Goal: Task Accomplishment & Management: Complete application form

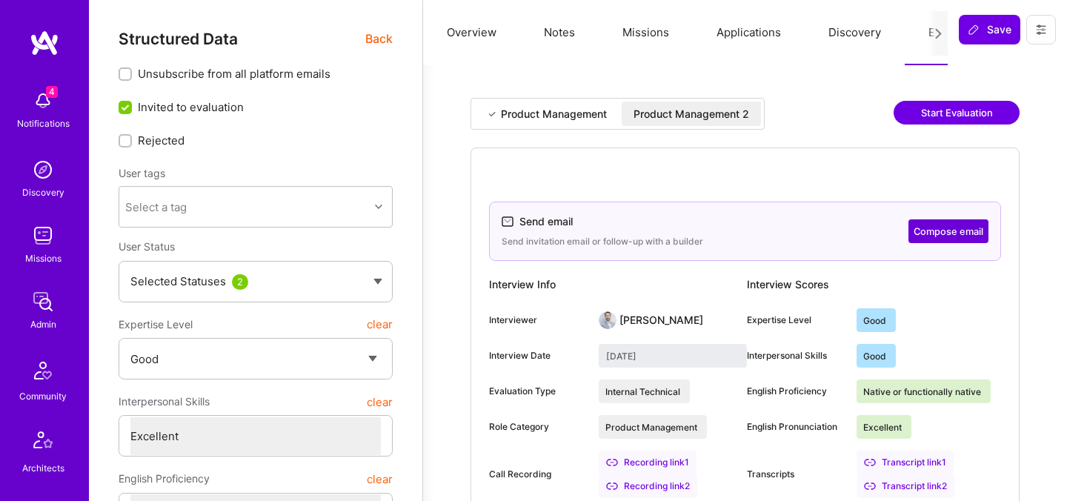
select select "4"
select select "7"
select select "US"
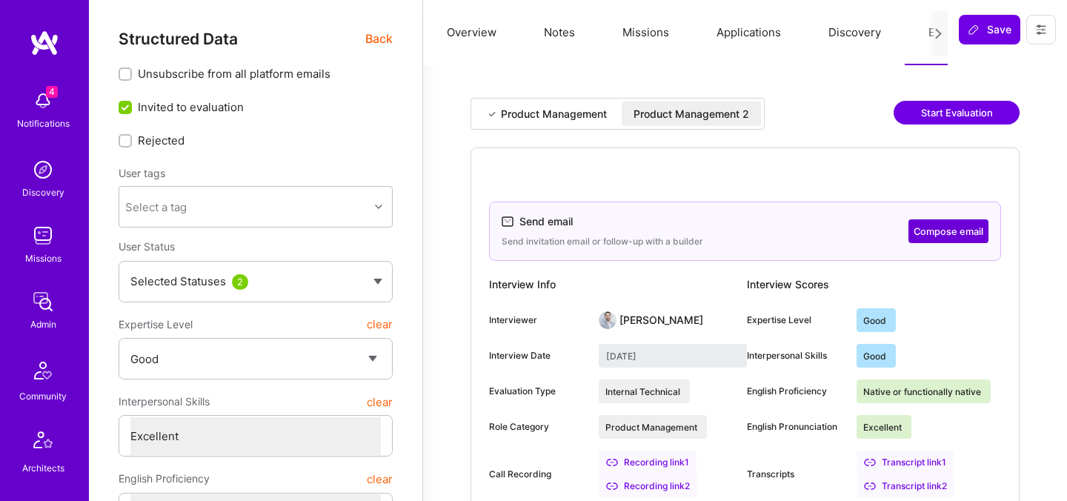
select select "Right Now"
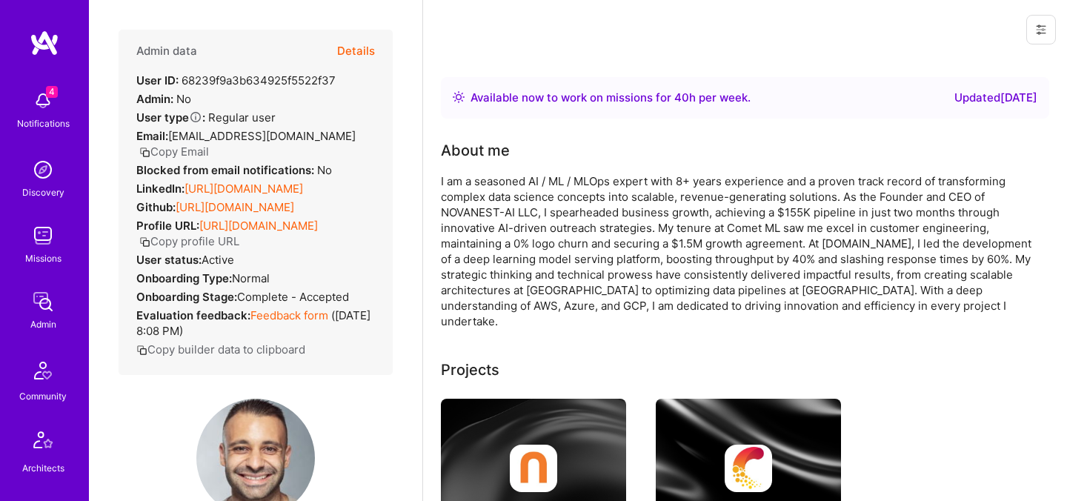
click at [355, 47] on button "Details" at bounding box center [356, 51] width 38 height 43
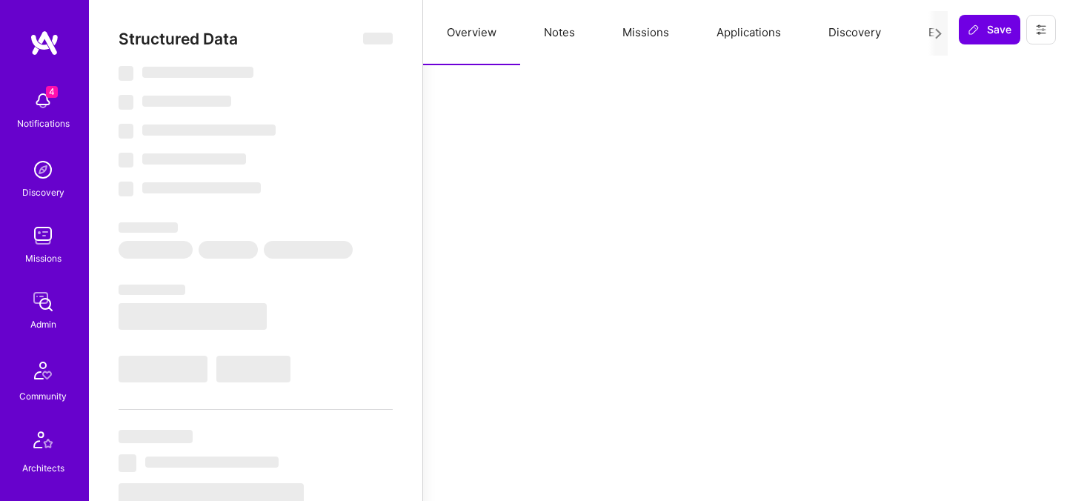
click at [921, 30] on button "Evaluation" at bounding box center [956, 32] width 102 height 65
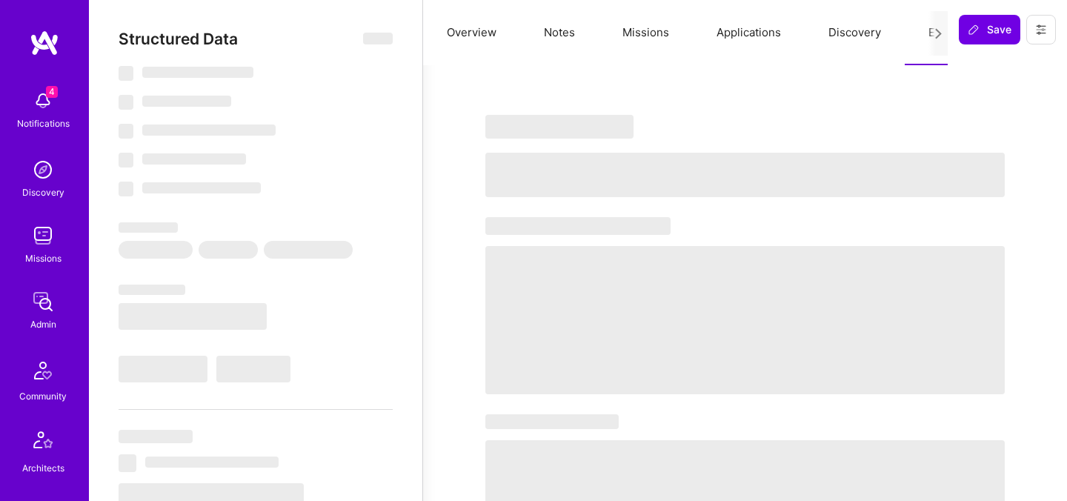
select select "Right Now"
select select "5"
select select "4"
select select "6"
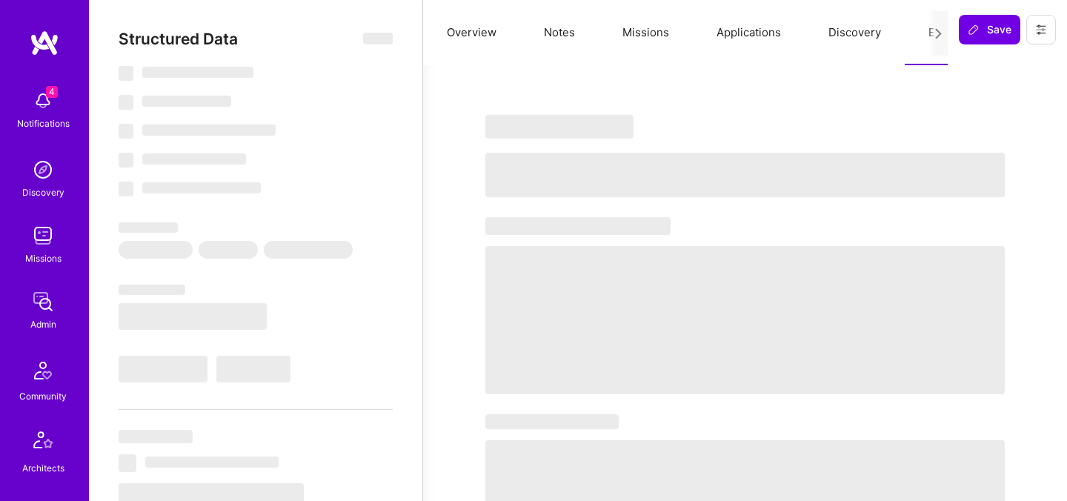
select select "US"
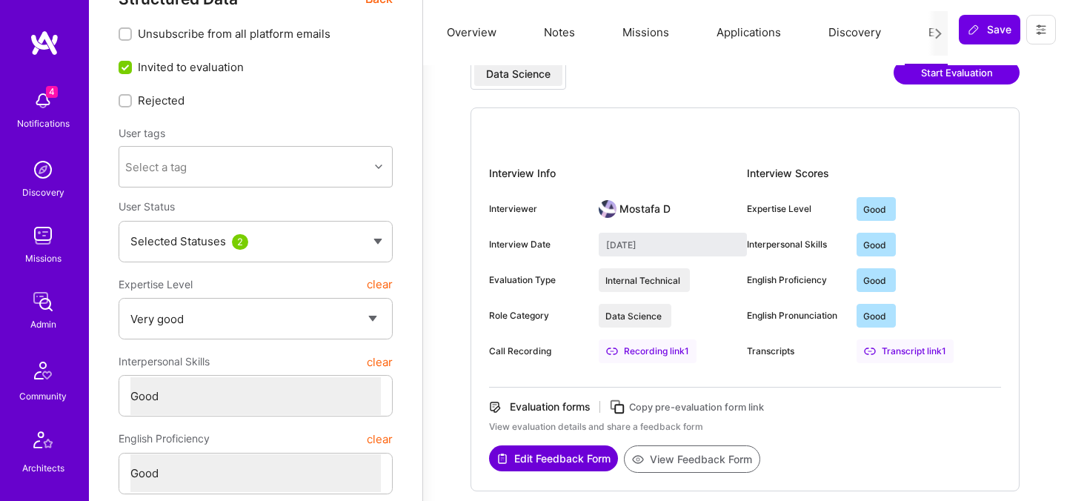
scroll to position [60, 0]
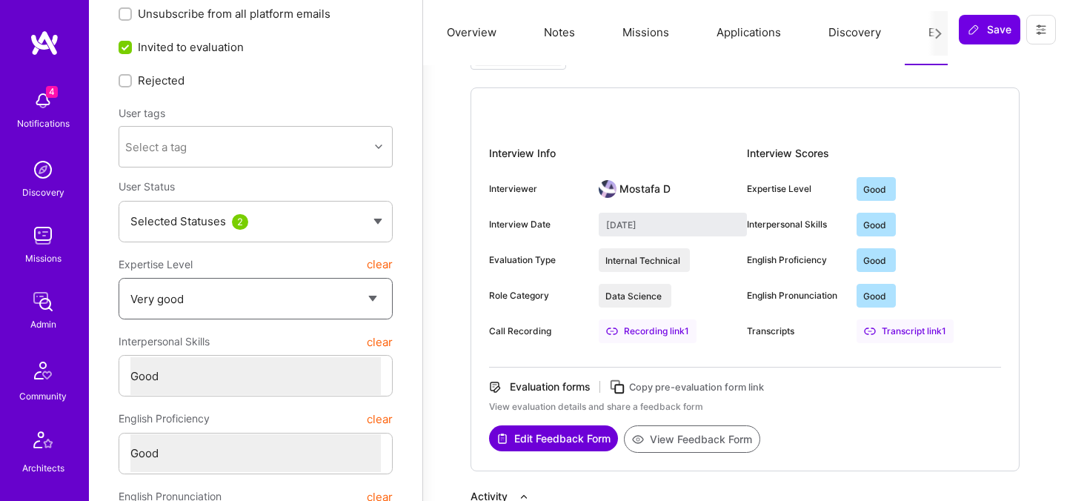
click at [371, 293] on select "Select a Rating Unqualified Junior Adequate Good Very good Superstar" at bounding box center [255, 299] width 251 height 38
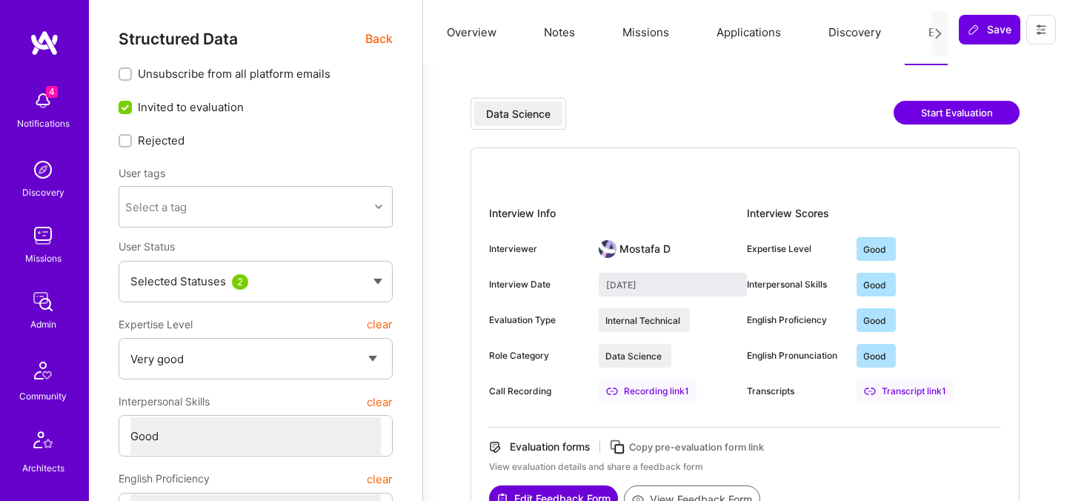
click at [373, 39] on span "Back" at bounding box center [378, 39] width 27 height 19
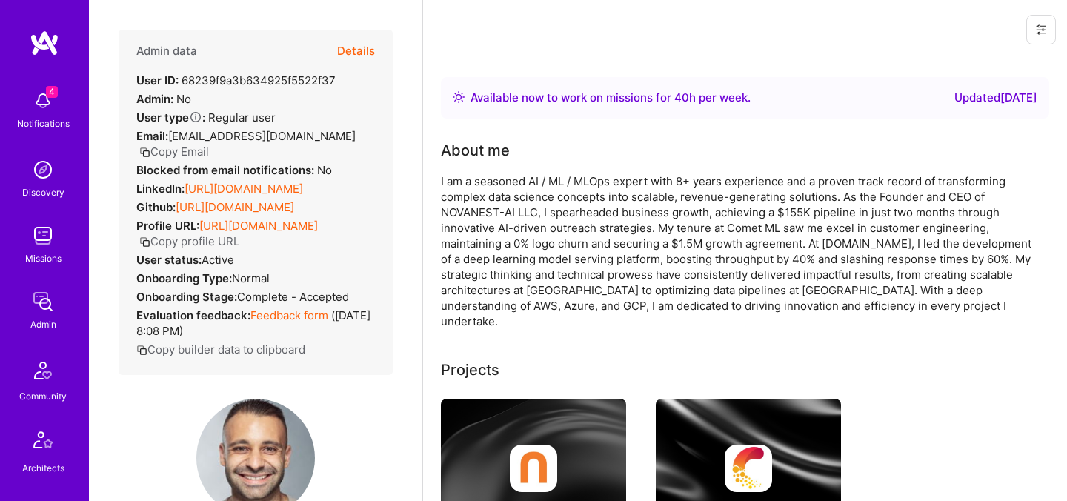
click at [357, 53] on button "Details" at bounding box center [356, 51] width 38 height 43
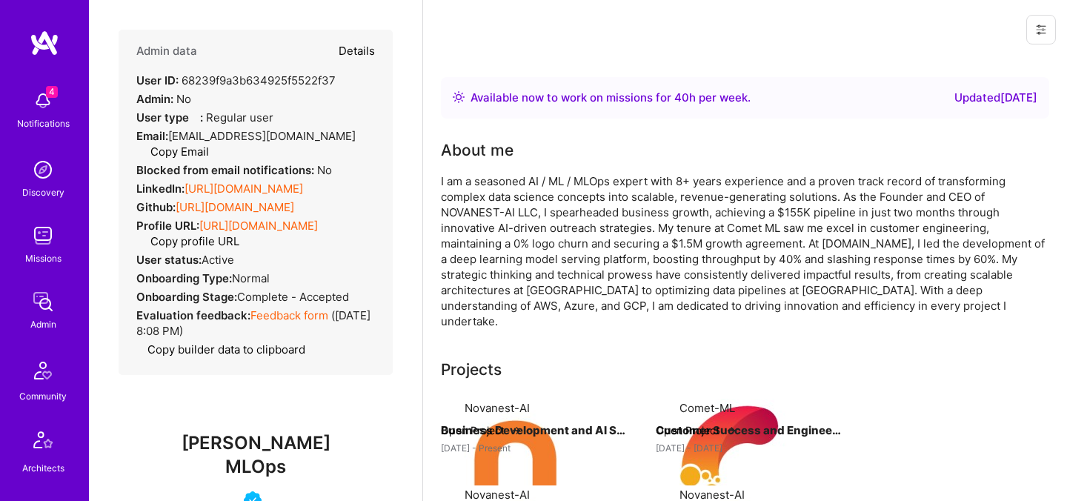
type textarea "x"
select select "5"
select select "4"
select select "6"
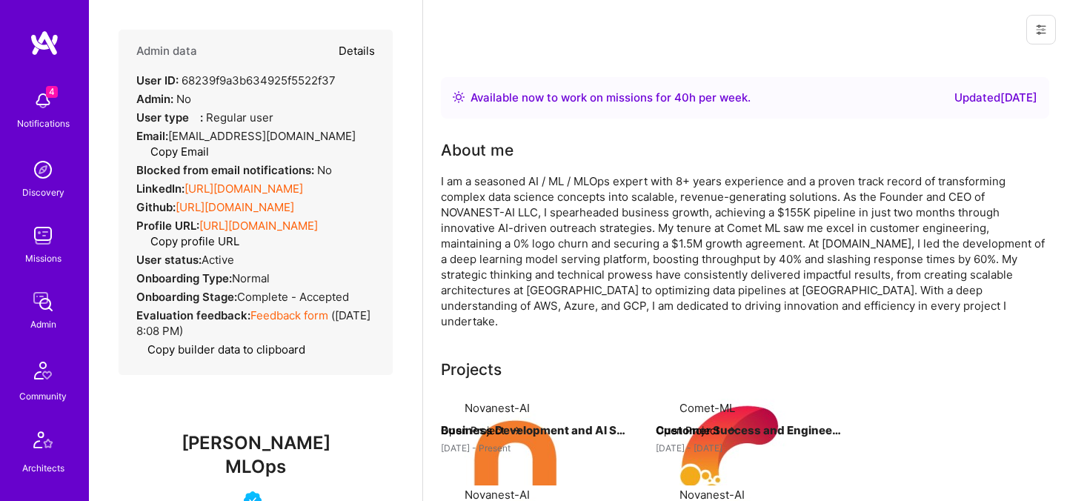
select select "US"
select select "Right Now"
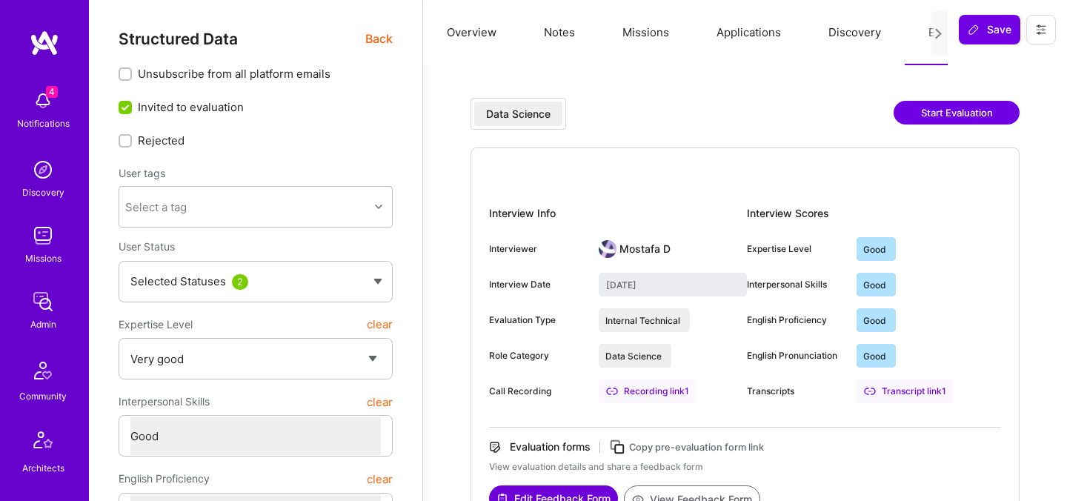
click at [551, 36] on button "Notes" at bounding box center [559, 32] width 79 height 65
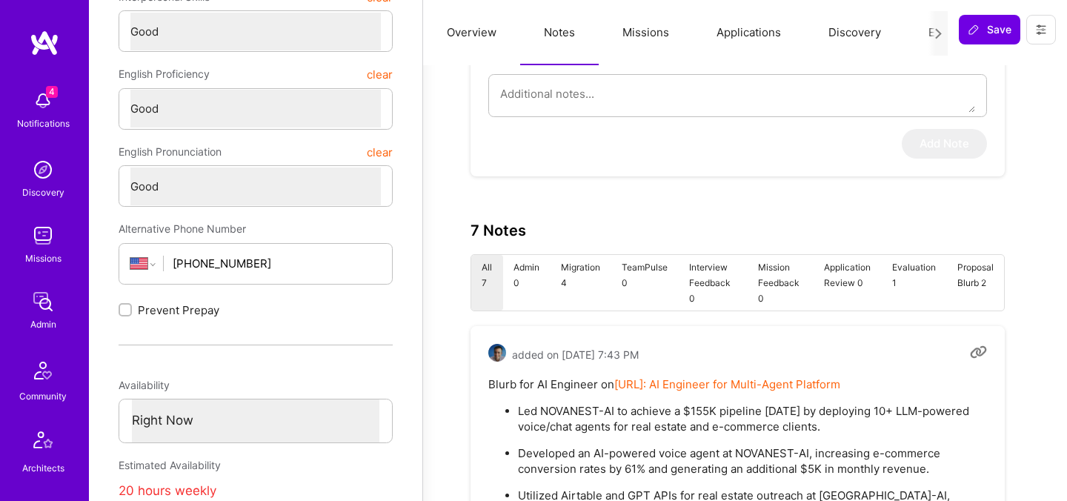
scroll to position [385, 0]
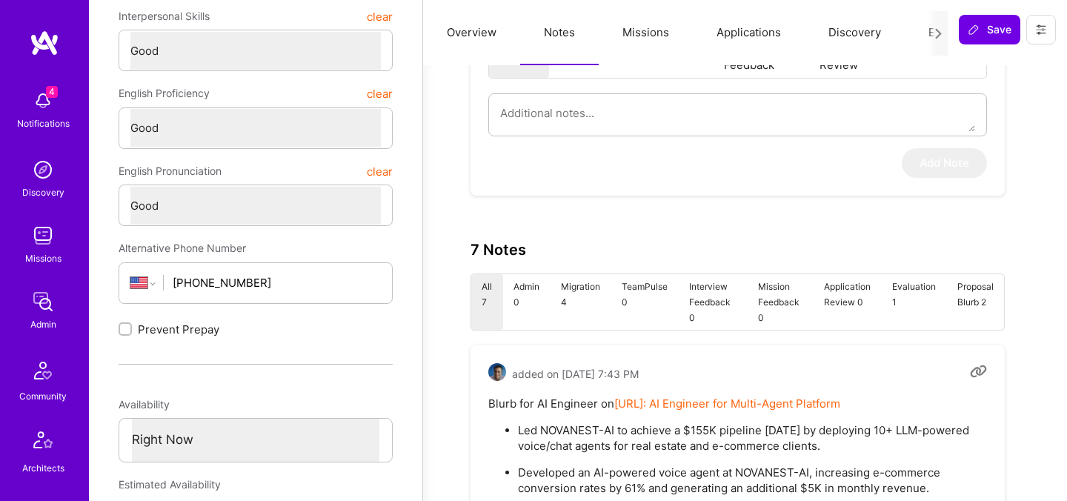
click at [909, 293] on li "Evaluation 1" at bounding box center [913, 302] width 65 height 56
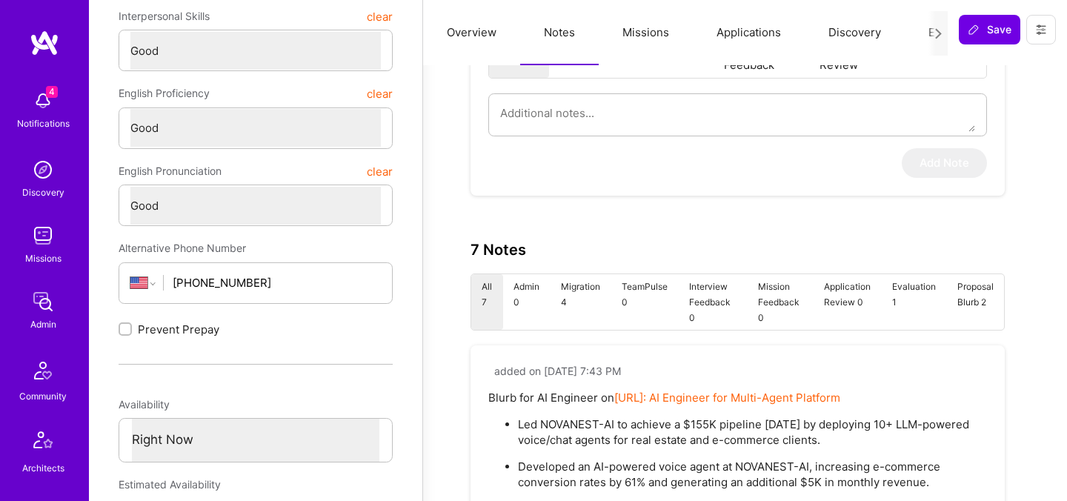
type textarea "x"
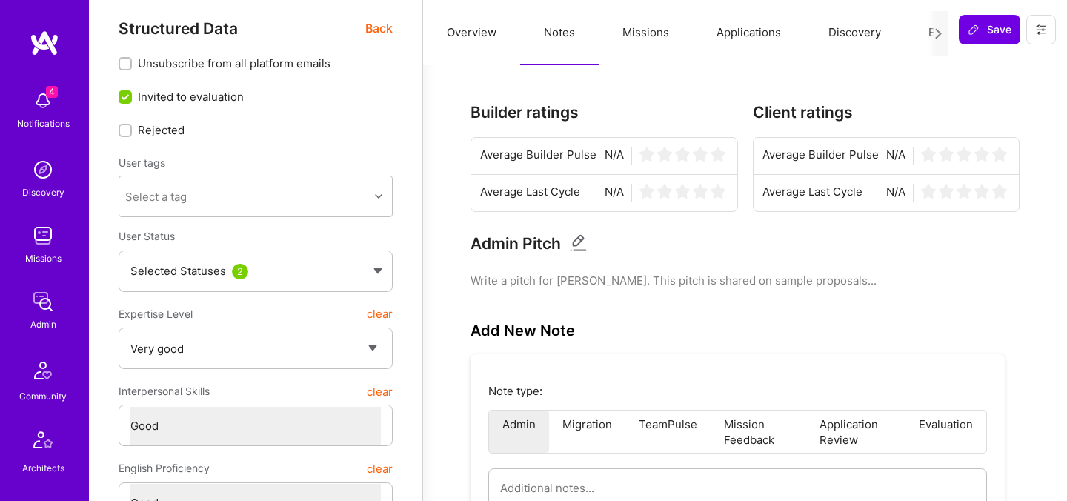
scroll to position [13, 0]
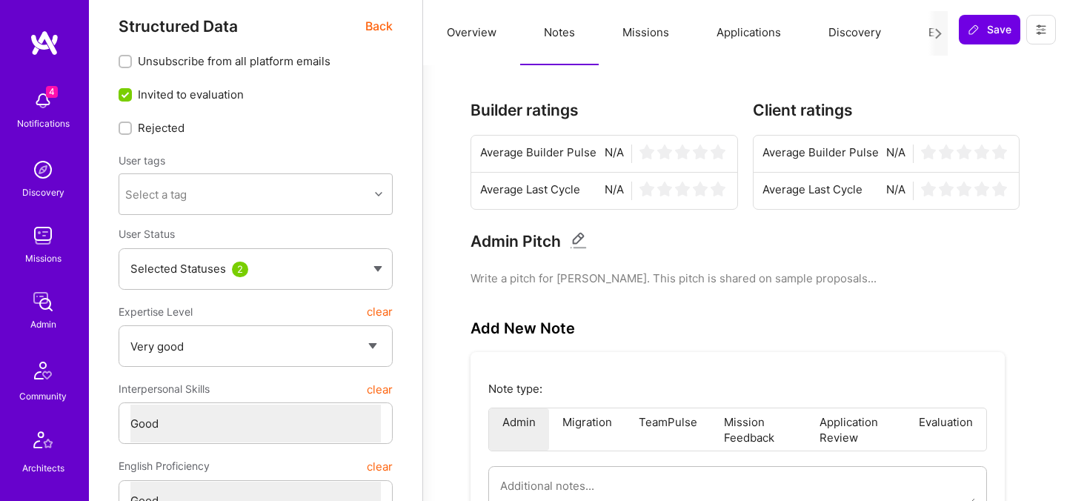
click at [641, 32] on button "Missions" at bounding box center [646, 32] width 94 height 65
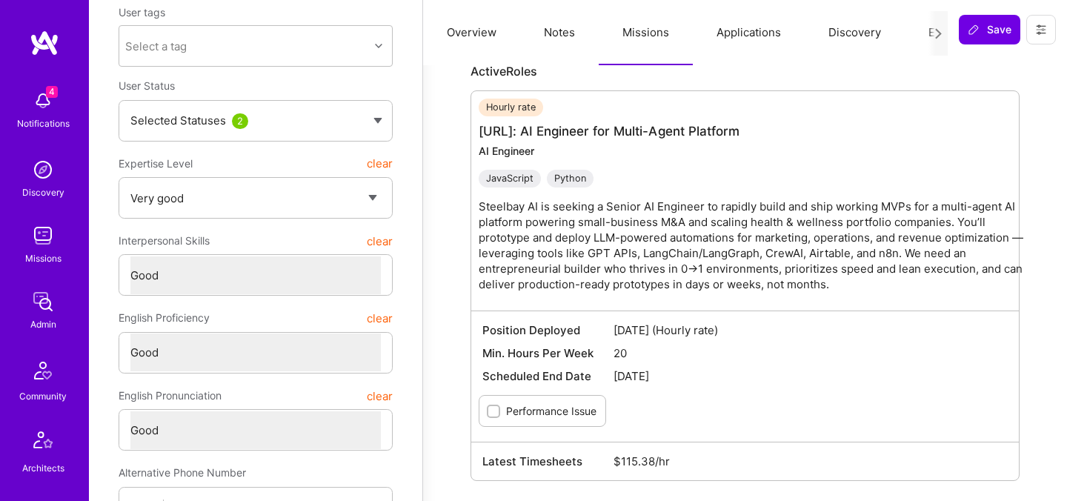
scroll to position [0, 0]
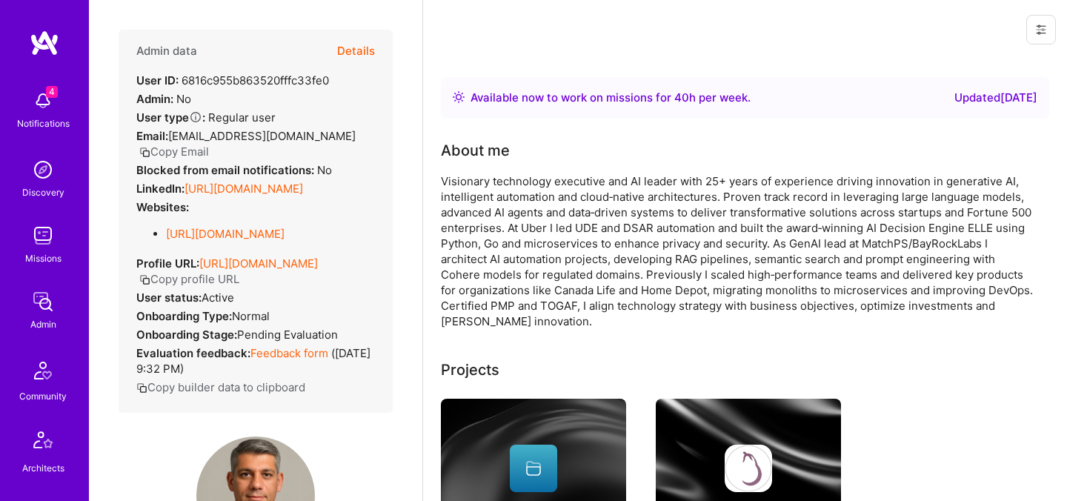
click at [366, 50] on button "Details" at bounding box center [356, 51] width 38 height 43
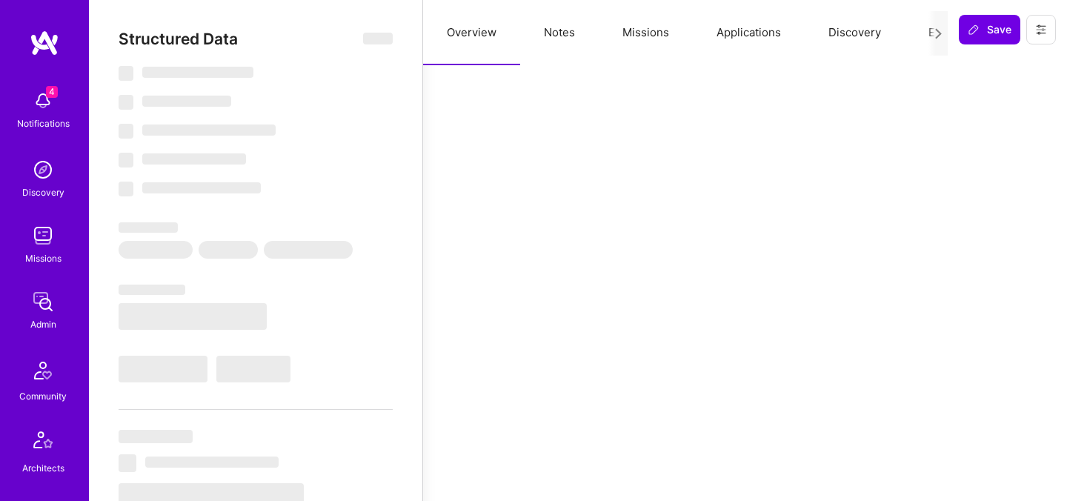
select select "Right Now"
select select "Exceptional"
select select "CA"
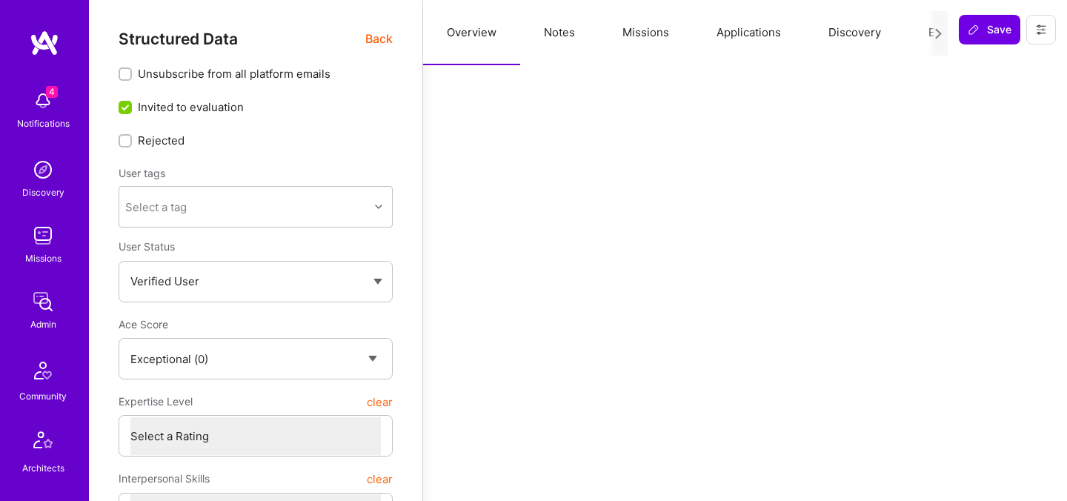
click at [922, 36] on button "Evaluation" at bounding box center [956, 32] width 102 height 65
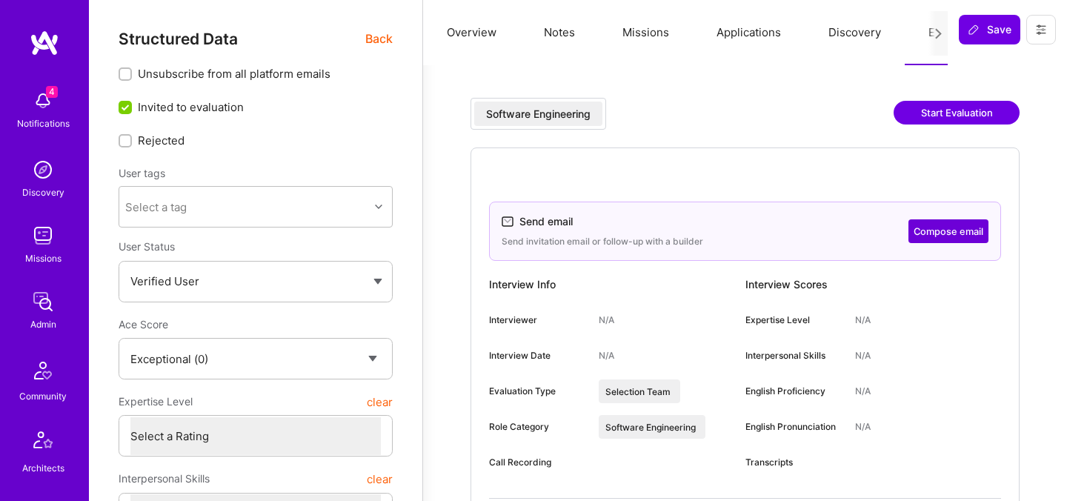
click at [928, 117] on button "Start Evaluation" at bounding box center [957, 113] width 126 height 24
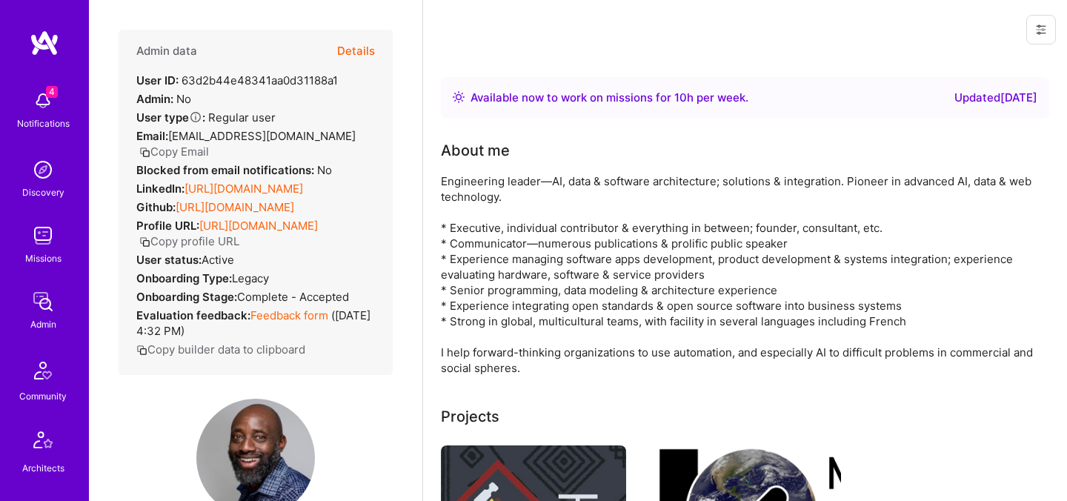
click at [357, 50] on button "Details" at bounding box center [356, 51] width 38 height 43
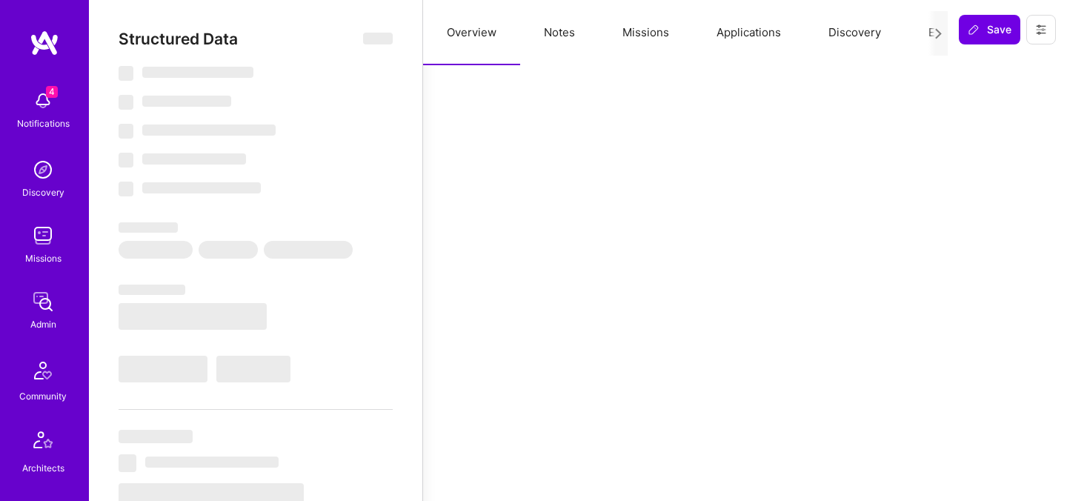
click at [921, 31] on button "Evaluation" at bounding box center [956, 32] width 102 height 65
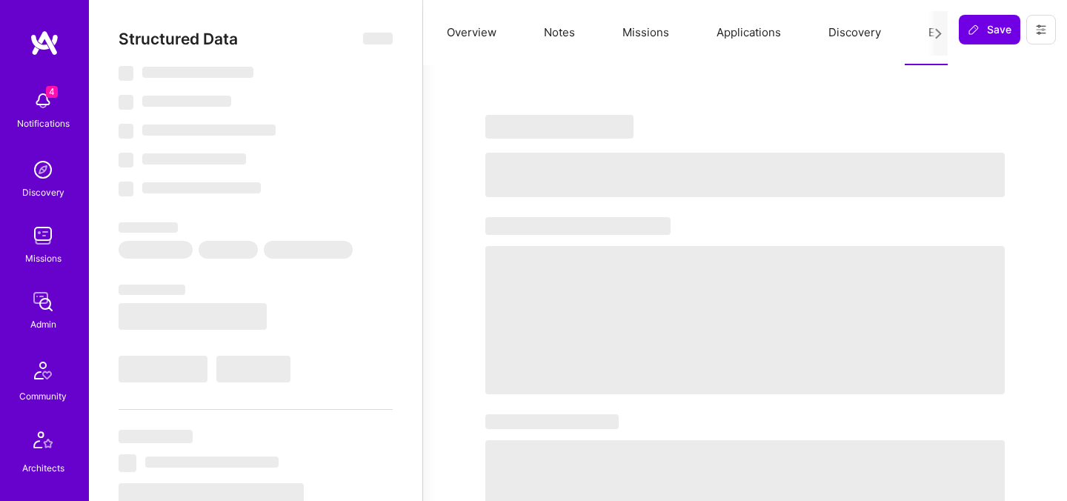
select select "Right Now"
select select "7"
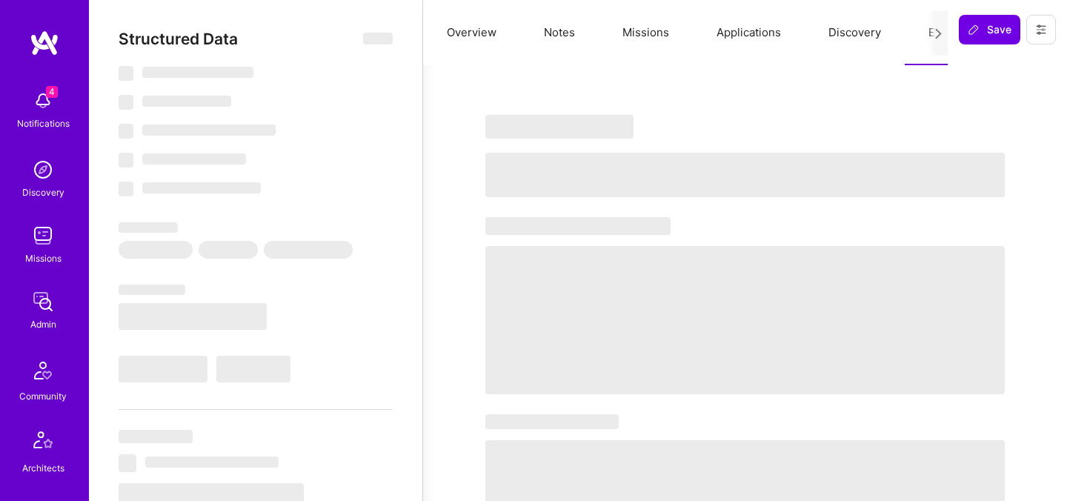
select select "US"
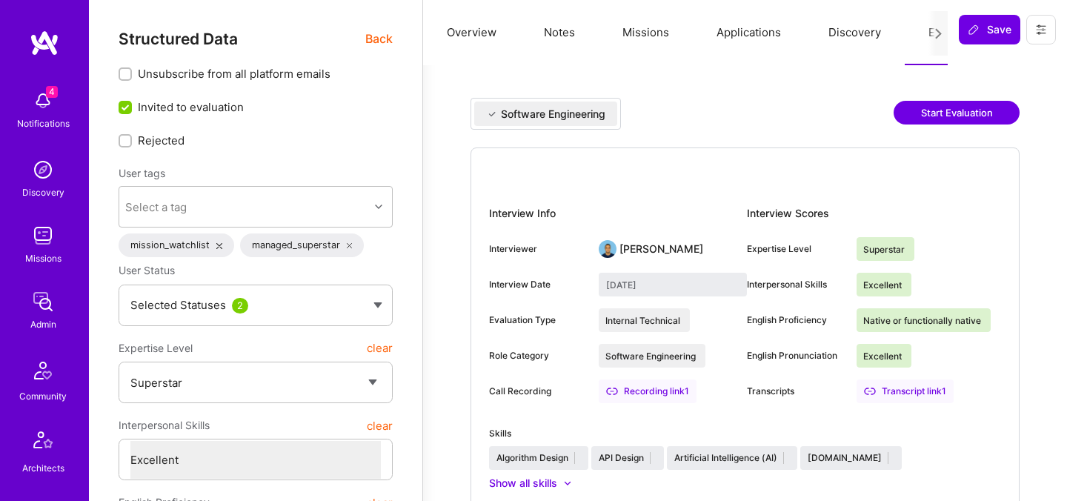
click at [942, 110] on button "Start Evaluation" at bounding box center [957, 113] width 126 height 24
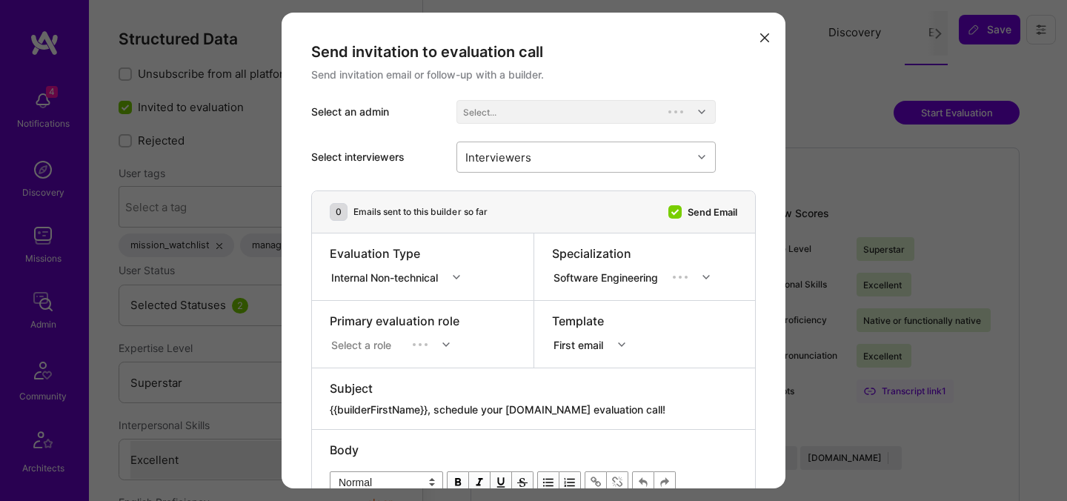
click at [574, 162] on div "Interviewers" at bounding box center [574, 157] width 235 height 30
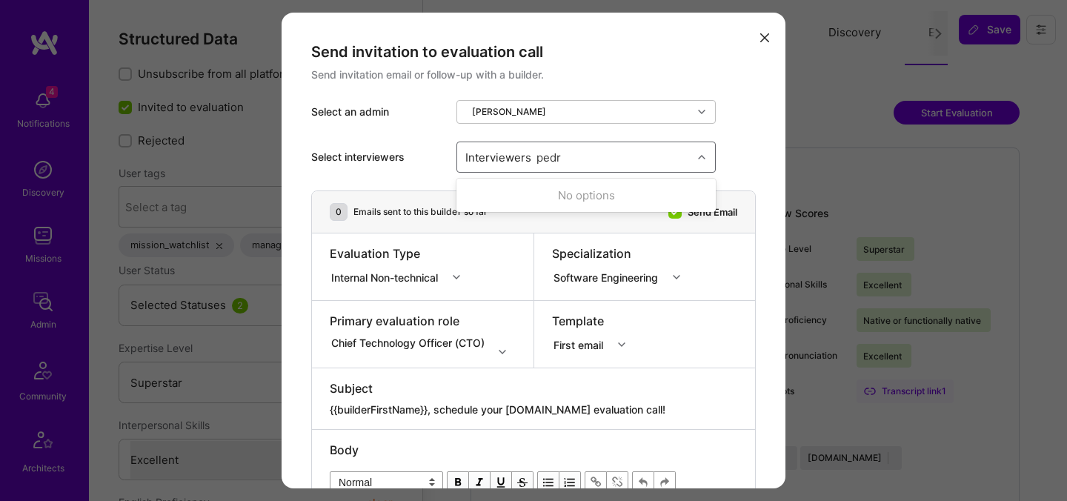
type input "[PERSON_NAME]"
checkbox input "true"
type input "elon"
checkbox input "true"
type input "mosta"
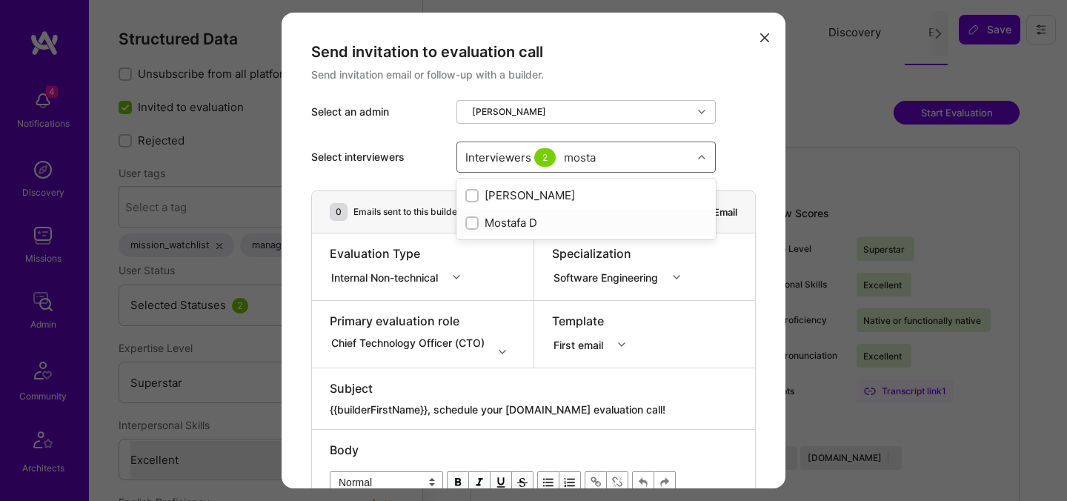
checkbox input "true"
type input "[PERSON_NAME]"
checkbox input "true"
type input "tomi"
checkbox input "true"
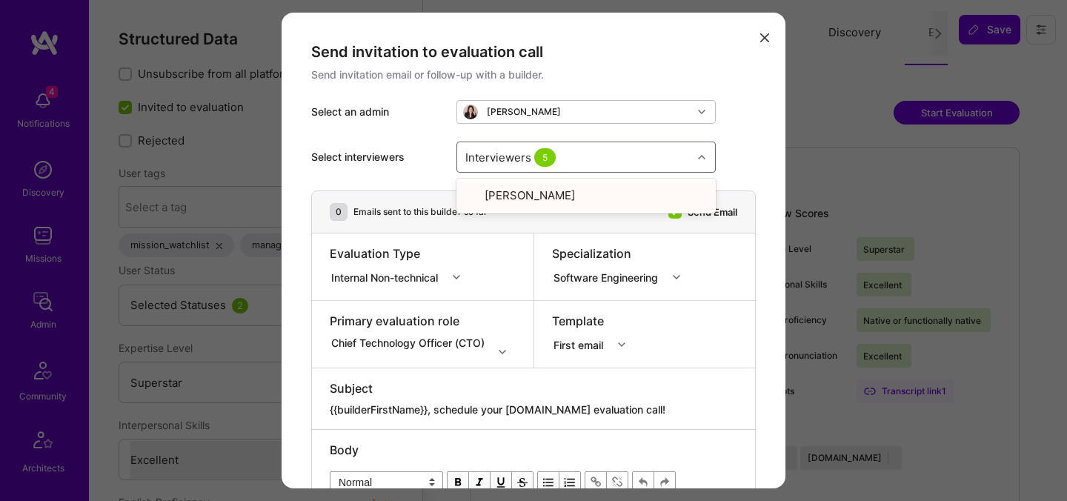
click at [406, 270] on div "Internal Non-technical" at bounding box center [387, 277] width 113 height 16
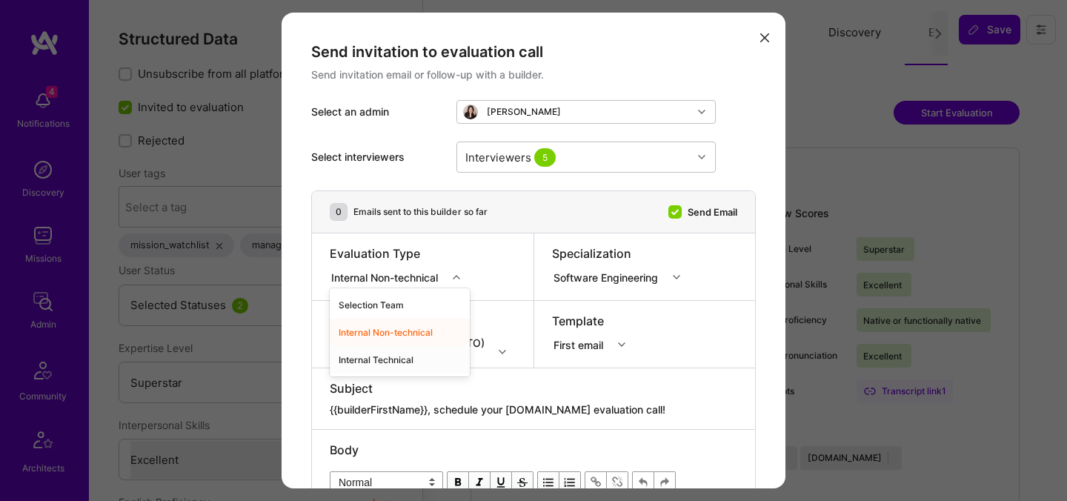
click at [385, 353] on div "Internal Technical" at bounding box center [400, 359] width 140 height 27
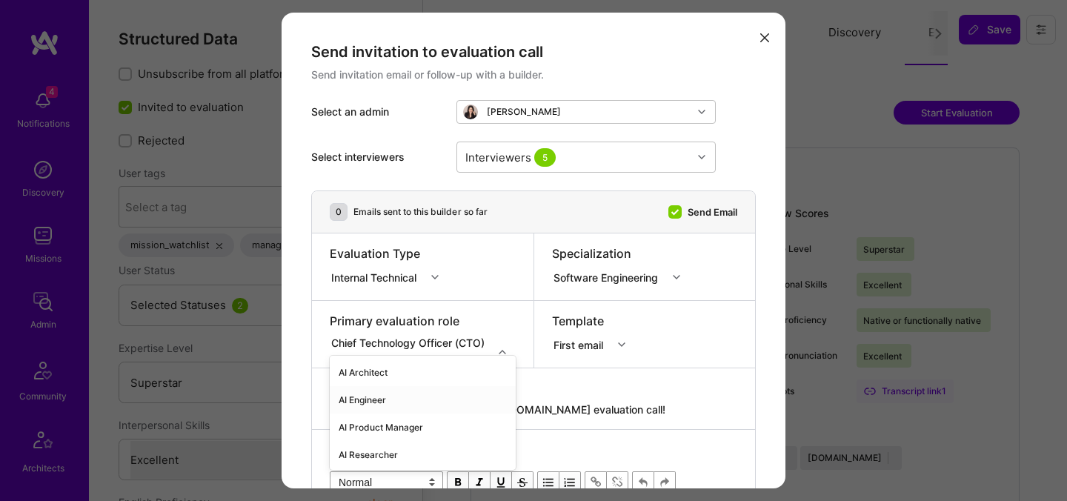
click at [400, 346] on div "option AI Engineer focused, 2 of 70. 70 results available. Use Up and Down to c…" at bounding box center [423, 342] width 186 height 15
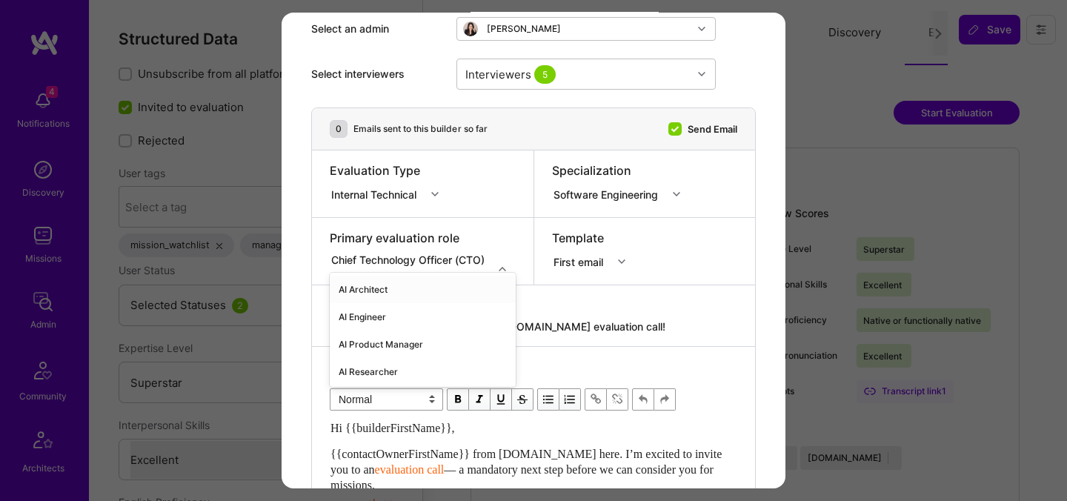
click at [393, 290] on div "AI Architect" at bounding box center [423, 289] width 186 height 27
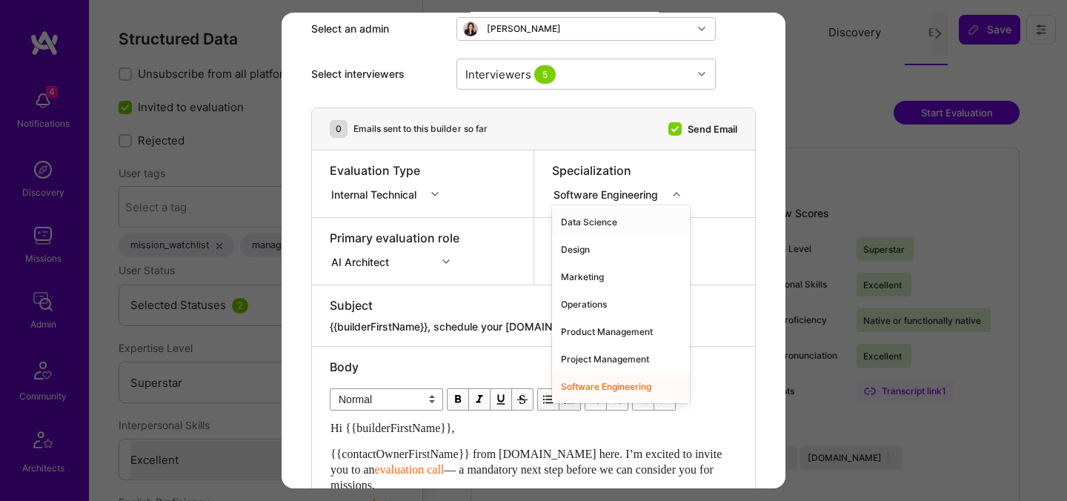
click at [616, 186] on div "Software Engineering" at bounding box center [609, 194] width 110 height 16
click at [617, 185] on div "Software Engineering" at bounding box center [609, 194] width 115 height 19
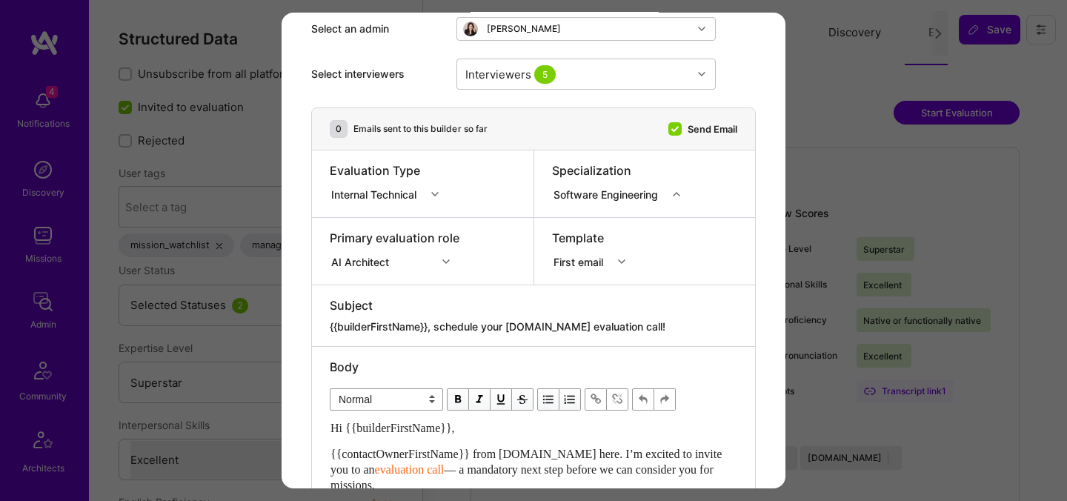
click at [491, 337] on div "Subject {{builderFirstName}}, schedule your A.Team evaluation call!" at bounding box center [533, 315] width 443 height 61
click at [497, 328] on textarea "{{builderFirstName}}, schedule your [DOMAIN_NAME] evaluation call!" at bounding box center [534, 326] width 408 height 15
paste textarea "unlock your AI-Verified status"
type textarea "{{builderFirstName}}, unlock your AI-Verified status!"
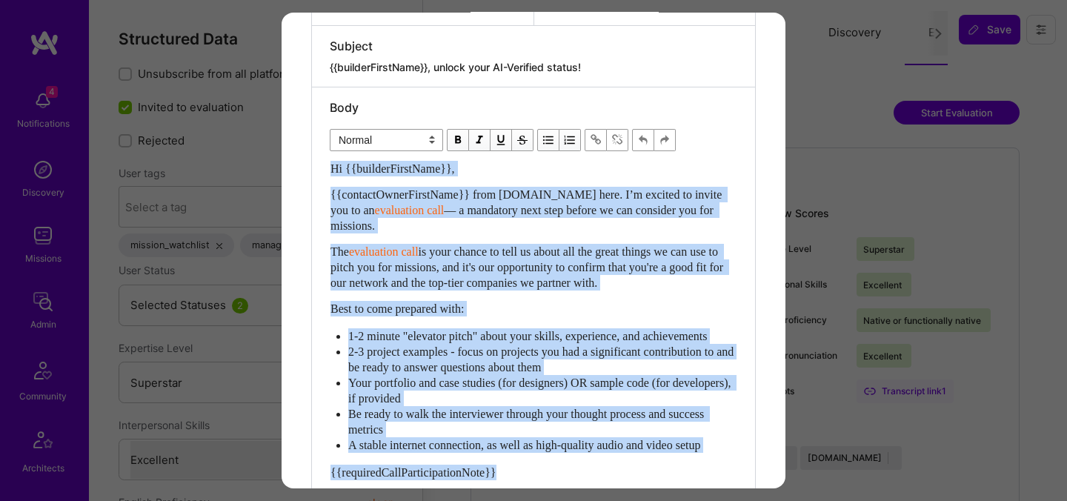
scroll to position [342, 0]
drag, startPoint x: 332, startPoint y: 354, endPoint x: 312, endPoint y: 188, distance: 167.2
click at [312, 188] on div "Body Normal Heading Large Heading Medium Heading Small Normal Hi {{builderFirst…" at bounding box center [533, 381] width 443 height 589
paste div "Enter email text"
select select "header-two"
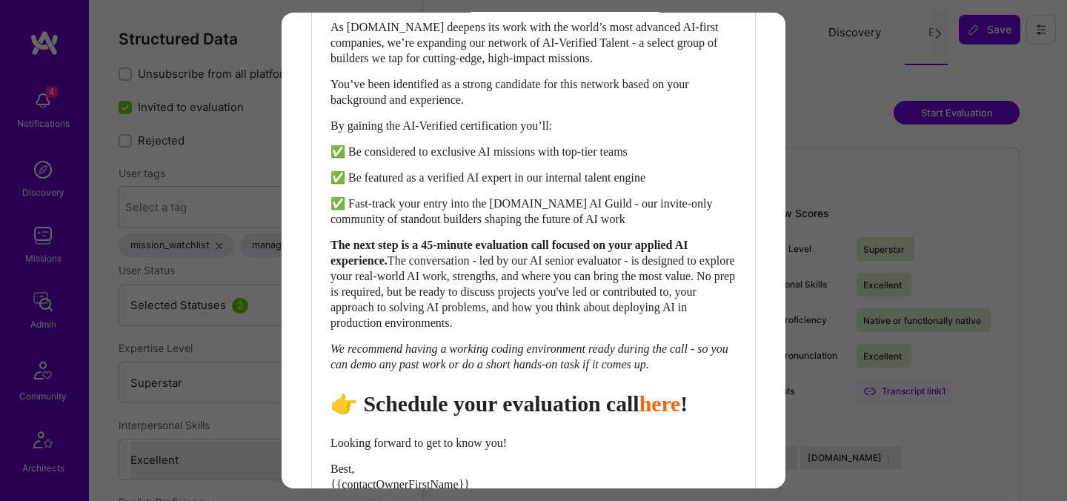
scroll to position [578, 0]
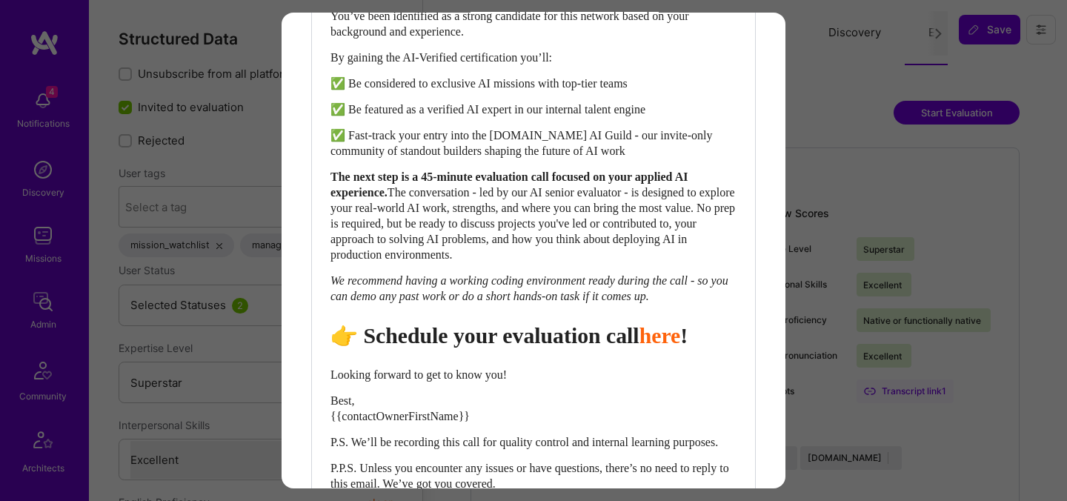
click at [527, 348] on span "👉 Schedule your evaluation call" at bounding box center [485, 335] width 309 height 24
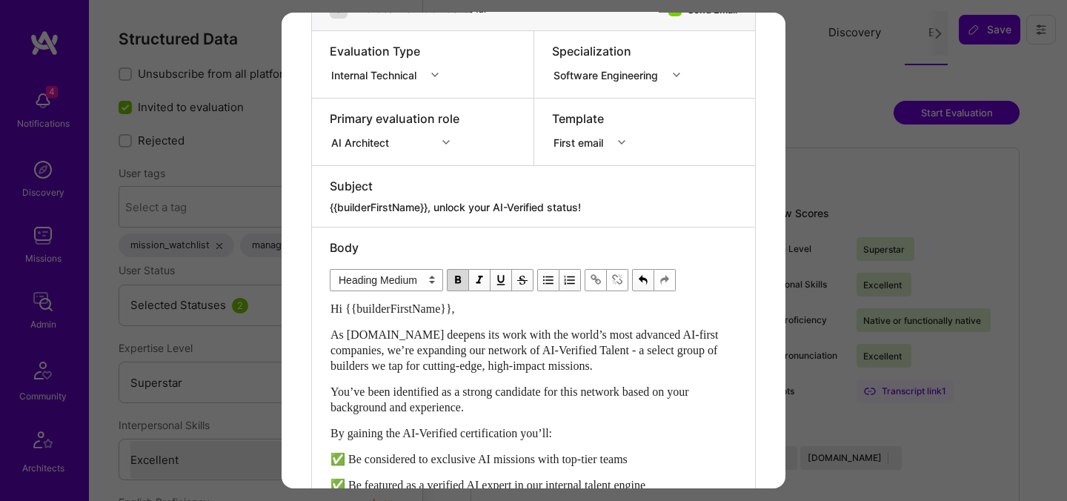
scroll to position [735, 0]
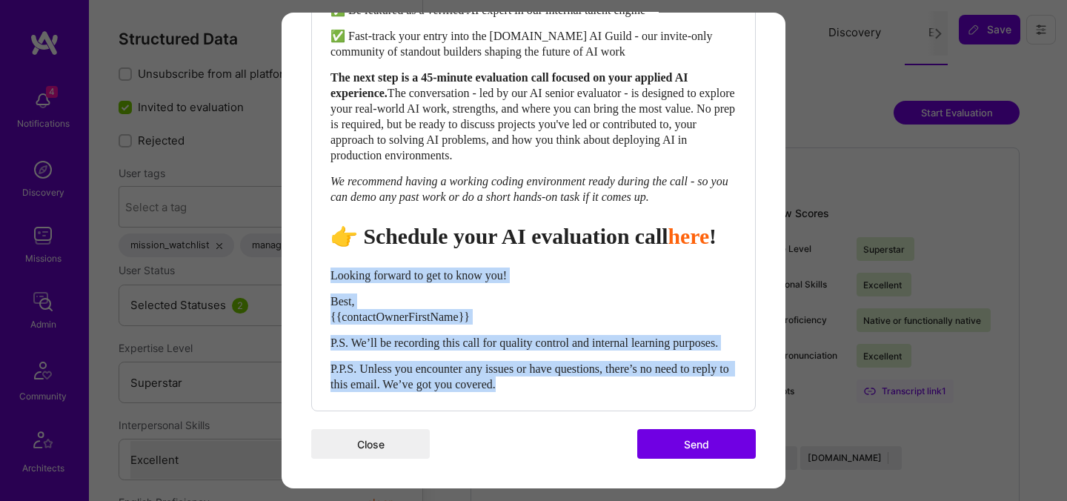
drag, startPoint x: 331, startPoint y: 256, endPoint x: 624, endPoint y: 409, distance: 330.9
click at [624, 409] on div "Body Normal Heading Large Heading Medium Heading Small Heading Medium Hi {{buil…" at bounding box center [533, 81] width 443 height 658
select select "unstyled"
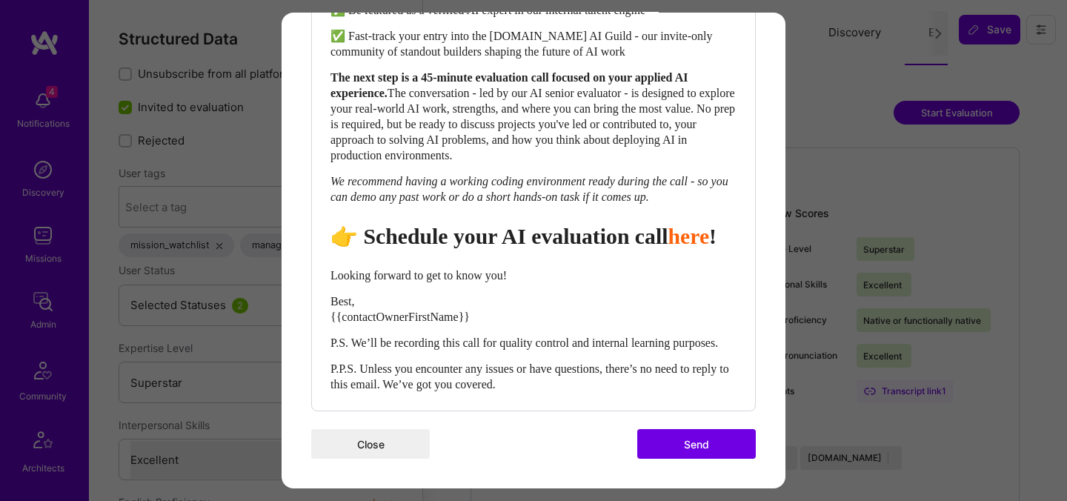
scroll to position [729, 0]
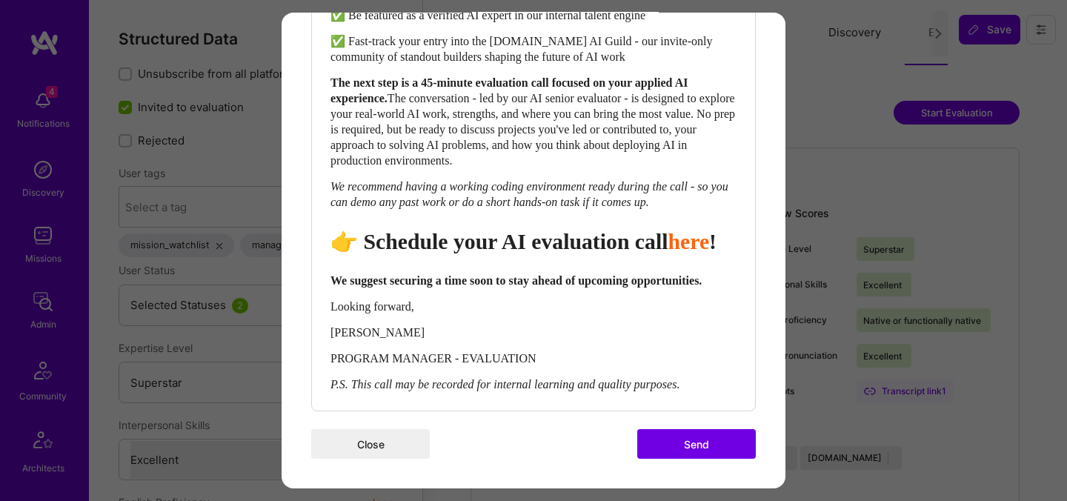
click at [689, 444] on button "Send" at bounding box center [696, 444] width 119 height 30
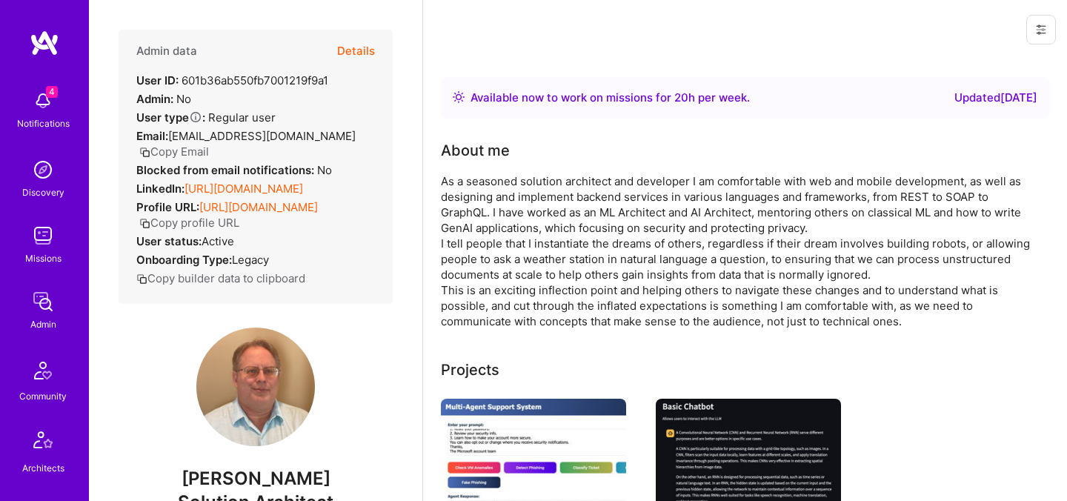
click at [364, 49] on button "Details" at bounding box center [356, 51] width 38 height 43
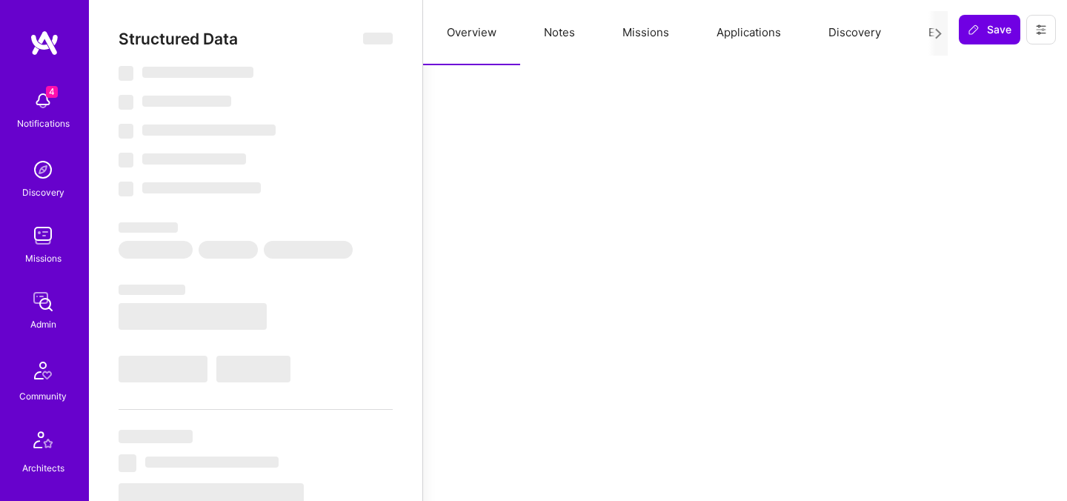
click at [924, 35] on button "Evaluation" at bounding box center [956, 32] width 102 height 65
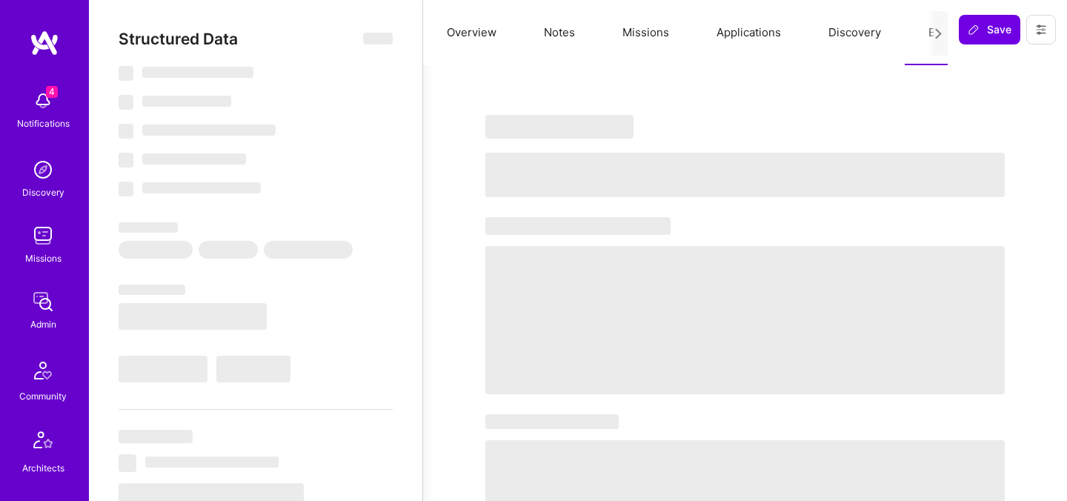
select select "Right Now"
select select "5"
select select "4"
select select "7"
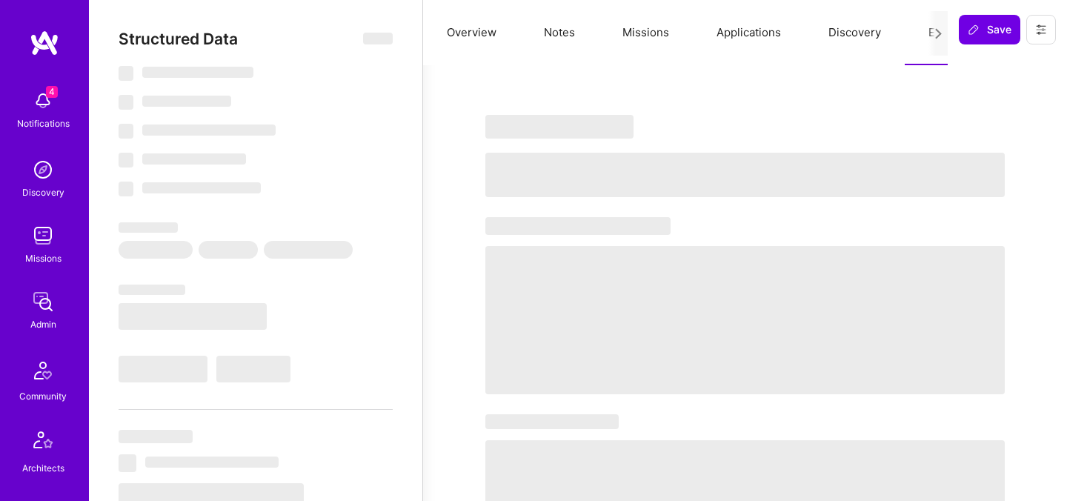
select select "US"
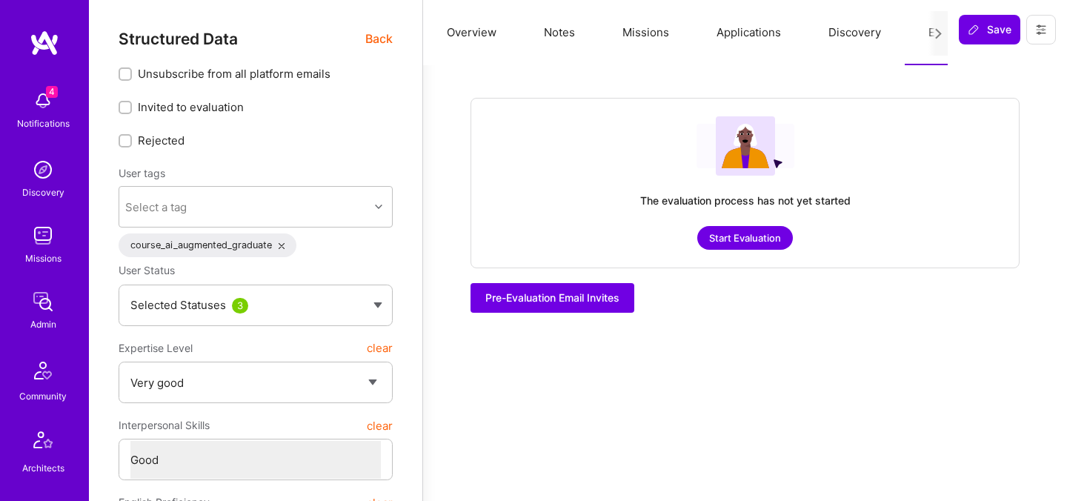
click at [736, 236] on button "Start Evaluation" at bounding box center [746, 238] width 96 height 24
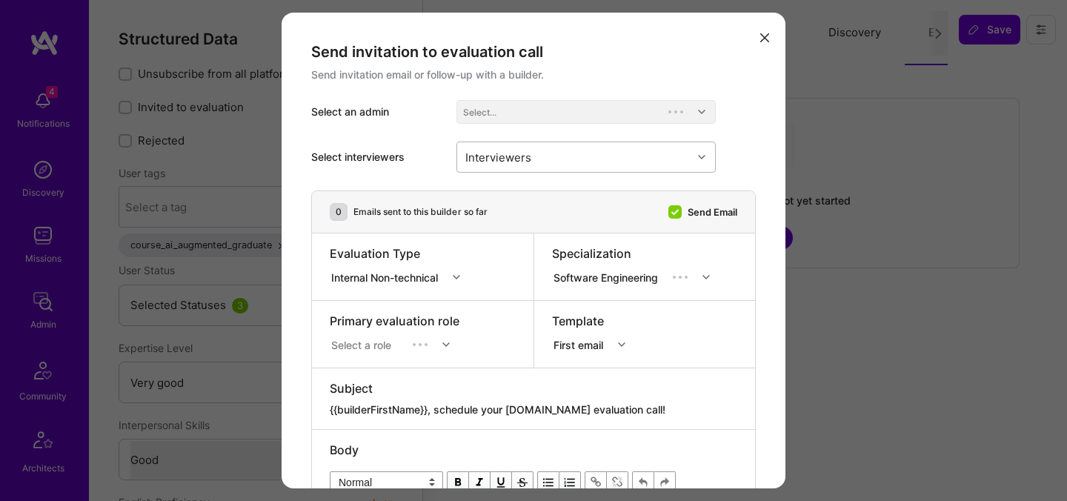
click at [591, 153] on div "Interviewers" at bounding box center [574, 157] width 235 height 30
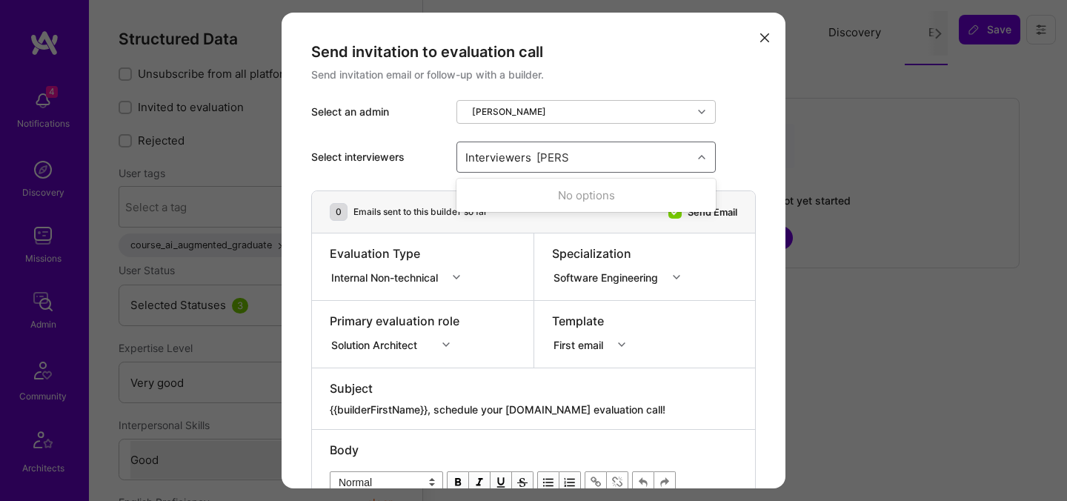
type input "pedr"
checkbox input "true"
type input "mosta"
checkbox input "true"
type input "[PERSON_NAME]"
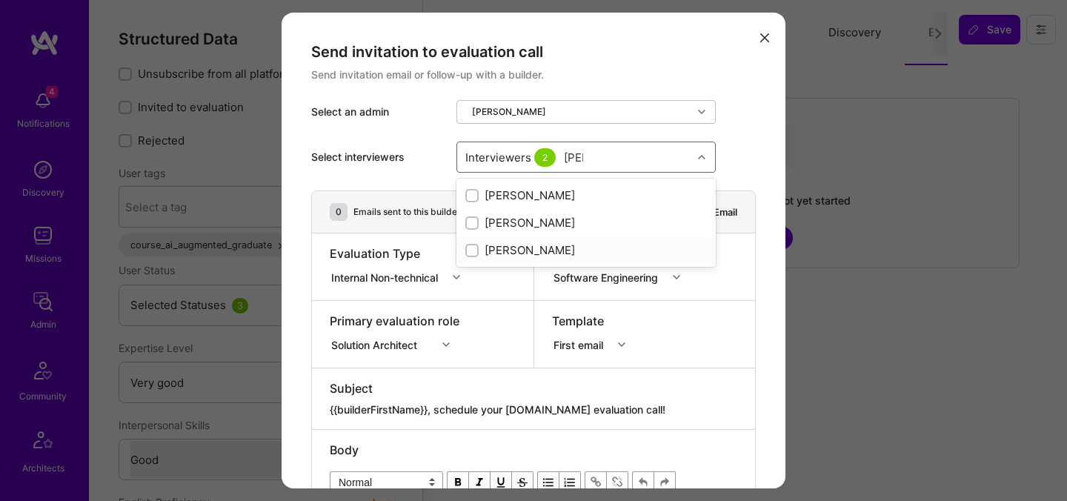
checkbox input "true"
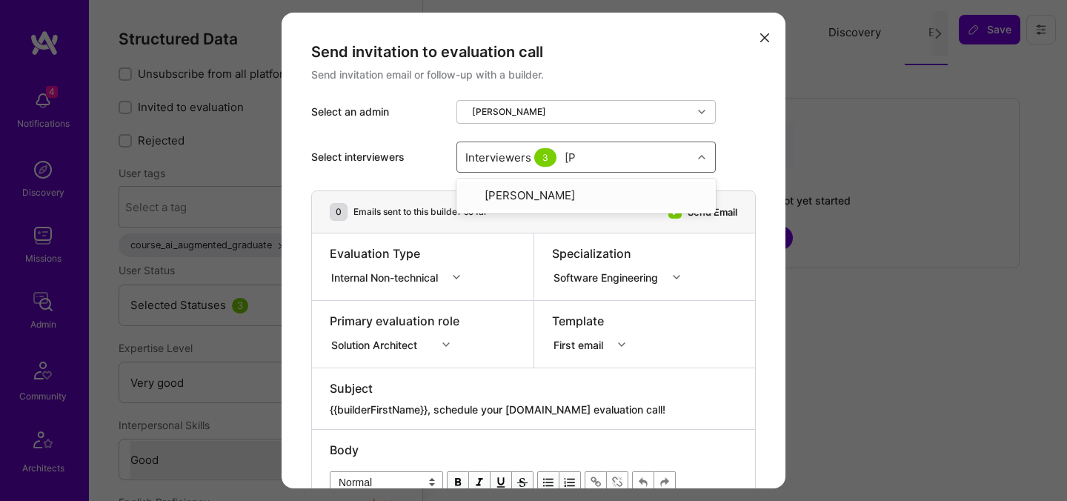
type input "tomi"
checkbox input "true"
type input "elon"
checkbox input "true"
click at [391, 290] on div "Evaluation Type Internal Non-technical" at bounding box center [423, 266] width 222 height 67
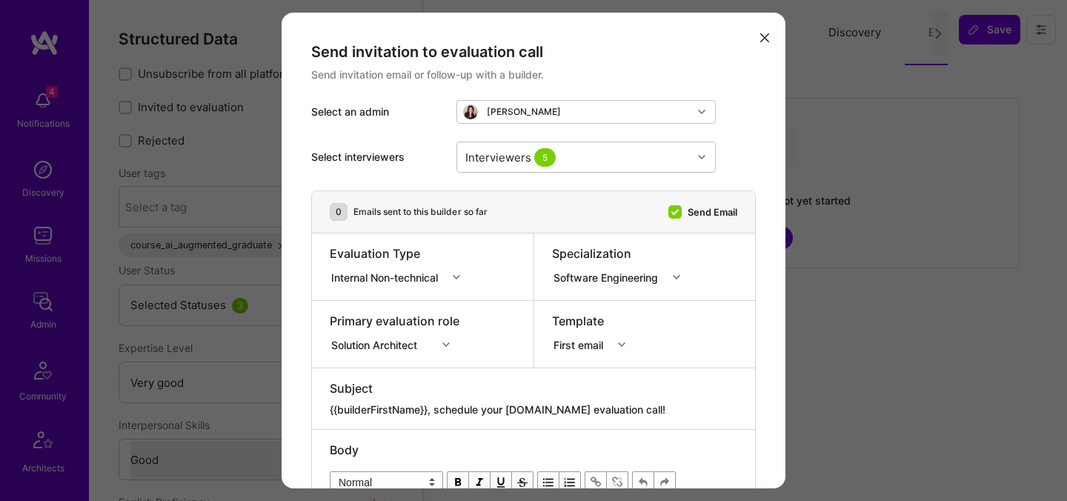
click at [391, 283] on div "Internal Non-technical" at bounding box center [387, 277] width 113 height 16
click at [386, 374] on div "Selection Team Internal Non-technical Internal Technical" at bounding box center [400, 332] width 140 height 88
click at [393, 361] on div "Internal Technical" at bounding box center [400, 359] width 140 height 27
click at [393, 338] on div "Solution Architect" at bounding box center [395, 342] width 130 height 15
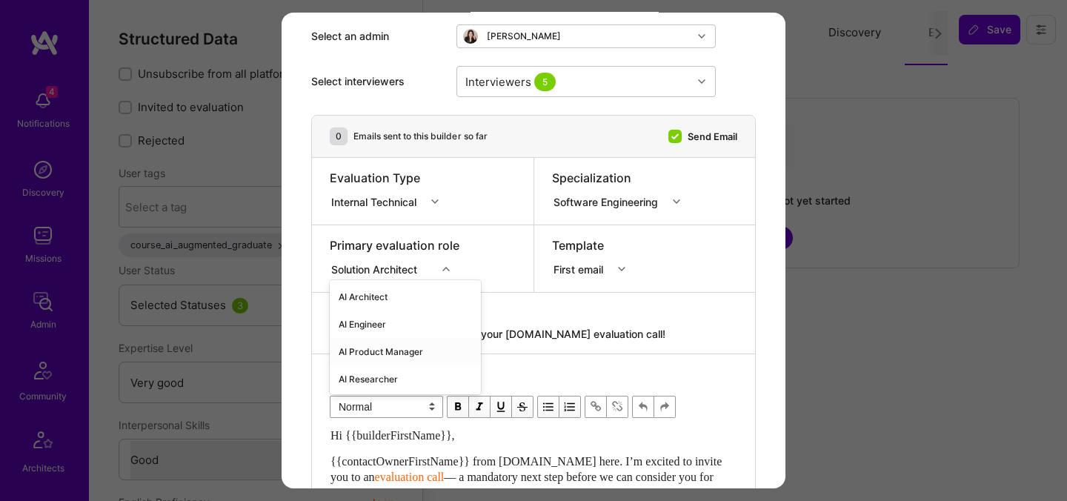
scroll to position [83, 0]
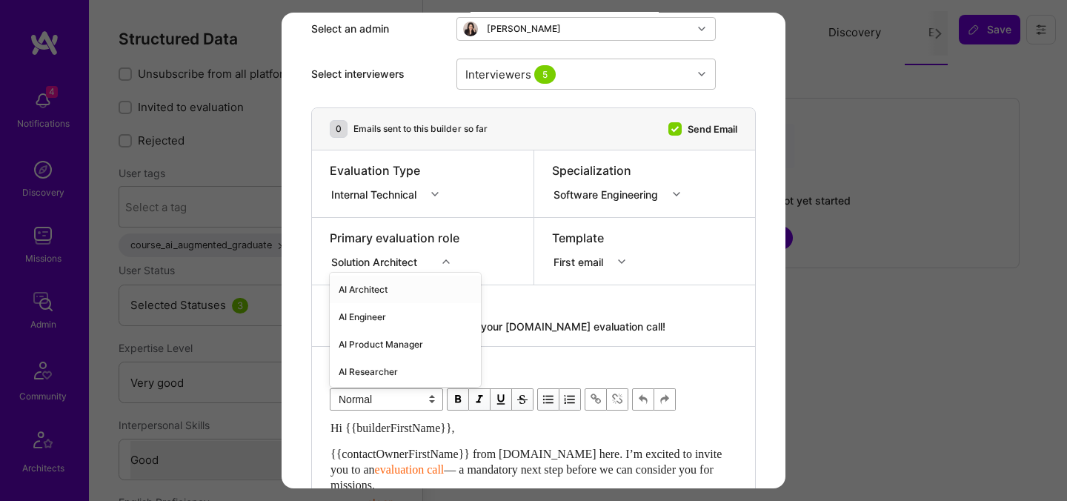
click at [375, 286] on div "AI Architect" at bounding box center [405, 289] width 151 height 27
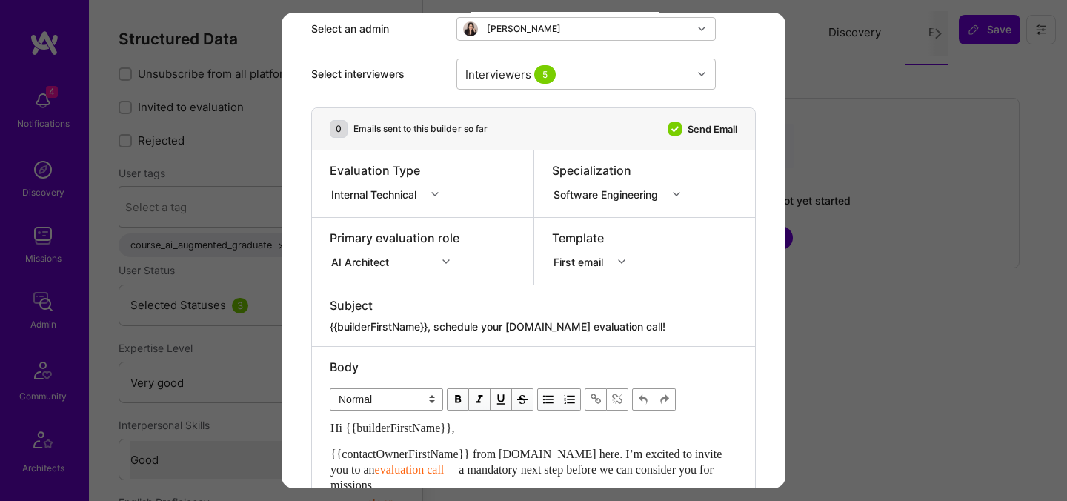
click at [457, 327] on textarea "{{builderFirstName}}, schedule your [DOMAIN_NAME] evaluation call!" at bounding box center [534, 326] width 408 height 15
paste textarea "unlock your AI-Verified status"
type textarea "{{builderFirstName}}, unlock your AI-Verified status!"
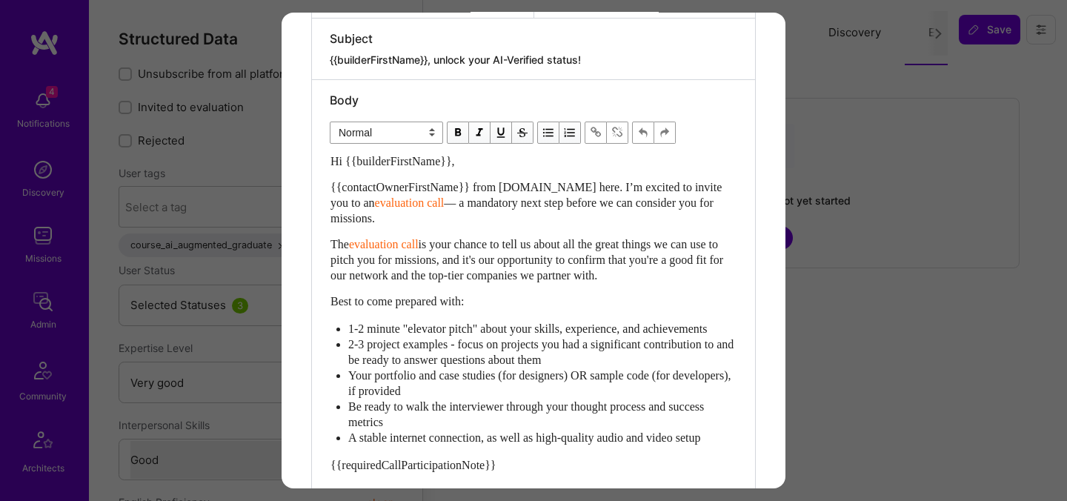
scroll to position [443, 0]
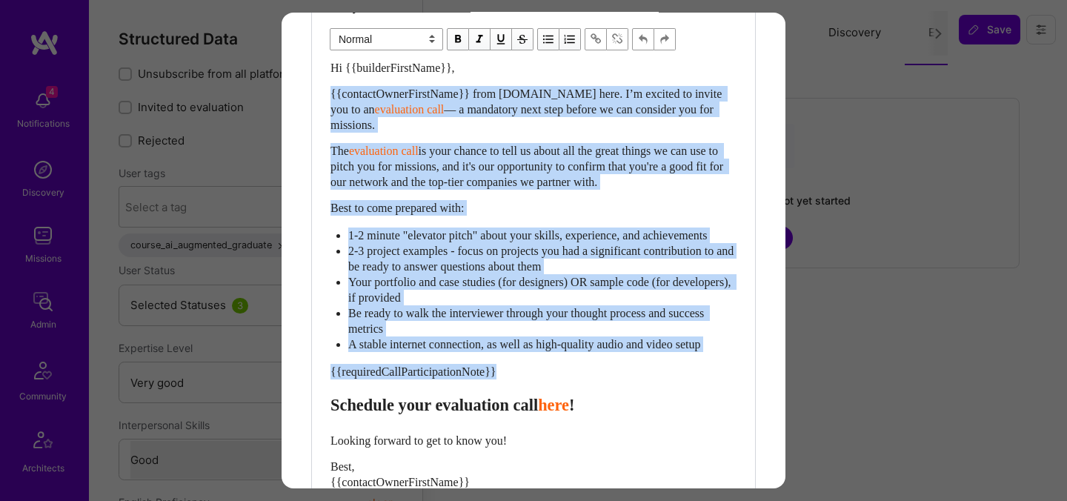
drag, startPoint x: 331, startPoint y: 420, endPoint x: 327, endPoint y: 93, distance: 326.2
click at [327, 93] on div "Body Normal Heading Large Heading Medium Heading Small Normal Hi {{builderFirst…" at bounding box center [533, 281] width 443 height 589
paste div "Enter email text"
select select "header-two"
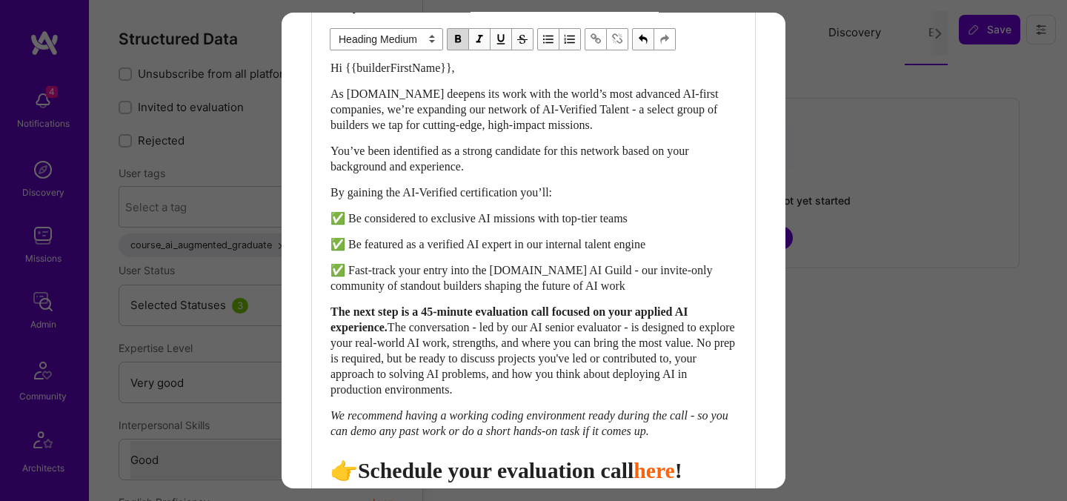
scroll to position [453, 0]
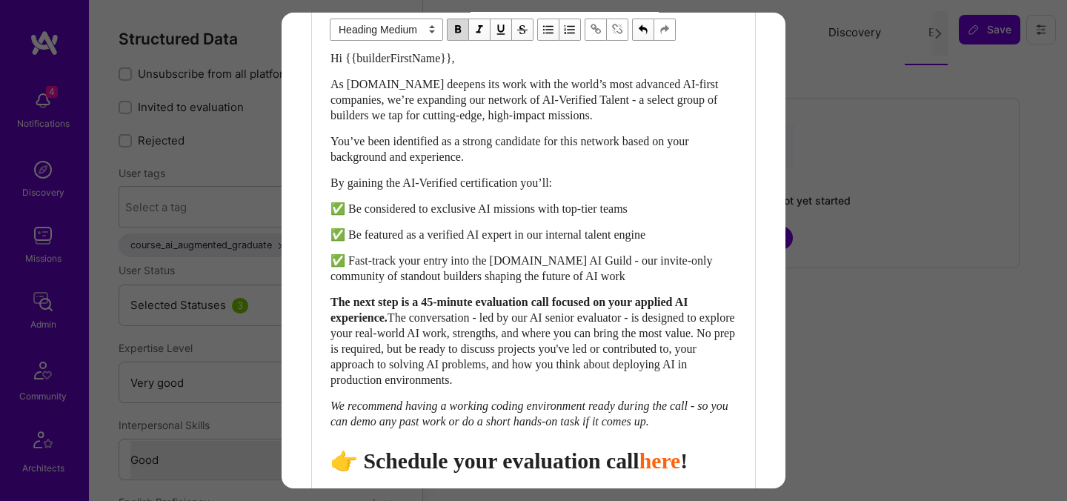
click at [524, 473] on span "👉 Schedule your evaluation call" at bounding box center [485, 460] width 309 height 24
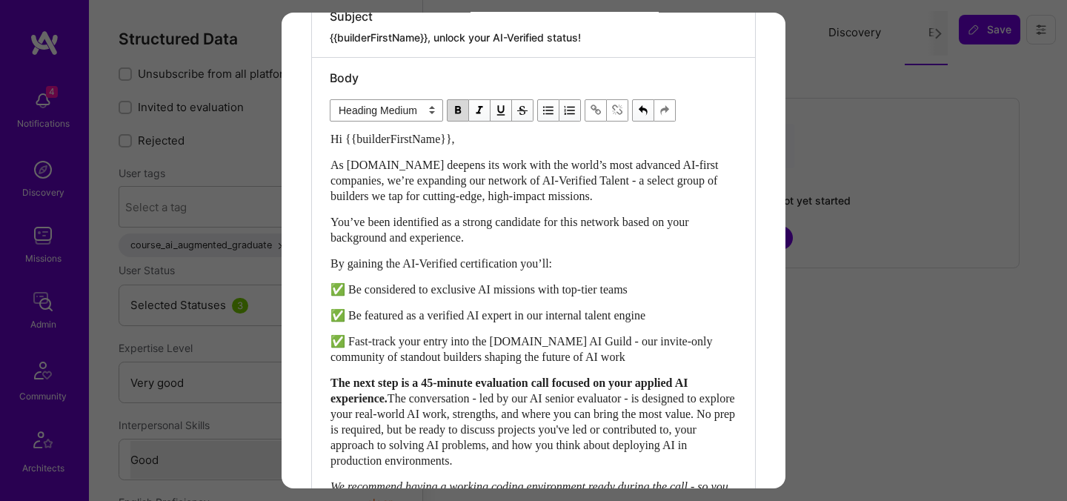
scroll to position [735, 0]
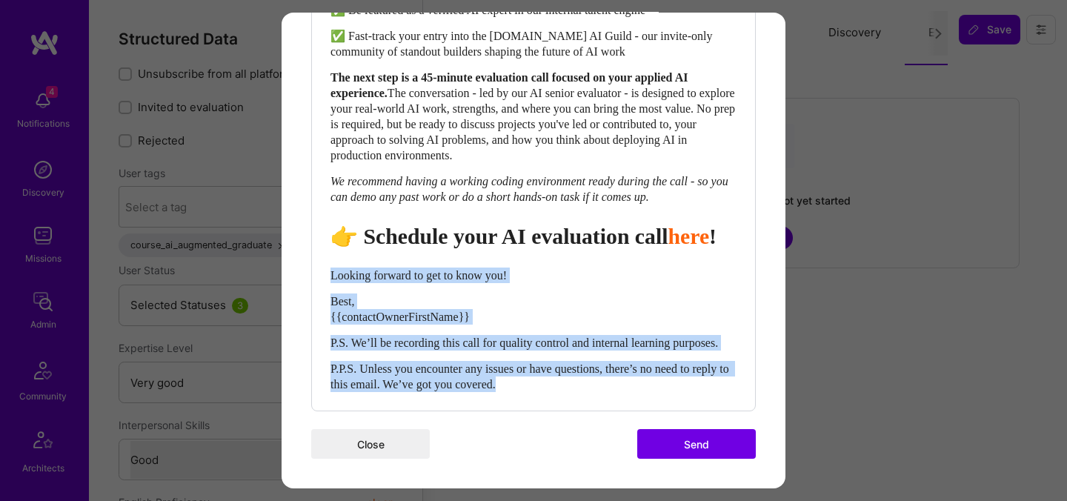
drag, startPoint x: 332, startPoint y: 258, endPoint x: 615, endPoint y: 387, distance: 311.1
click at [615, 387] on div "Hi {{builderFirstName}}, As [DOMAIN_NAME] deepens its work with the world’s mos…" at bounding box center [534, 109] width 406 height 566
select select "unstyled"
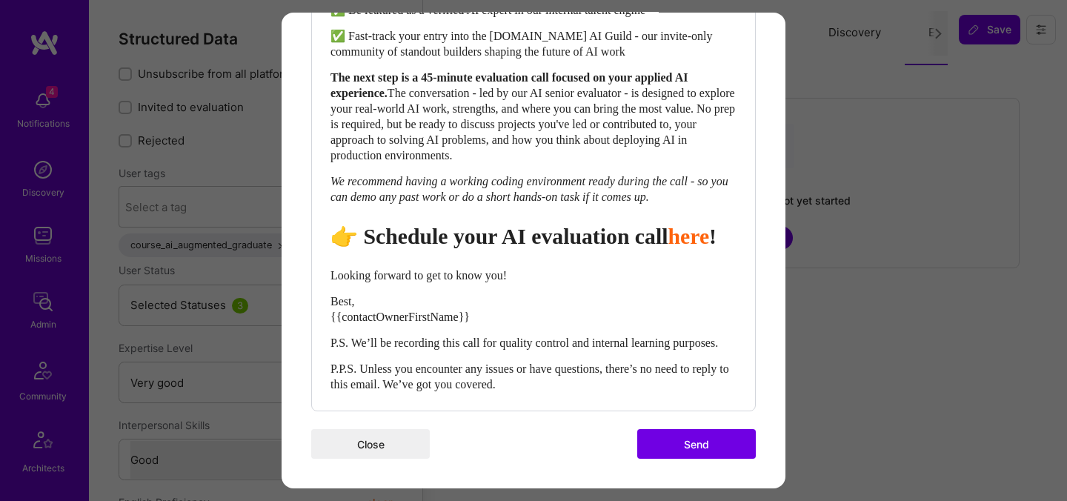
scroll to position [729, 0]
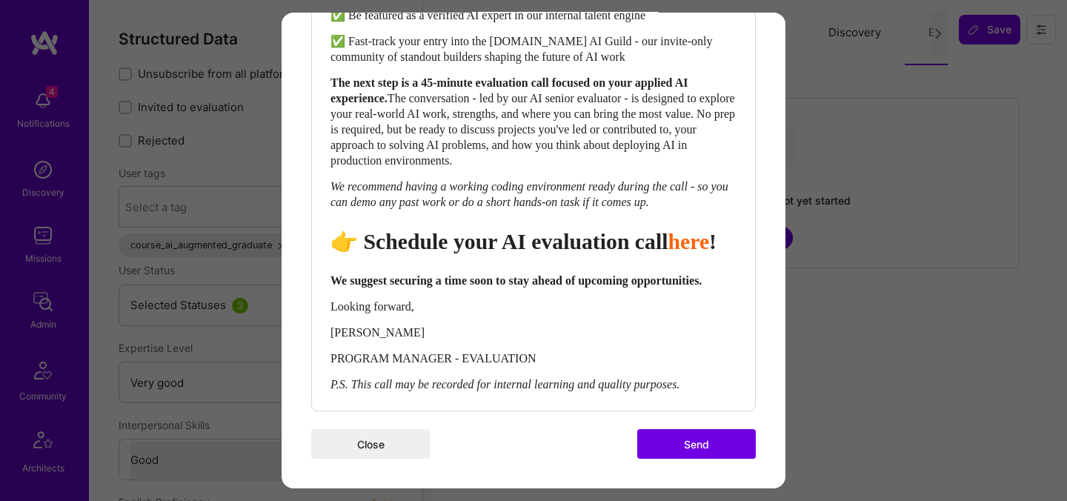
click at [678, 436] on button "Send" at bounding box center [696, 444] width 119 height 30
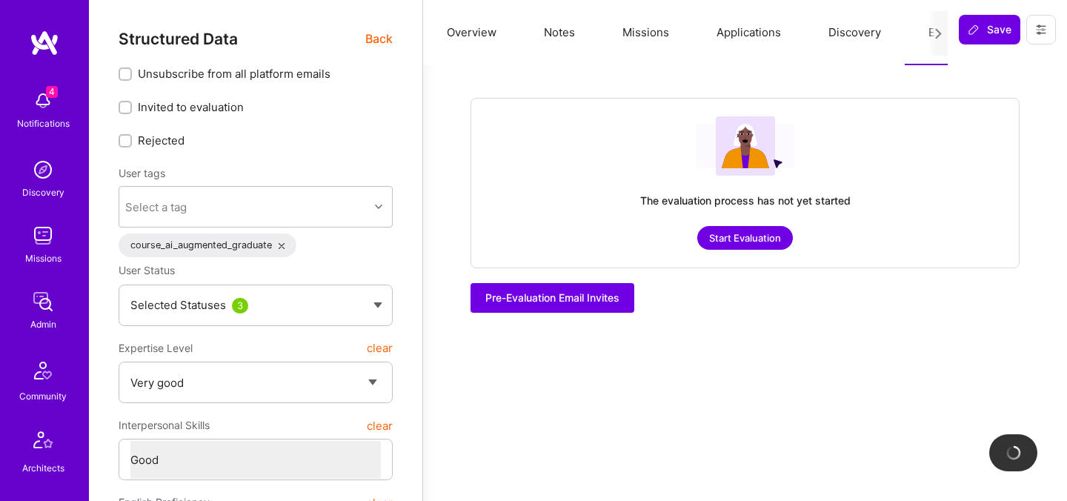
checkbox input "true"
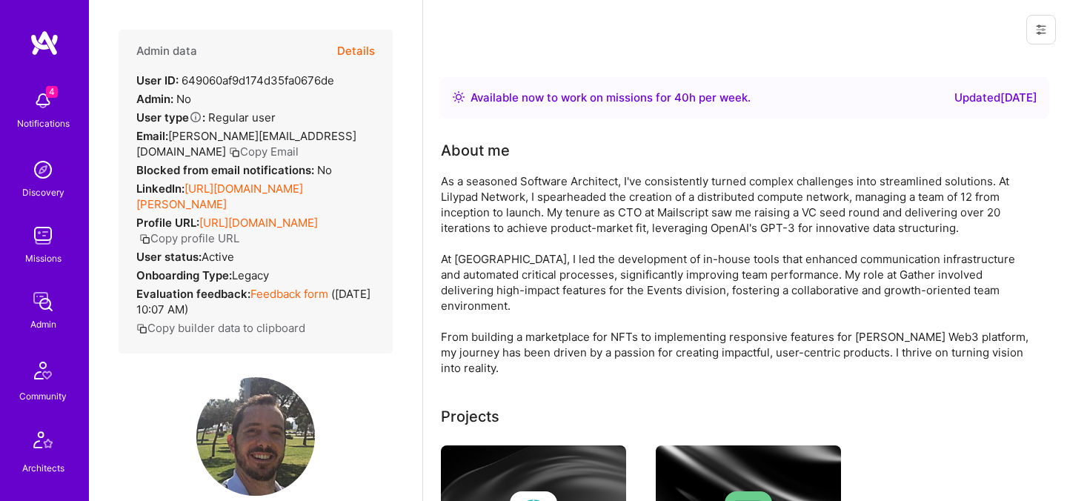
click at [354, 55] on button "Details" at bounding box center [356, 51] width 38 height 43
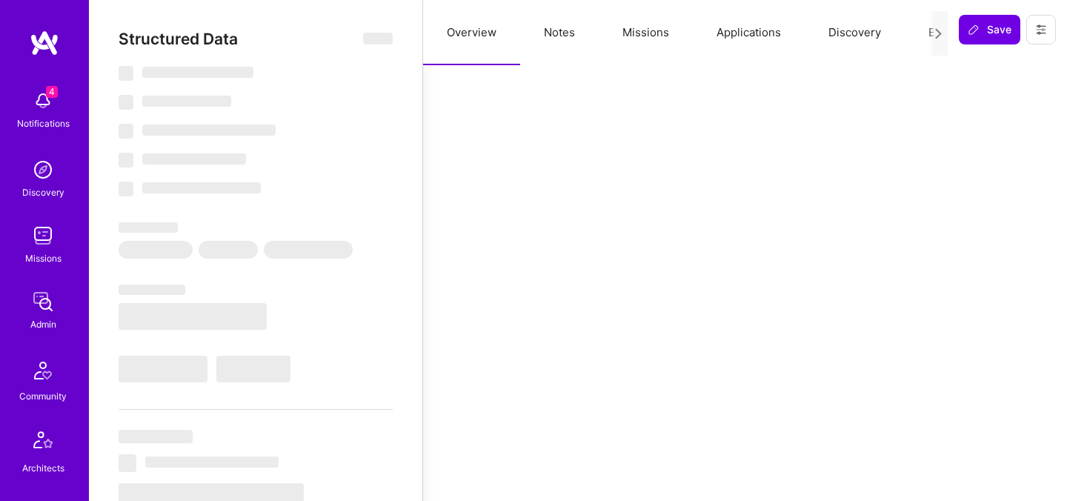
click at [921, 33] on button "Evaluation" at bounding box center [956, 32] width 102 height 65
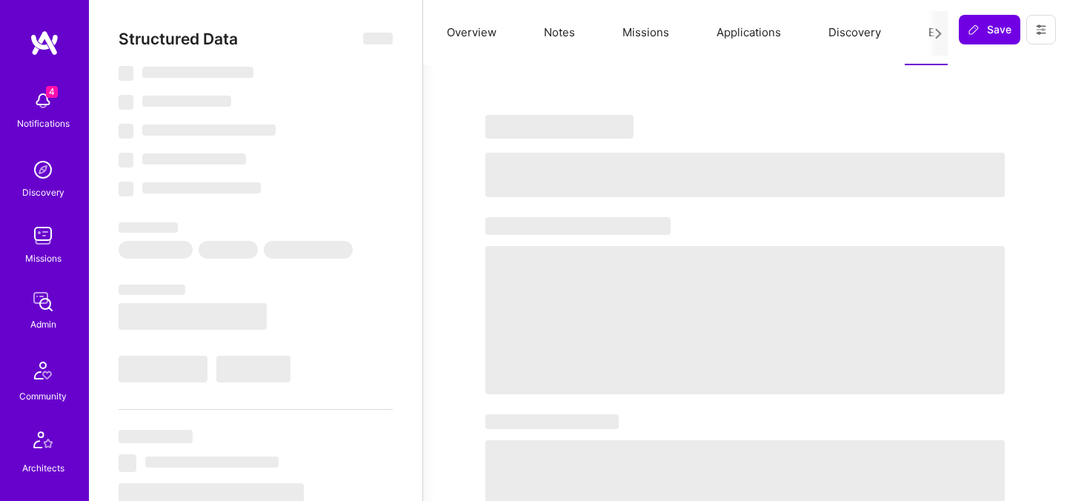
select select "Right Now"
select select "7"
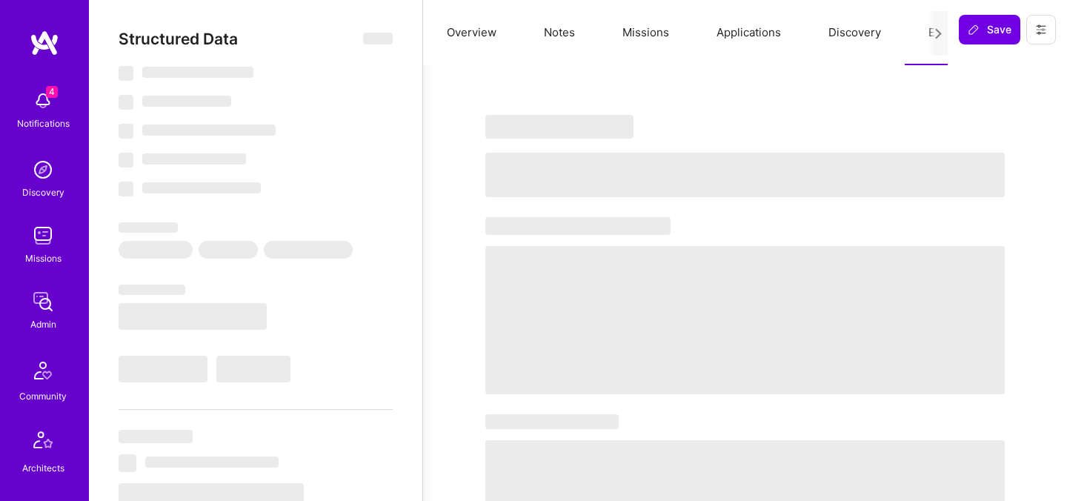
select select "UY"
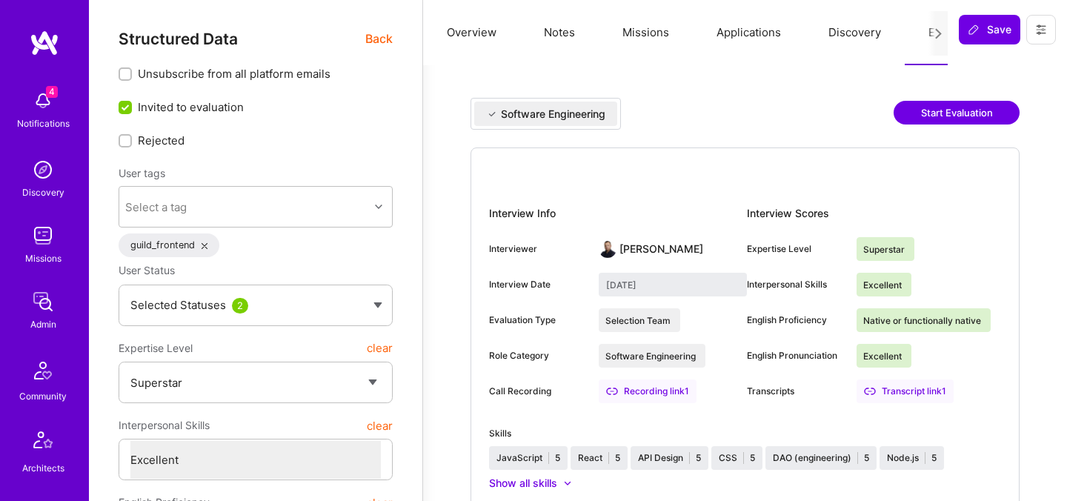
click at [960, 110] on button "Start Evaluation" at bounding box center [957, 113] width 126 height 24
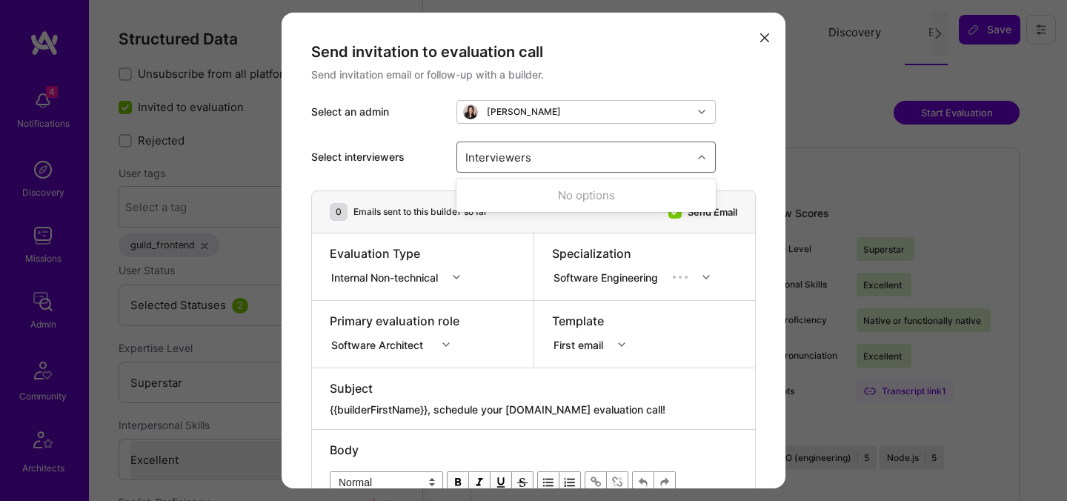
click at [578, 163] on div "Interviewers" at bounding box center [574, 157] width 235 height 30
type input "[PERSON_NAME]"
checkbox input "true"
type input "mosta"
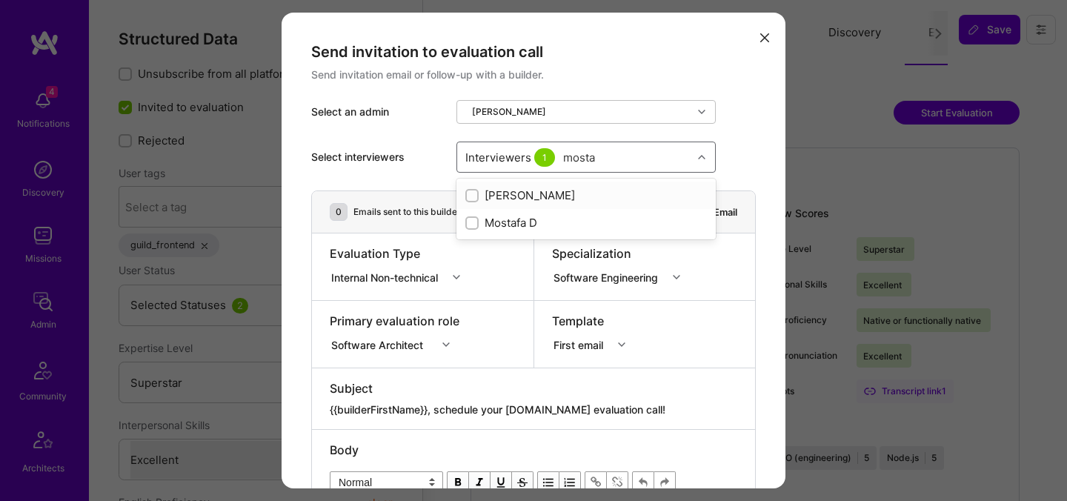
checkbox input "true"
type input "[PERSON_NAME]"
checkbox input "true"
type input "r"
type input "elon"
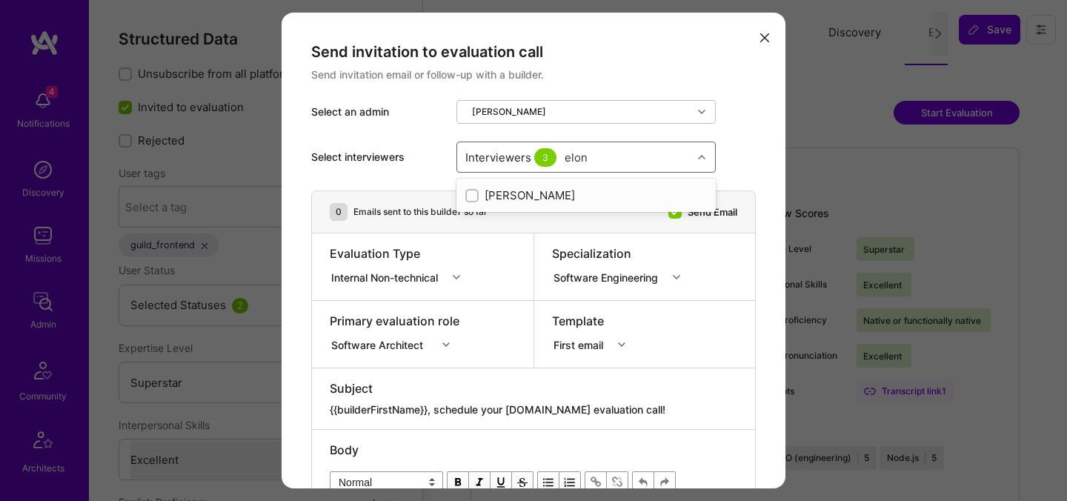
checkbox input "true"
type input "tomi"
checkbox input "true"
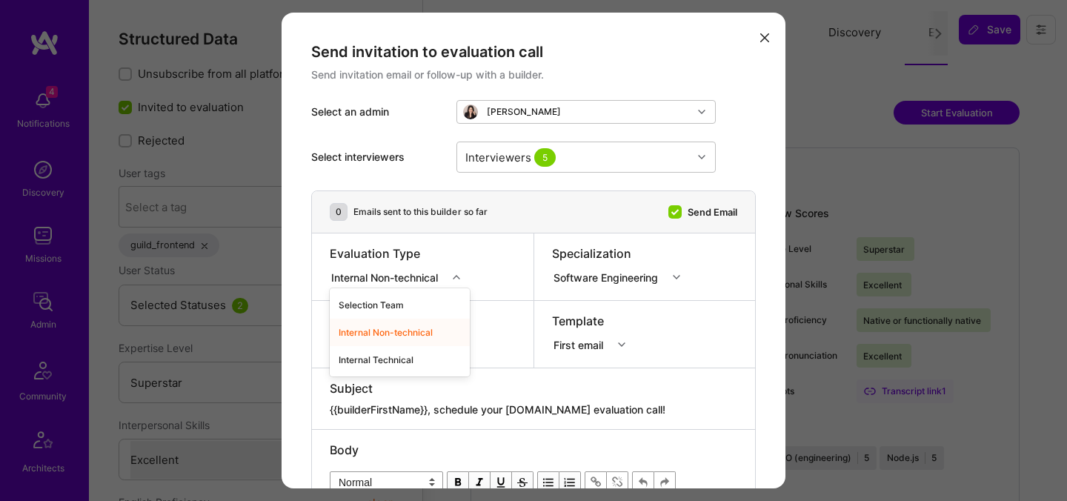
click at [386, 276] on div "Internal Non-technical" at bounding box center [387, 277] width 113 height 16
click at [372, 355] on div "Internal Technical" at bounding box center [400, 359] width 140 height 27
click at [384, 340] on div "Software Architect" at bounding box center [395, 342] width 130 height 15
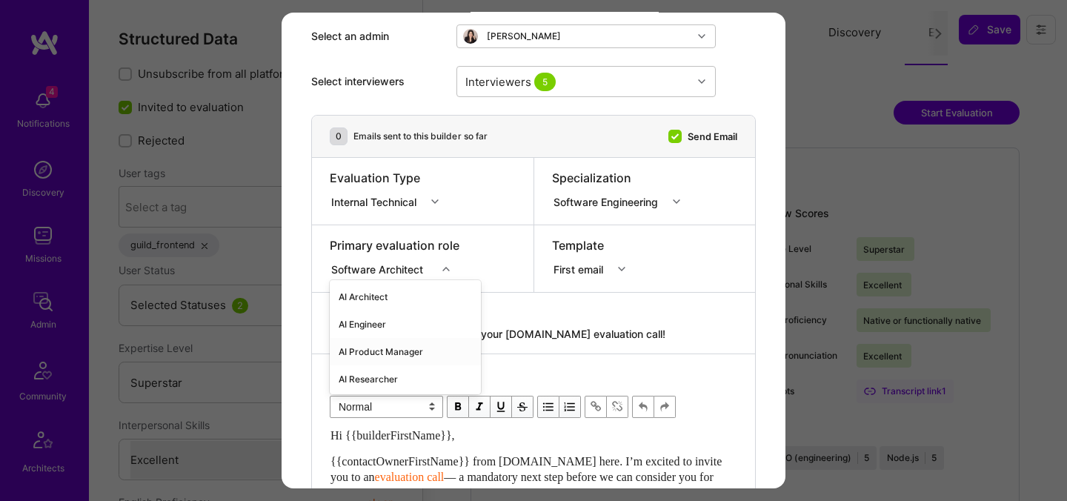
scroll to position [83, 0]
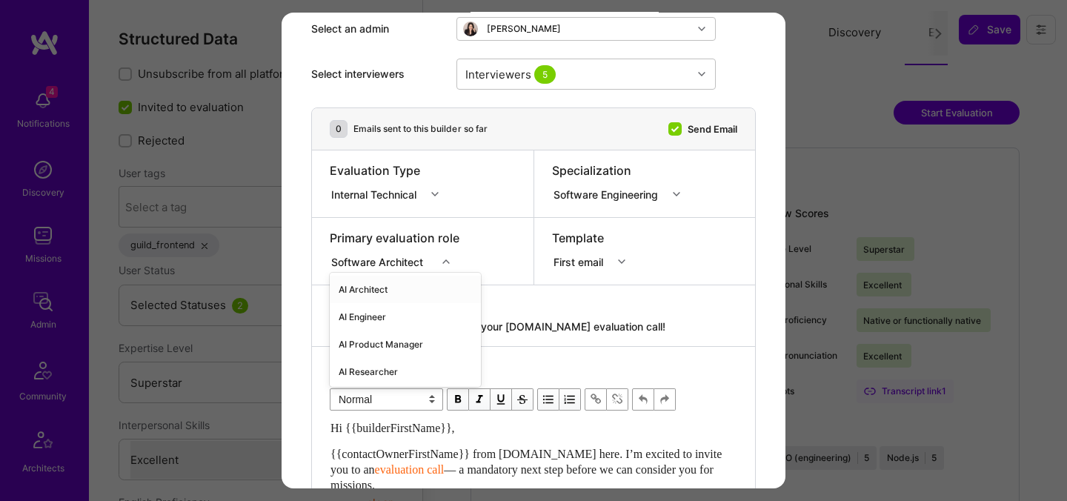
click at [383, 290] on div "AI Architect" at bounding box center [405, 289] width 151 height 27
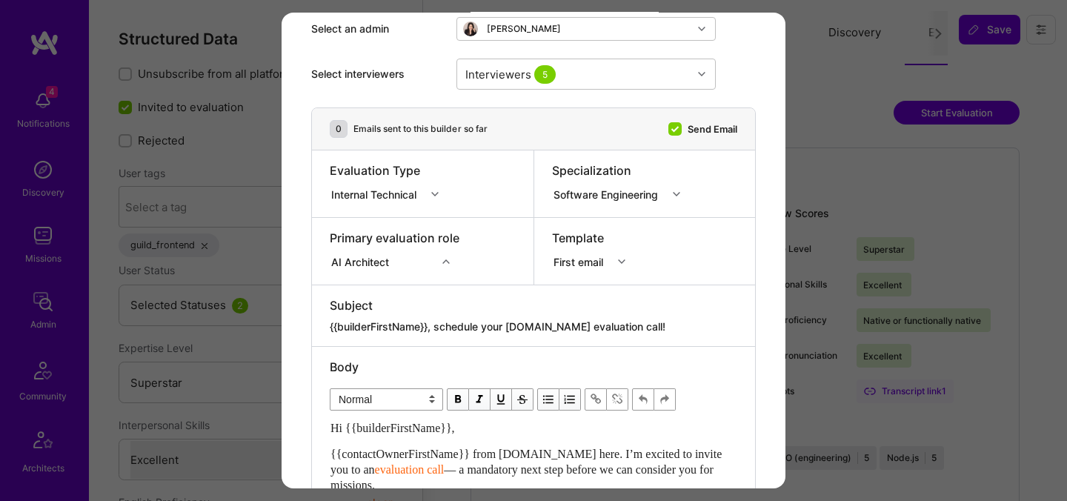
click at [481, 342] on div "Subject {{builderFirstName}}, schedule your A.Team evaluation call!" at bounding box center [533, 315] width 443 height 61
click at [481, 330] on textarea "{{builderFirstName}}, schedule your [DOMAIN_NAME] evaluation call!" at bounding box center [534, 326] width 408 height 15
paste textarea "unlock your AI-Verified status"
type textarea "{{builderFirstName}}, unlock your AI-Verified status!"
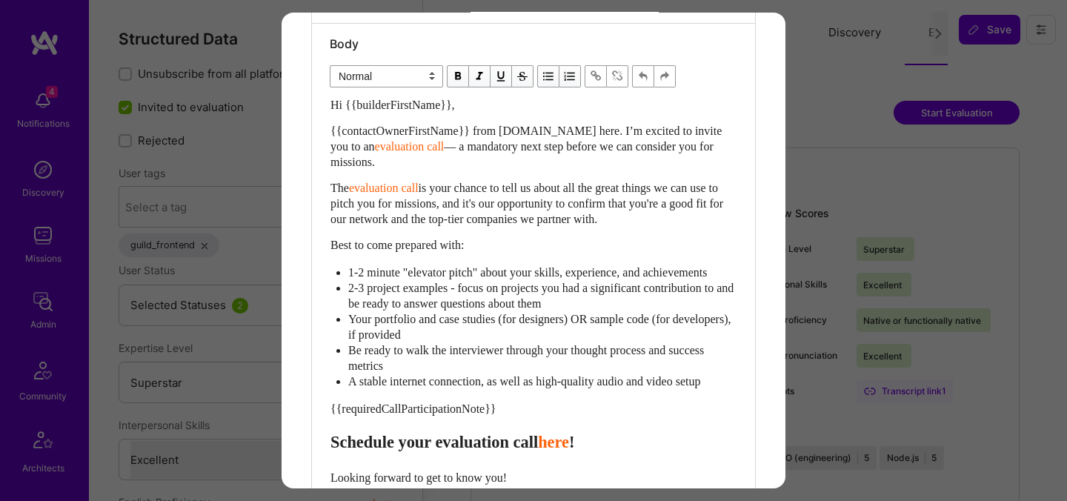
scroll to position [415, 0]
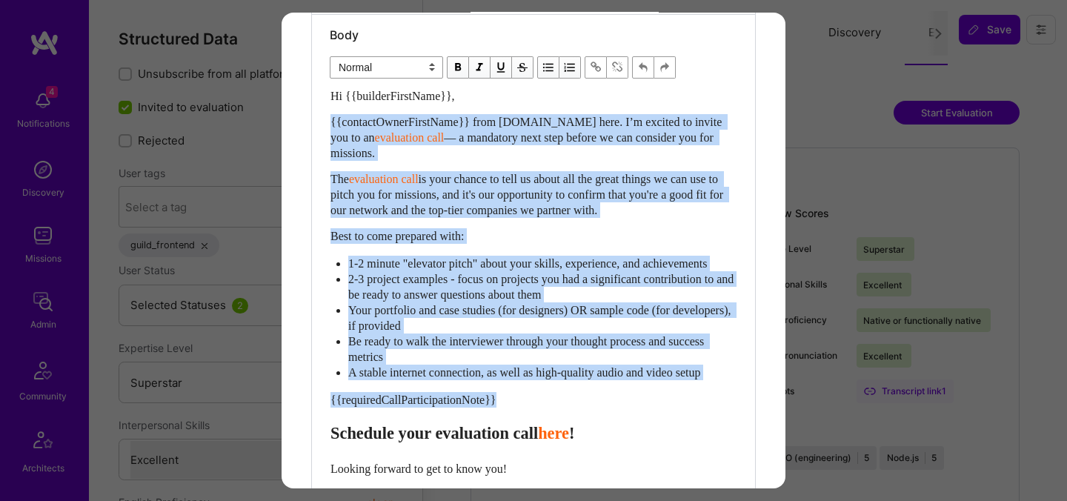
drag, startPoint x: 331, startPoint y: 451, endPoint x: 323, endPoint y: 113, distance: 337.3
click at [323, 113] on div "Body Normal Heading Large Heading Medium Heading Small Normal Hi {{builderFirst…" at bounding box center [533, 309] width 443 height 589
paste div "Enter email text"
select select "header-two"
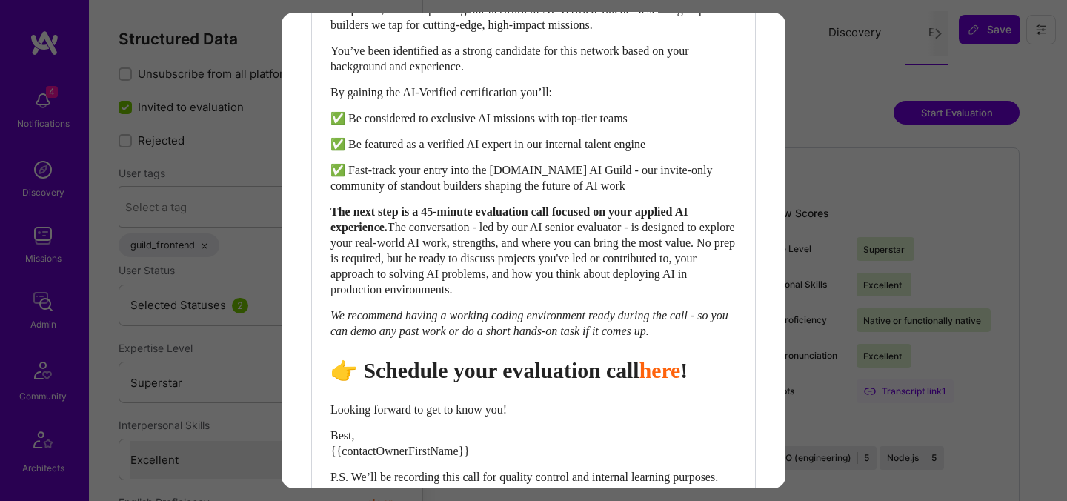
scroll to position [566, 0]
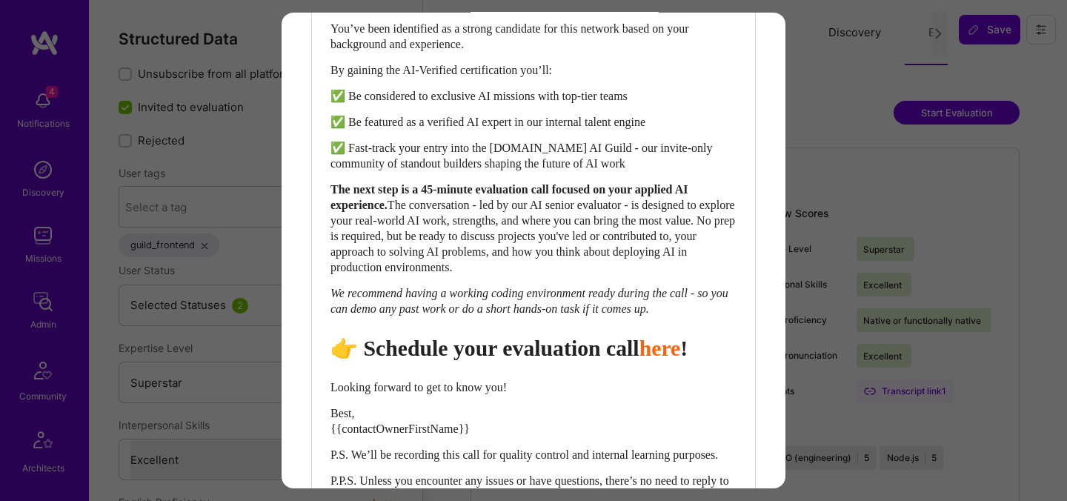
click at [529, 360] on span "👉 Schedule your evaluation call" at bounding box center [485, 348] width 309 height 24
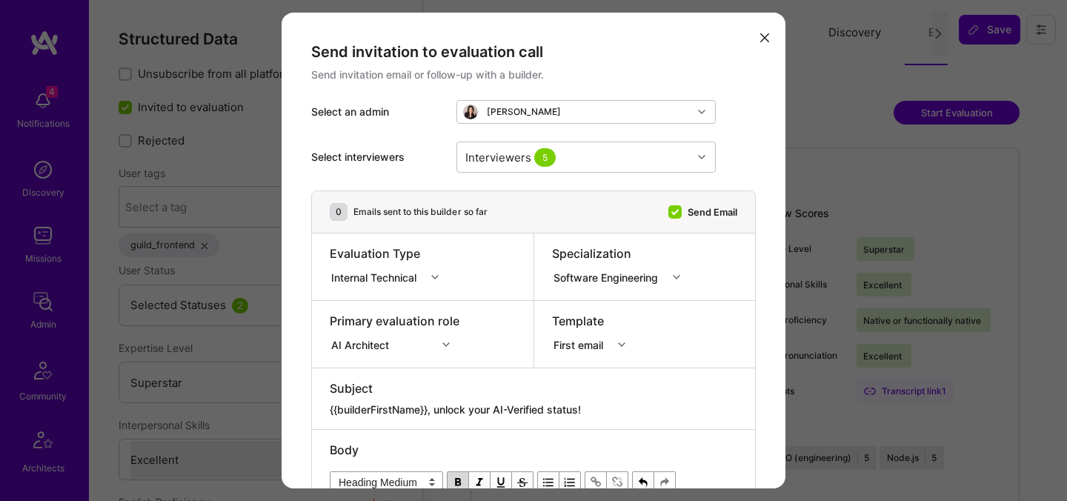
scroll to position [735, 0]
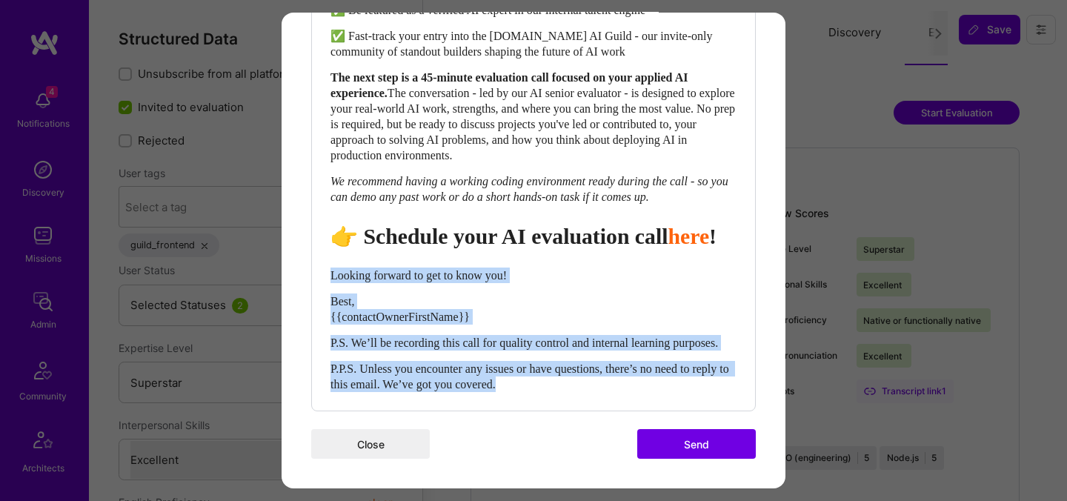
drag, startPoint x: 331, startPoint y: 256, endPoint x: 623, endPoint y: 434, distance: 342.6
select select "unstyled"
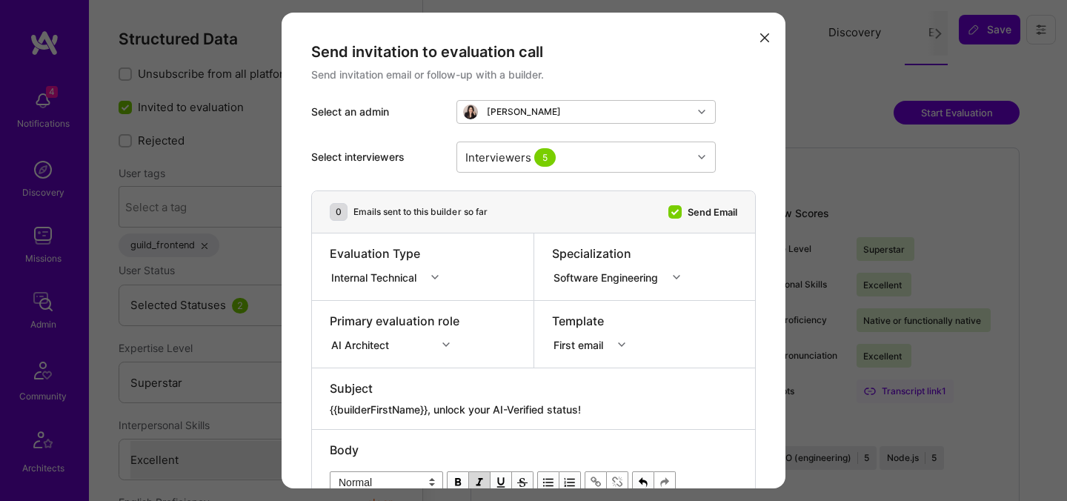
scroll to position [729, 0]
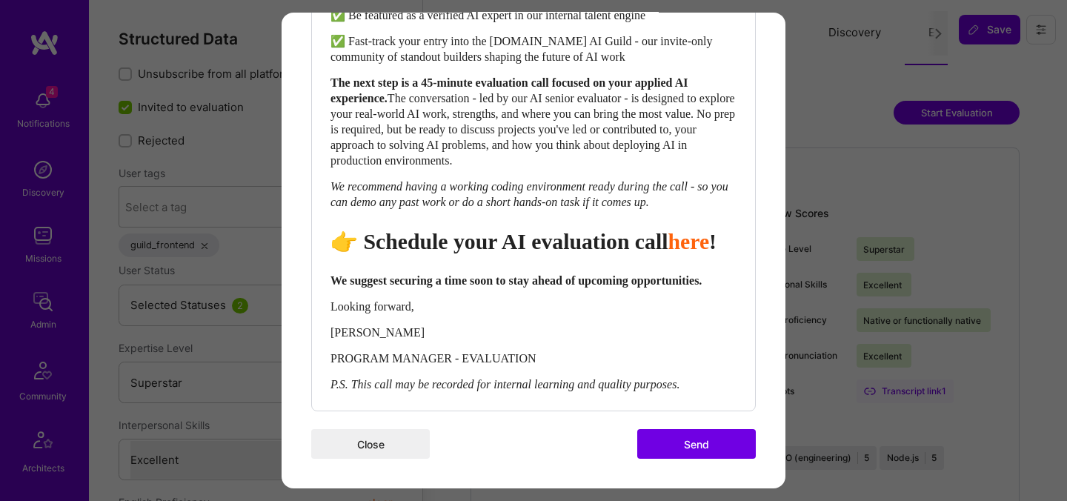
click at [681, 443] on button "Send" at bounding box center [696, 444] width 119 height 30
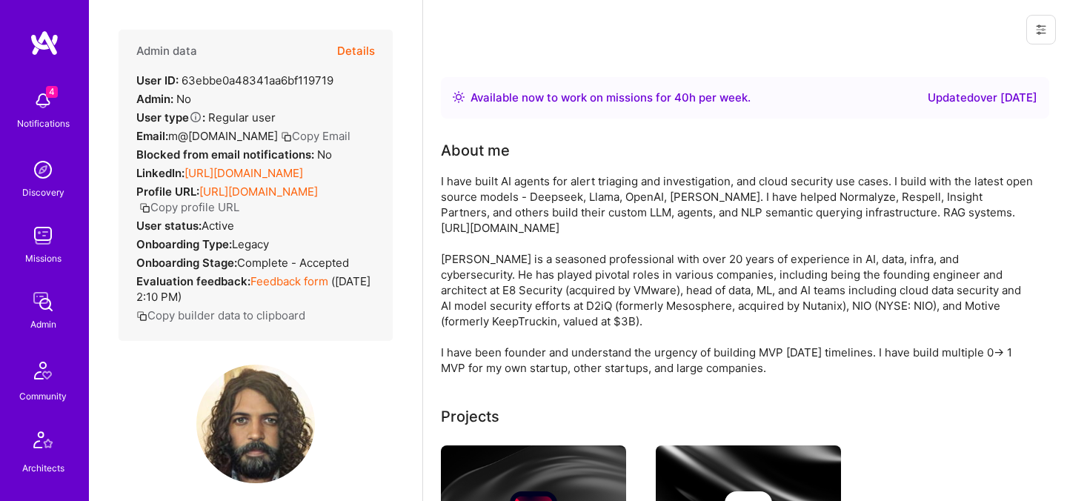
click at [375, 46] on div "Admin data Details User ID: 63ebbe0a48341aa6bf119719 Admin: No User type Regula…" at bounding box center [256, 185] width 274 height 311
click at [360, 48] on button "Details" at bounding box center [356, 51] width 38 height 43
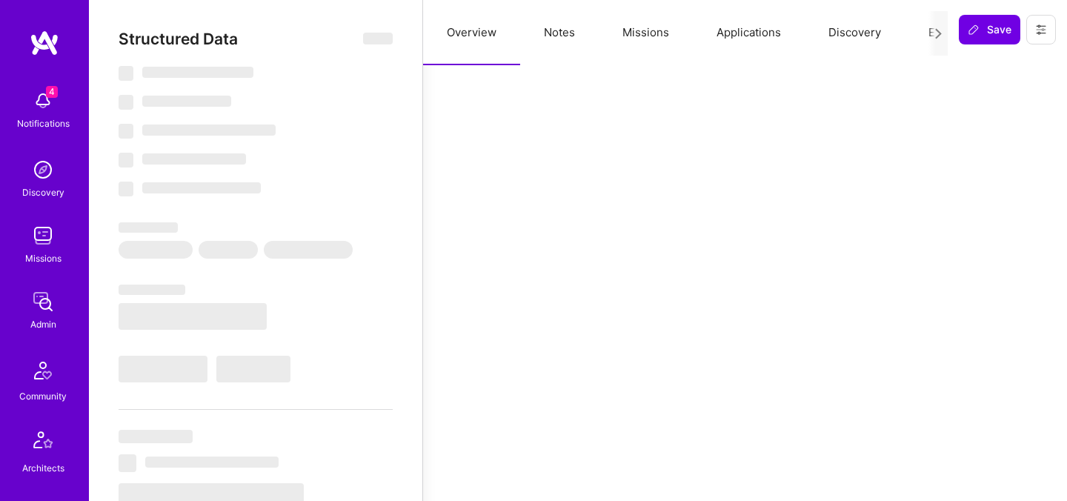
click at [921, 28] on button "Evaluation" at bounding box center [956, 32] width 102 height 65
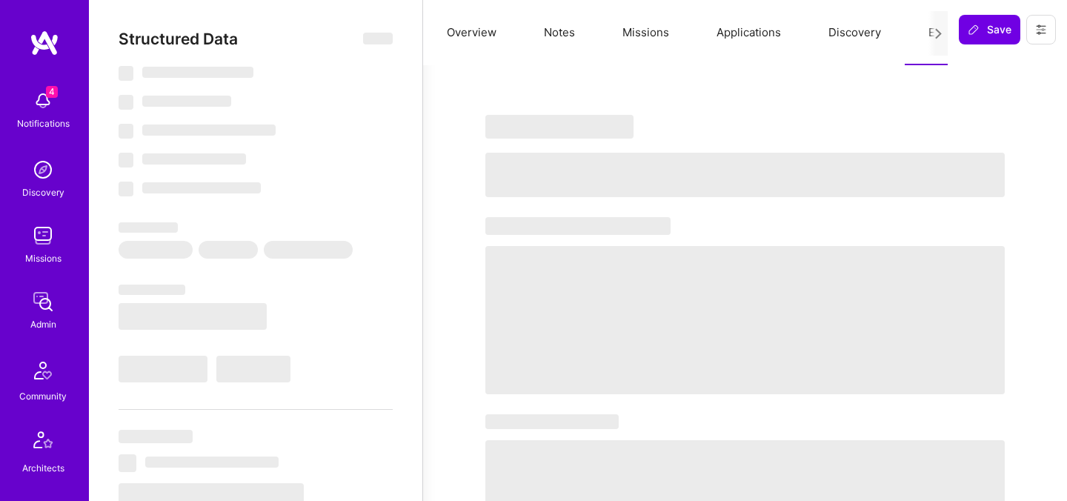
select select "Right Now"
select select "7"
select select "4"
select select "7"
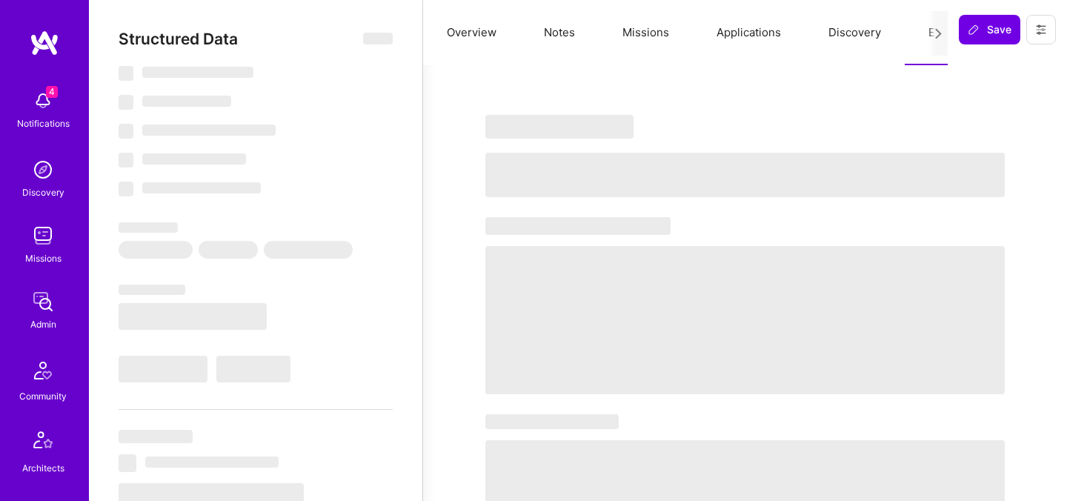
select select "US"
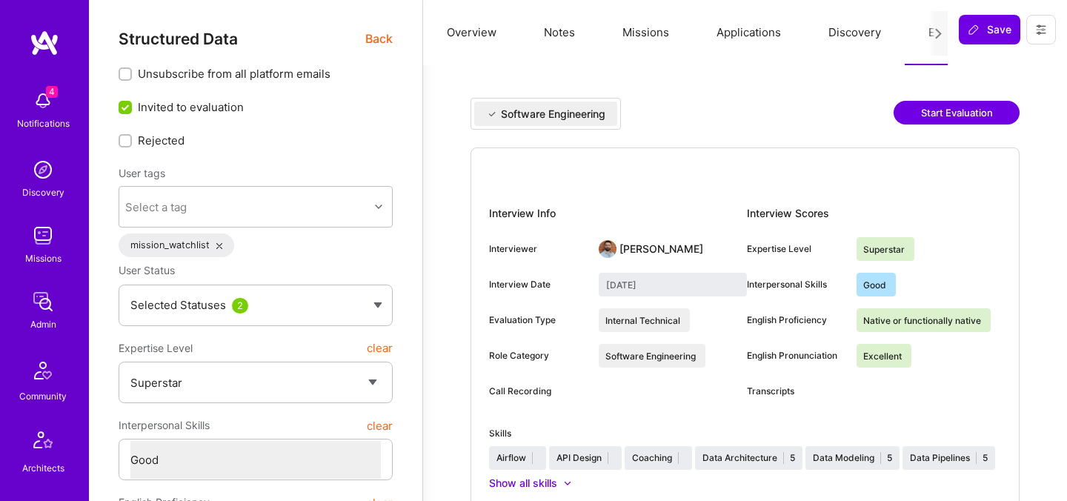
click at [952, 109] on button "Start Evaluation" at bounding box center [957, 113] width 126 height 24
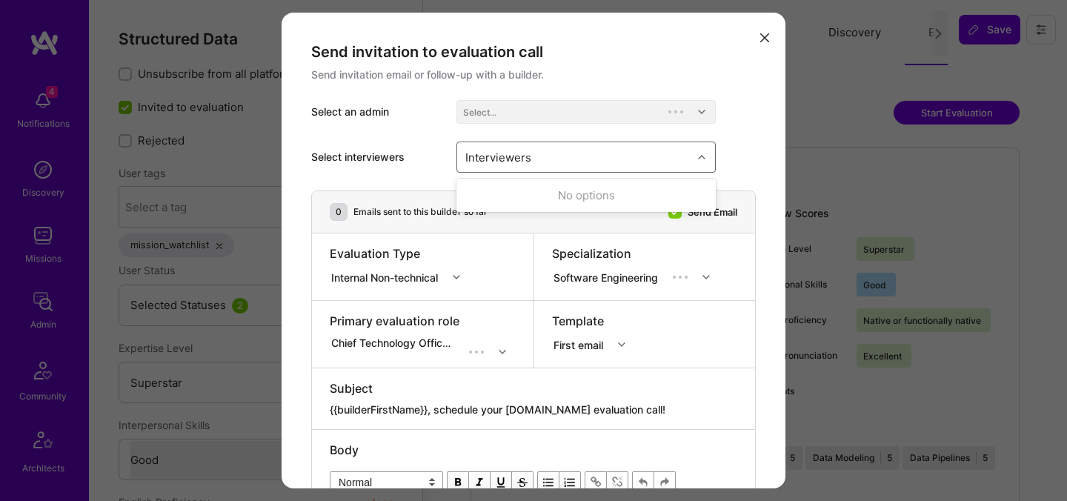
click at [580, 165] on div "Interviewers" at bounding box center [574, 157] width 235 height 30
type input "[PERSON_NAME]"
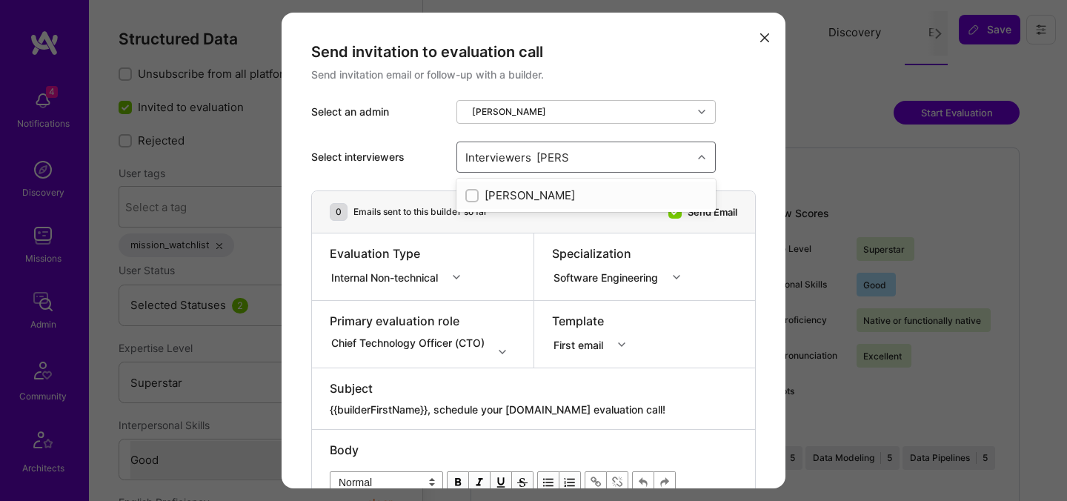
checkbox input "true"
type input "mostafa"
checkbox input "false"
checkbox input "true"
type input "[PERSON_NAME]"
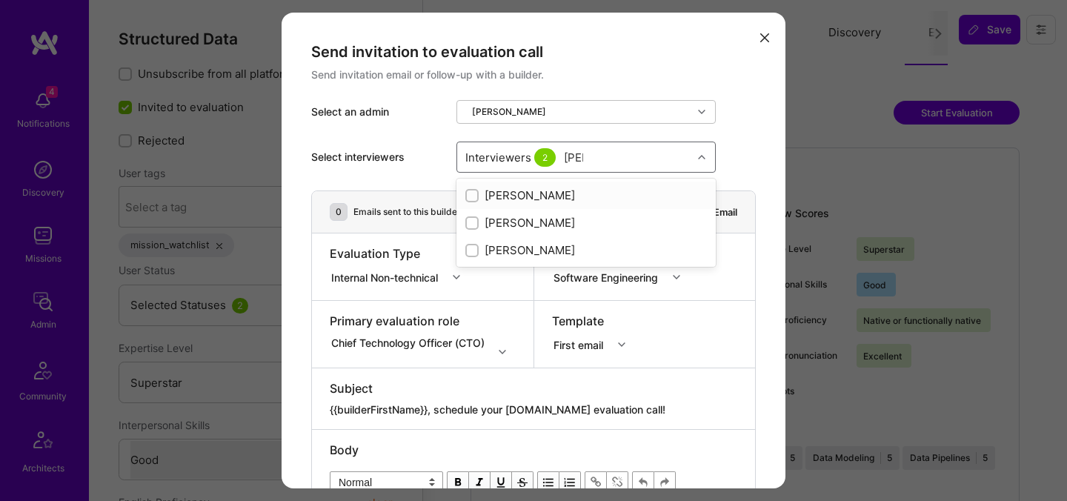
checkbox input "true"
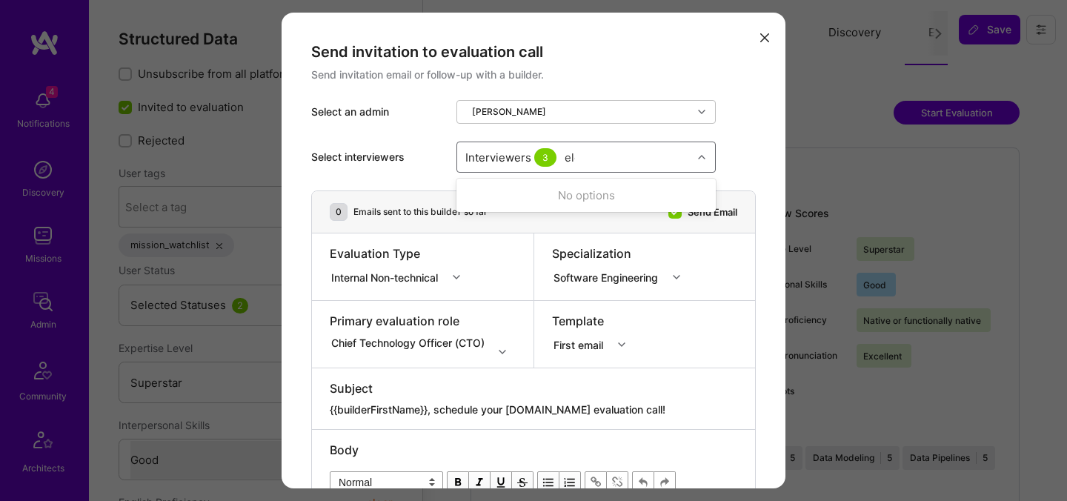
type input "elon"
checkbox input "true"
type input "tomi"
checkbox input "true"
click at [378, 273] on div "Internal Non-technical" at bounding box center [387, 277] width 113 height 16
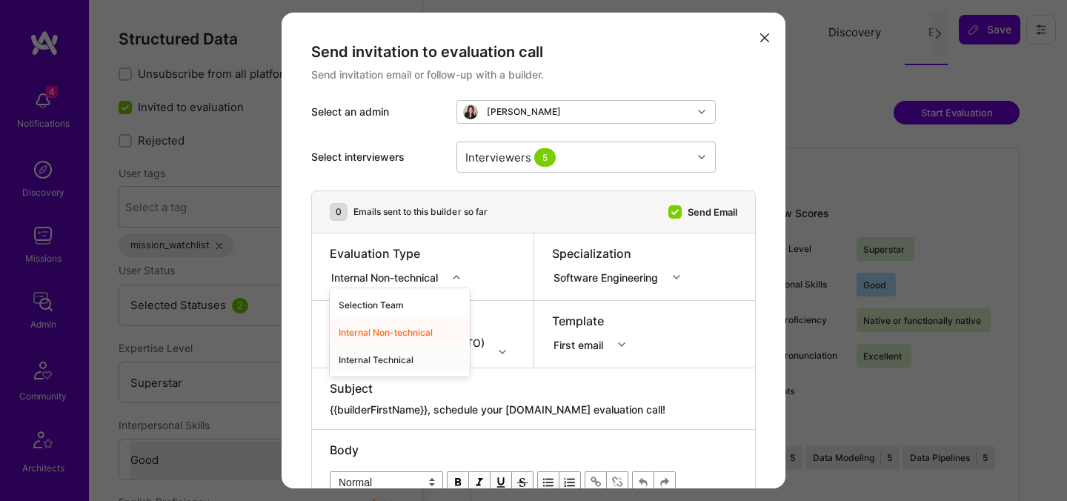
click at [368, 355] on div "Internal Technical" at bounding box center [400, 359] width 140 height 27
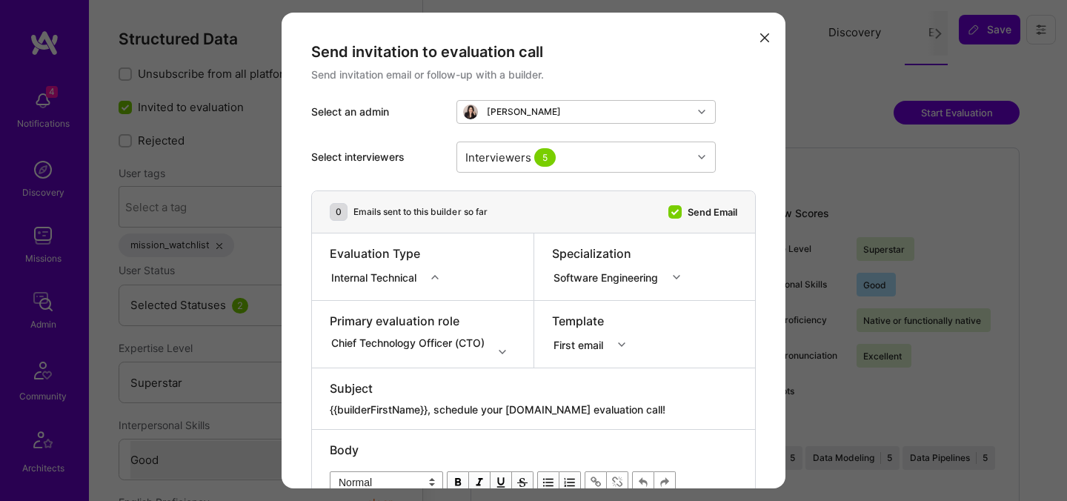
click at [377, 345] on div "Chief Technology Officer (CTO)" at bounding box center [423, 342] width 186 height 15
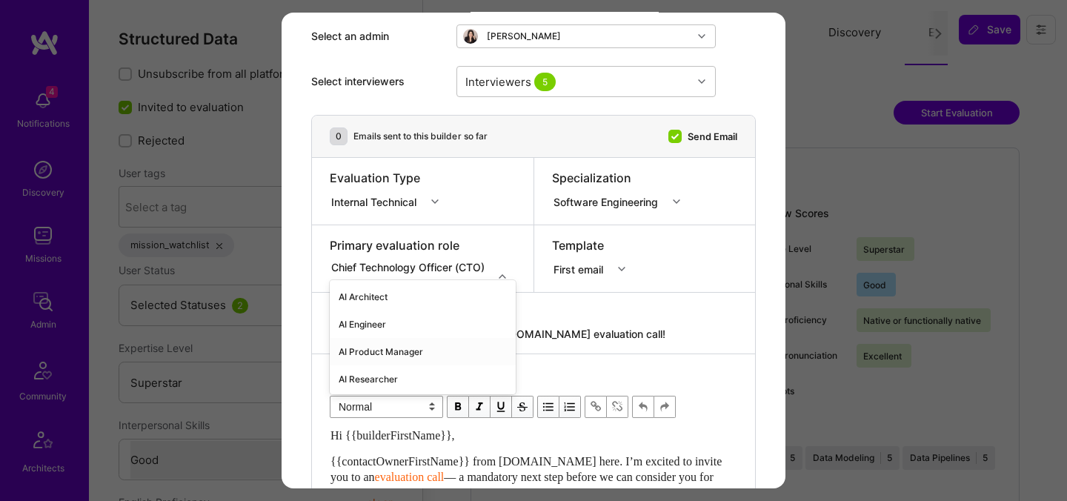
scroll to position [83, 0]
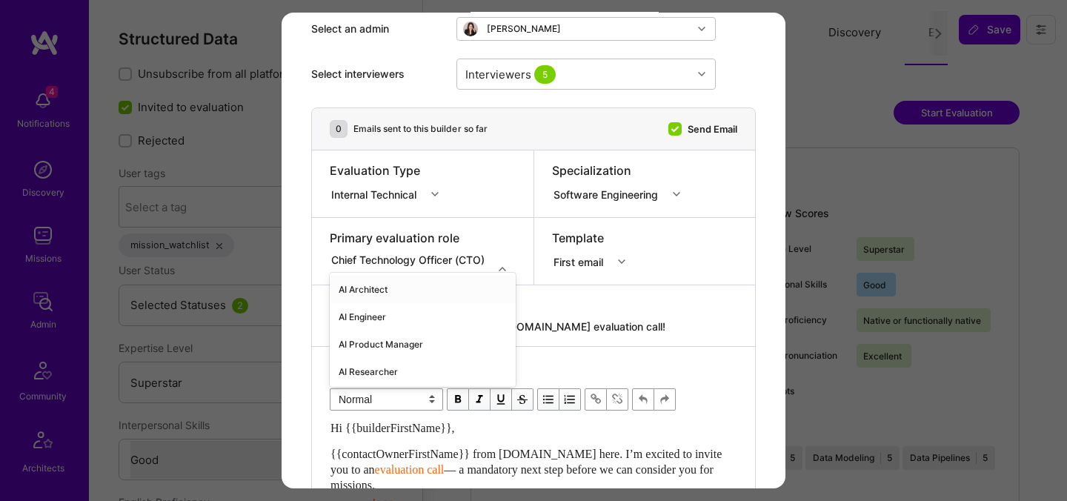
click at [380, 291] on div "AI Architect" at bounding box center [423, 289] width 186 height 27
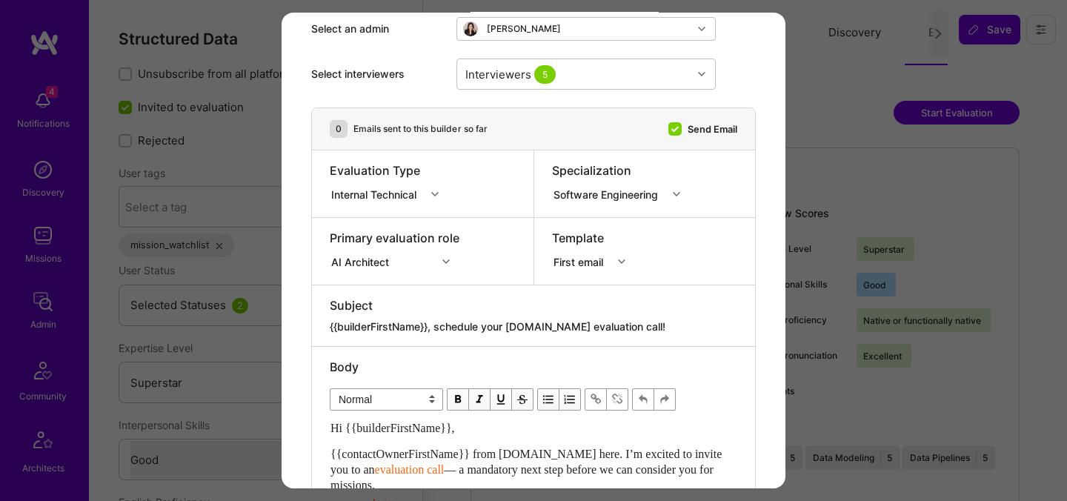
click at [432, 329] on textarea "{{builderFirstName}}, schedule your [DOMAIN_NAME] evaluation call!" at bounding box center [534, 326] width 408 height 15
paste textarea "unlock your AI-Verified status"
type textarea "{{builderFirstName}}, unlock your AI-Verified status!"
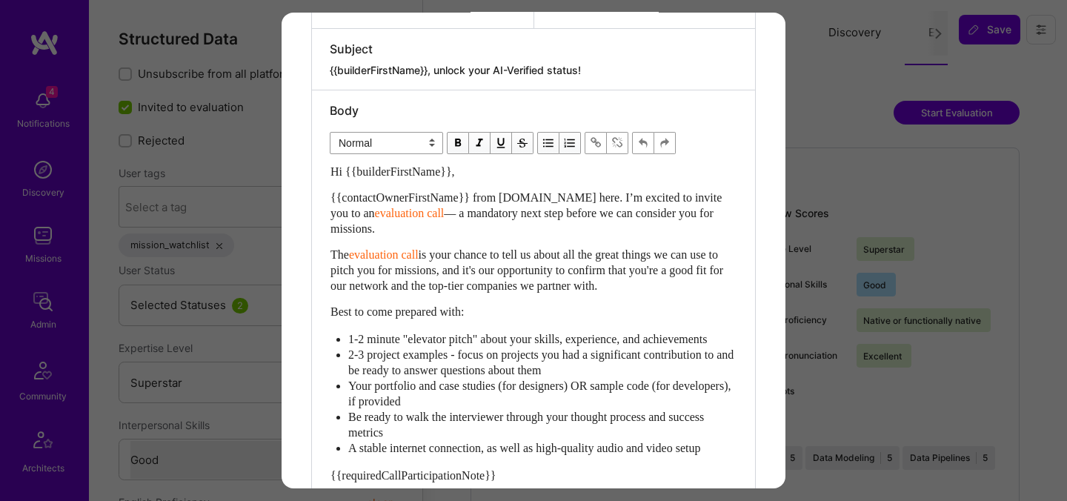
scroll to position [389, 0]
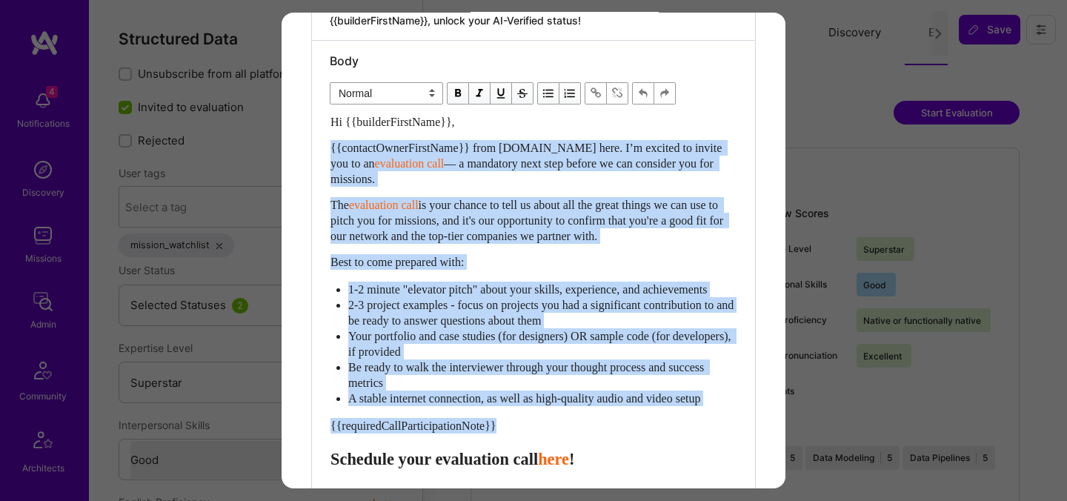
drag, startPoint x: 331, startPoint y: 474, endPoint x: 327, endPoint y: 148, distance: 326.2
click at [327, 148] on div "Body Normal Heading Large Heading Medium Heading Small Normal Hi {{builderFirst…" at bounding box center [533, 335] width 443 height 589
paste div "Enter email text"
select select "header-two"
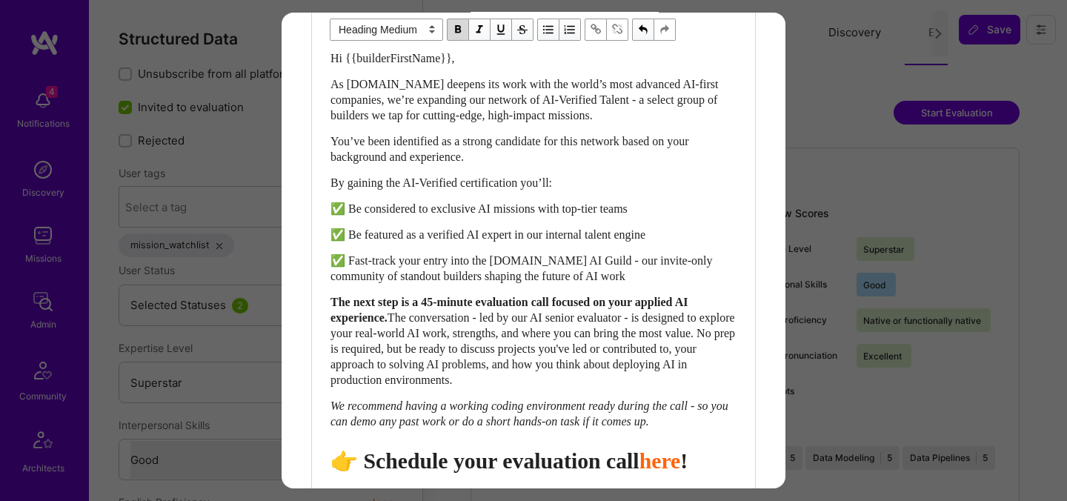
scroll to position [455, 0]
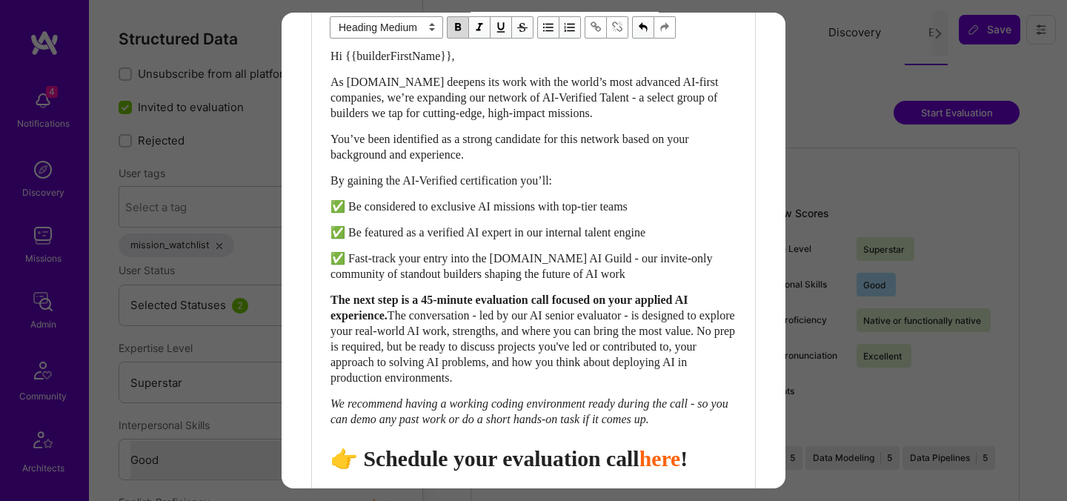
click at [529, 464] on span "👉 Schedule your evaluation call" at bounding box center [485, 458] width 309 height 24
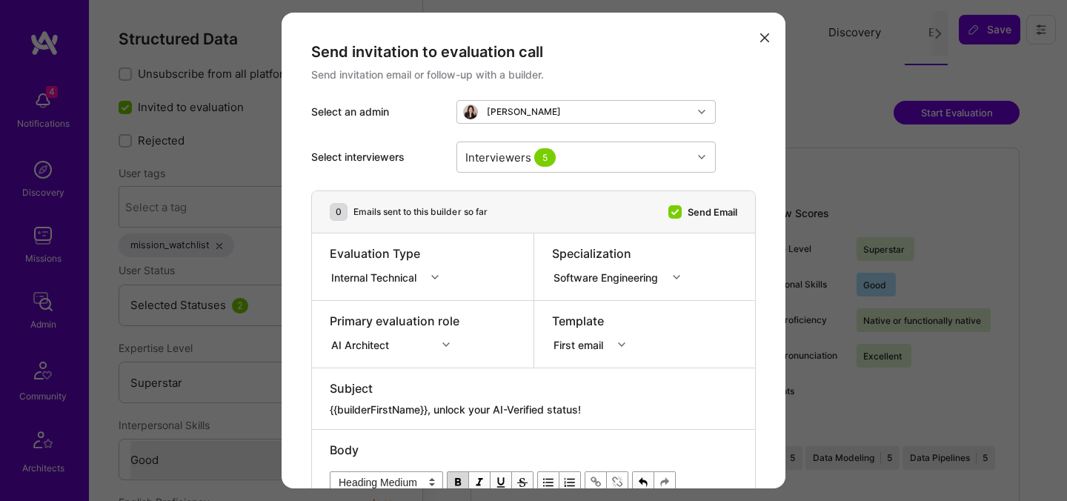
scroll to position [735, 0]
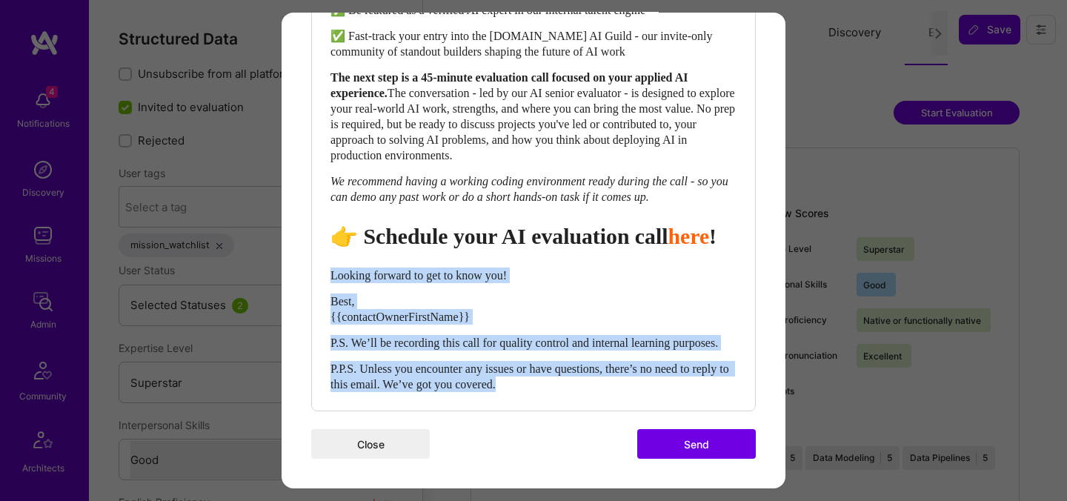
drag, startPoint x: 332, startPoint y: 259, endPoint x: 649, endPoint y: 410, distance: 351.1
select select "unstyled"
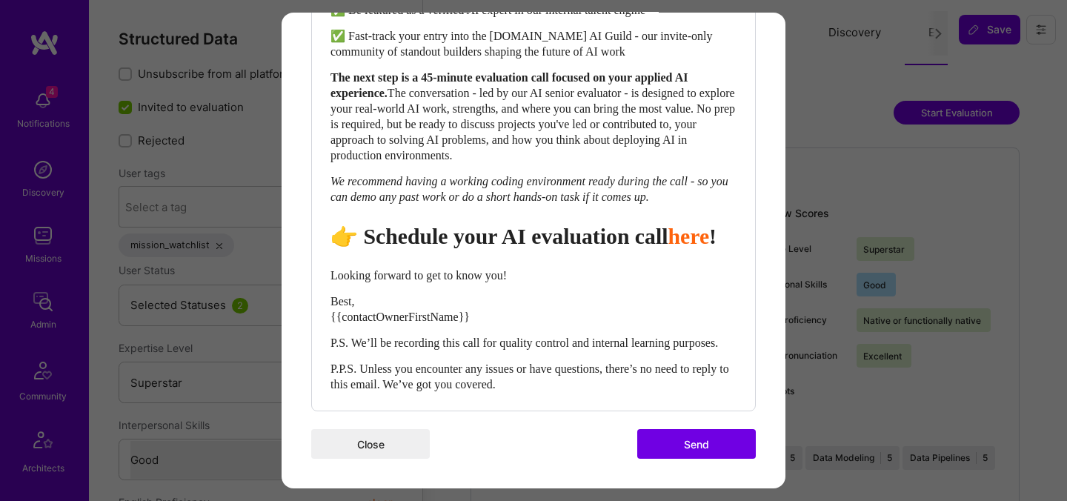
scroll to position [729, 0]
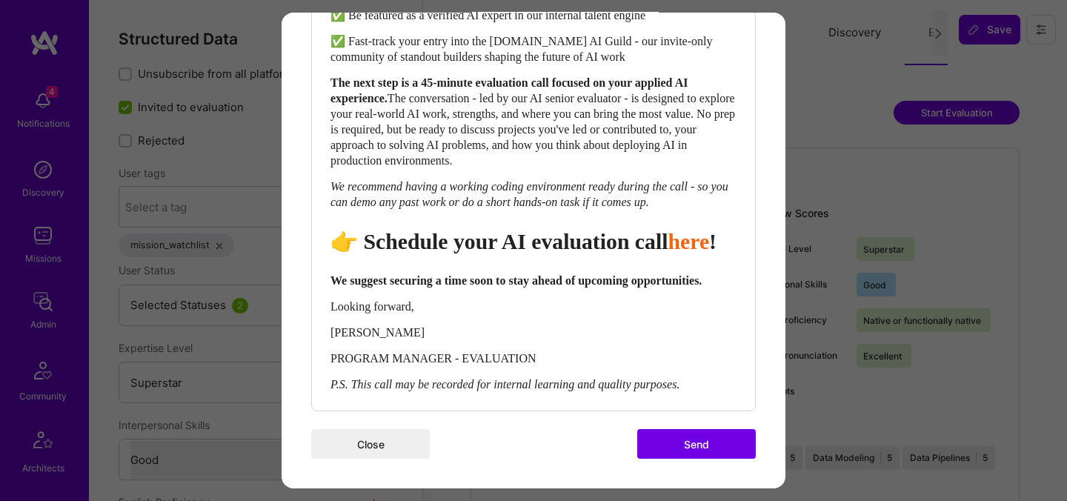
click at [700, 448] on button "Send" at bounding box center [696, 444] width 119 height 30
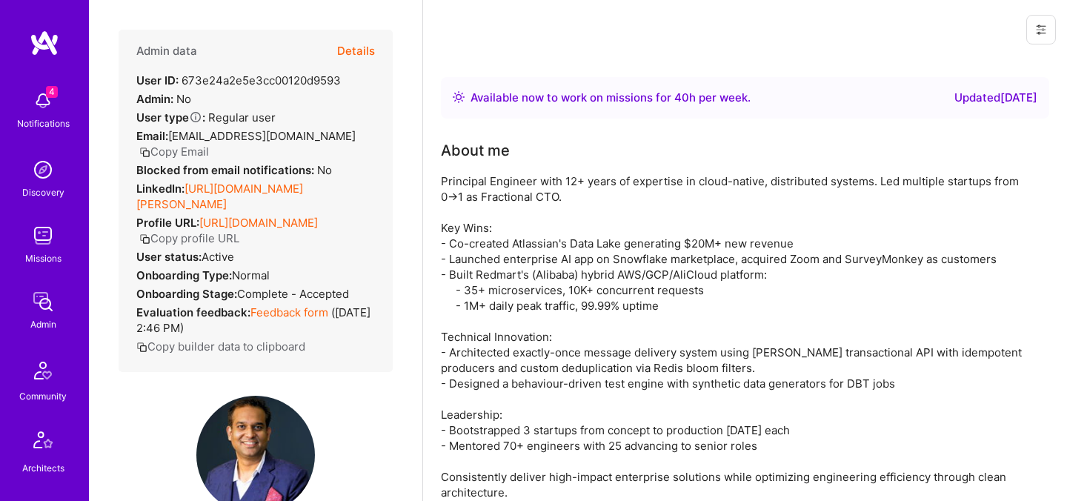
click at [369, 50] on button "Details" at bounding box center [356, 51] width 38 height 43
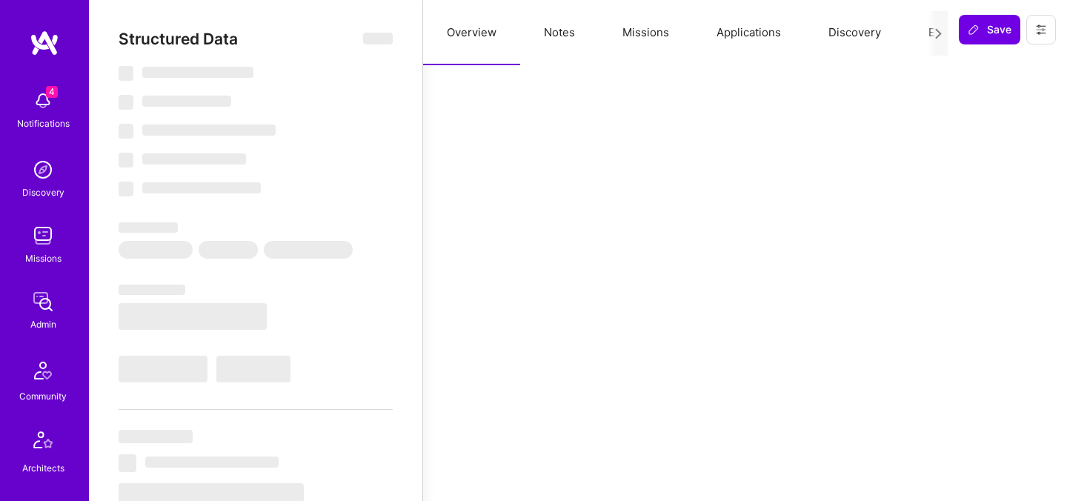
click at [920, 27] on button "Evaluation" at bounding box center [956, 32] width 102 height 65
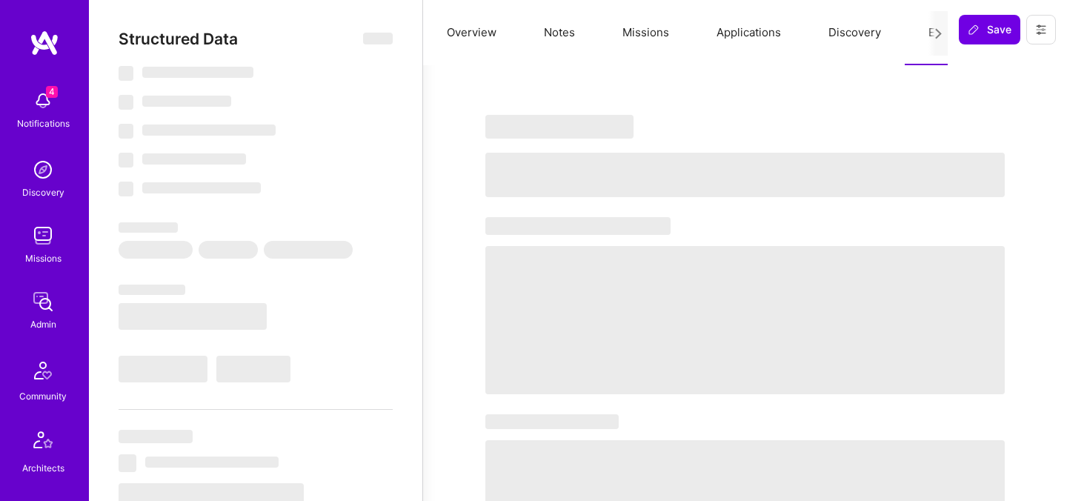
select select "Right Now"
select select "5"
select select "7"
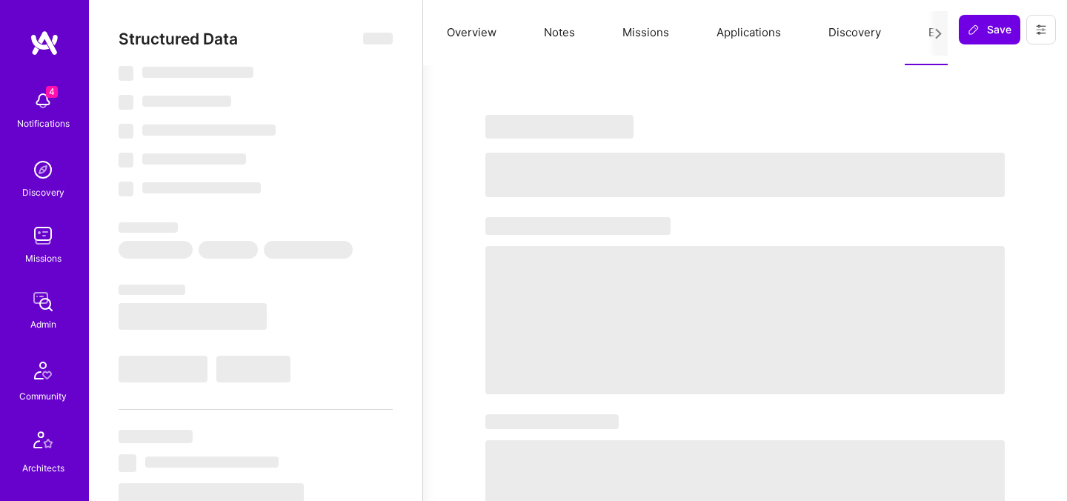
select select "IN"
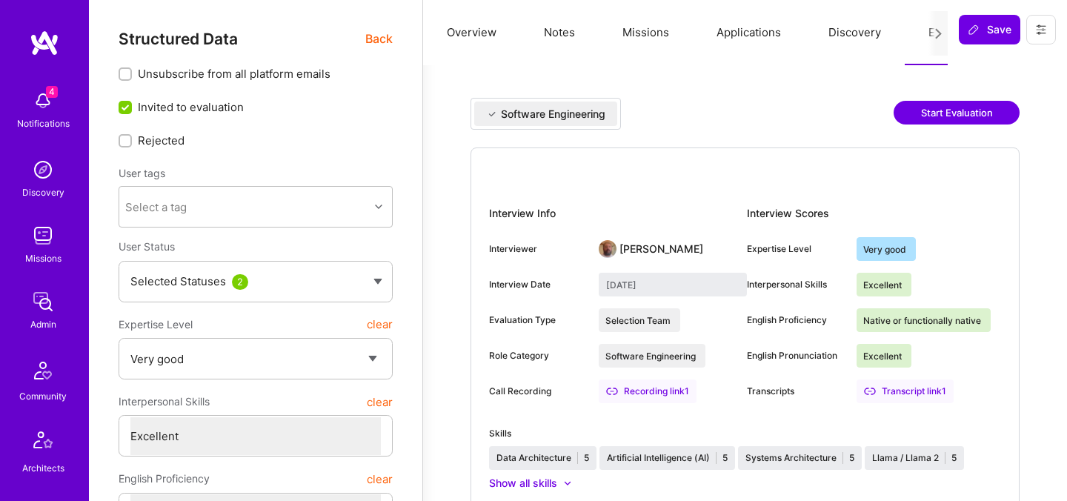
click at [932, 110] on button "Start Evaluation" at bounding box center [957, 113] width 126 height 24
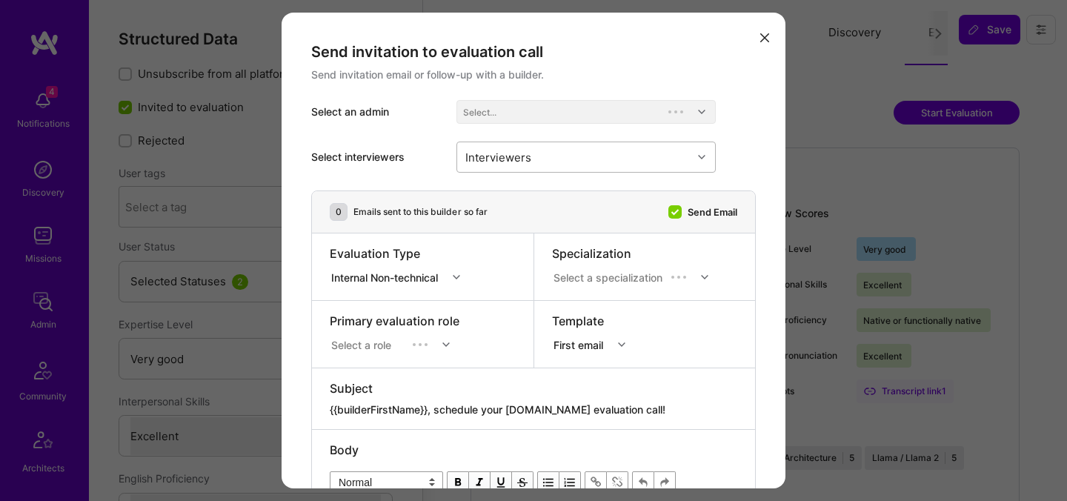
click at [612, 152] on div "Interviewers" at bounding box center [574, 157] width 235 height 30
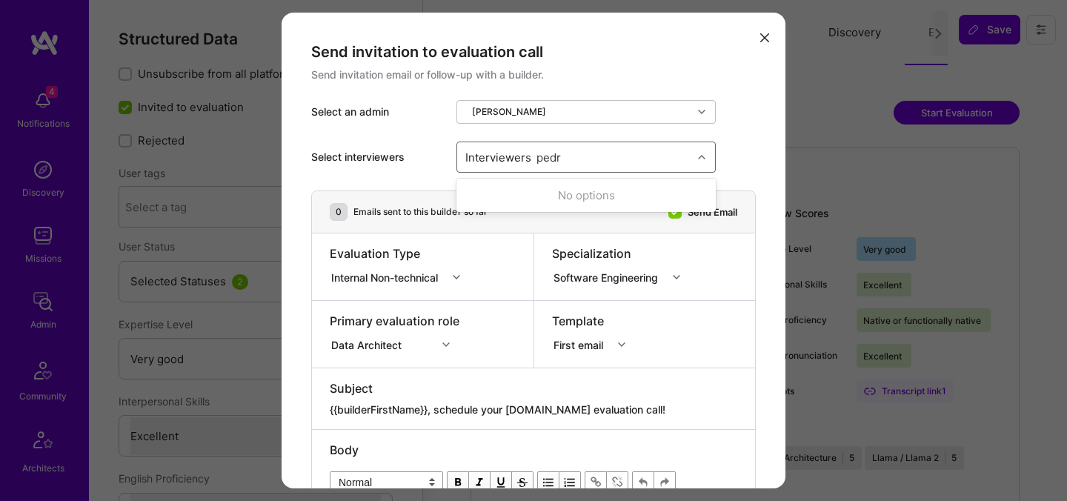
type input "[PERSON_NAME]"
checkbox input "true"
type input "l"
type input "mostafa"
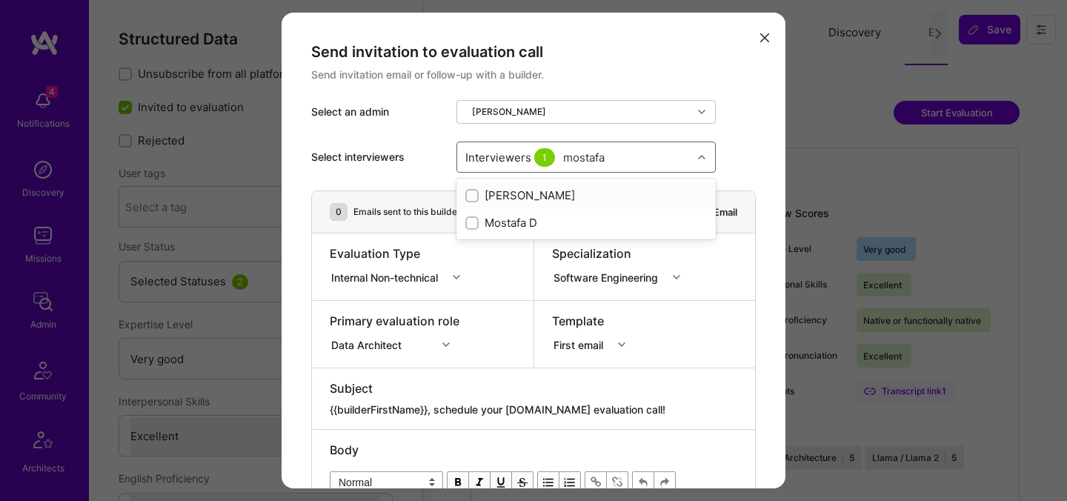
checkbox input "true"
type input "[PERSON_NAME]"
checkbox input "true"
type input "tomi"
checkbox input "true"
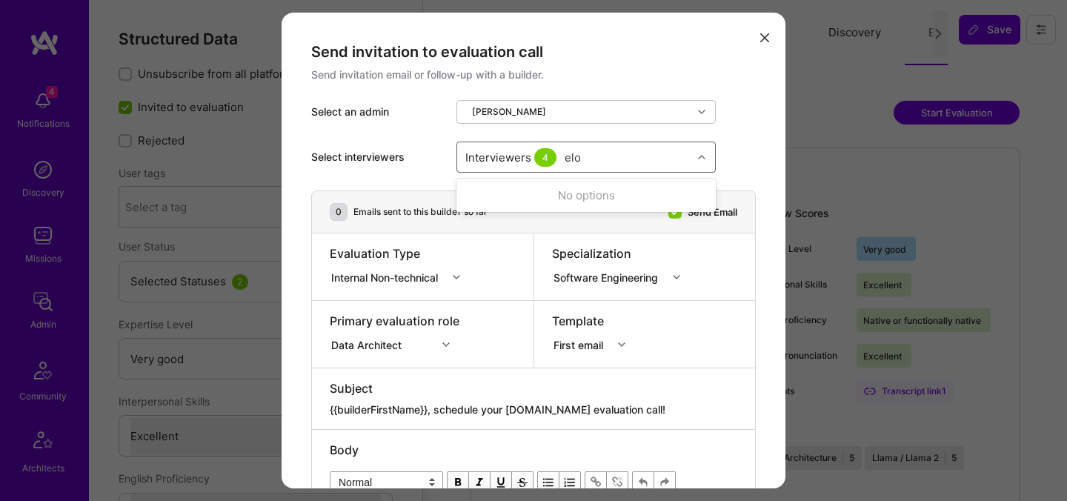
type input "elon"
checkbox input "true"
click at [376, 279] on div "Internal Non-technical" at bounding box center [387, 277] width 113 height 16
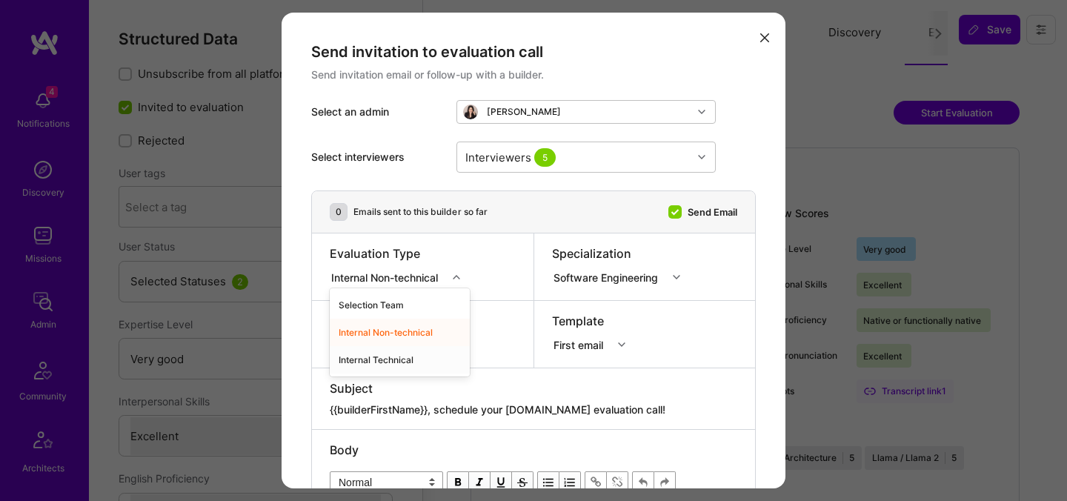
click at [367, 350] on div "Internal Technical" at bounding box center [400, 359] width 140 height 27
click at [369, 346] on div "Data Architect" at bounding box center [395, 342] width 130 height 15
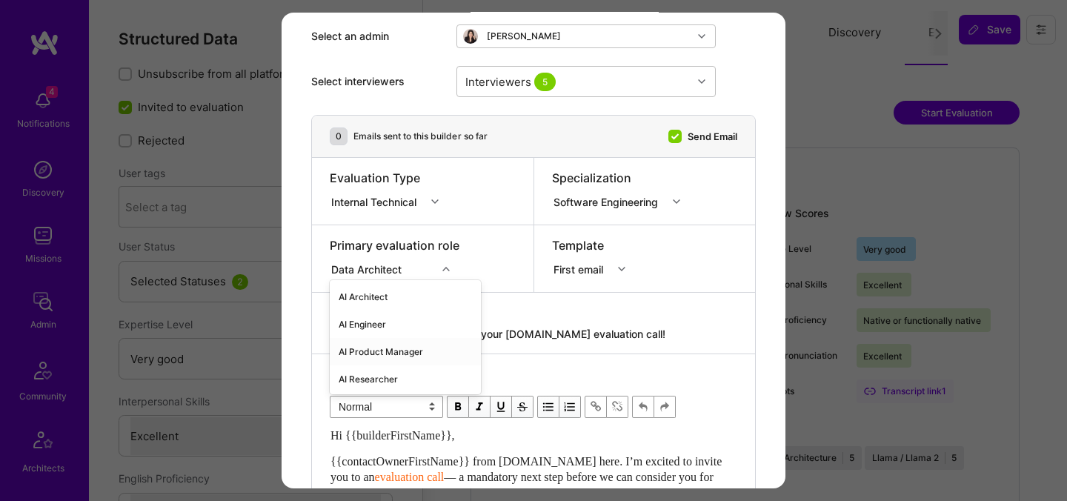
scroll to position [83, 0]
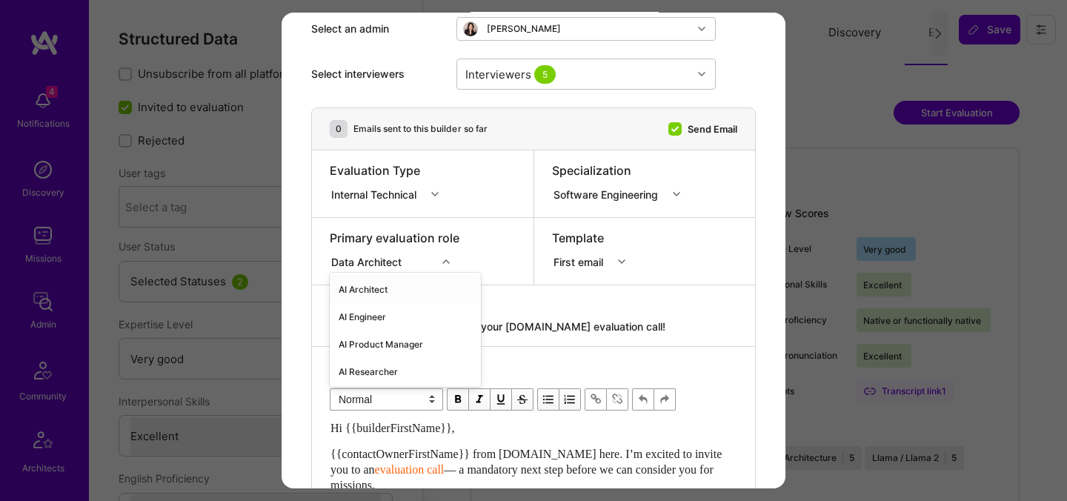
click at [385, 291] on div "AI Architect" at bounding box center [405, 289] width 151 height 27
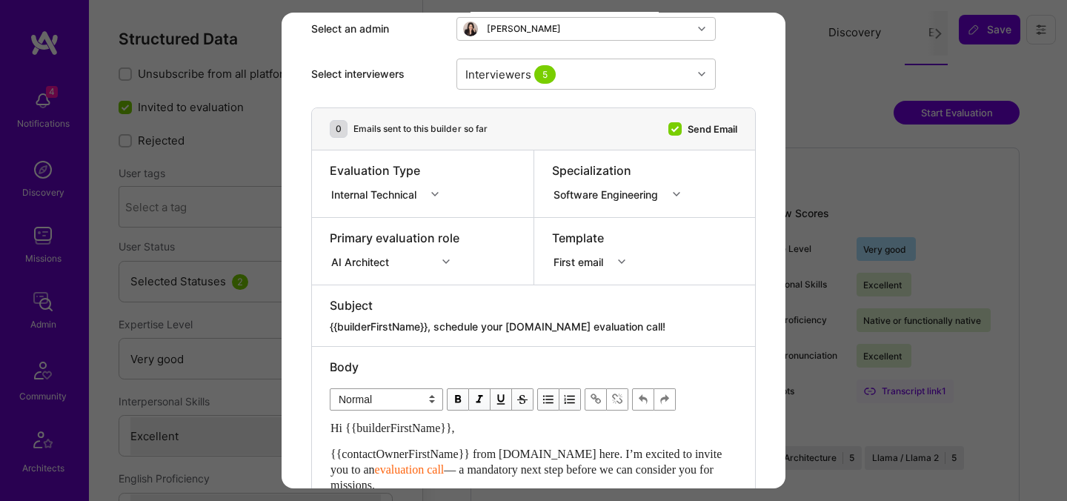
click at [488, 333] on textarea "{{builderFirstName}}, schedule your [DOMAIN_NAME] evaluation call!" at bounding box center [534, 326] width 408 height 15
paste textarea "unlock your AI-Verified status"
type textarea "{{builderFirstName}}, unlock your AI-Verified status!"
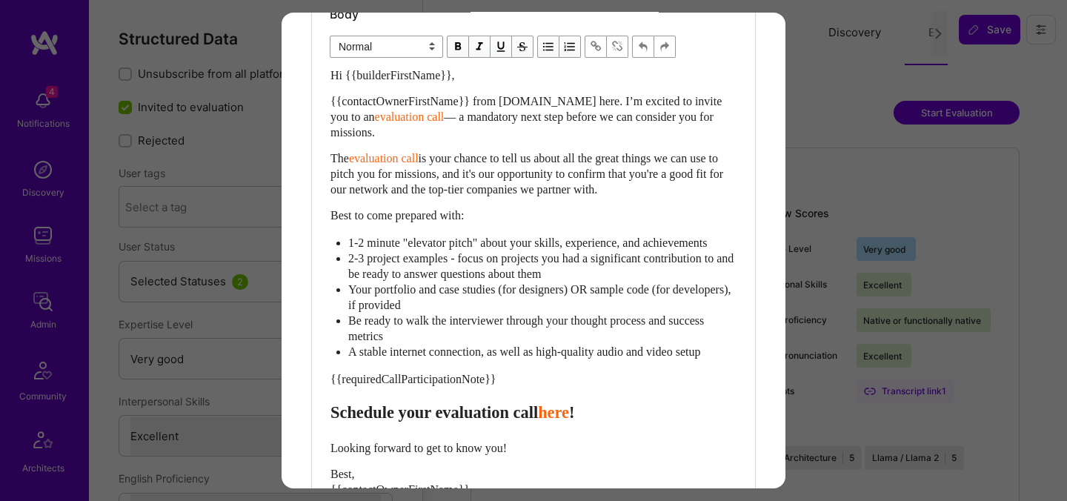
scroll to position [454, 0]
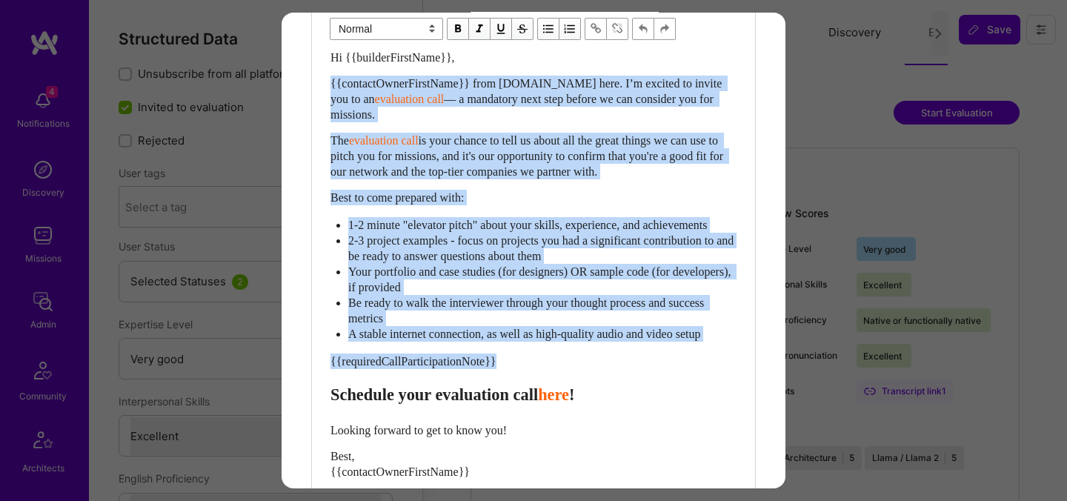
drag, startPoint x: 334, startPoint y: 411, endPoint x: 322, endPoint y: 88, distance: 323.4
click at [322, 88] on div "Body Normal Heading Large Heading Medium Heading Small Normal Hi {{builderFirst…" at bounding box center [533, 270] width 443 height 589
paste div "Enter email text"
select select "header-two"
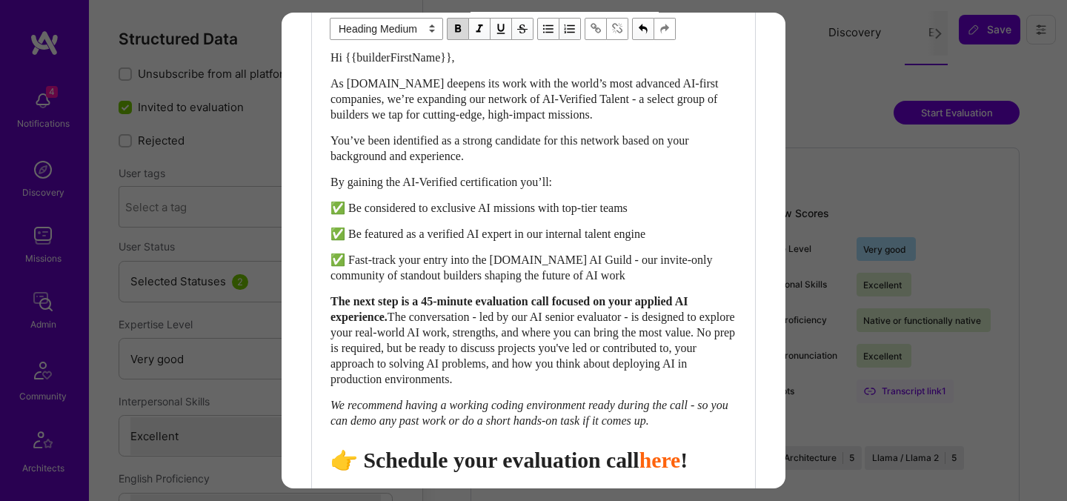
click at [531, 472] on span "👉 Schedule your evaluation call" at bounding box center [485, 460] width 309 height 24
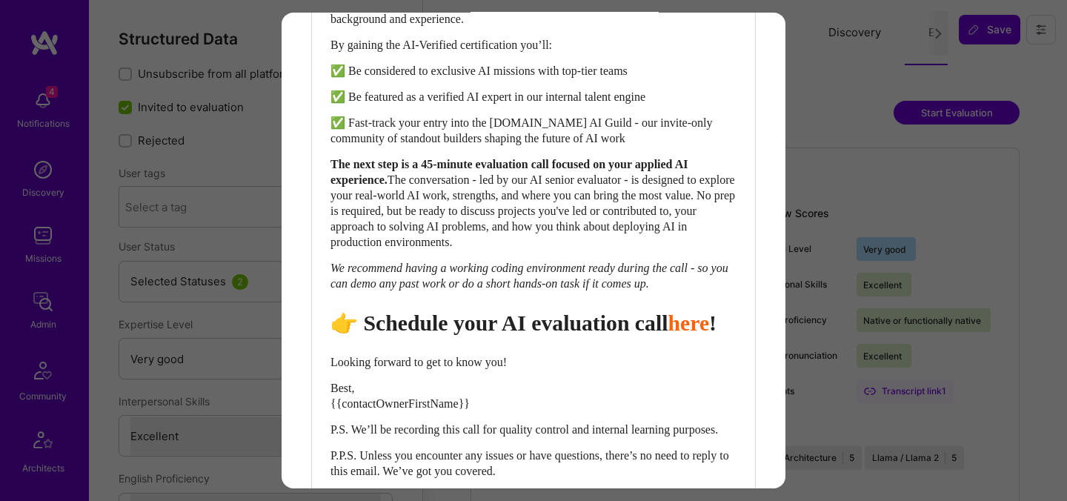
scroll to position [735, 0]
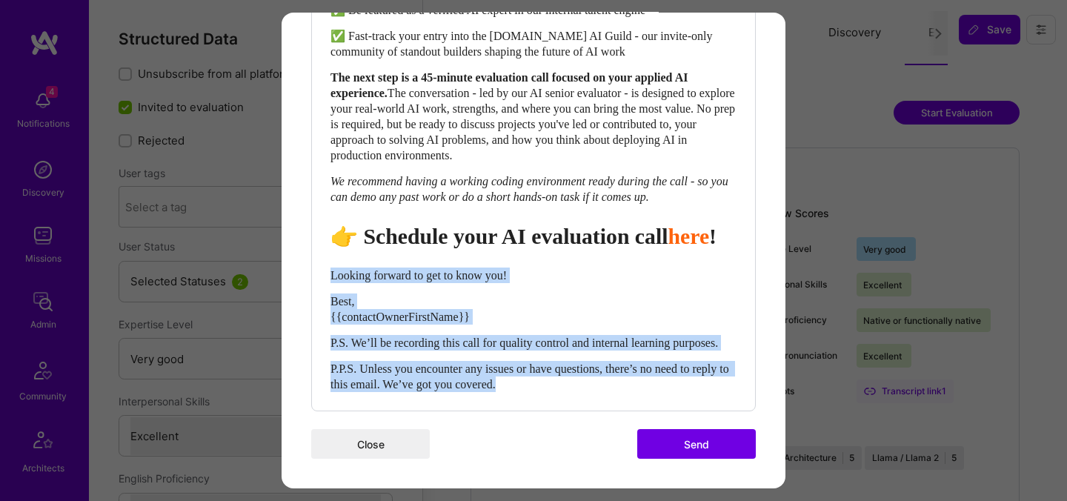
drag, startPoint x: 332, startPoint y: 262, endPoint x: 583, endPoint y: 406, distance: 288.9
click at [583, 406] on div "Body Normal Heading Large Heading Medium Heading Small Heading Medium Hi {{buil…" at bounding box center [533, 81] width 443 height 658
select select "unstyled"
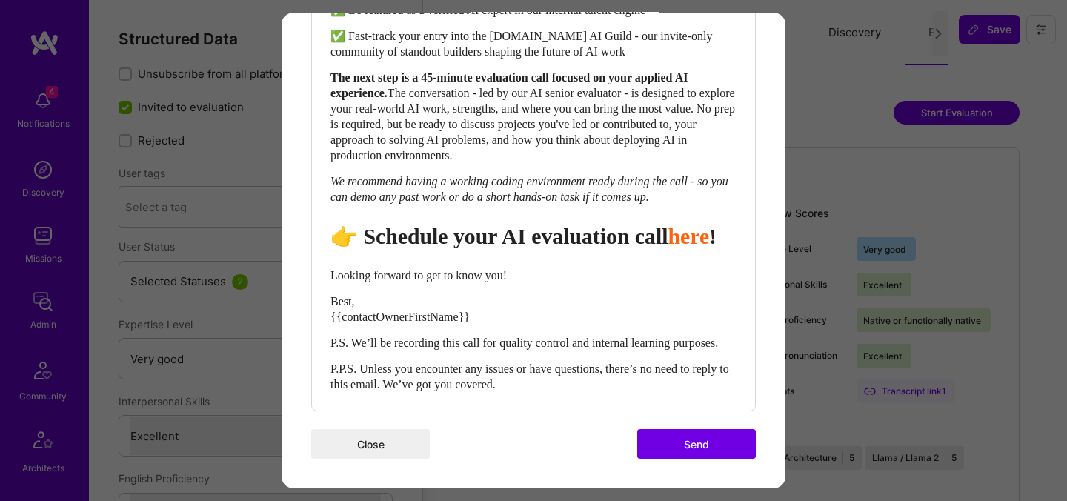
scroll to position [729, 0]
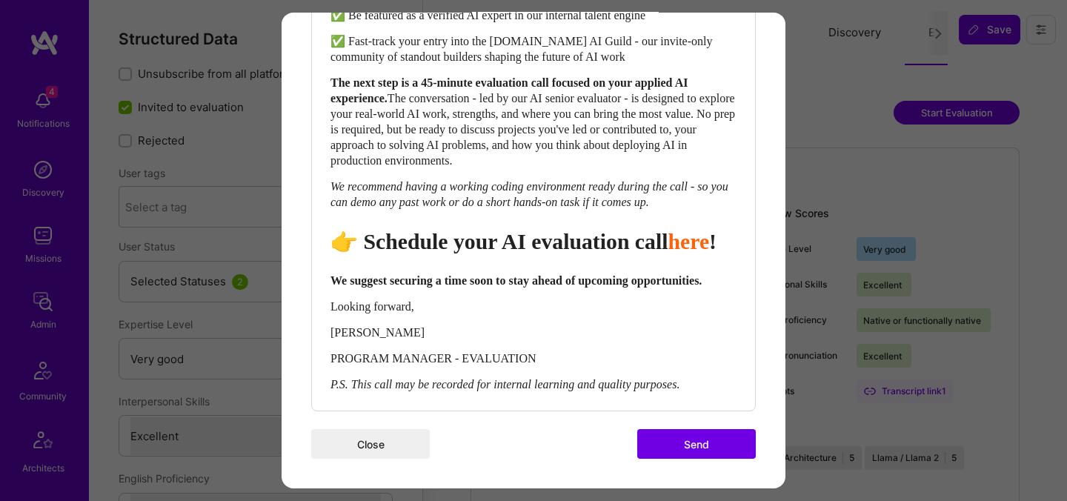
click at [700, 449] on button "Send" at bounding box center [696, 444] width 119 height 30
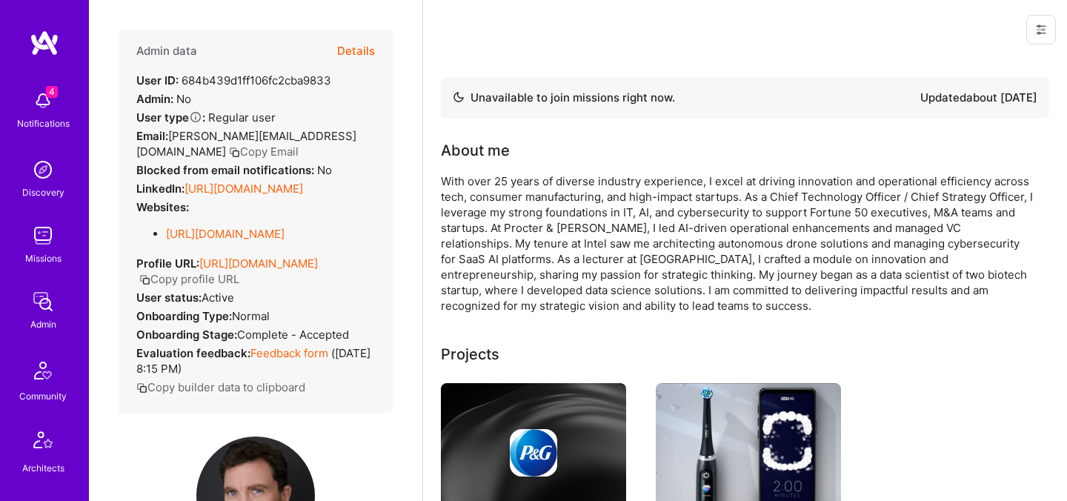
click at [350, 51] on button "Details" at bounding box center [356, 51] width 38 height 43
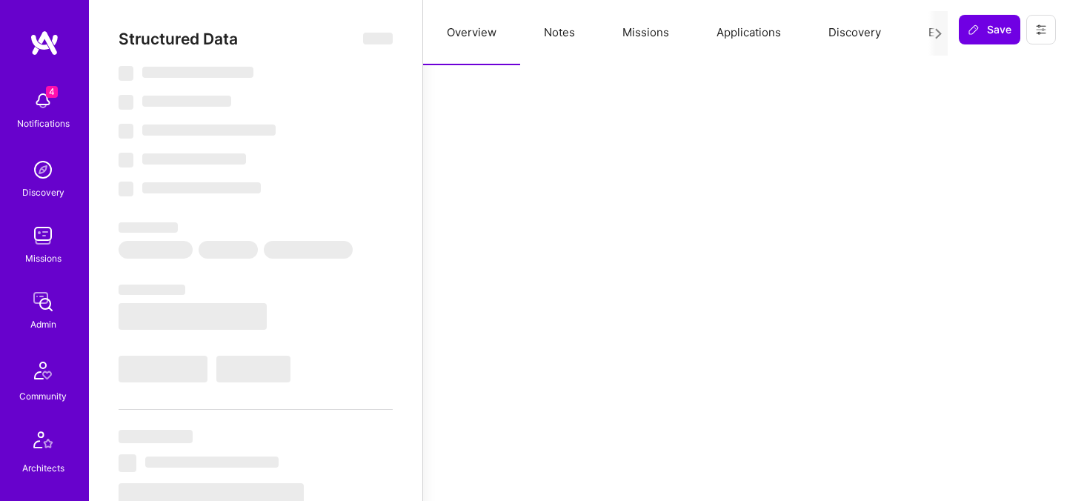
click at [908, 29] on button "Evaluation" at bounding box center [956, 32] width 102 height 65
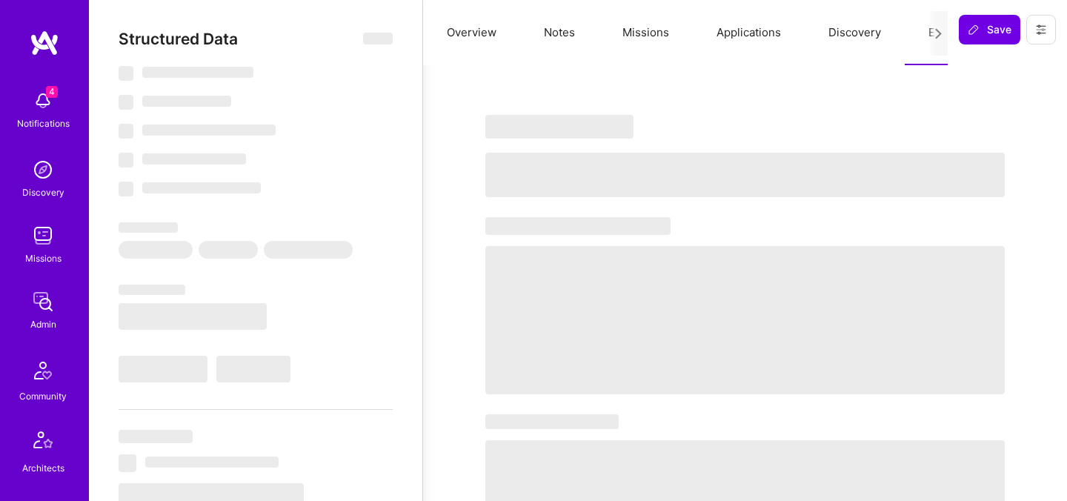
select select "Not Available"
select select "6 Months"
select select "5"
select select "4"
select select "7"
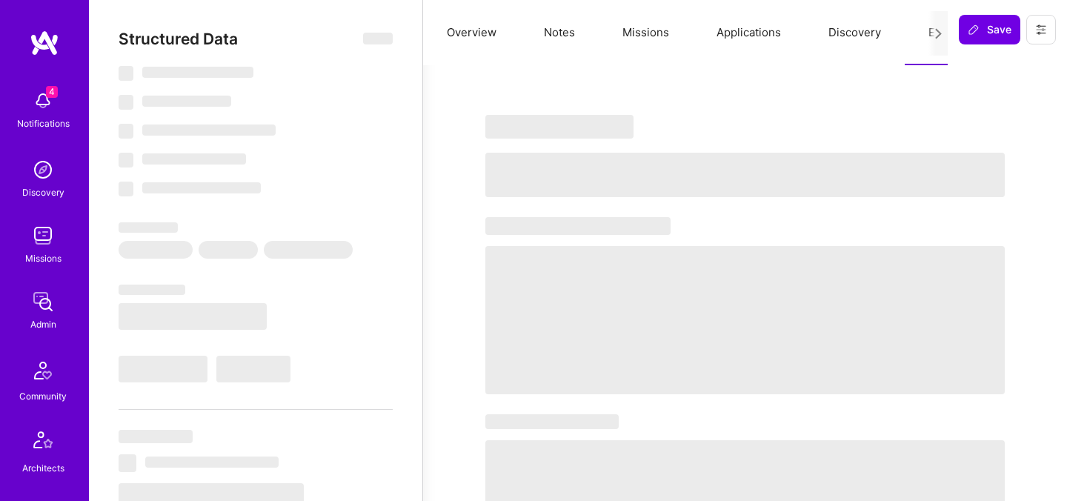
select select "7"
select select "US"
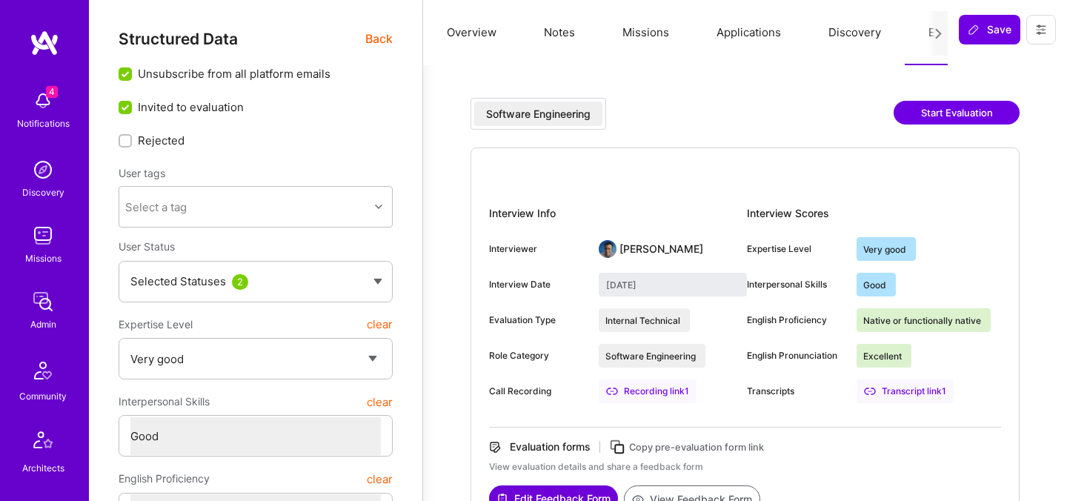
click at [975, 115] on button "Start Evaluation" at bounding box center [957, 113] width 126 height 24
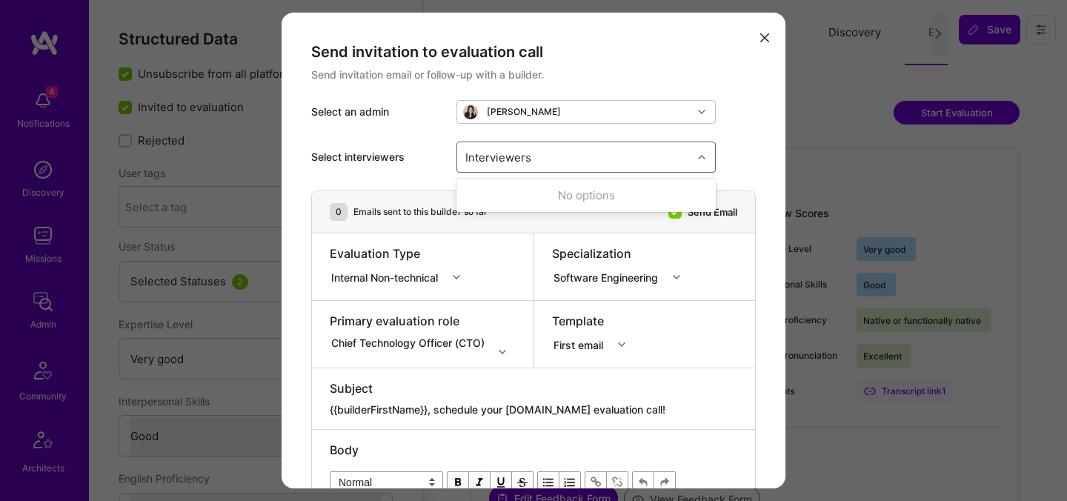
click at [543, 159] on div "Interviewers" at bounding box center [574, 157] width 235 height 30
type input "[PERSON_NAME]"
checkbox input "true"
type input "mostafa"
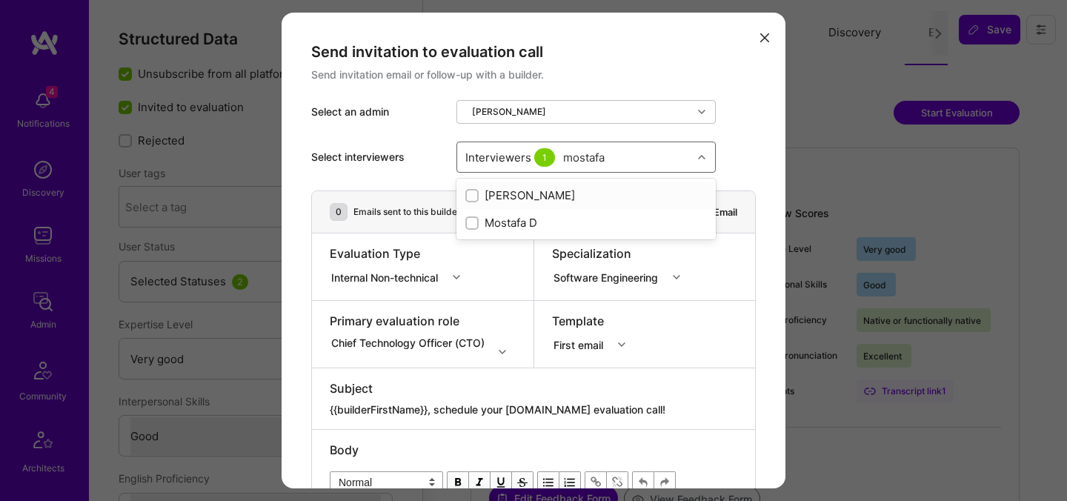
checkbox input "true"
type input "[PERSON_NAME]"
checkbox input "true"
type input "tomi"
checkbox input "true"
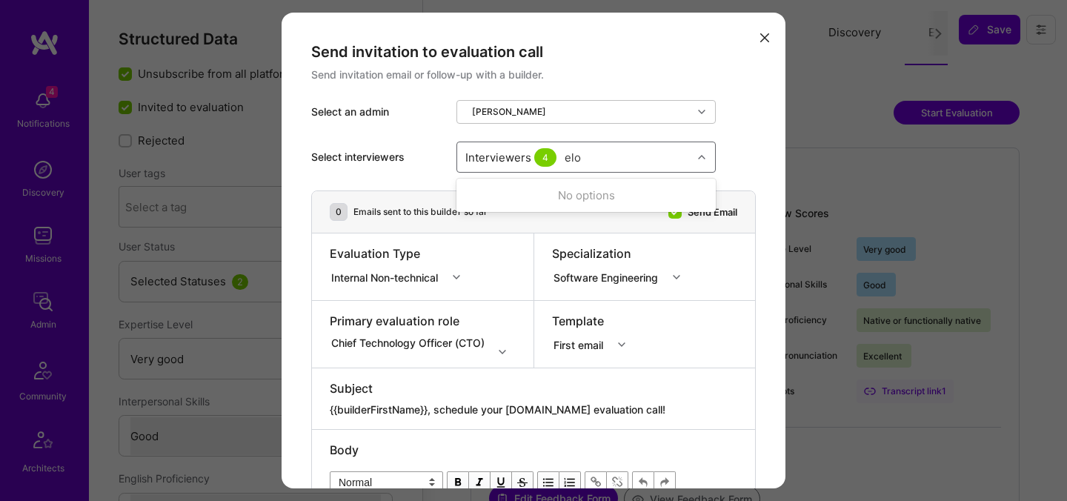
type input "elon"
checkbox input "true"
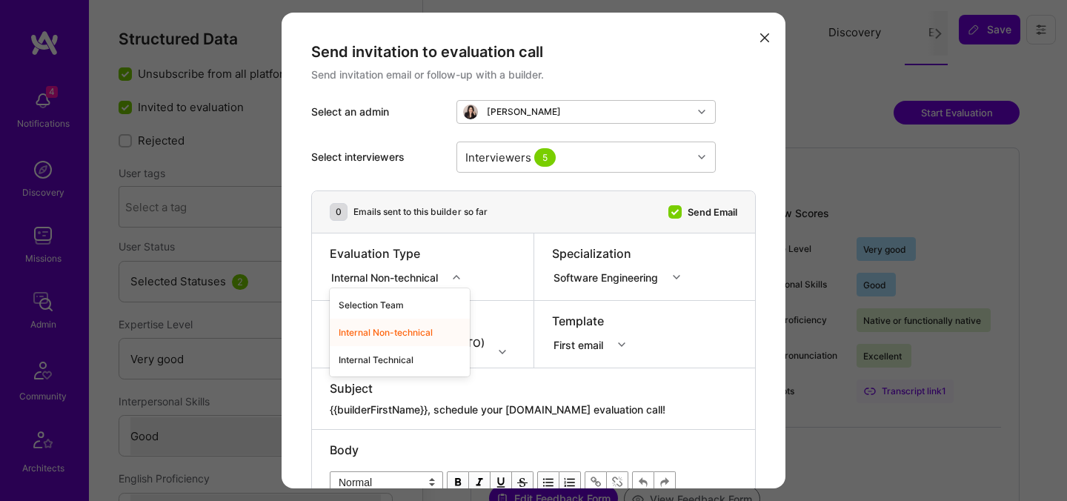
click at [353, 279] on div "Internal Non-technical" at bounding box center [387, 277] width 113 height 16
click at [360, 354] on div "Internal Technical" at bounding box center [400, 359] width 140 height 27
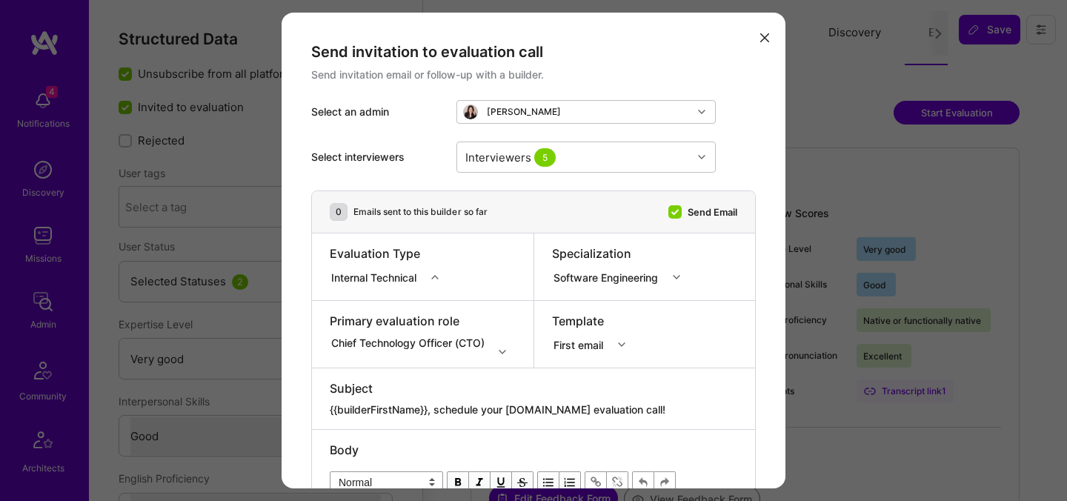
click at [365, 343] on div "Chief Technology Officer (CTO)" at bounding box center [423, 342] width 186 height 15
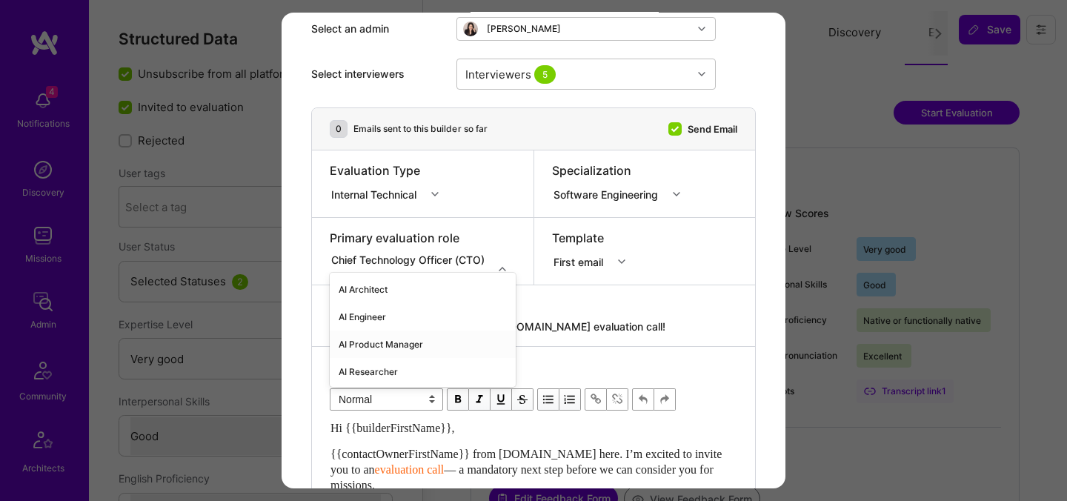
scroll to position [83, 0]
click at [376, 287] on div "AI Architect" at bounding box center [423, 289] width 186 height 27
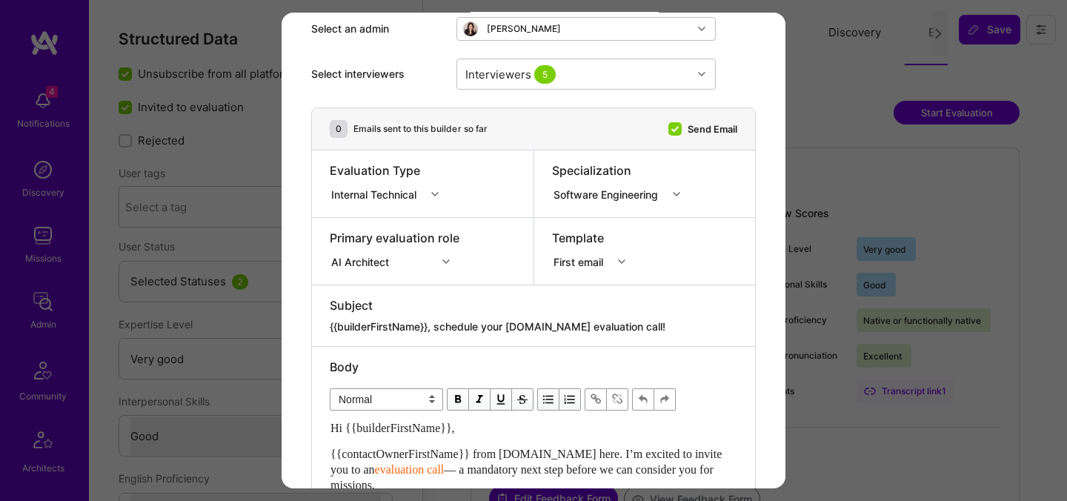
click at [531, 339] on div "Subject {{builderFirstName}}, schedule your A.Team evaluation call!" at bounding box center [533, 315] width 443 height 61
click at [531, 319] on textarea "{{builderFirstName}}, schedule your [DOMAIN_NAME] evaluation call!" at bounding box center [534, 326] width 408 height 15
paste textarea "unlock your AI-Verified status"
type textarea "{{builderFirstName}}, unlock your AI-Verified status!"
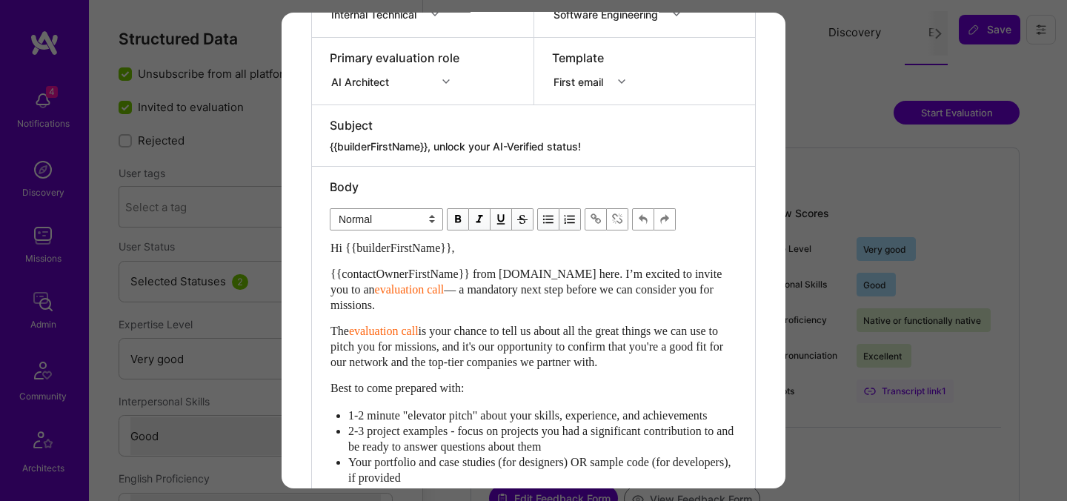
scroll to position [425, 0]
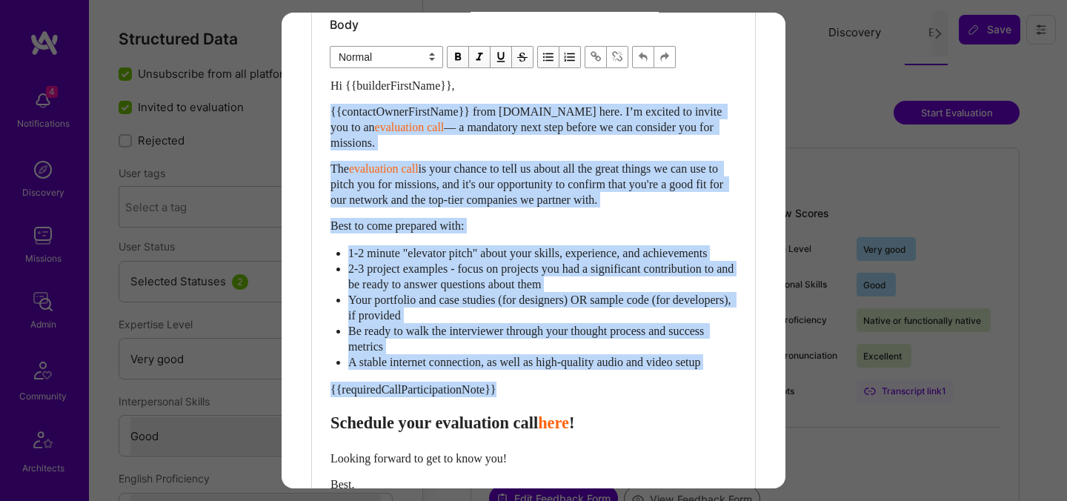
drag, startPoint x: 333, startPoint y: 437, endPoint x: 317, endPoint y: 115, distance: 322.1
click at [317, 115] on div "Body Normal Heading Large Heading Medium Heading Small Normal Hi {{builderFirst…" at bounding box center [533, 298] width 443 height 589
paste div "Enter email text"
select select "header-two"
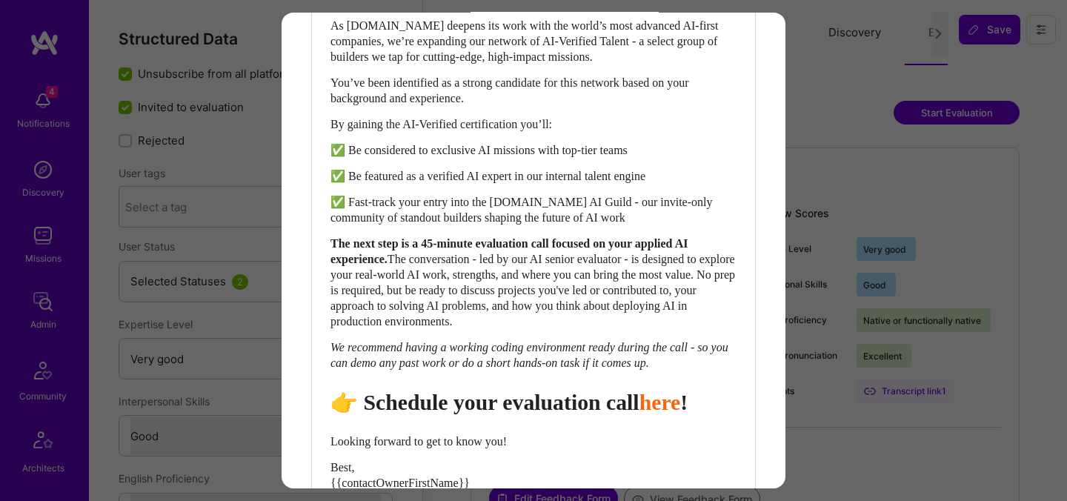
scroll to position [532, 0]
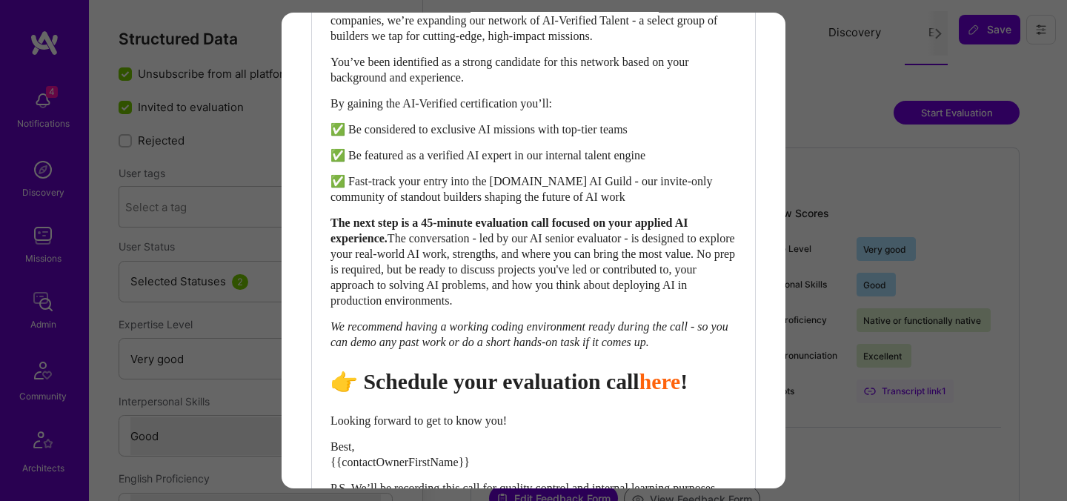
click at [526, 394] on span "👉 Schedule your evaluation call" at bounding box center [485, 381] width 309 height 24
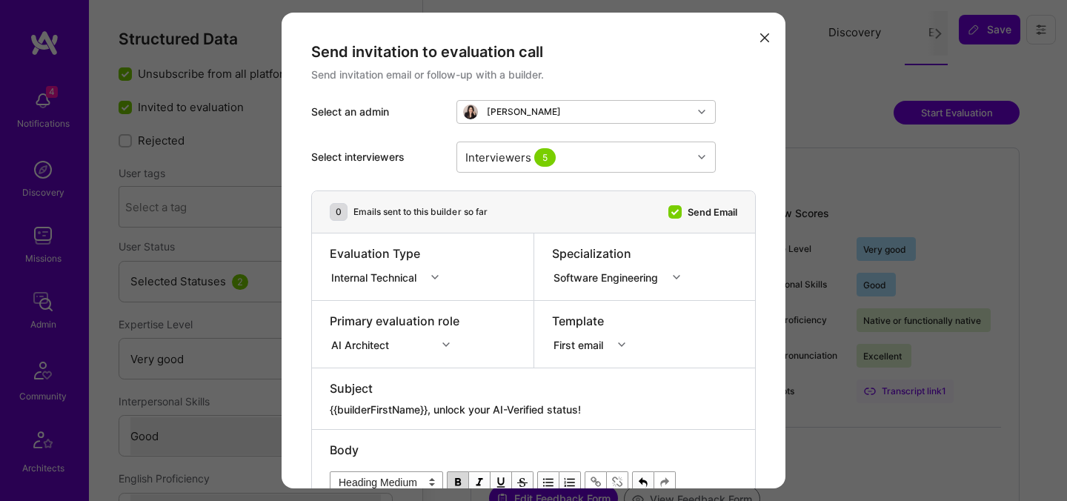
scroll to position [735, 0]
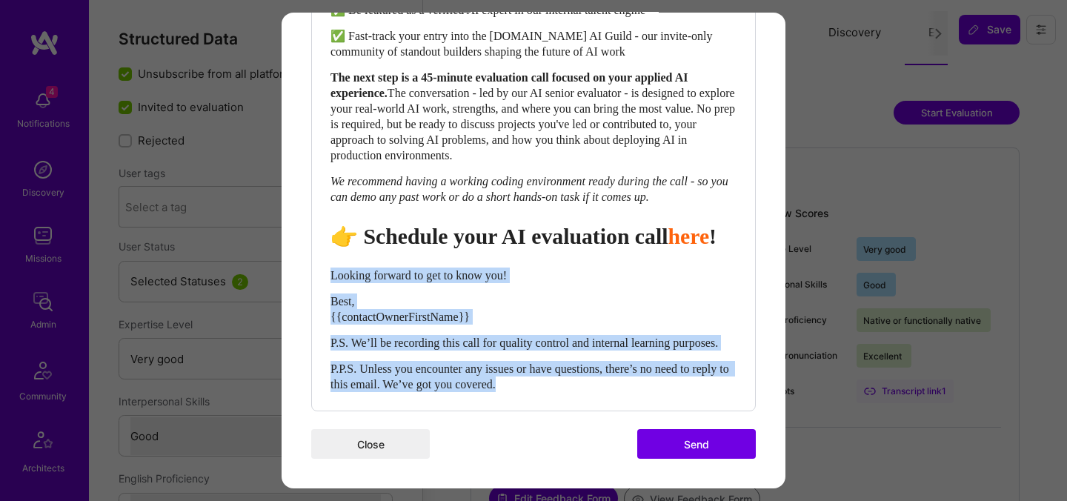
drag, startPoint x: 333, startPoint y: 258, endPoint x: 606, endPoint y: 382, distance: 300.5
click at [606, 382] on div "Hi {{builderFirstName}}, As [DOMAIN_NAME] deepens its work with the world’s mos…" at bounding box center [534, 109] width 406 height 566
select select "unstyled"
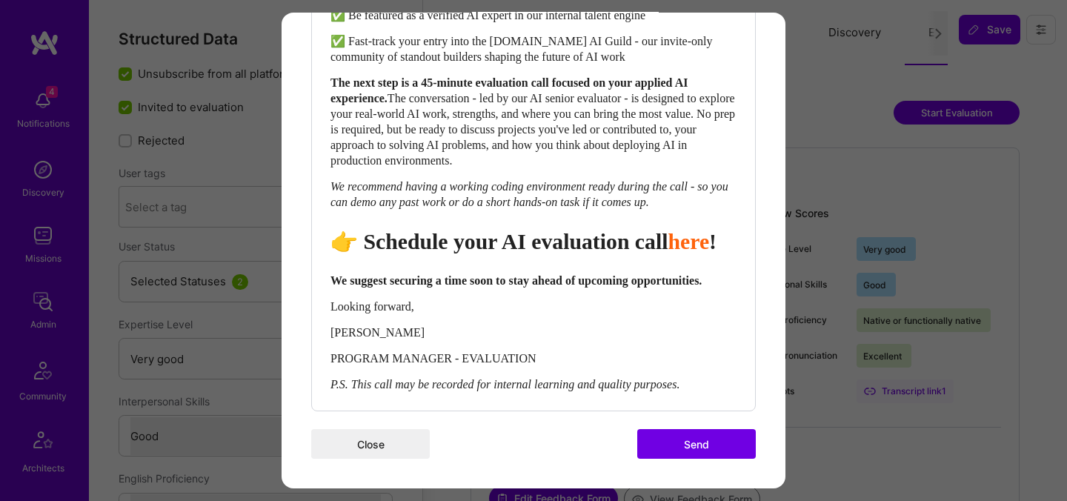
scroll to position [729, 0]
click at [669, 442] on button "Send" at bounding box center [696, 444] width 119 height 30
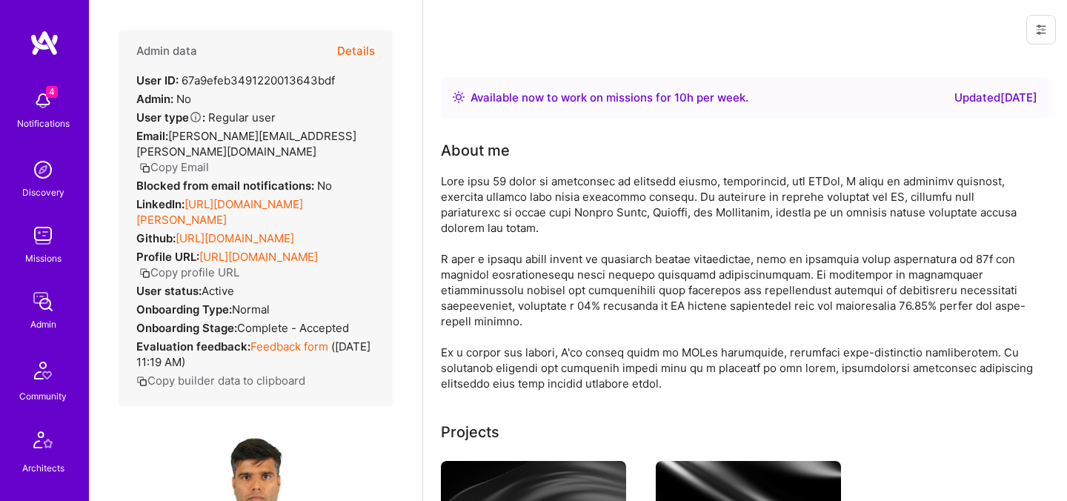
click at [362, 37] on button "Details" at bounding box center [356, 51] width 38 height 43
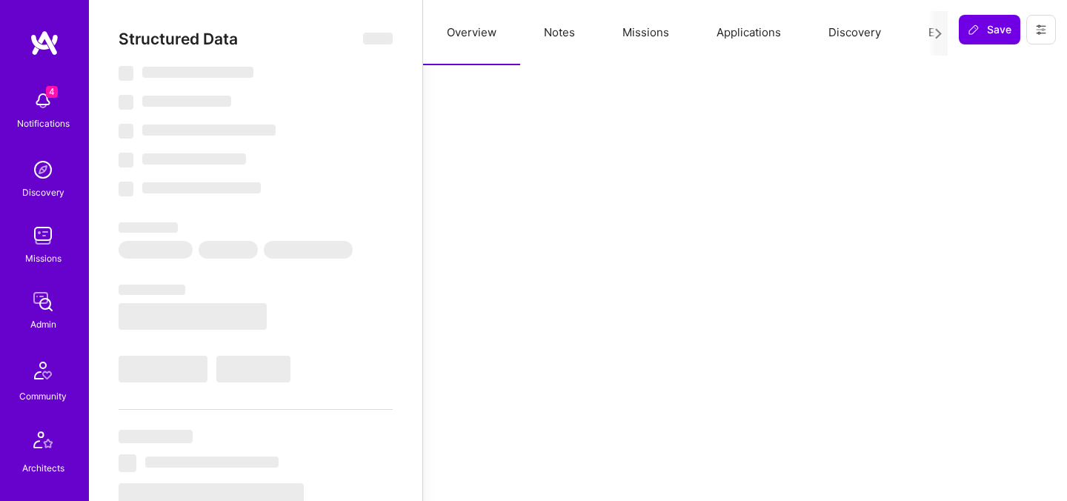
click at [906, 36] on button "Evaluation" at bounding box center [956, 32] width 102 height 65
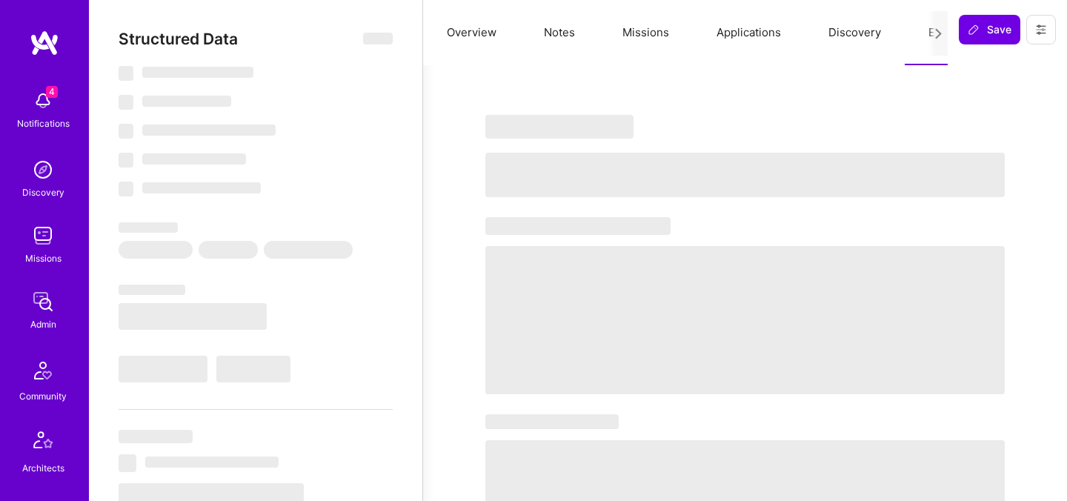
select select "Right Now"
select select "7"
select select "6"
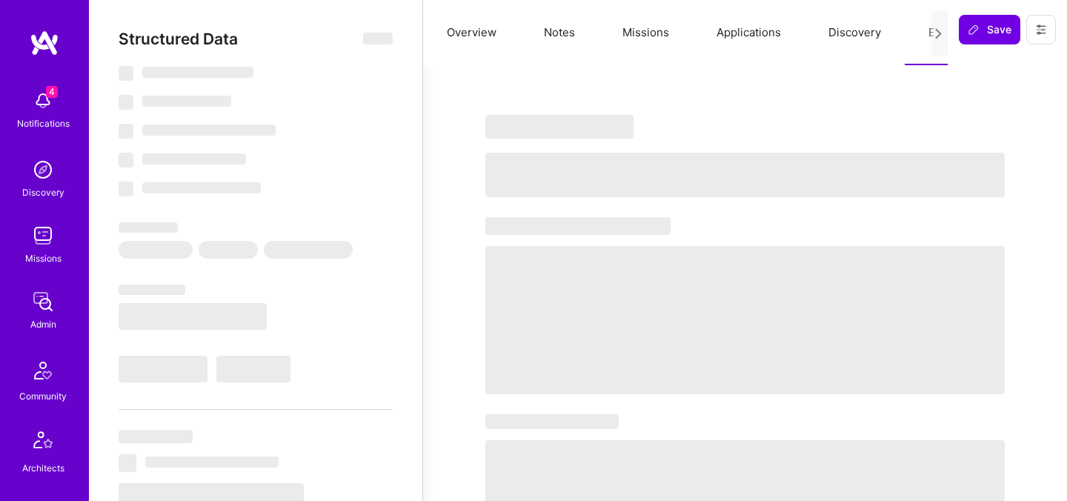
select select "NL"
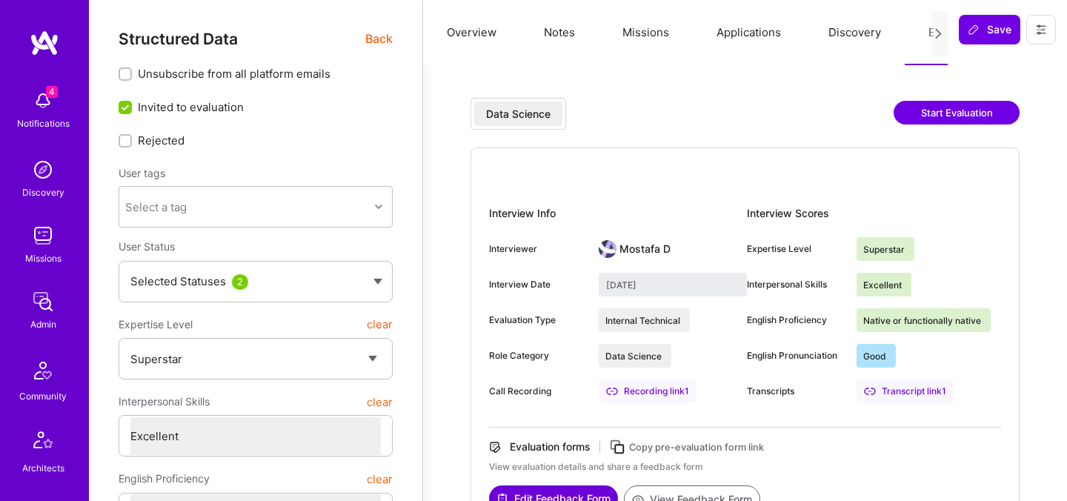
click at [932, 116] on button "Start Evaluation" at bounding box center [957, 113] width 126 height 24
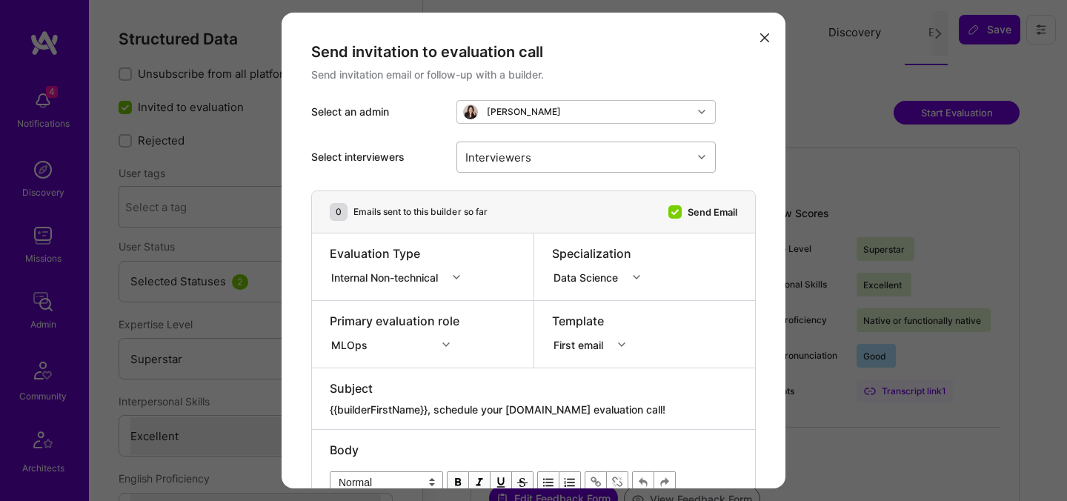
click at [606, 156] on div "Interviewers" at bounding box center [574, 157] width 235 height 30
type input "[PERSON_NAME]"
click at [511, 198] on div "[PERSON_NAME]" at bounding box center [587, 196] width 242 height 16
checkbox input "true"
type input "most"
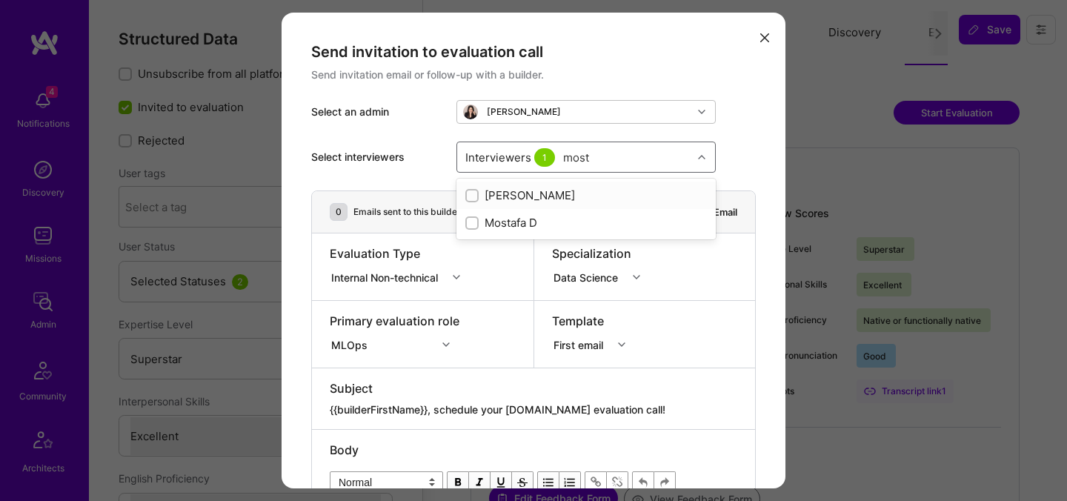
click at [502, 218] on div "Mostafa D" at bounding box center [587, 223] width 242 height 16
checkbox input "true"
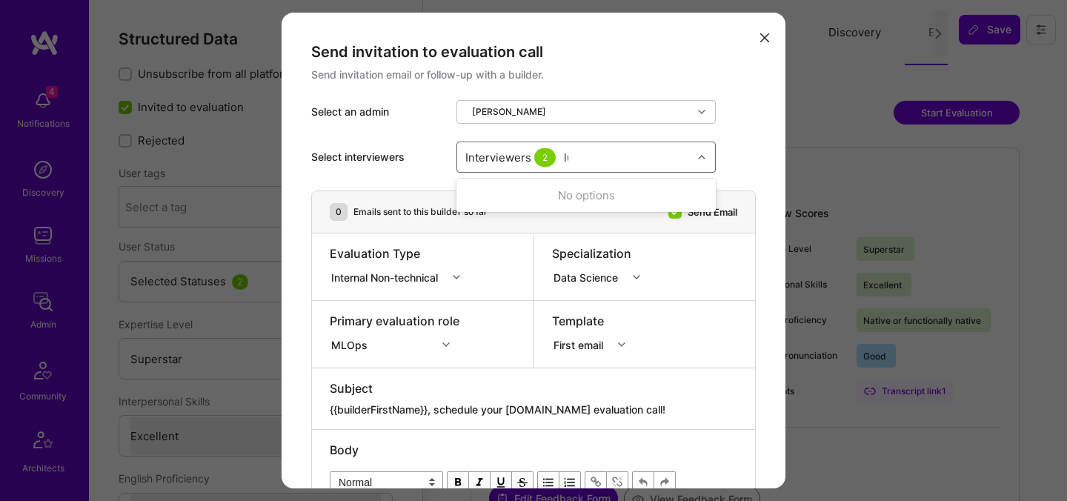
type input "[PERSON_NAME]"
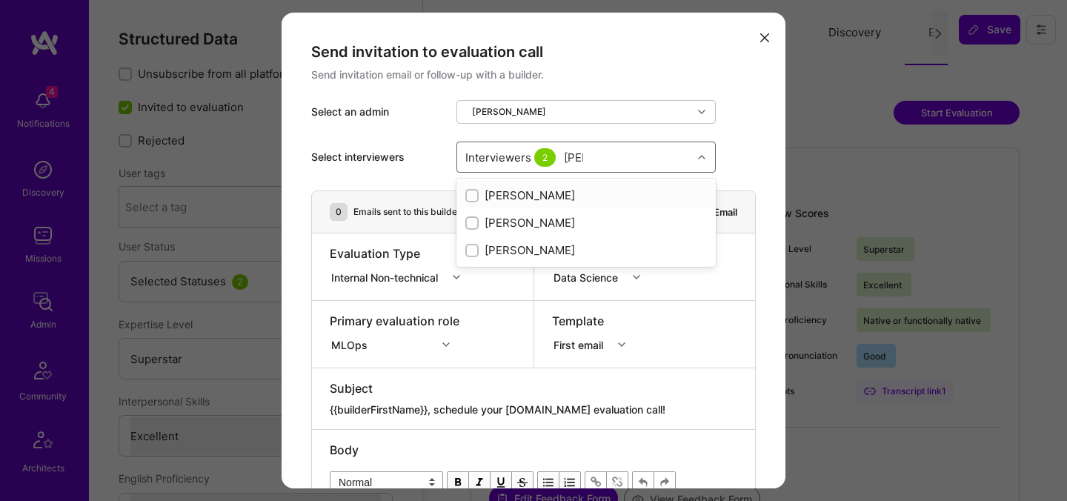
checkbox input "true"
type input "tomi"
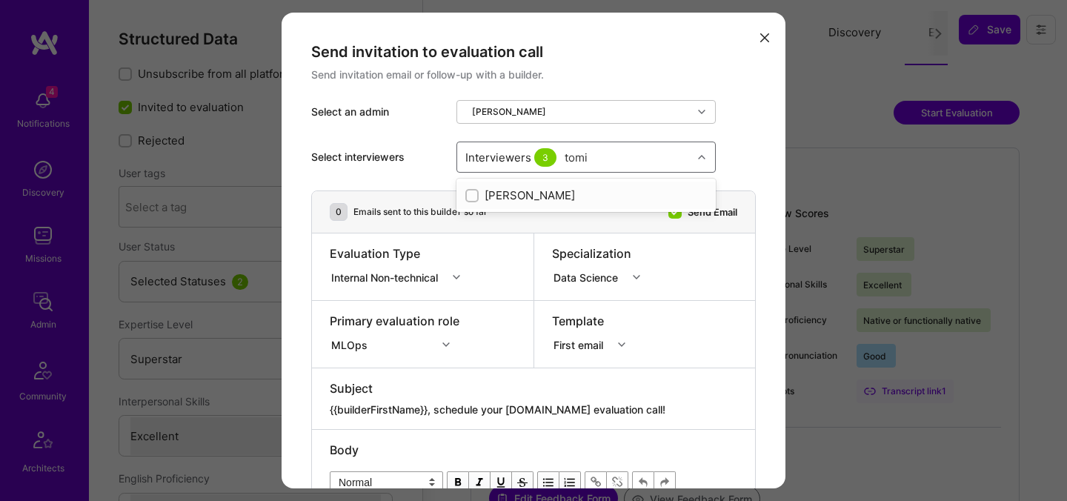
checkbox input "true"
type input "elon"
checkbox input "true"
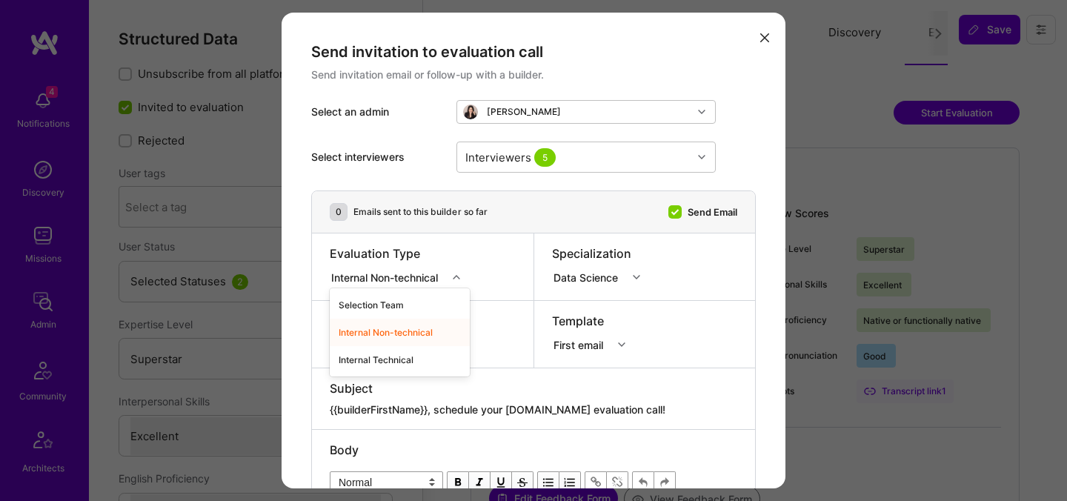
click at [371, 281] on div "Internal Non-technical" at bounding box center [387, 277] width 113 height 16
click at [368, 360] on div "Internal Technical" at bounding box center [400, 359] width 140 height 27
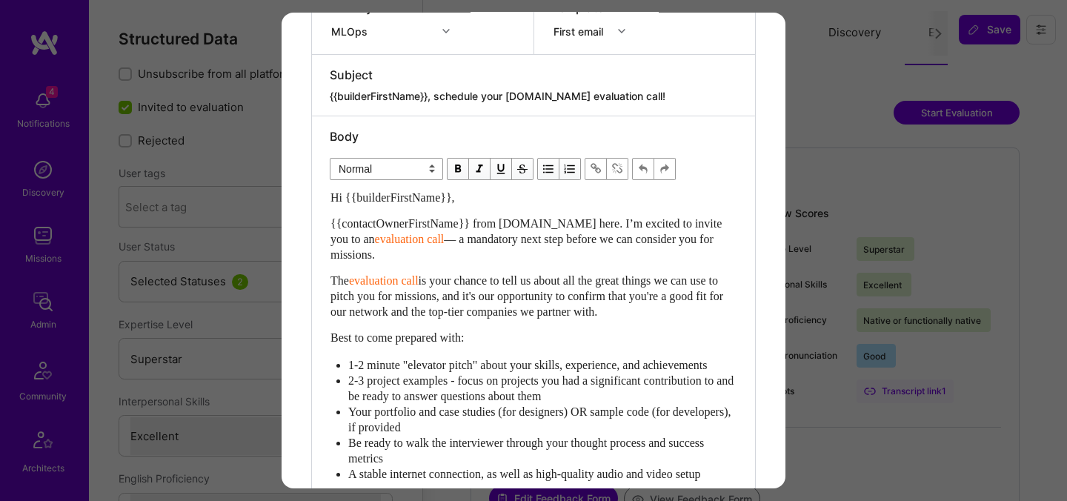
scroll to position [69, 0]
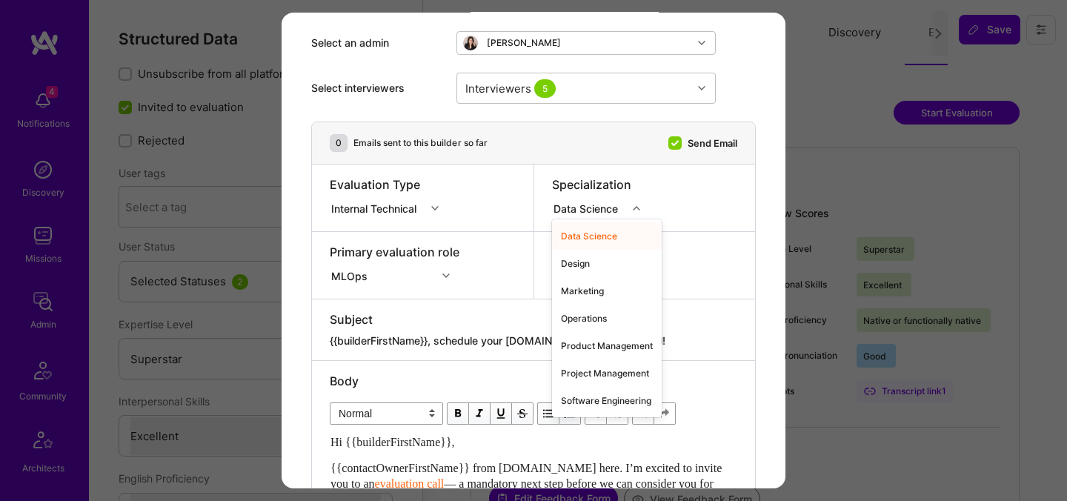
click at [613, 209] on div "Data Science" at bounding box center [589, 208] width 70 height 16
click at [577, 397] on div "Software Engineering" at bounding box center [607, 400] width 110 height 27
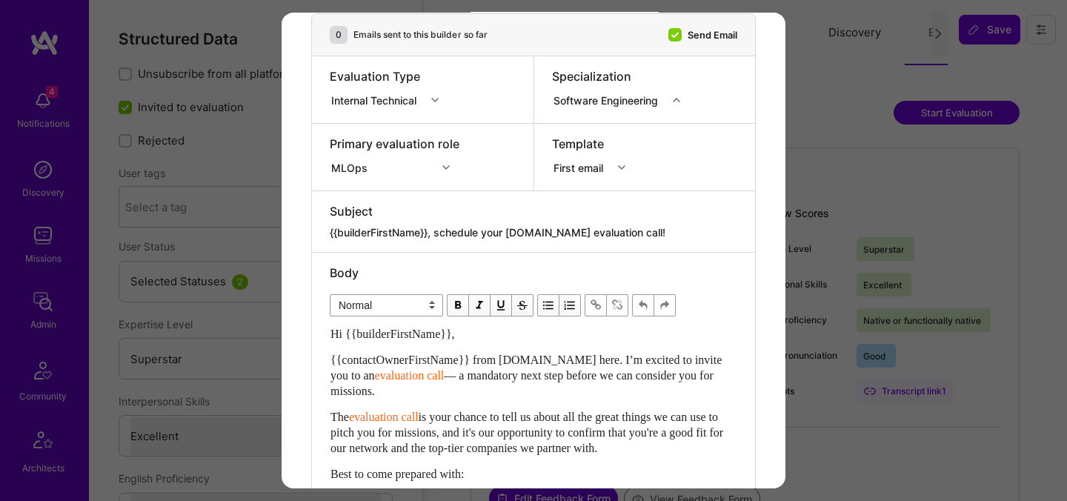
scroll to position [0, 0]
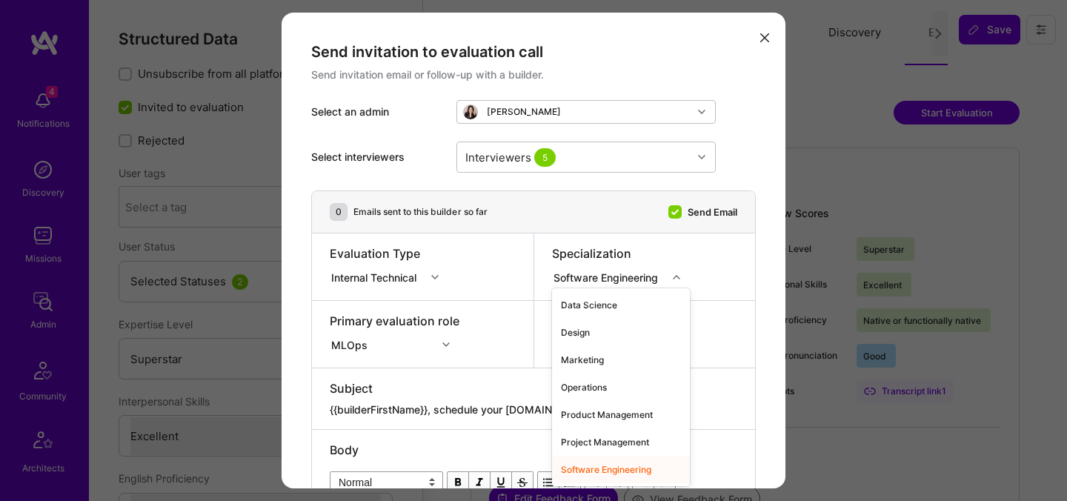
click at [594, 276] on div "Software Engineering" at bounding box center [609, 277] width 110 height 16
click at [596, 309] on div "Data Science" at bounding box center [621, 304] width 138 height 27
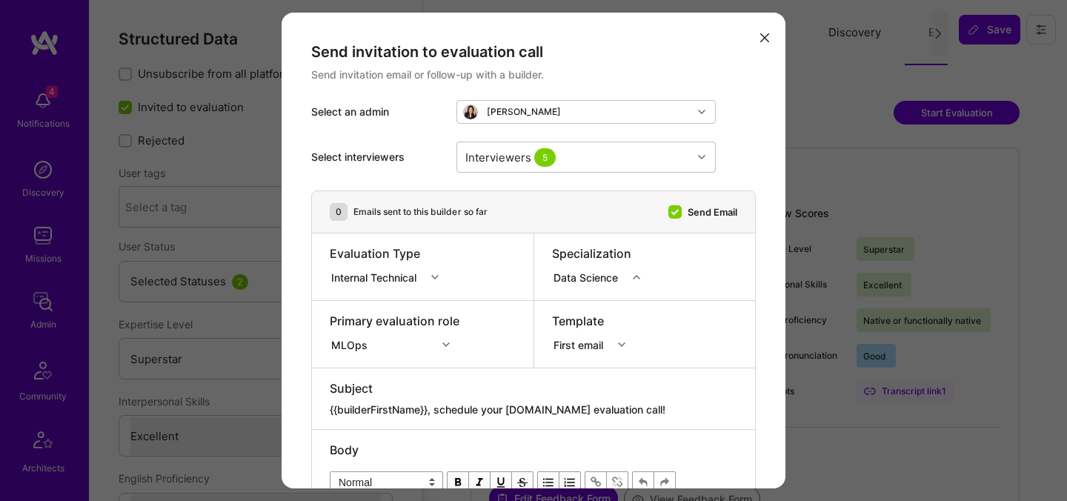
click at [828, 178] on div "Send invitation to evaluation call Send invitation email or follow-up with a bu…" at bounding box center [533, 250] width 1067 height 501
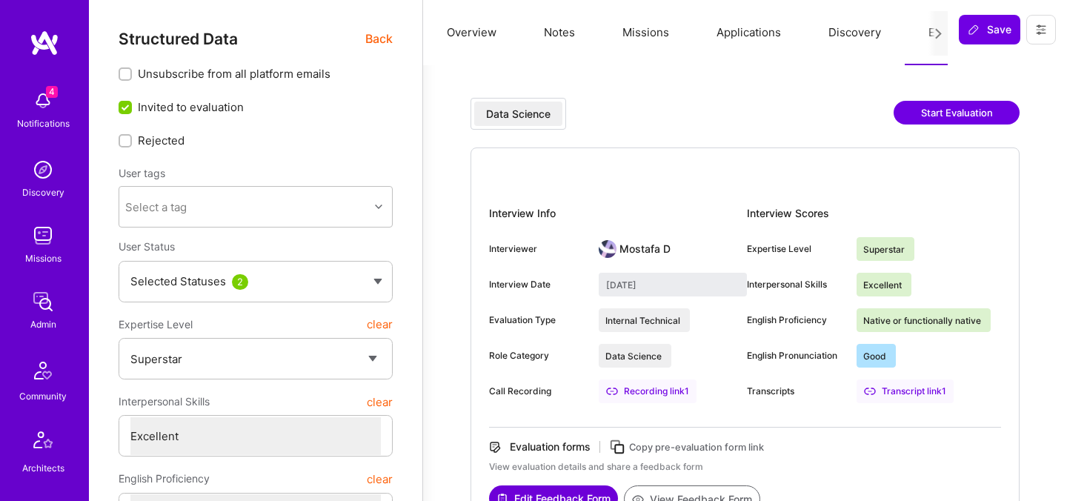
click at [962, 110] on button "Start Evaluation" at bounding box center [957, 113] width 126 height 24
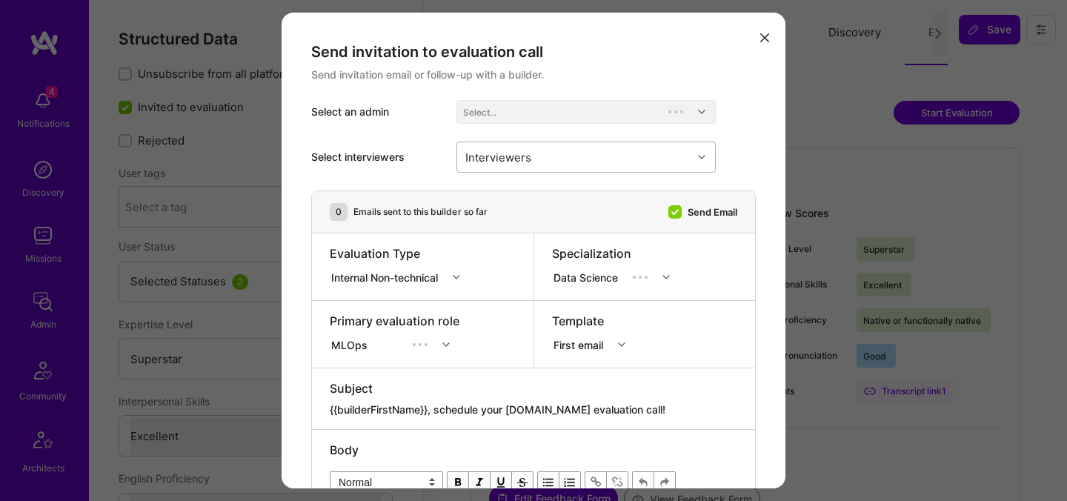
click at [574, 161] on div "Interviewers" at bounding box center [574, 157] width 235 height 30
type input "pedro"
click at [503, 197] on div "Pedro Nogueira" at bounding box center [587, 196] width 242 height 16
checkbox input "true"
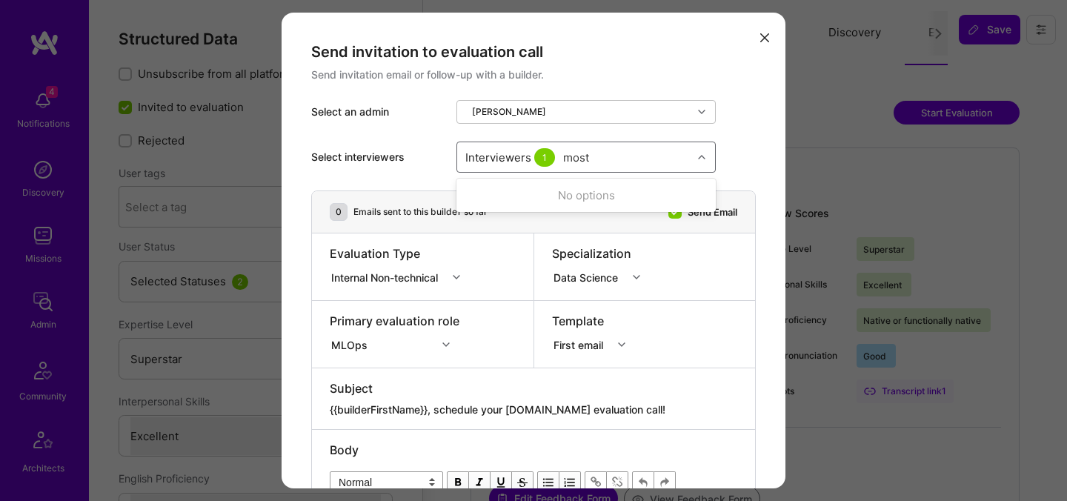
type input "mosta"
click at [493, 215] on div "Mostafa D" at bounding box center [587, 223] width 242 height 16
checkbox input "true"
type input "luis"
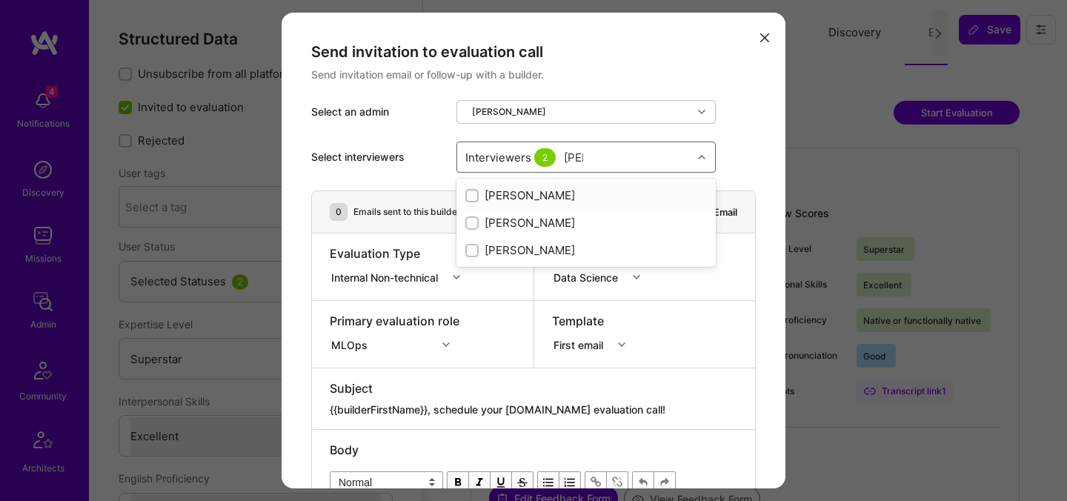
checkbox input "true"
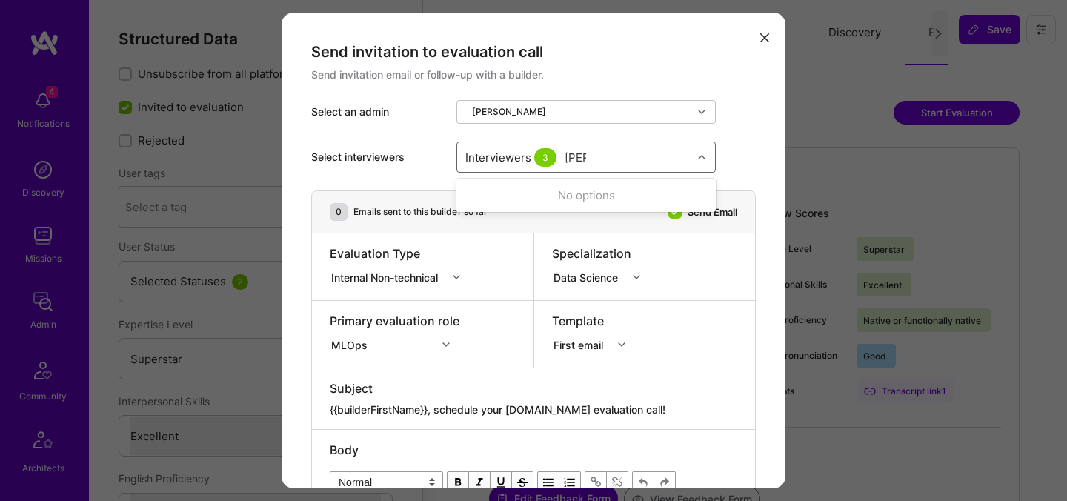
type input "tomi"
checkbox input "true"
type input "elon"
checkbox input "true"
click at [359, 277] on div "Internal Non-technical" at bounding box center [387, 277] width 113 height 16
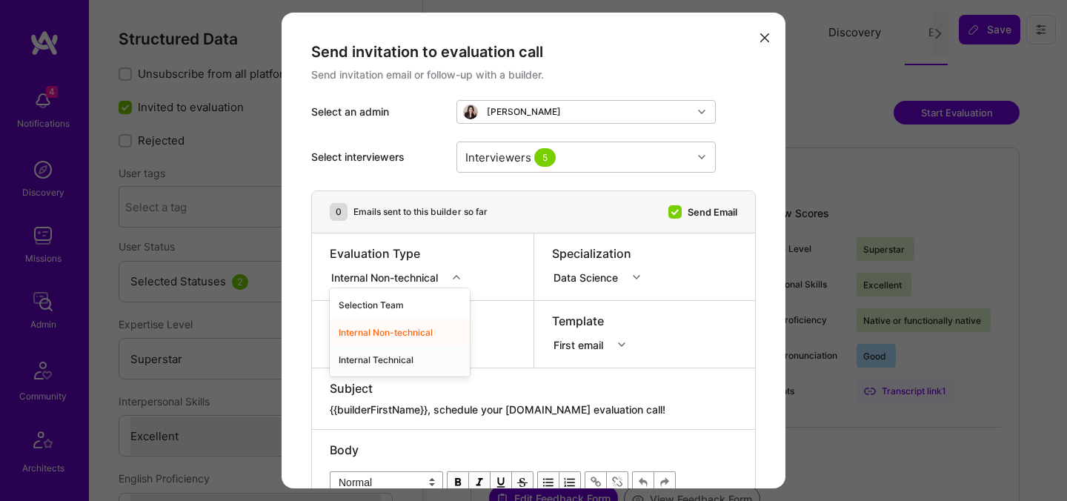
click at [365, 361] on div "Internal Technical" at bounding box center [400, 359] width 140 height 27
click at [363, 343] on div "MLOps" at bounding box center [395, 342] width 130 height 15
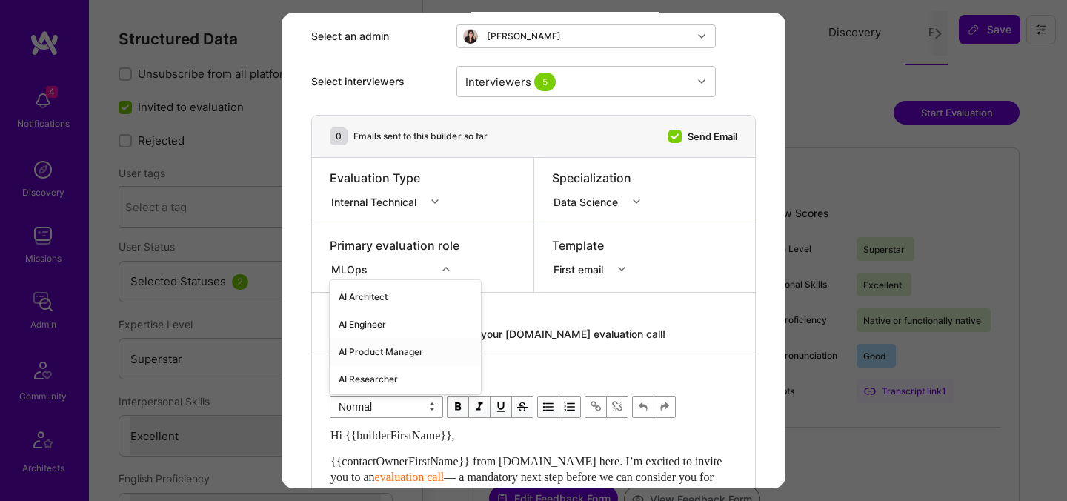
scroll to position [83, 0]
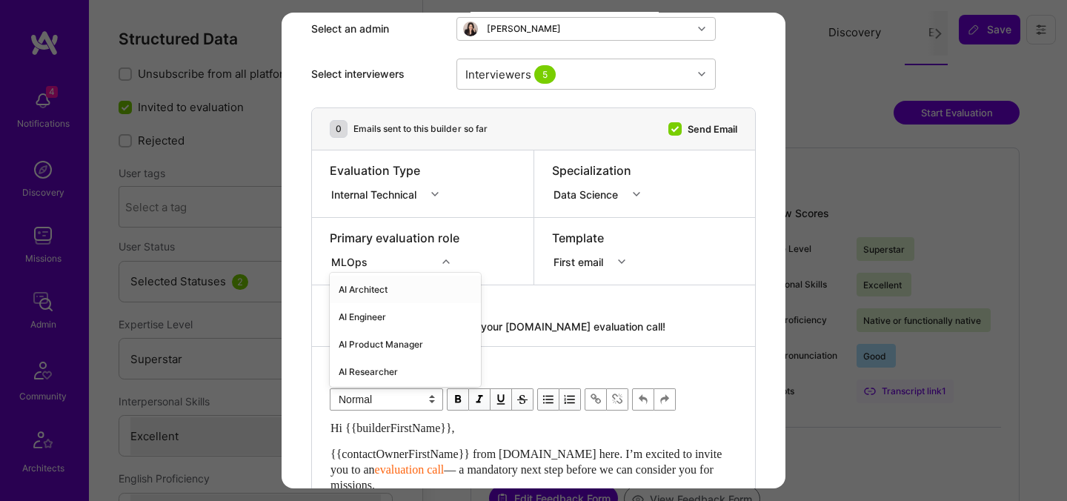
click at [373, 293] on div "AI Architect" at bounding box center [405, 289] width 151 height 27
click at [444, 322] on textarea "{{builderFirstName}}, schedule your [DOMAIN_NAME] evaluation call!" at bounding box center [534, 326] width 408 height 15
paste textarea "unlock your AI-Verified status"
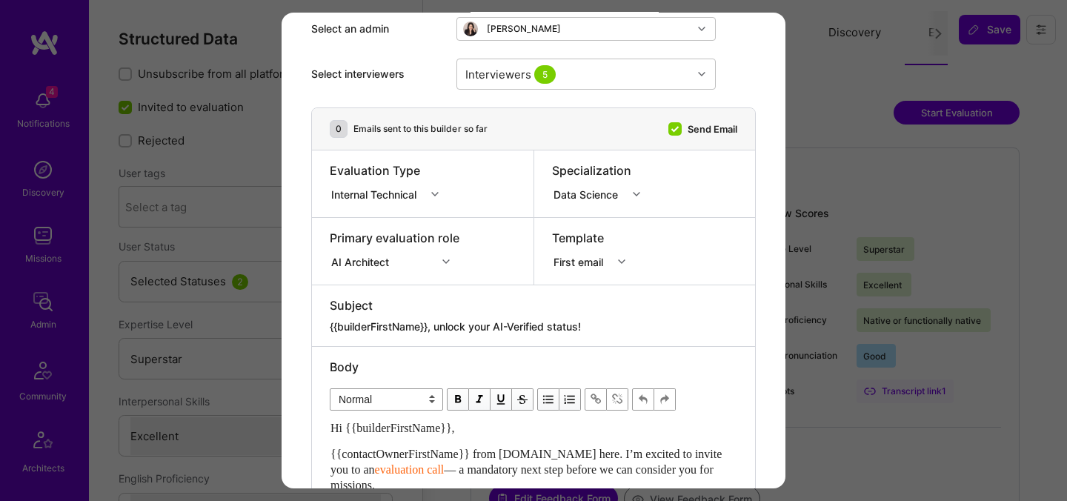
type textarea "{{builderFirstName}}, unlock your AI-Verified status!"
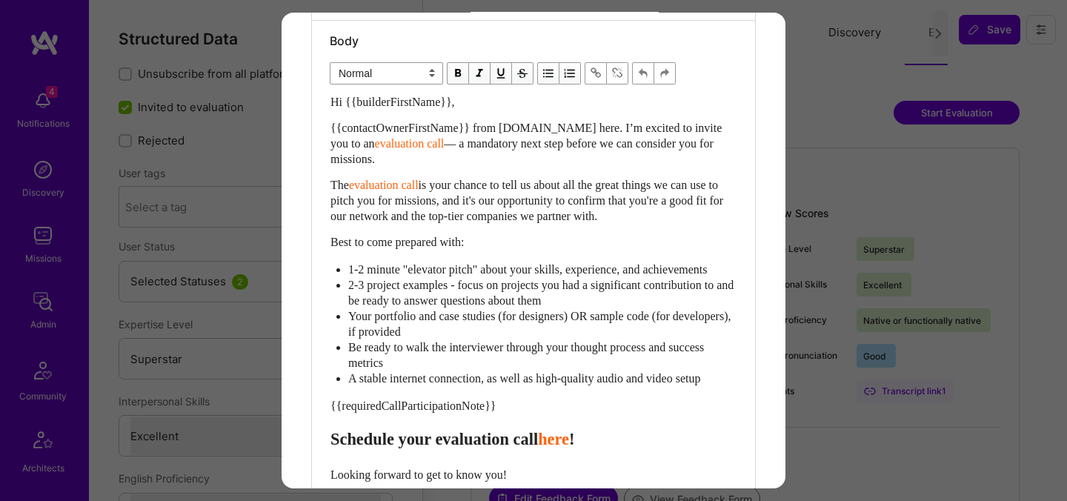
scroll to position [423, 0]
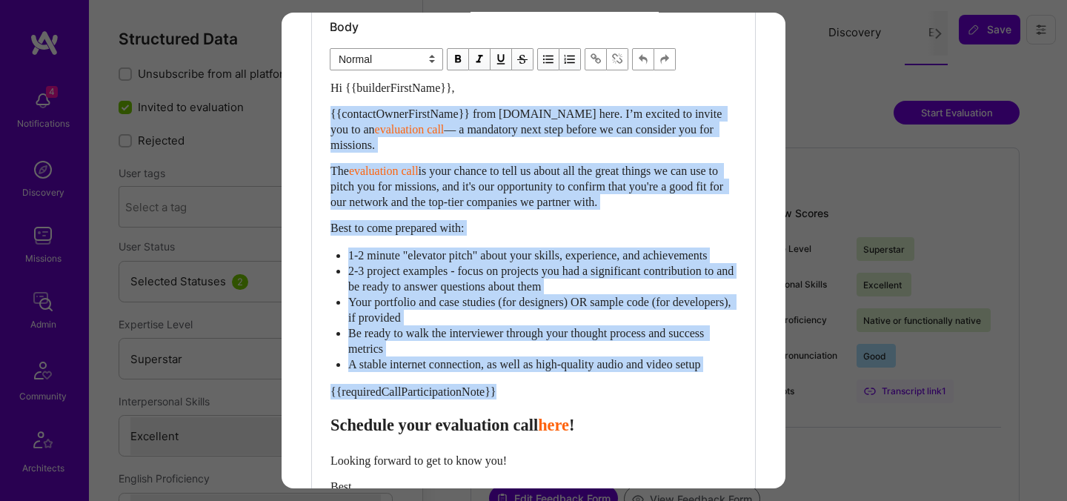
drag, startPoint x: 332, startPoint y: 442, endPoint x: 324, endPoint y: 112, distance: 330.0
click at [324, 112] on div "Body Normal Heading Large Heading Medium Heading Small Normal Hi {{builderFirst…" at bounding box center [533, 301] width 443 height 589
paste div "Enter email text"
select select "header-two"
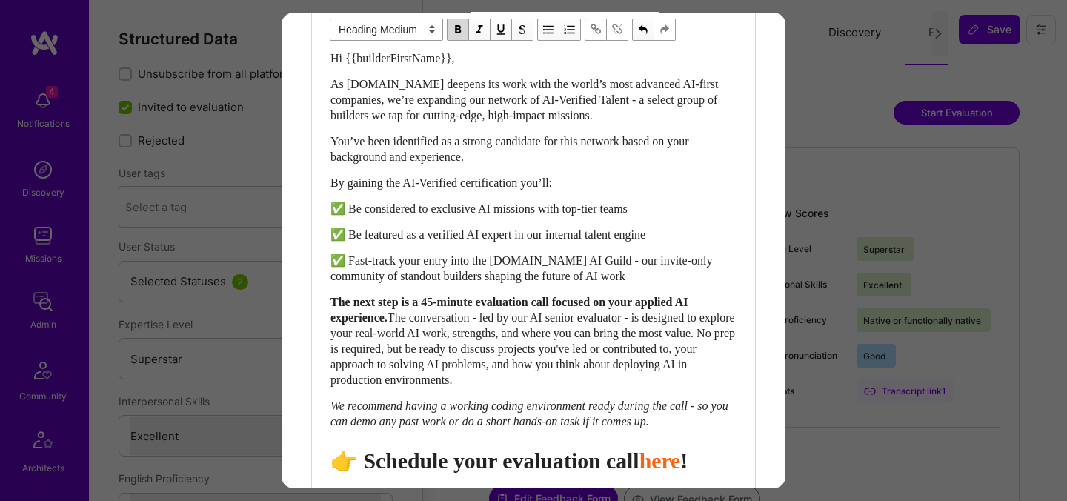
scroll to position [566, 0]
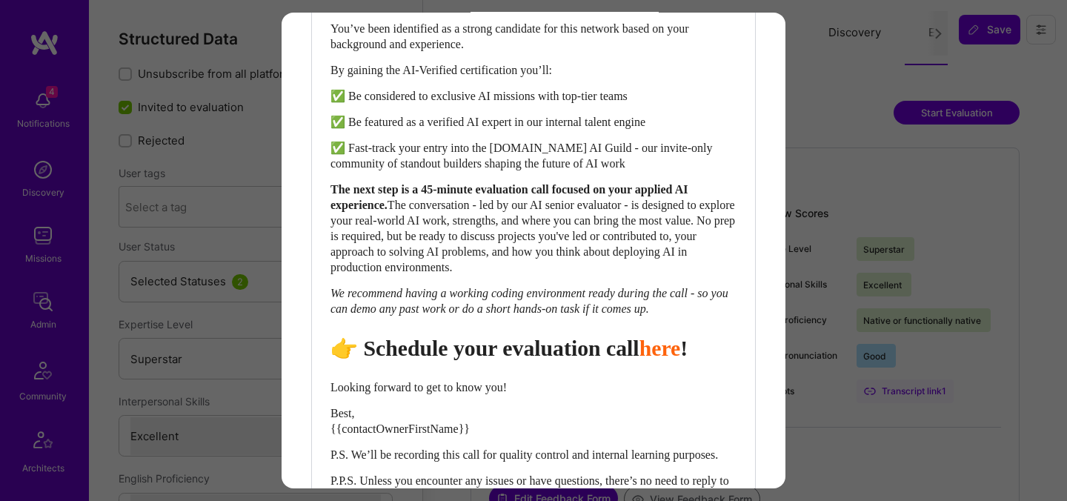
click at [520, 360] on span "👉 Schedule your evaluation call" at bounding box center [485, 348] width 309 height 24
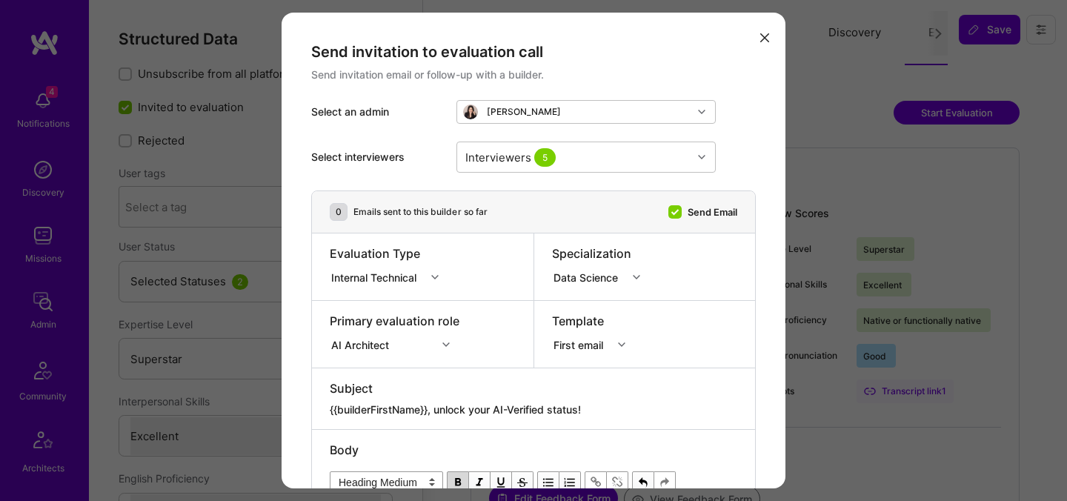
scroll to position [735, 0]
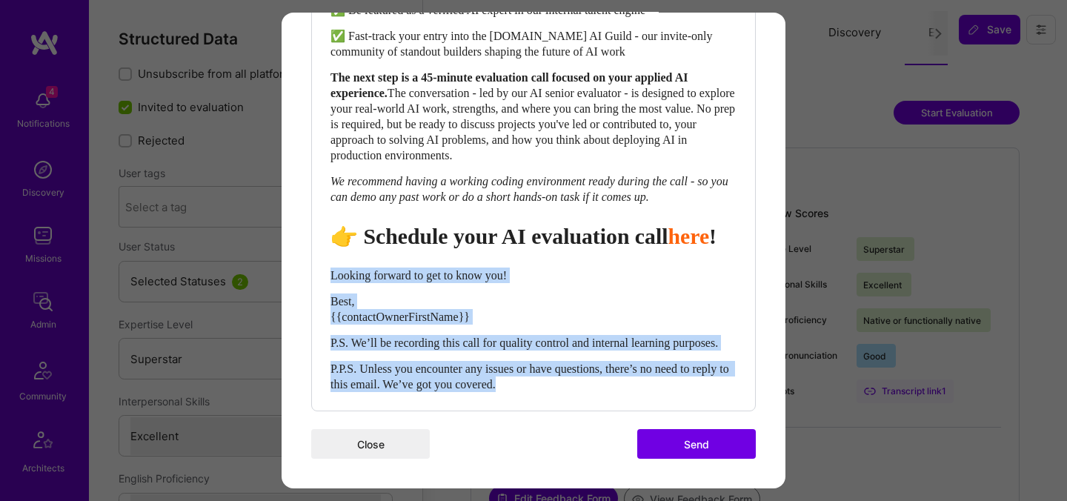
drag, startPoint x: 334, startPoint y: 259, endPoint x: 577, endPoint y: 420, distance: 291.7
select select "unstyled"
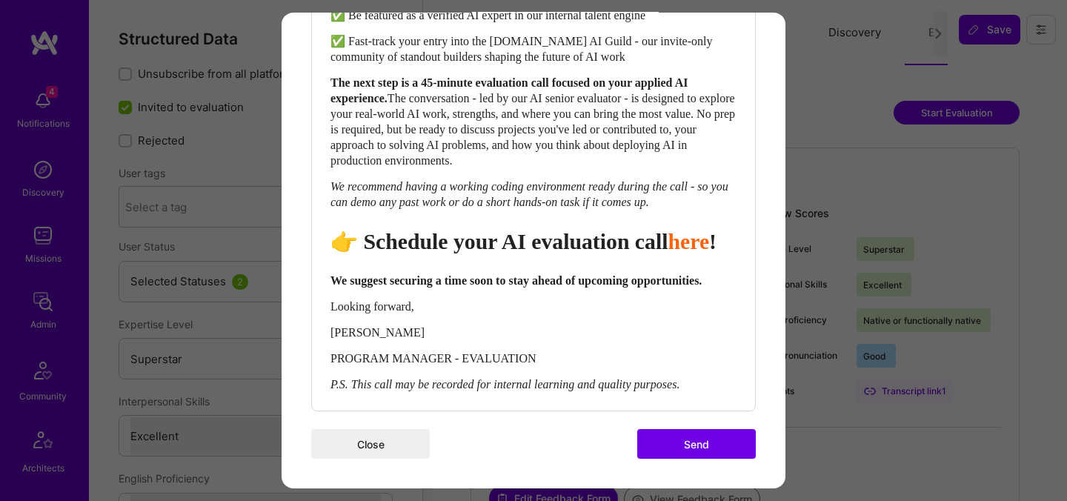
scroll to position [729, 0]
click at [680, 443] on button "Send" at bounding box center [696, 444] width 119 height 30
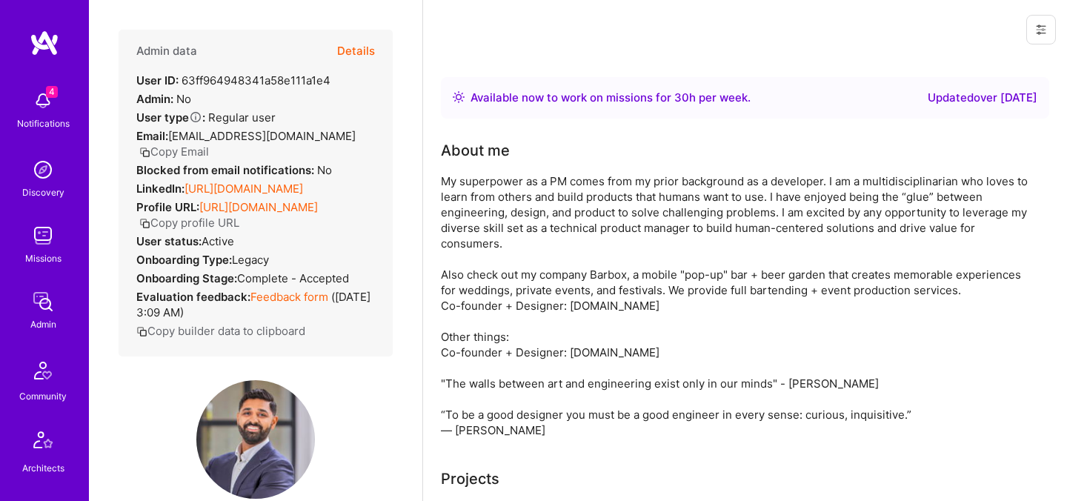
click at [358, 46] on button "Details" at bounding box center [356, 51] width 38 height 43
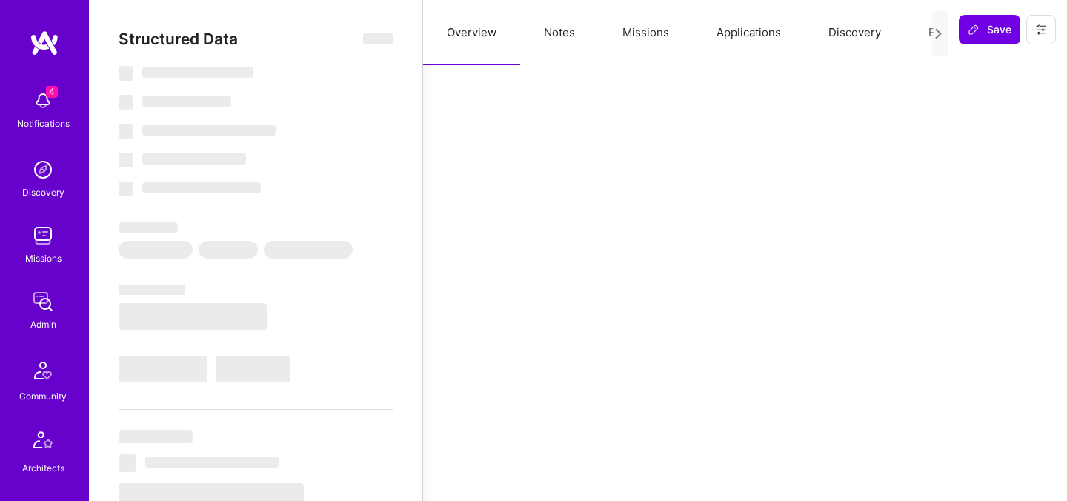
select select "Right Now"
select select "4"
select select "7"
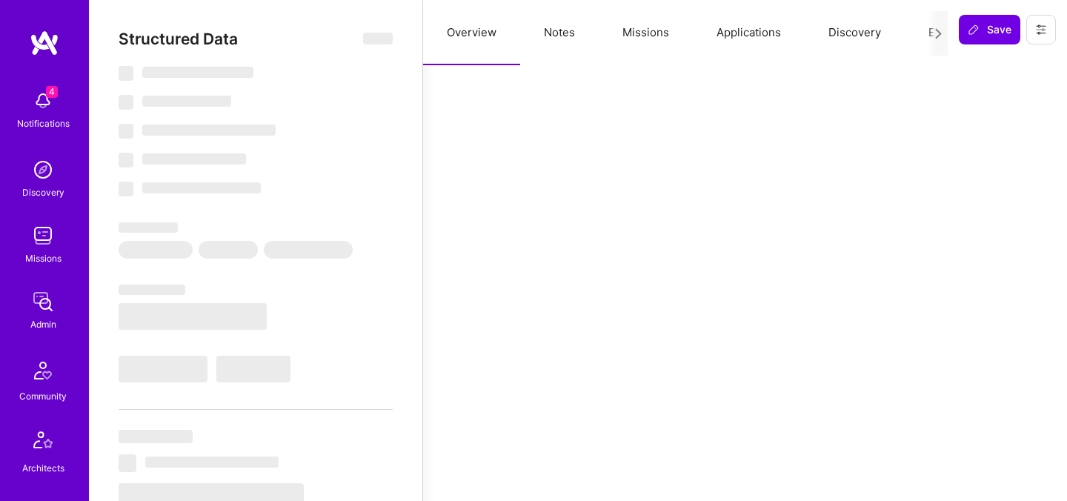
select select "US"
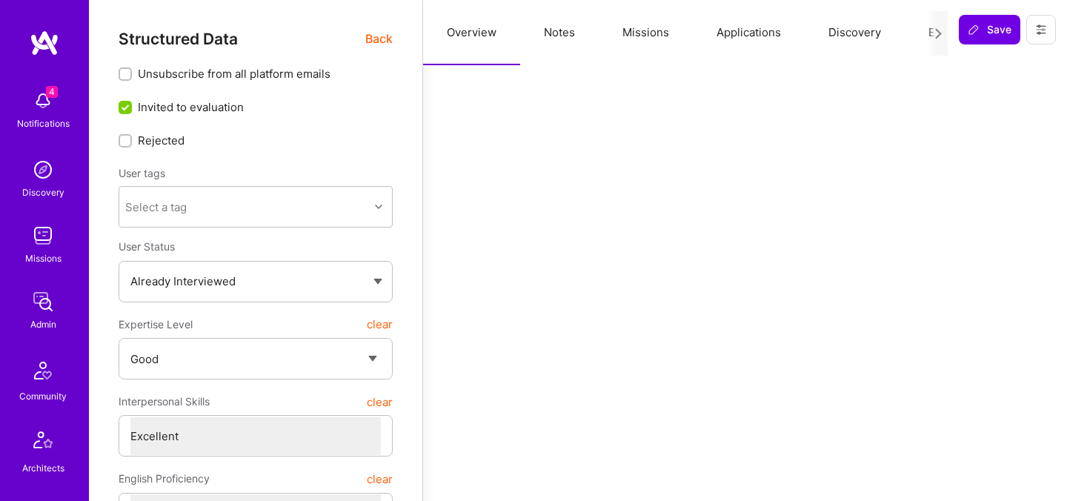
click at [927, 30] on button "Evaluation" at bounding box center [956, 32] width 102 height 65
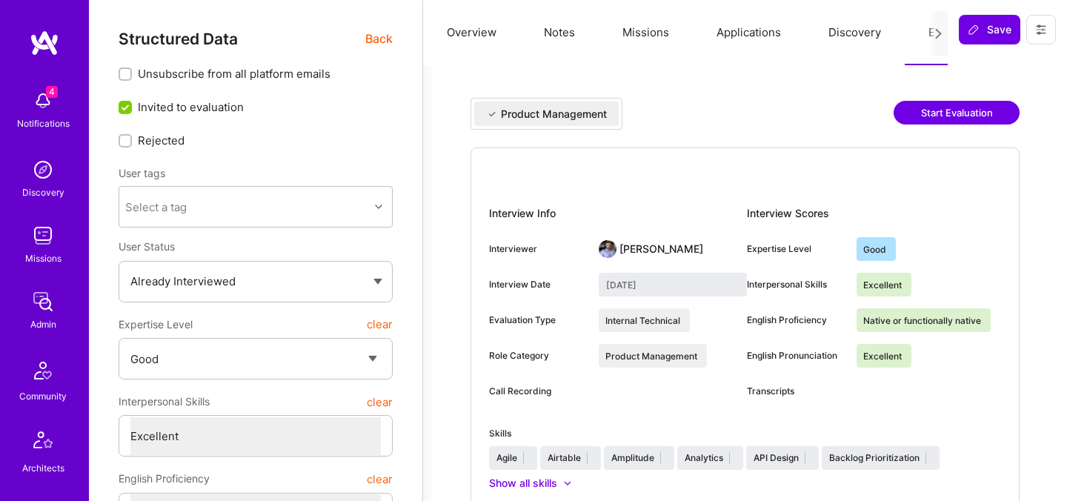
click at [944, 109] on button "Start Evaluation" at bounding box center [957, 113] width 126 height 24
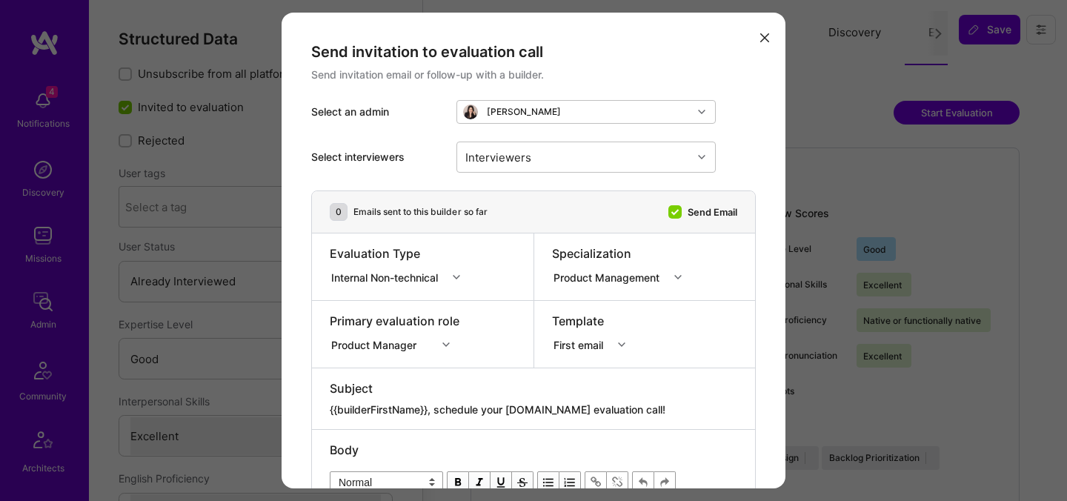
click at [405, 275] on div "Internal Non-technical" at bounding box center [387, 277] width 113 height 16
click at [373, 358] on div "Internal Technical" at bounding box center [400, 359] width 140 height 27
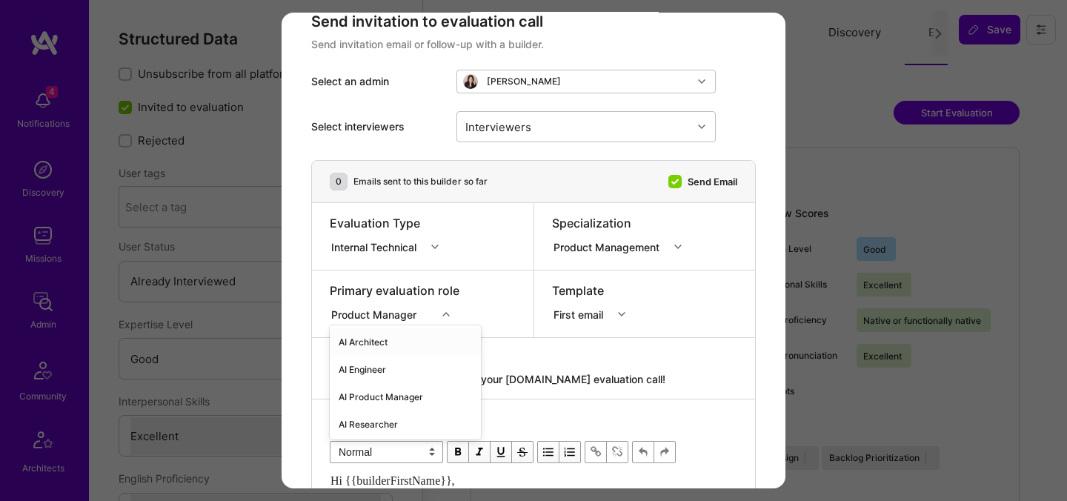
click at [394, 309] on div "option AI Architect focused, 1 of 70. 70 results available. Use Up and Down to …" at bounding box center [395, 312] width 130 height 15
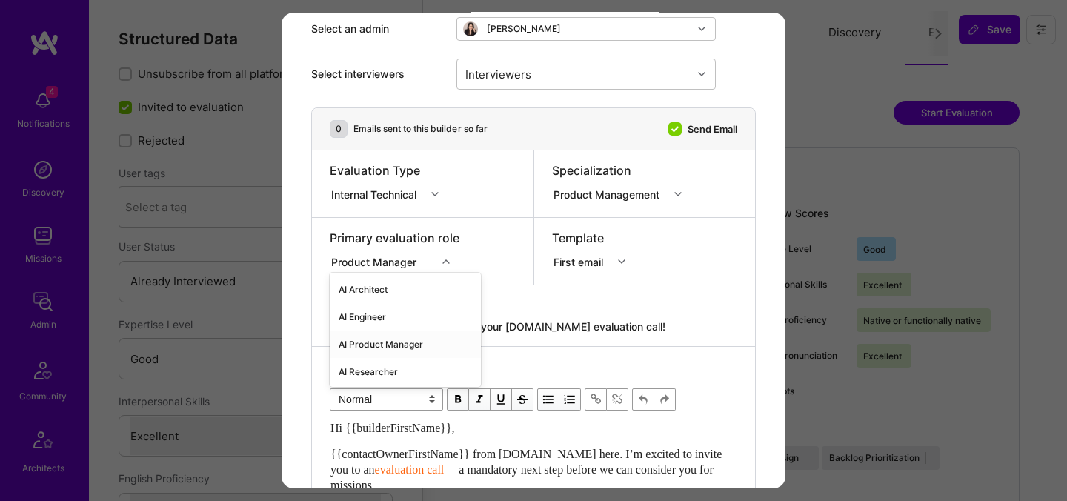
click at [373, 352] on div "AI Product Manager" at bounding box center [405, 344] width 151 height 27
click at [444, 331] on textarea "{{builderFirstName}}, schedule your [DOMAIN_NAME] evaluation call!" at bounding box center [534, 326] width 408 height 15
paste textarea "unlock your AI-Verified status"
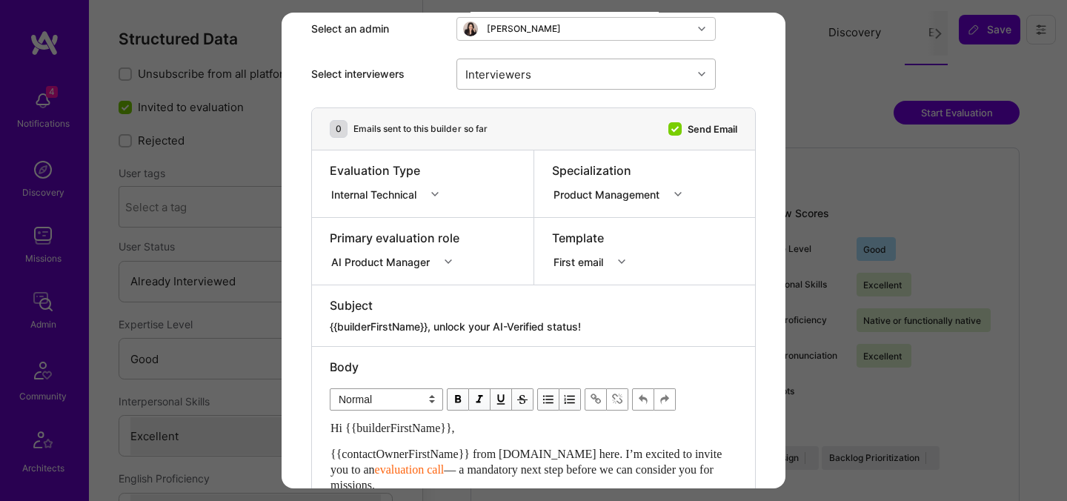
type textarea "{{builderFirstName}}, unlock your AI-Verified status!"
click at [596, 70] on div "Interviewers" at bounding box center [574, 74] width 235 height 30
type input "javie"
click at [550, 114] on div "Javier Rincon" at bounding box center [587, 113] width 242 height 16
checkbox input "true"
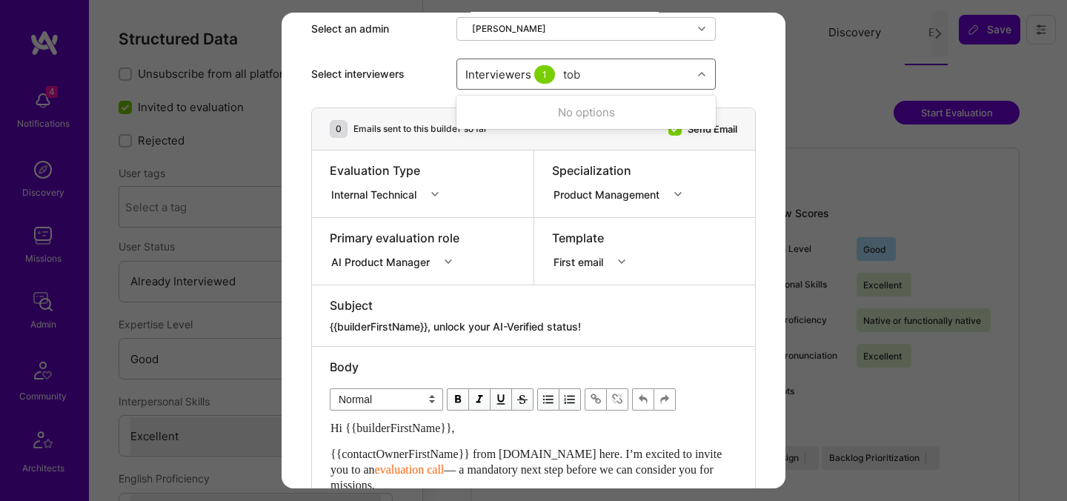
type input "toby"
click at [526, 113] on div "Toby Urff" at bounding box center [587, 113] width 242 height 16
checkbox input "true"
type input "wil"
click at [510, 134] on div "Wil Schmor" at bounding box center [587, 140] width 242 height 16
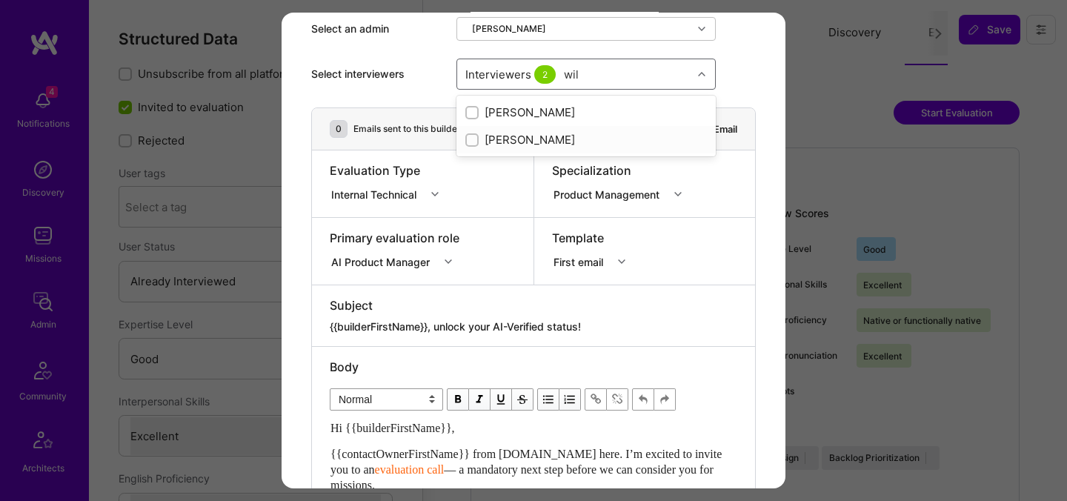
checkbox input "true"
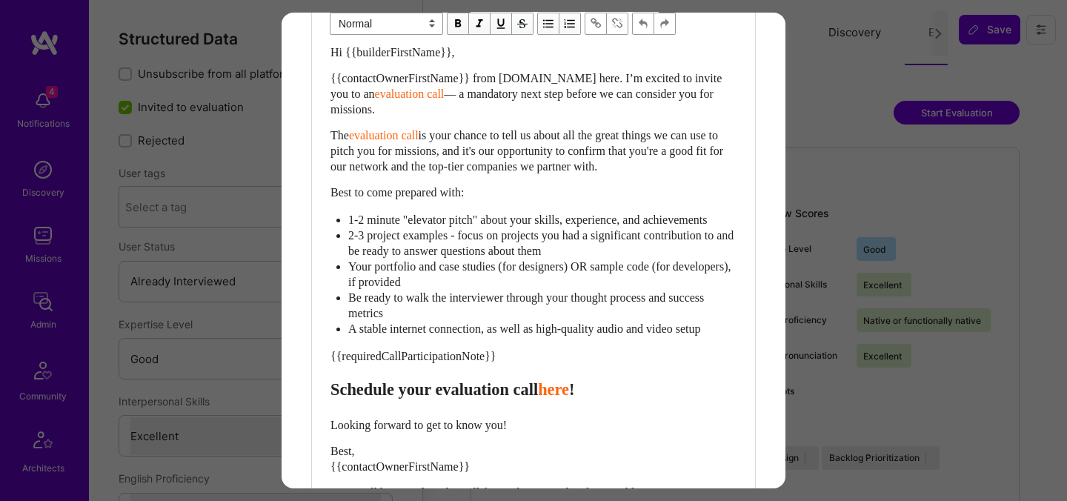
scroll to position [470, 0]
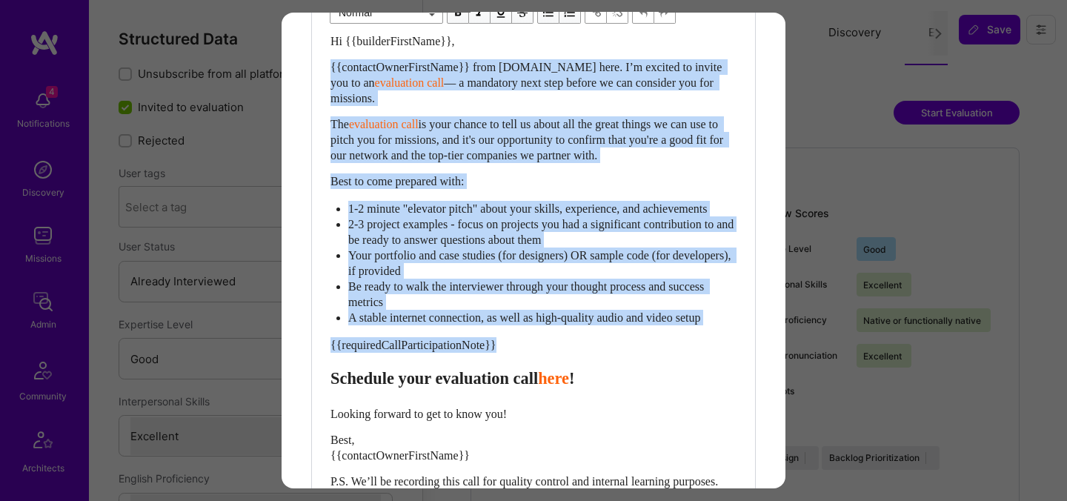
drag, startPoint x: 332, startPoint y: 400, endPoint x: 327, endPoint y: 58, distance: 341.8
click at [328, 59] on div "Body Normal Heading Large Heading Medium Heading Small Normal Hi {{builderFirst…" at bounding box center [533, 254] width 443 height 589
paste div "Enter email text"
select select "header-two"
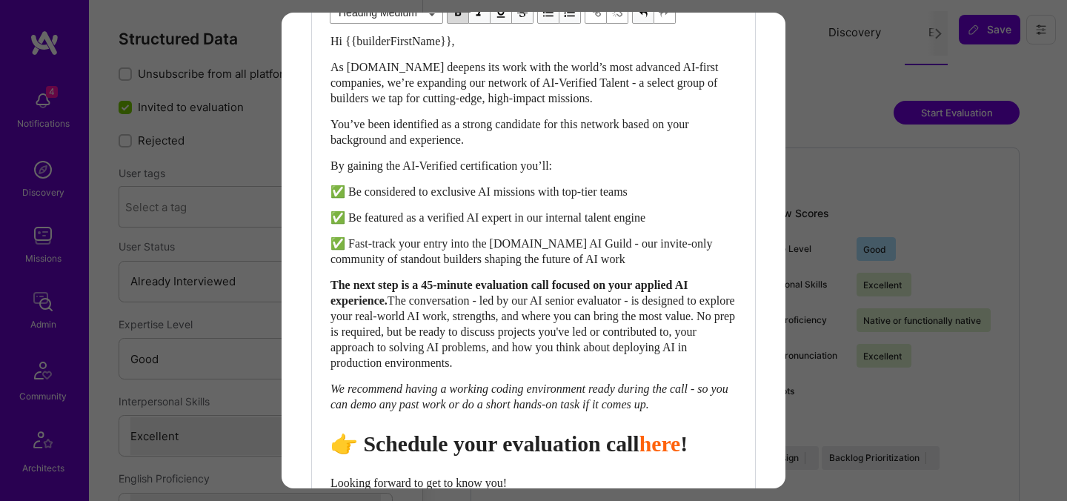
click at [527, 456] on span "👉 Schedule your evaluation call" at bounding box center [485, 443] width 309 height 24
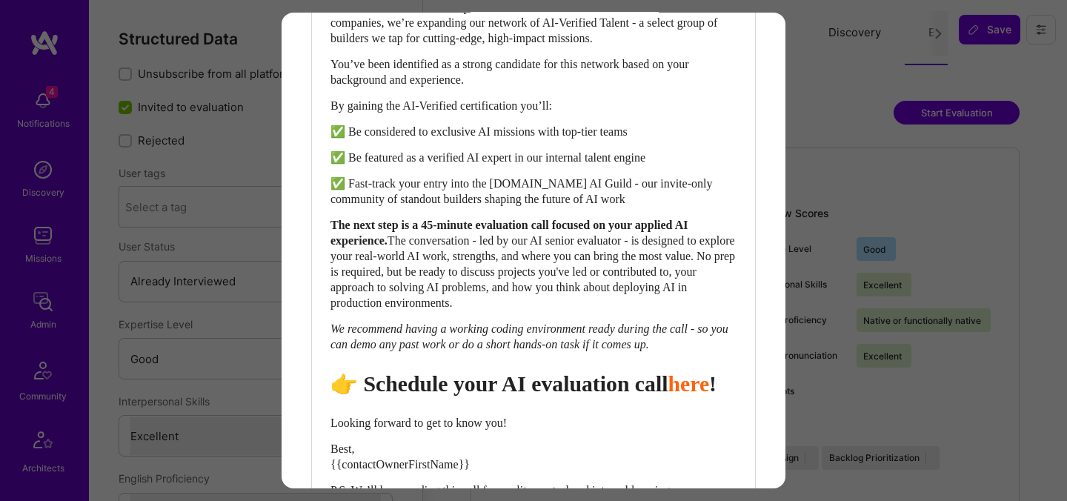
scroll to position [735, 0]
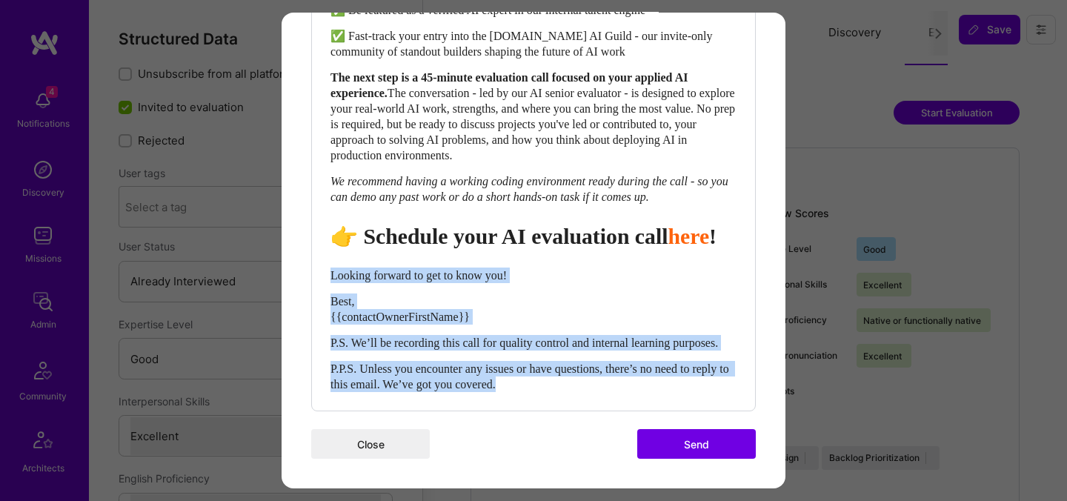
drag, startPoint x: 332, startPoint y: 256, endPoint x: 585, endPoint y: 385, distance: 283.8
click at [585, 385] on div "Hi {{builderFirstName}}, As [DOMAIN_NAME] deepens its work with the world’s mos…" at bounding box center [534, 109] width 406 height 566
select select "unstyled"
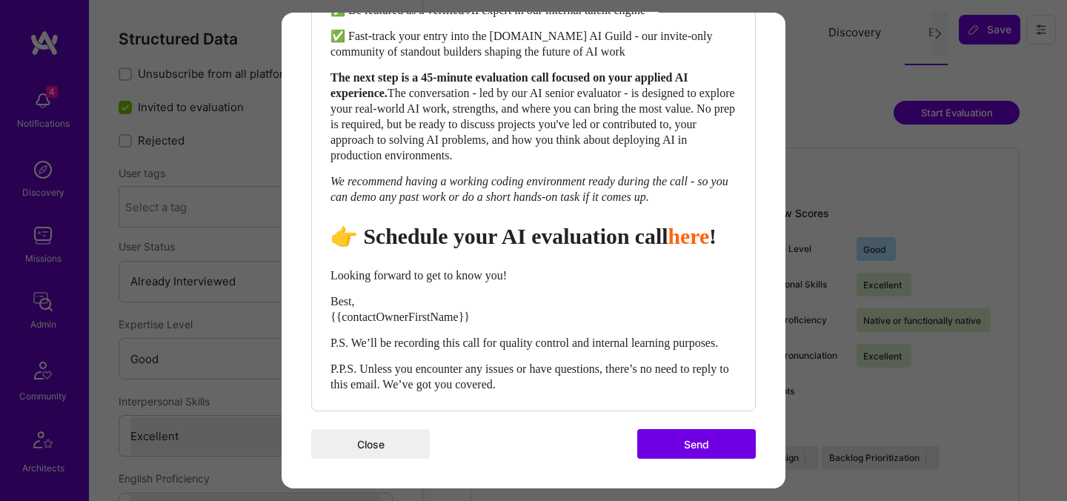
scroll to position [729, 0]
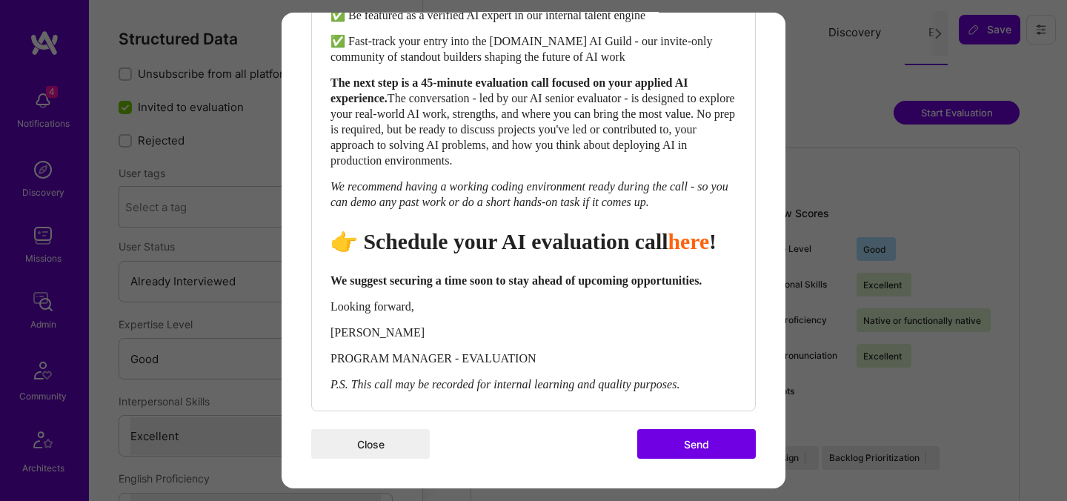
click at [667, 443] on button "Send" at bounding box center [696, 444] width 119 height 30
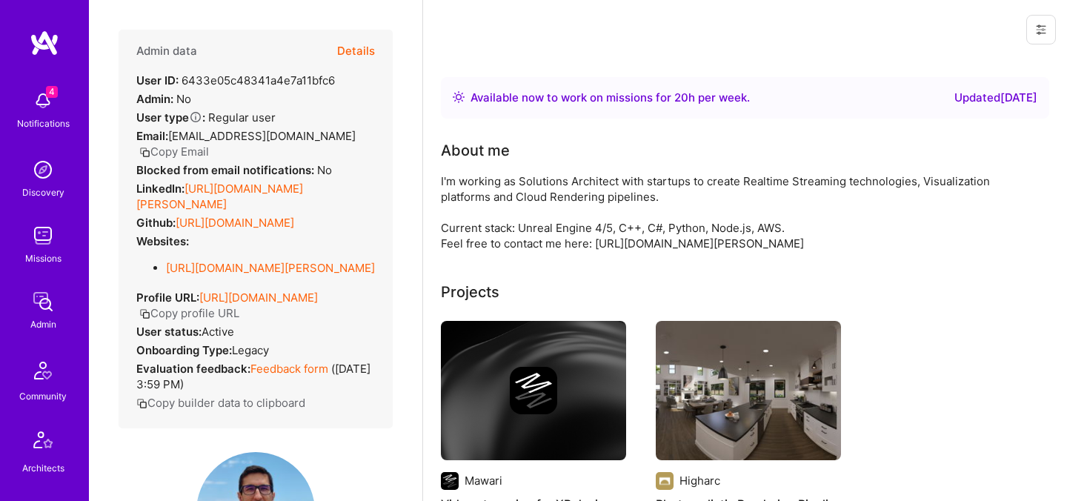
click at [367, 52] on button "Details" at bounding box center [356, 51] width 38 height 43
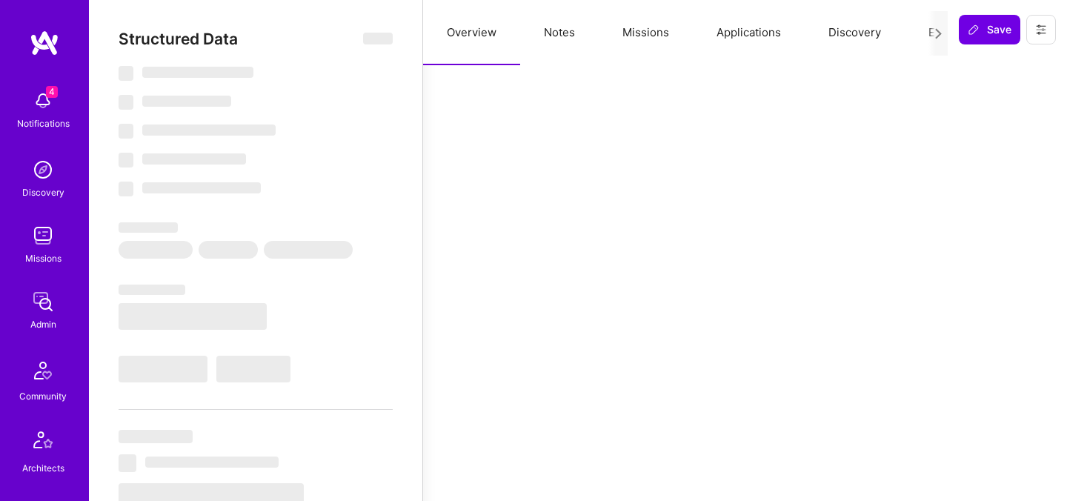
click at [916, 36] on button "Evaluation" at bounding box center [956, 32] width 102 height 65
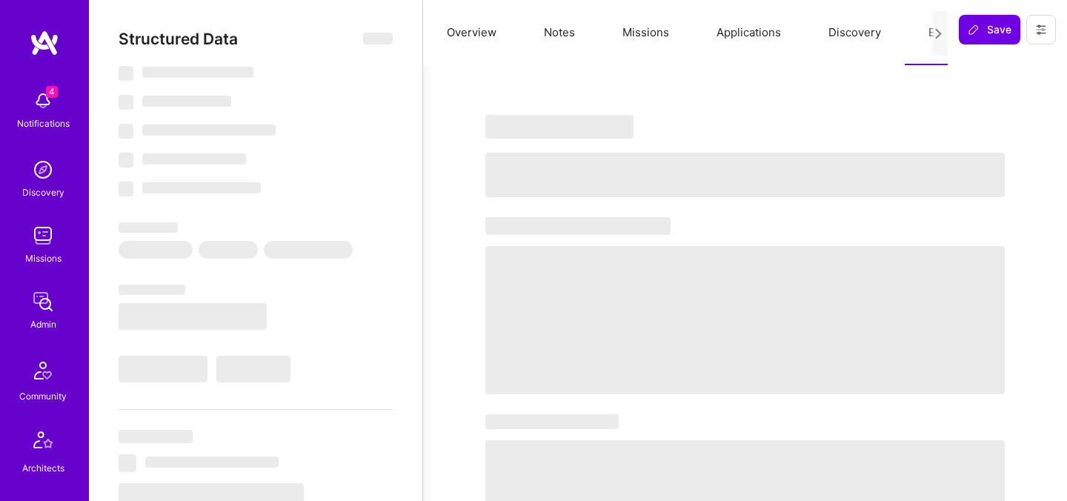
select select "Right Now"
select select "7"
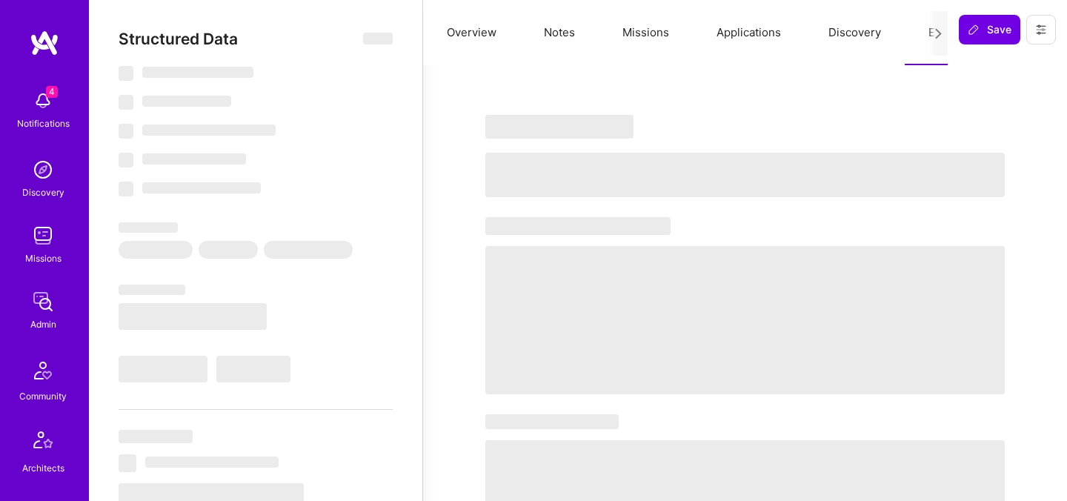
select select "GB"
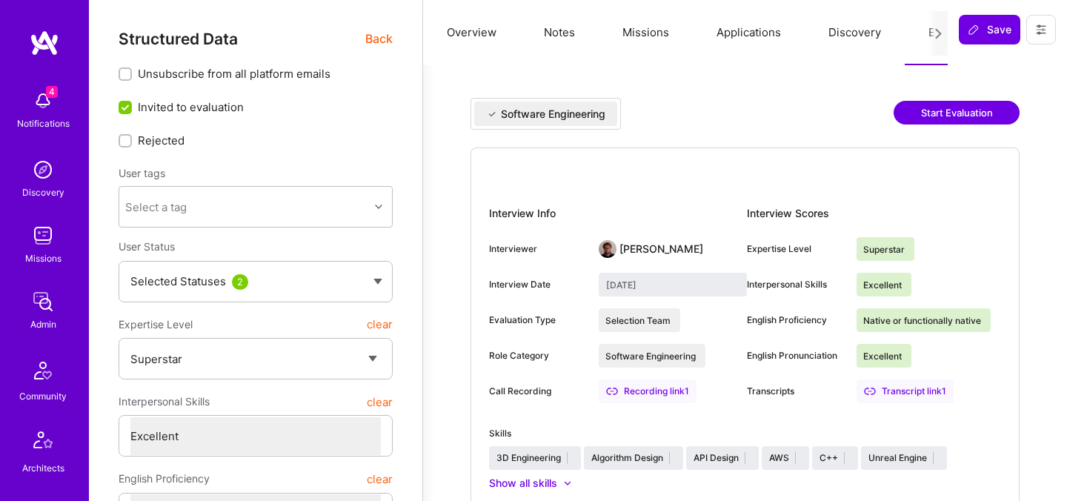
click at [950, 116] on button "Start Evaluation" at bounding box center [957, 113] width 126 height 24
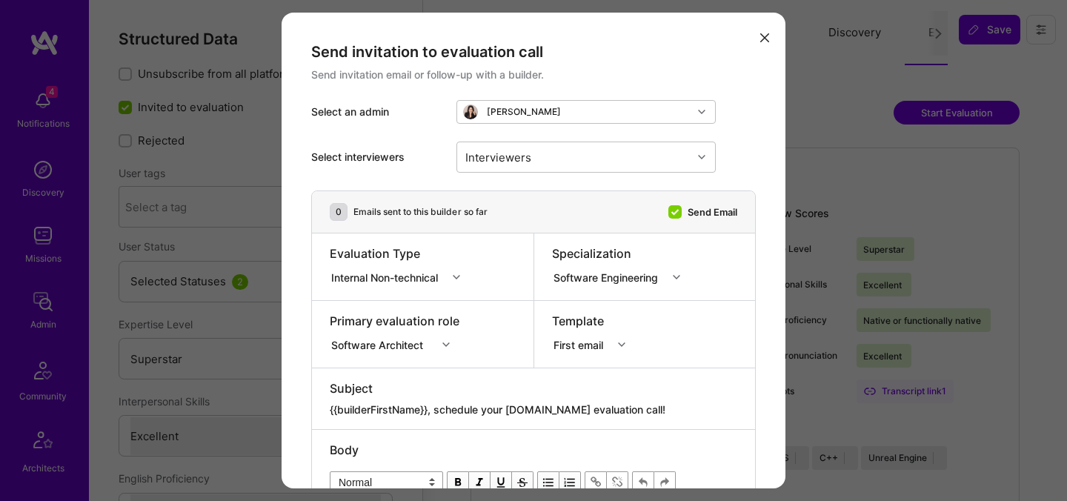
click at [444, 402] on textarea "{{builderFirstName}}, schedule your [DOMAIN_NAME] evaluation call!" at bounding box center [534, 409] width 408 height 15
paste textarea "unlock your AI-Verified status"
click at [411, 339] on div "Software Architect" at bounding box center [395, 342] width 130 height 15
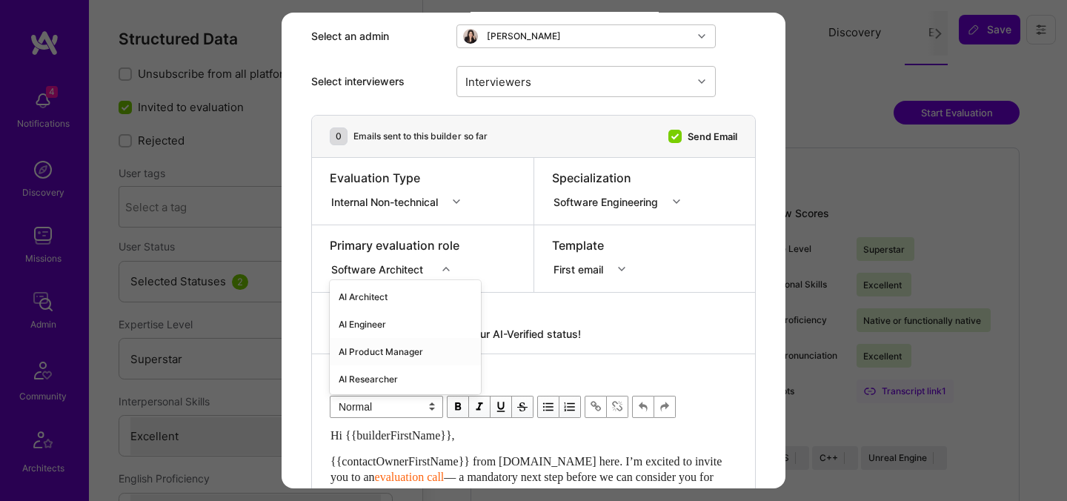
scroll to position [83, 0]
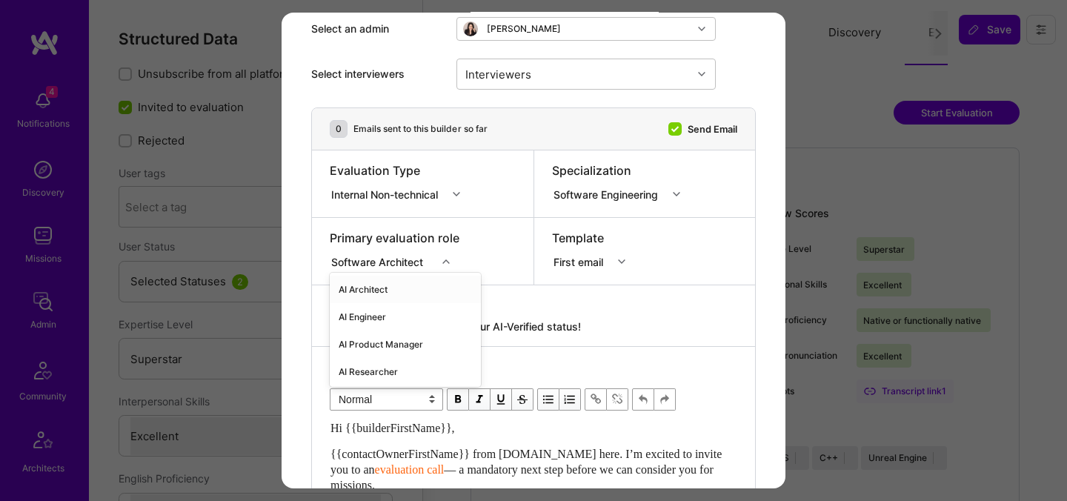
click at [403, 287] on div "AI Architect" at bounding box center [405, 289] width 151 height 27
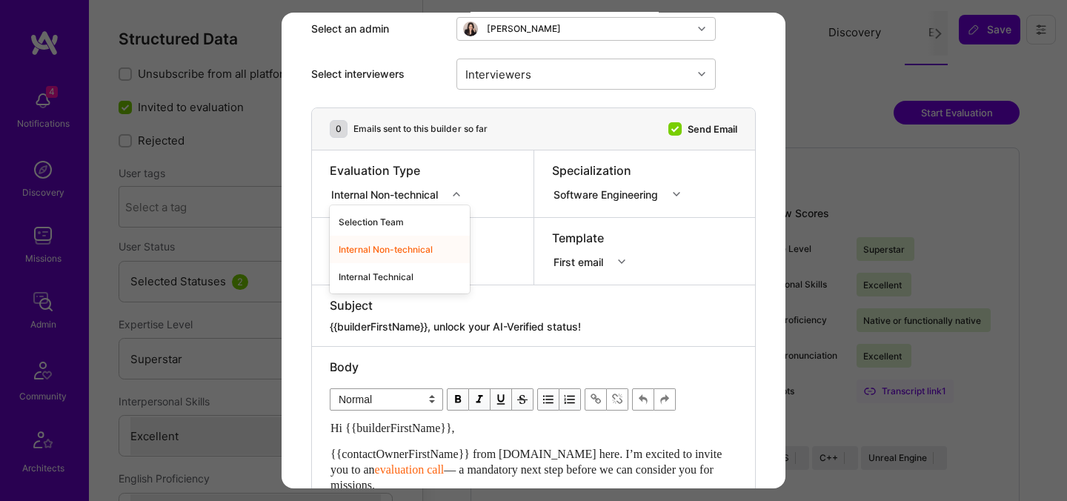
click at [410, 193] on div "Internal Non-technical" at bounding box center [387, 194] width 113 height 16
click at [396, 269] on div "Internal Technical" at bounding box center [400, 276] width 140 height 27
type textarea "{{builderFirstName}}, schedule your [DOMAIN_NAME] evaluation call!"
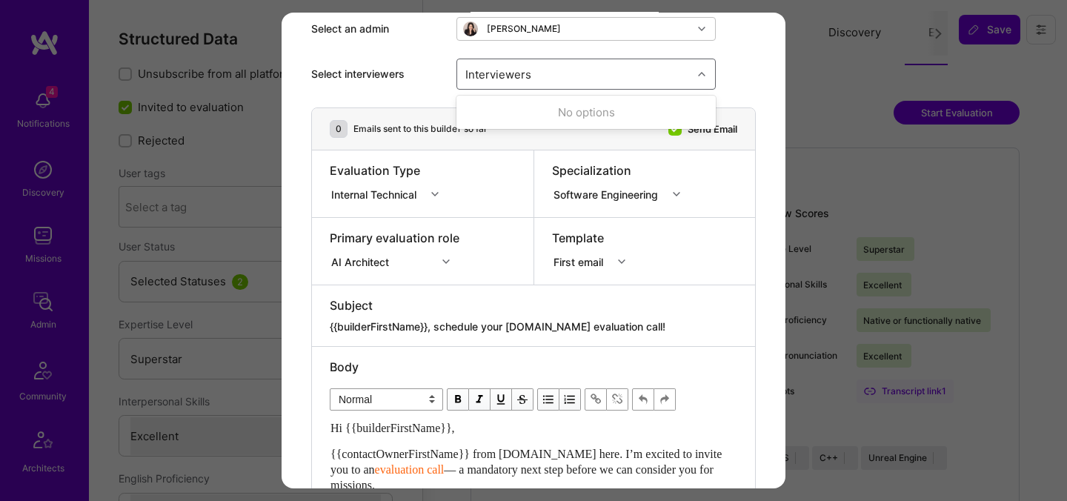
click at [534, 76] on div "Interviewers" at bounding box center [574, 74] width 235 height 30
type input "[PERSON_NAME]"
checkbox input "true"
type input "mostafa"
checkbox input "true"
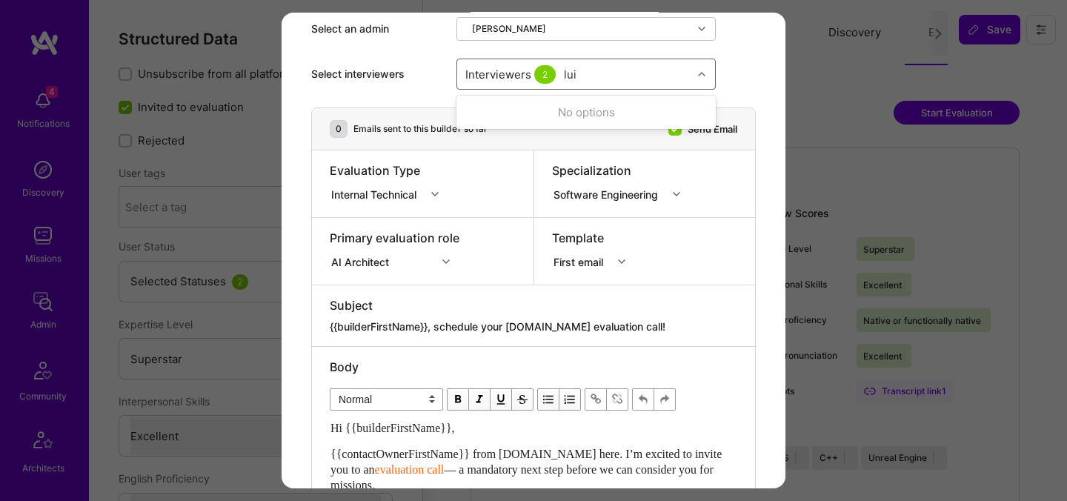
type input "[PERSON_NAME]"
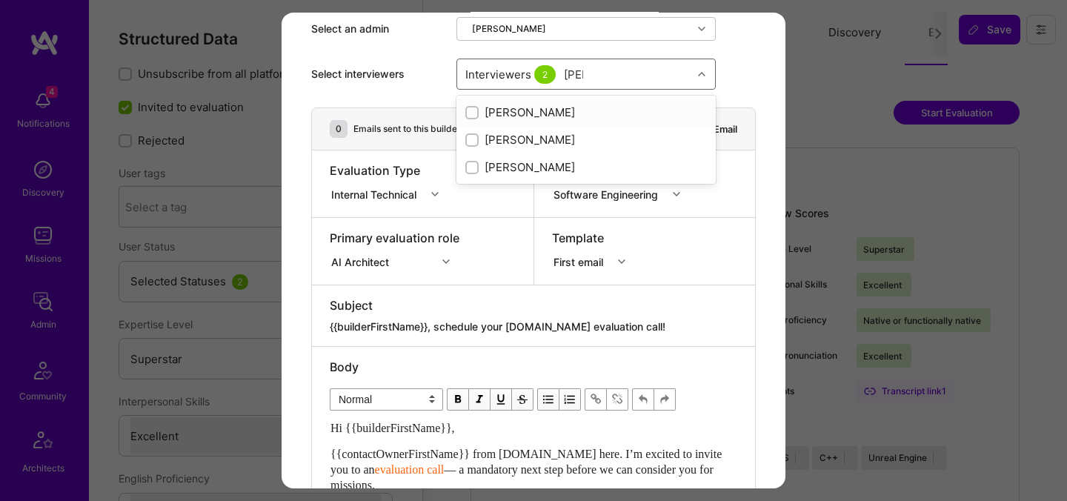
checkbox input "true"
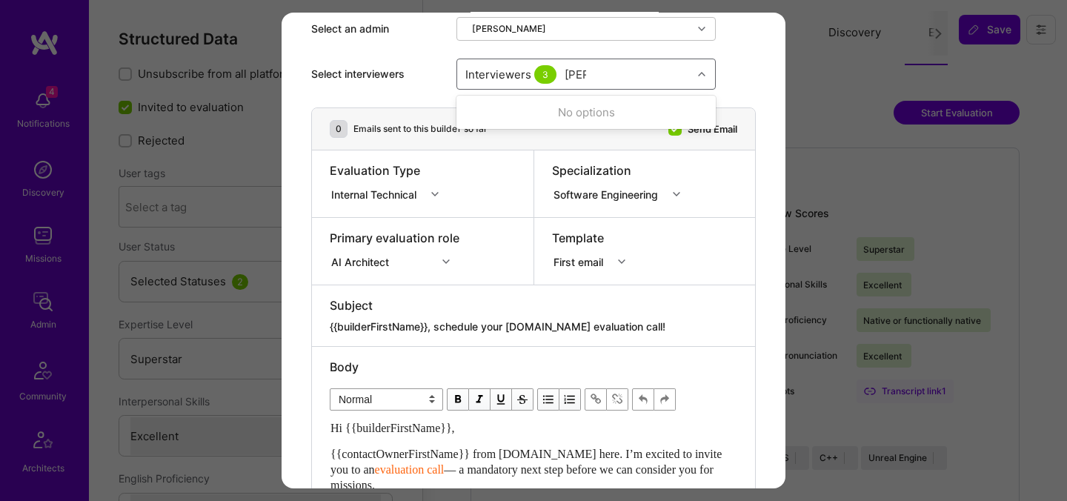
type input "tomi"
checkbox input "true"
type input "elon"
checkbox input "true"
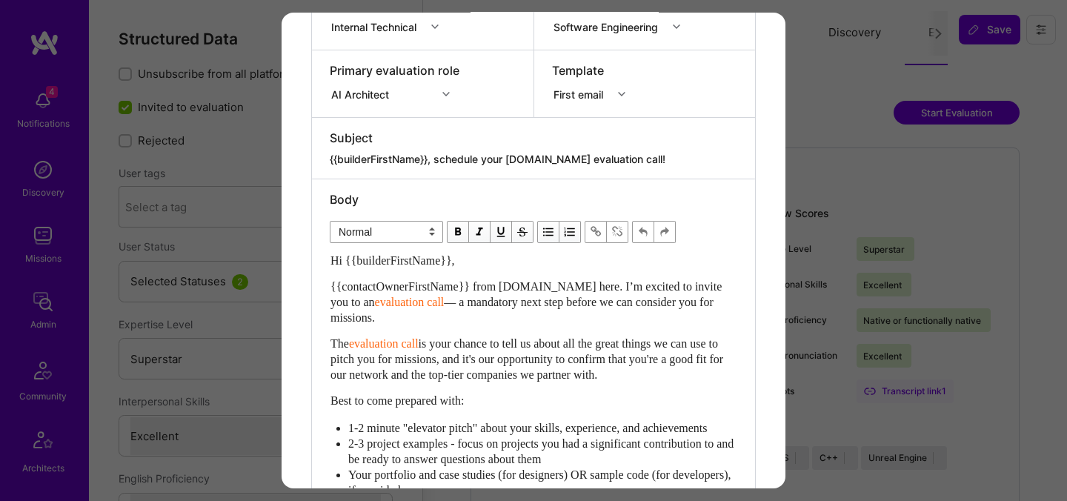
scroll to position [454, 0]
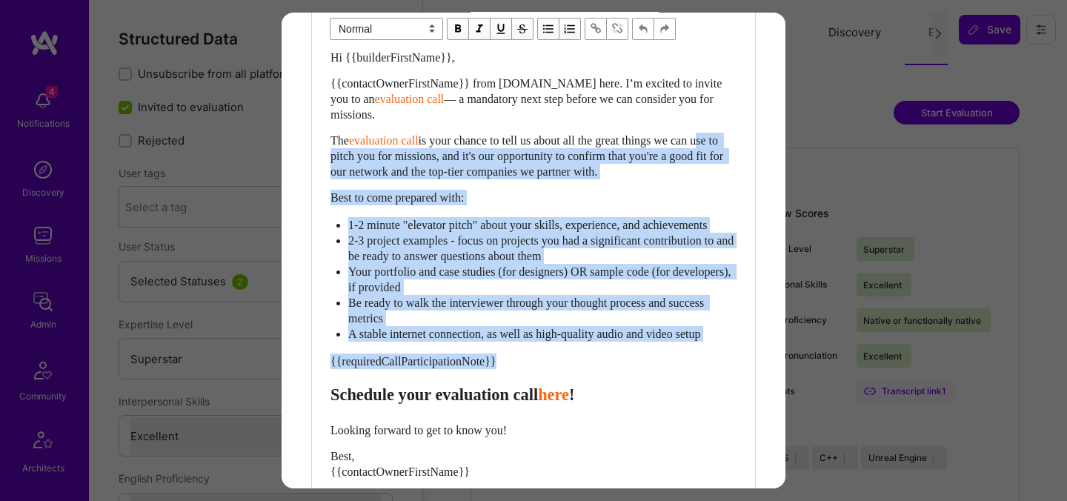
drag, startPoint x: 334, startPoint y: 413, endPoint x: 334, endPoint y: 148, distance: 264.6
click at [334, 148] on div "Hi {{builderFirstName}}, {{contactOwnerFirstName}} from [DOMAIN_NAME] here. I’m…" at bounding box center [534, 298] width 406 height 497
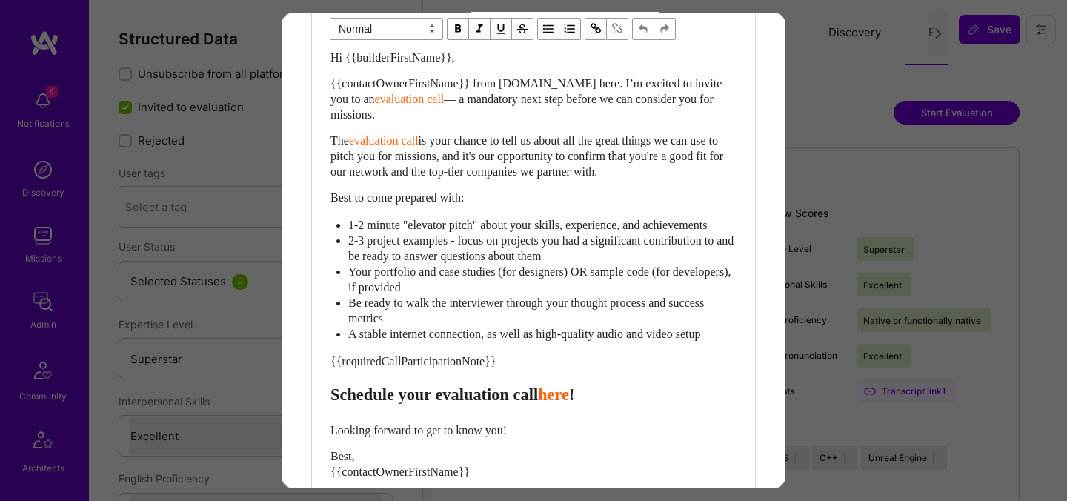
click at [343, 404] on span "Schedule your evaluation call" at bounding box center [435, 394] width 208 height 19
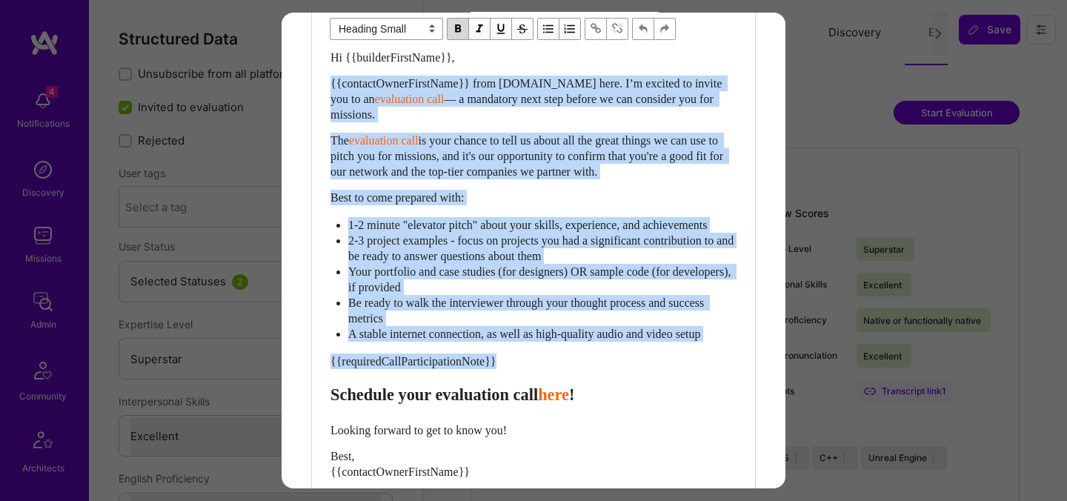
drag, startPoint x: 334, startPoint y: 414, endPoint x: 328, endPoint y: 77, distance: 336.6
click at [328, 77] on div "Body Normal Heading Large Heading Medium Heading Small Heading Small Hi {{build…" at bounding box center [533, 270] width 443 height 589
paste div "Enter email text"
select select "header-two"
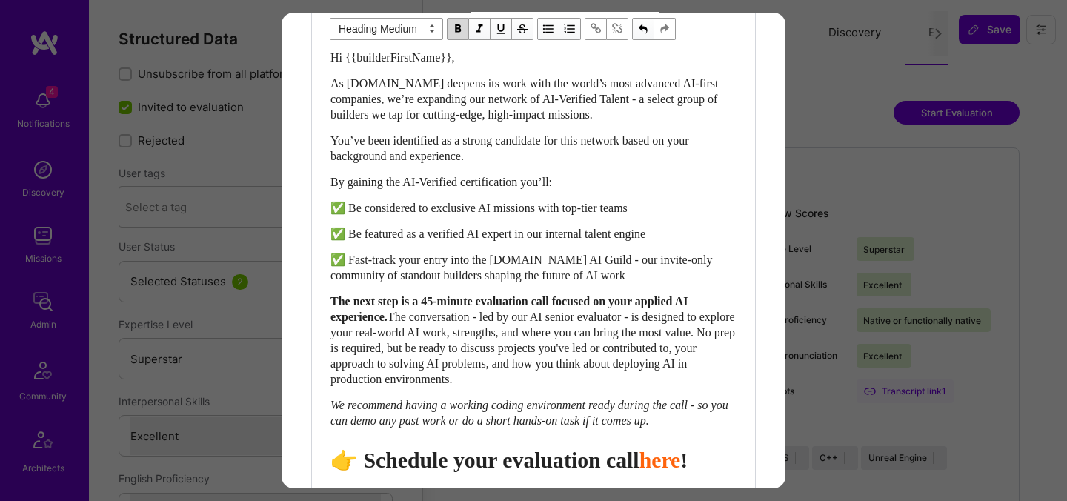
click at [527, 472] on span "👉 Schedule your evaluation call" at bounding box center [485, 460] width 309 height 24
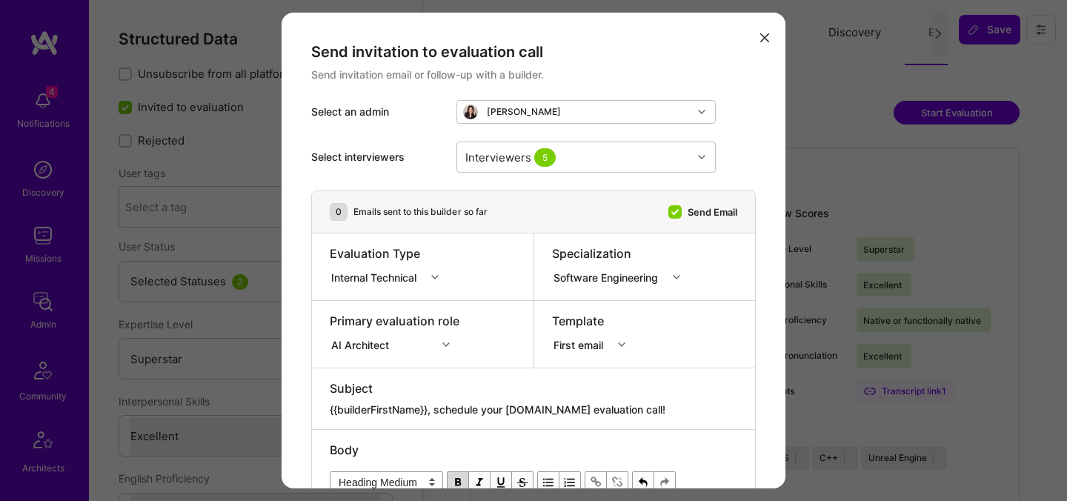
scroll to position [735, 0]
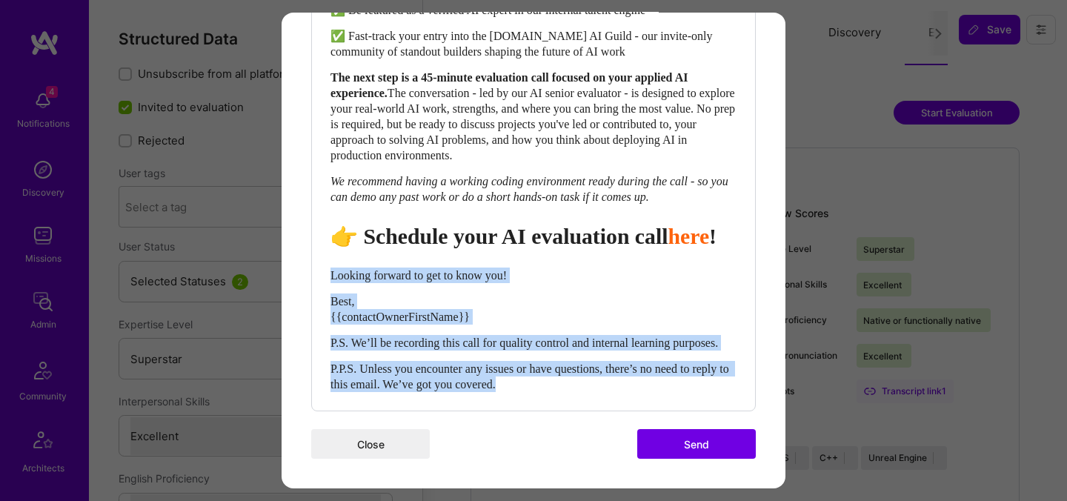
drag, startPoint x: 334, startPoint y: 259, endPoint x: 588, endPoint y: 396, distance: 288.5
click at [588, 396] on div "Body Normal Heading Large Heading Medium Heading Small Heading Medium Hi {{buil…" at bounding box center [533, 81] width 443 height 658
select select "unstyled"
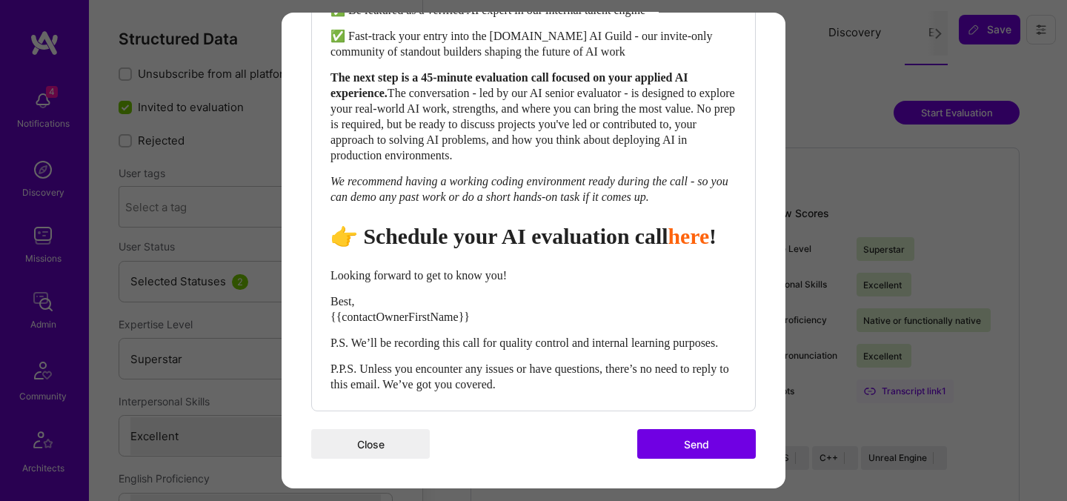
scroll to position [729, 0]
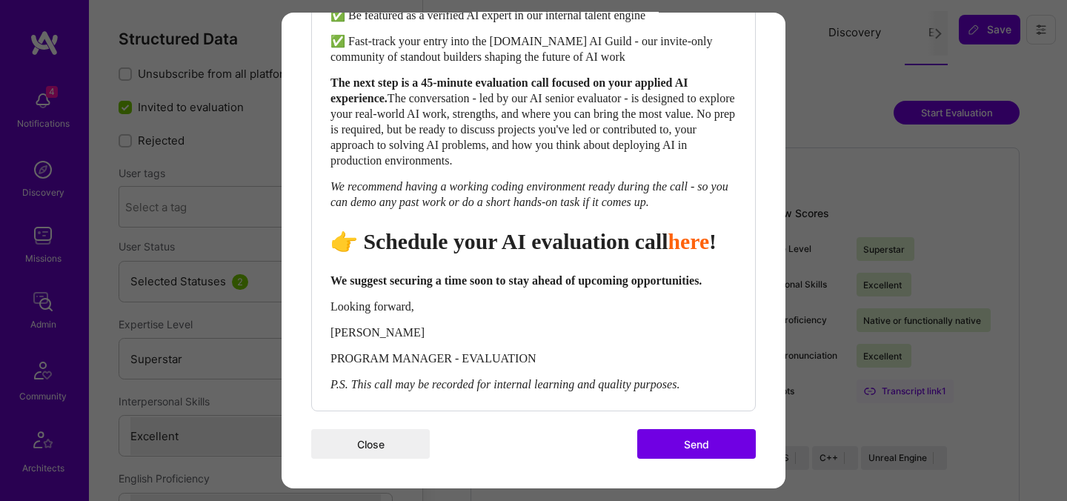
click at [700, 441] on button "Send" at bounding box center [696, 444] width 119 height 30
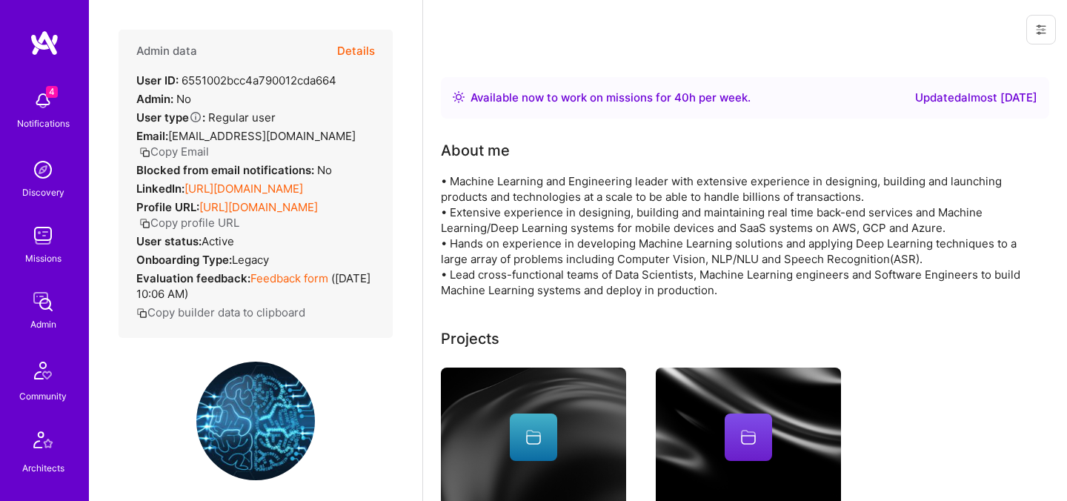
click at [365, 53] on button "Details" at bounding box center [356, 51] width 38 height 43
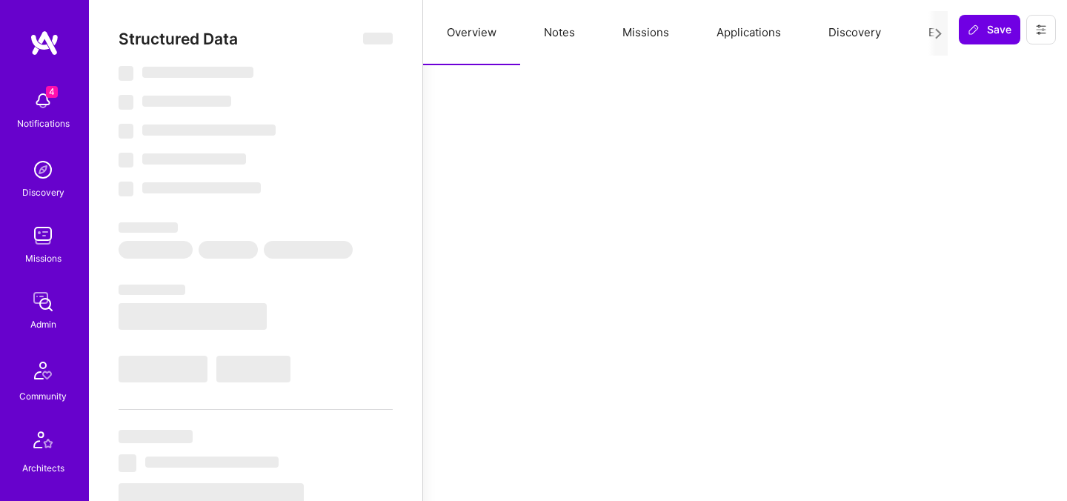
select select "Right Now"
select select "5"
select select "4"
select select "7"
select select "6"
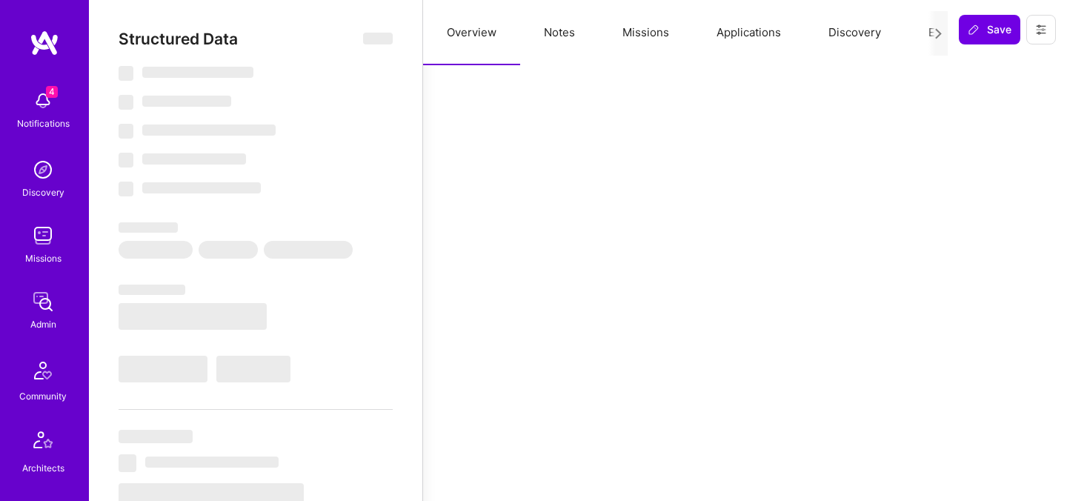
select select "US"
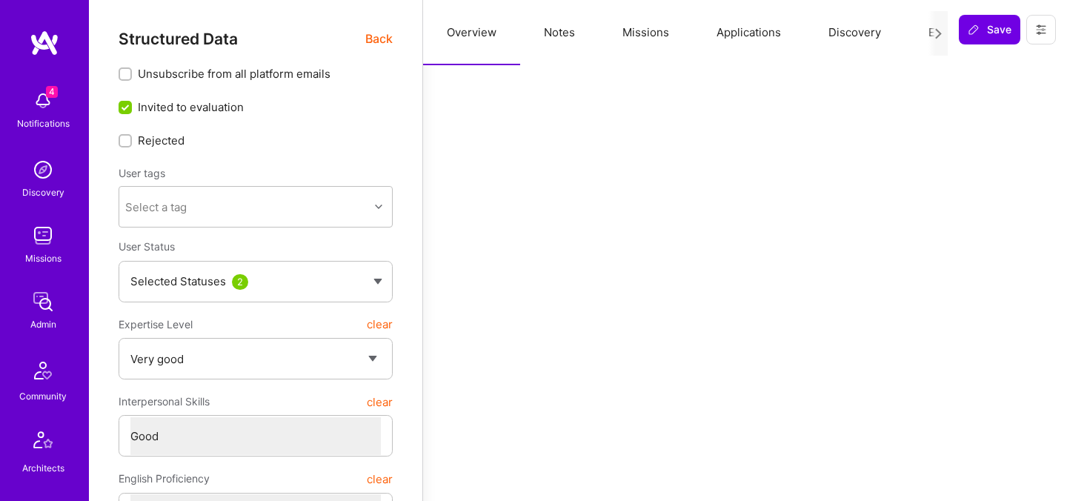
click at [918, 34] on button "Evaluation" at bounding box center [956, 32] width 102 height 65
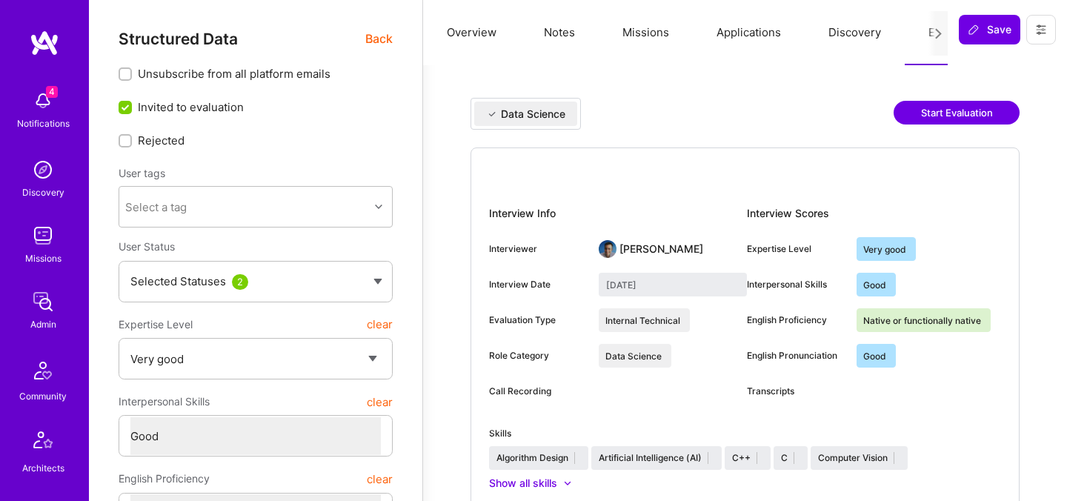
click at [958, 107] on button "Start Evaluation" at bounding box center [957, 113] width 126 height 24
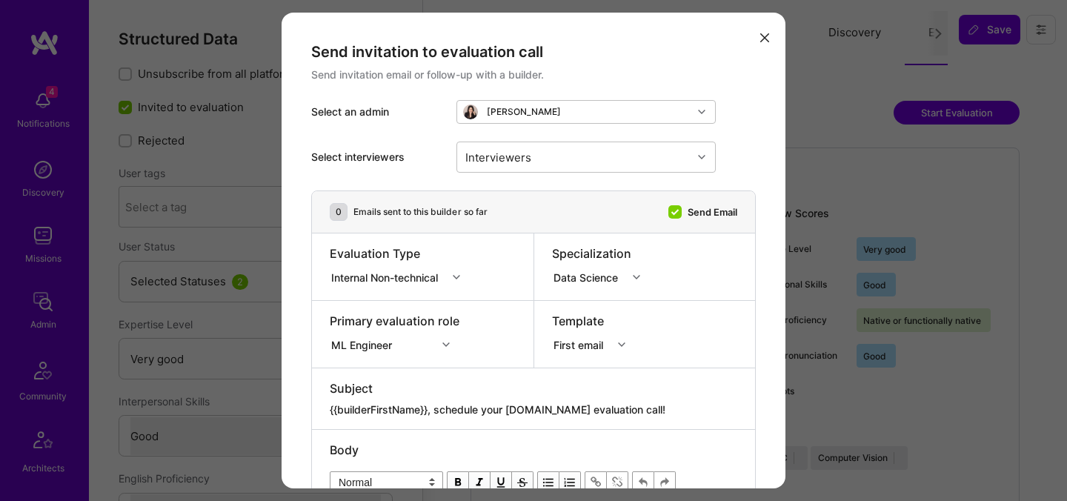
click at [380, 349] on div "ML Engineer" at bounding box center [395, 342] width 130 height 15
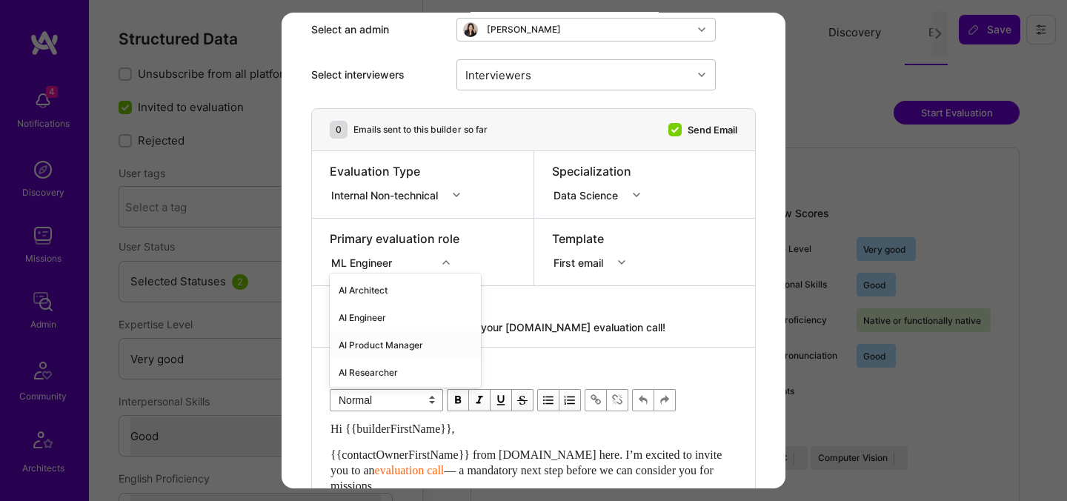
scroll to position [83, 0]
click at [375, 289] on div "AI Architect" at bounding box center [405, 289] width 151 height 27
click at [387, 188] on div "Internal Non-technical" at bounding box center [387, 194] width 113 height 16
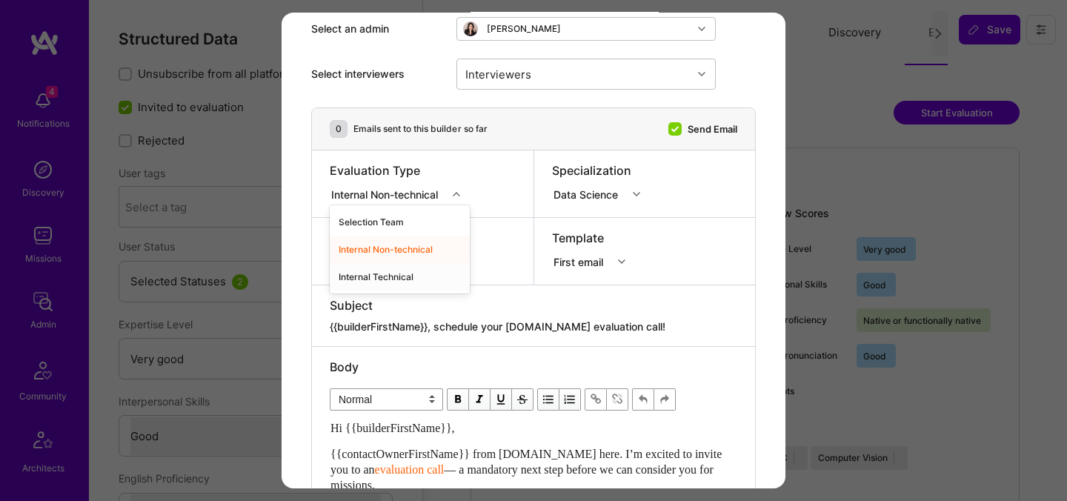
click at [381, 277] on div "Internal Technical" at bounding box center [400, 276] width 140 height 27
click at [442, 322] on textarea "{{builderFirstName}}, schedule your [DOMAIN_NAME] evaluation call!" at bounding box center [534, 326] width 408 height 15
paste textarea "unlock your AI-Verified status"
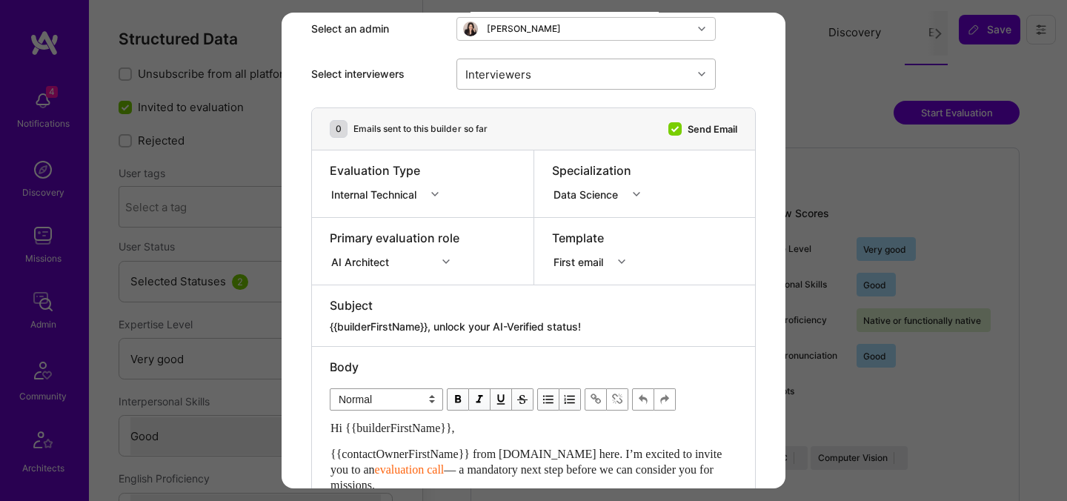
type textarea "{{builderFirstName}}, unlock your AI-Verified status!"
click at [526, 77] on div "Interviewers" at bounding box center [498, 73] width 73 height 21
type input "pedro"
checkbox input "true"
type input "luis"
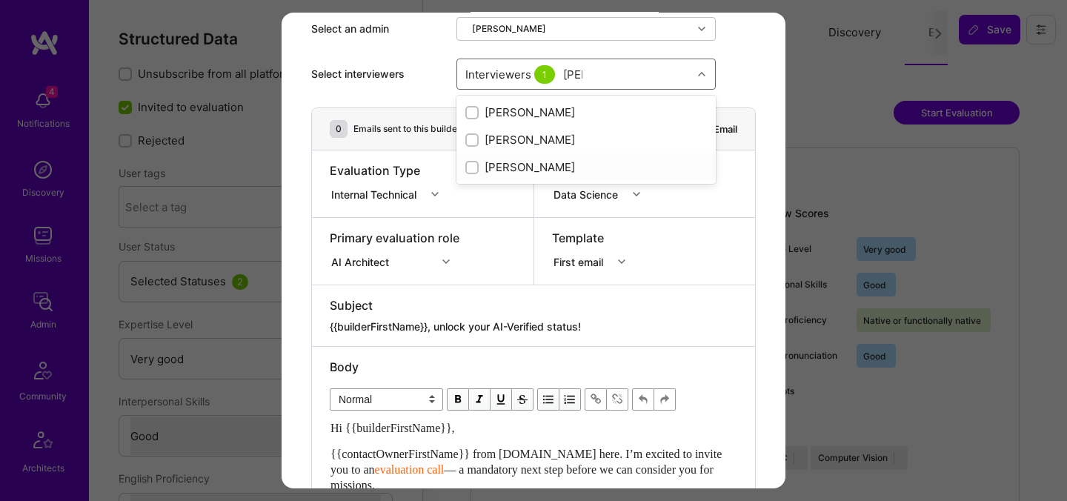
checkbox input "true"
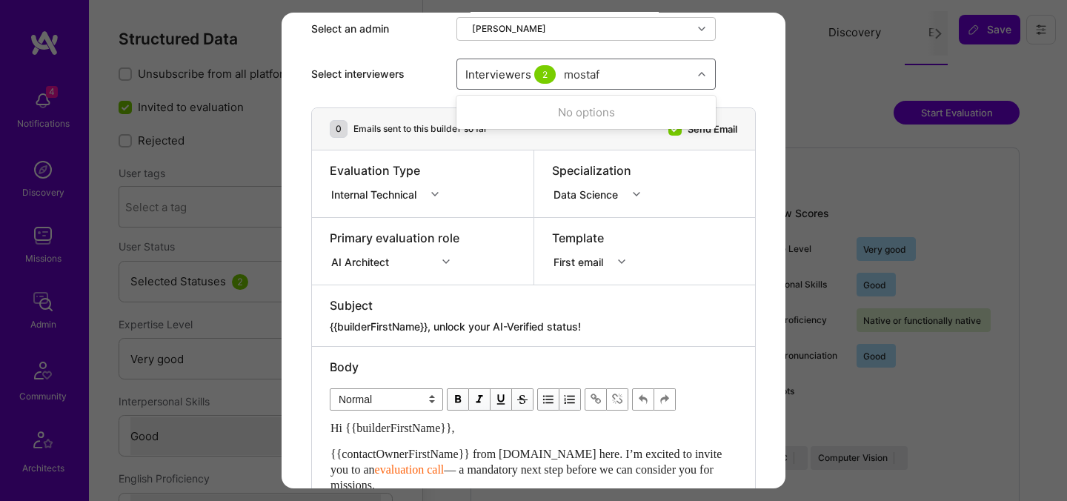
type input "mostafa"
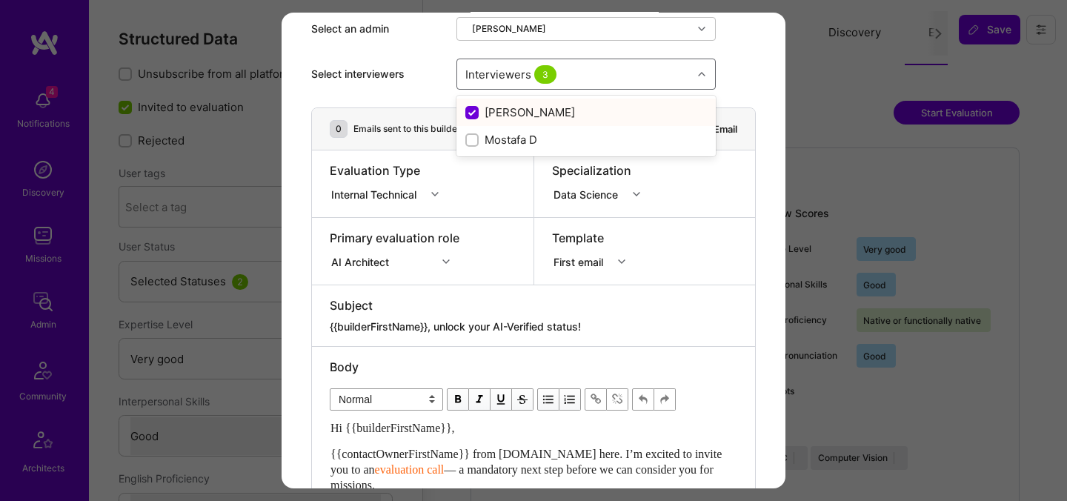
checkbox input "false"
checkbox input "true"
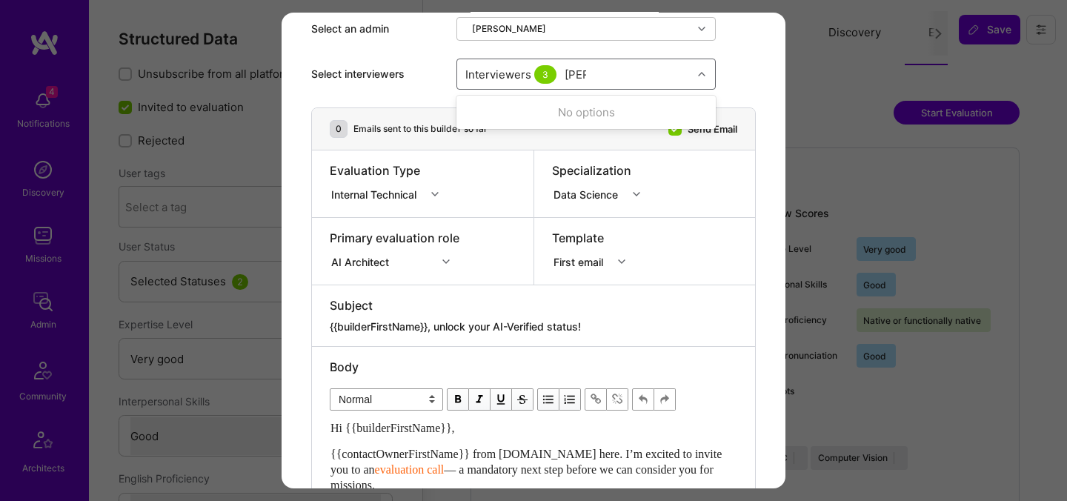
type input "tomi"
checkbox input "true"
type input "elon"
checkbox input "true"
click at [635, 188] on div "modal" at bounding box center [638, 194] width 23 height 19
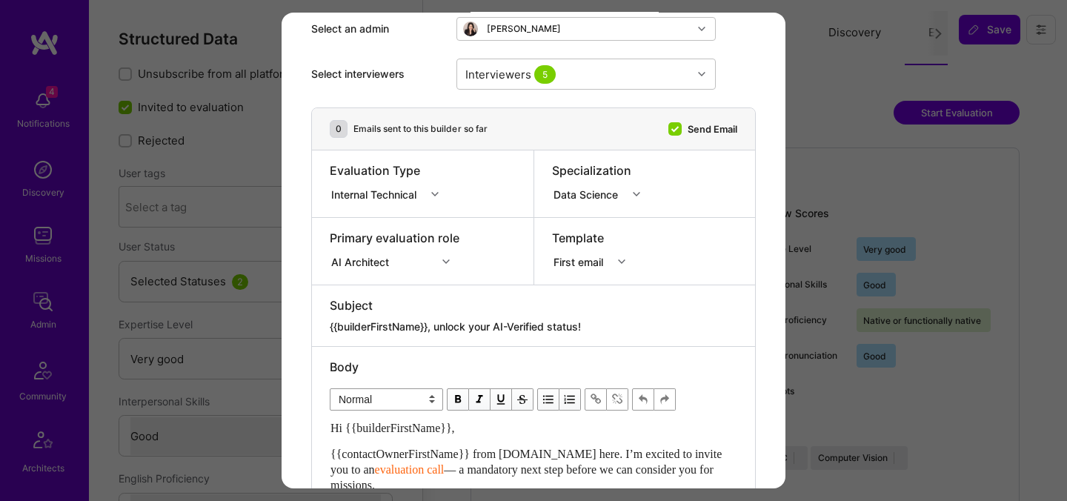
click at [722, 176] on div "Specialization Data Science" at bounding box center [645, 183] width 222 height 67
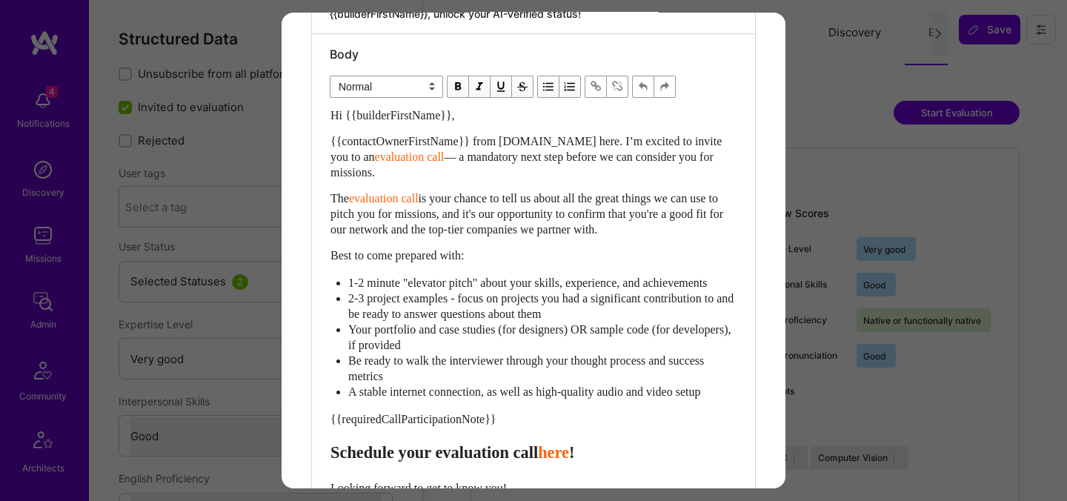
scroll to position [405, 0]
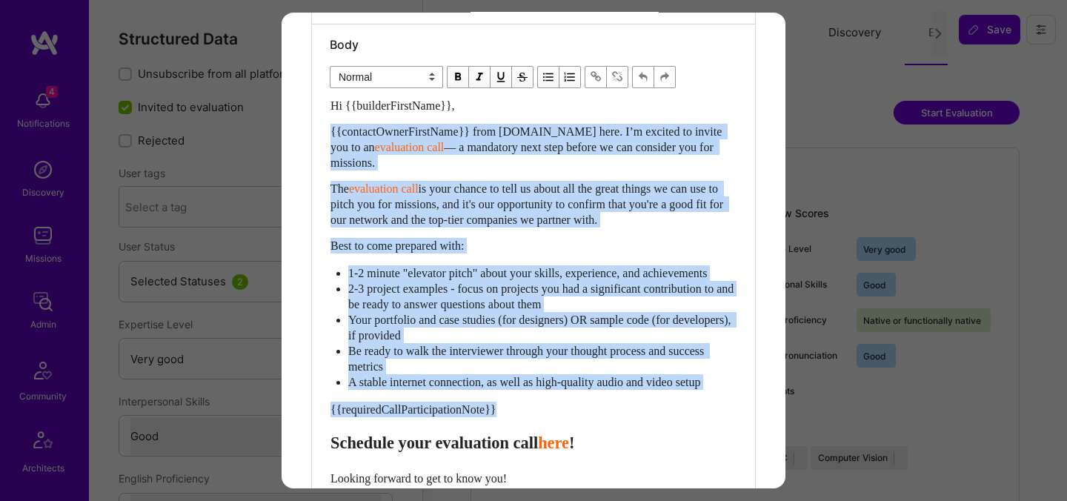
drag, startPoint x: 331, startPoint y: 457, endPoint x: 317, endPoint y: 134, distance: 322.7
click at [317, 134] on div "Body Normal Heading Large Heading Medium Heading Small Normal Hi {{builderFirst…" at bounding box center [533, 318] width 443 height 589
paste div "Enter email text"
select select "header-two"
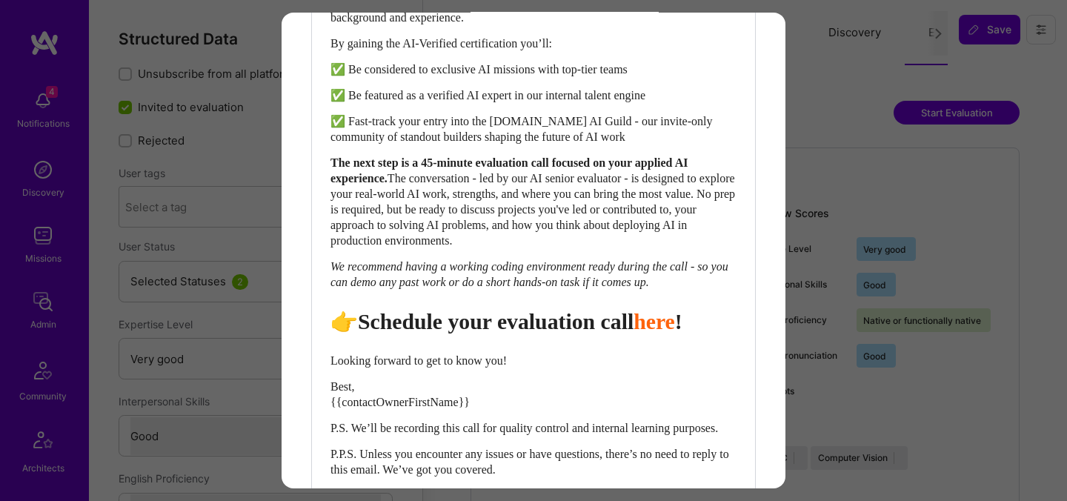
scroll to position [597, 0]
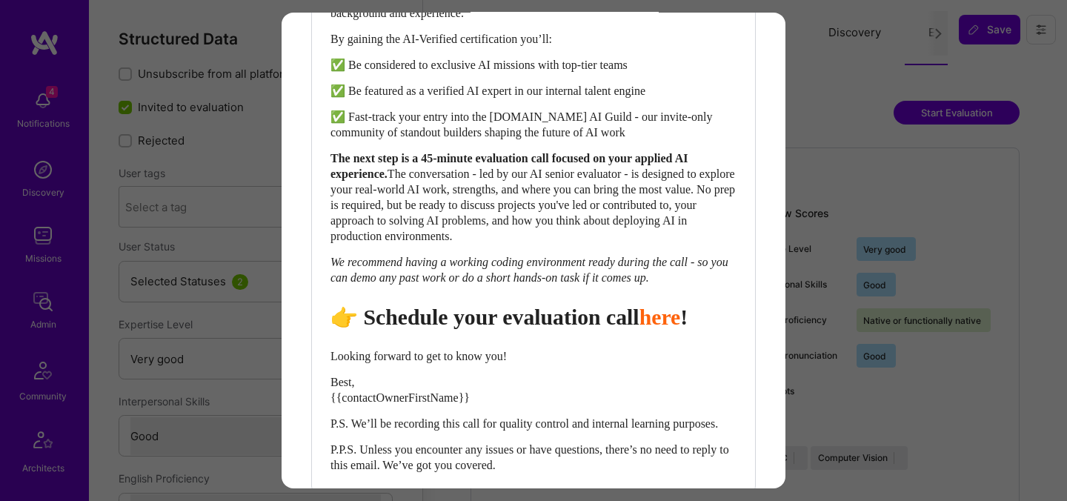
click at [527, 329] on span "👉 Schedule your evaluation call" at bounding box center [485, 317] width 309 height 24
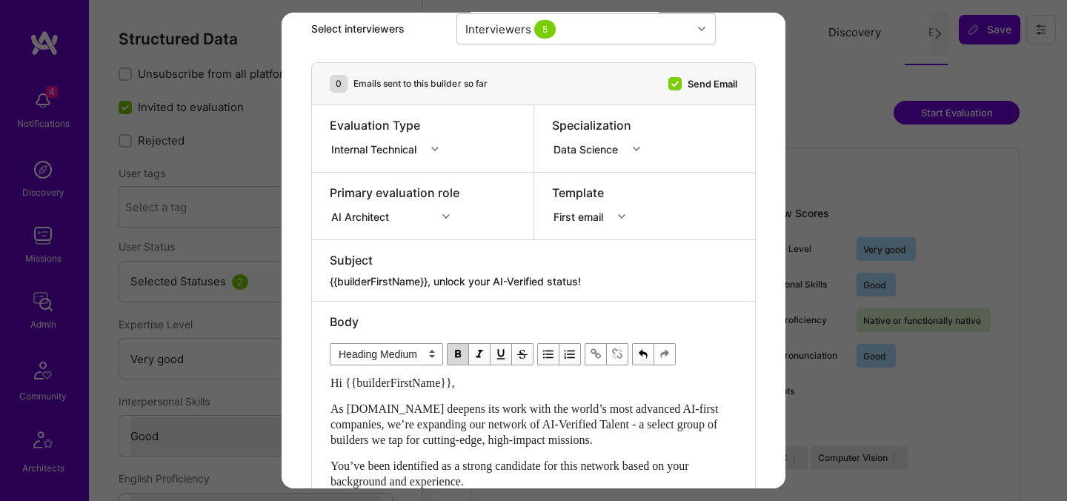
scroll to position [735, 0]
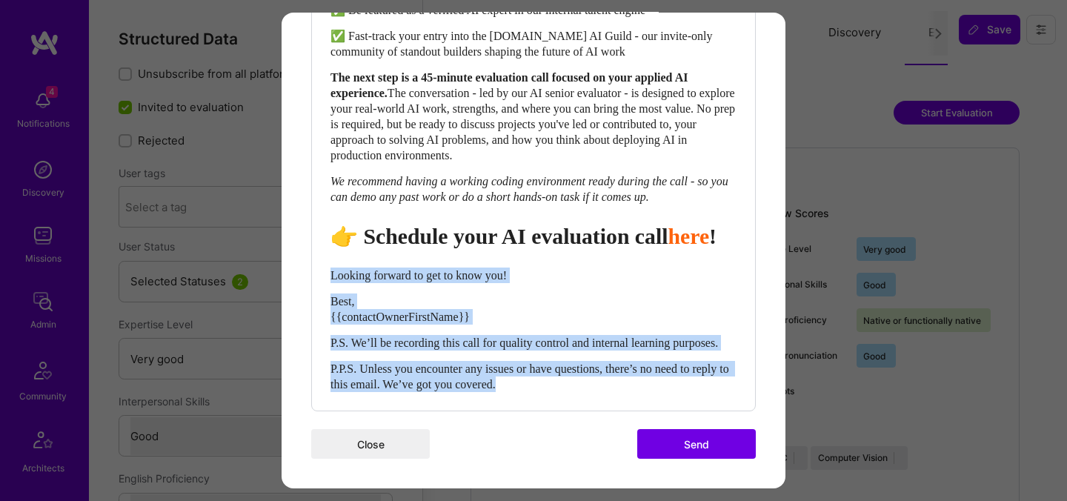
drag, startPoint x: 333, startPoint y: 256, endPoint x: 604, endPoint y: 392, distance: 303.7
click at [604, 392] on div "Hi {{builderFirstName}}, As [DOMAIN_NAME] deepens its work with the world’s mos…" at bounding box center [534, 109] width 408 height 568
select select "unstyled"
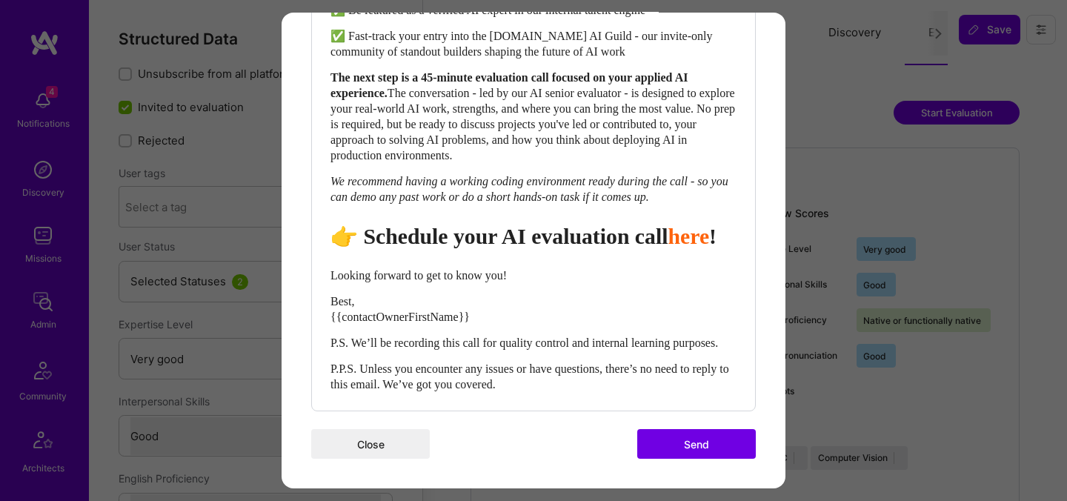
scroll to position [729, 0]
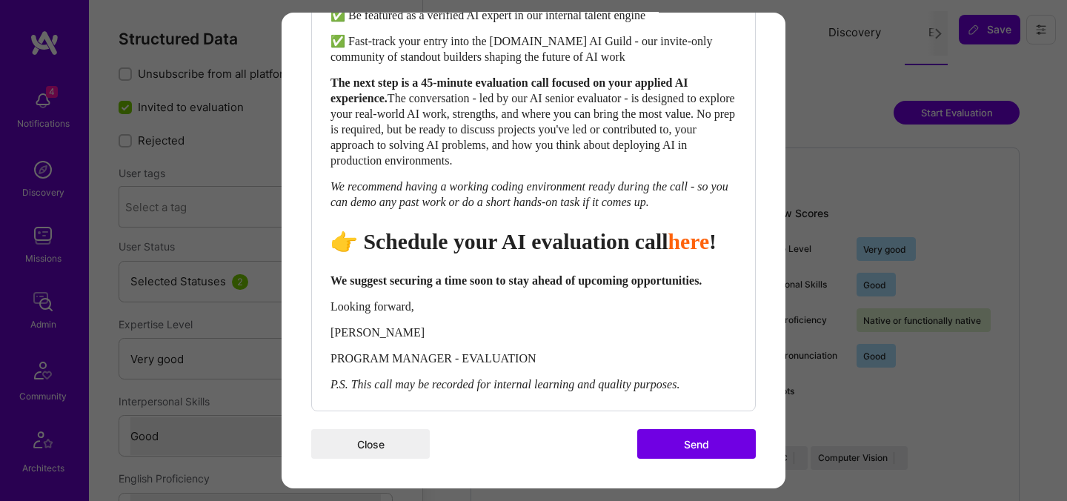
click at [665, 440] on button "Send" at bounding box center [696, 444] width 119 height 30
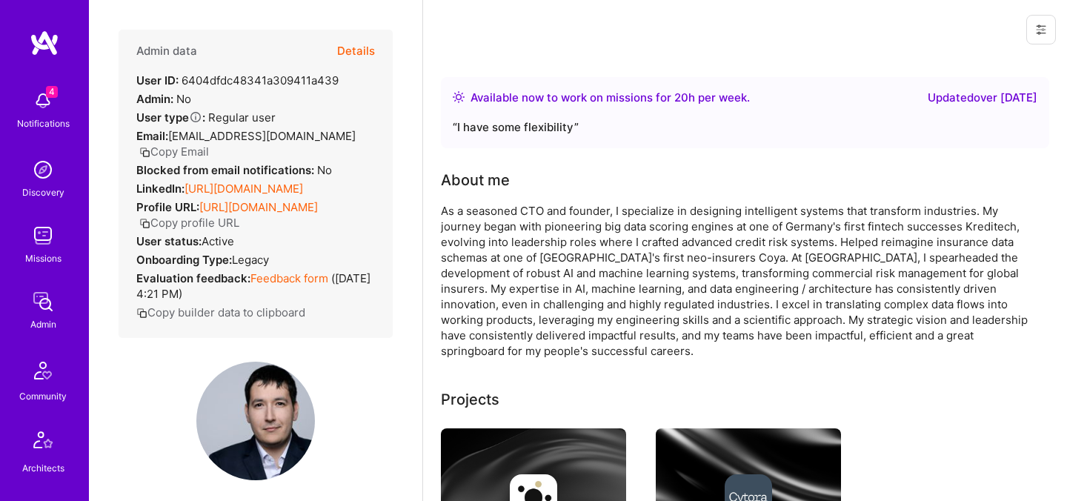
click at [345, 49] on button "Details" at bounding box center [356, 51] width 38 height 43
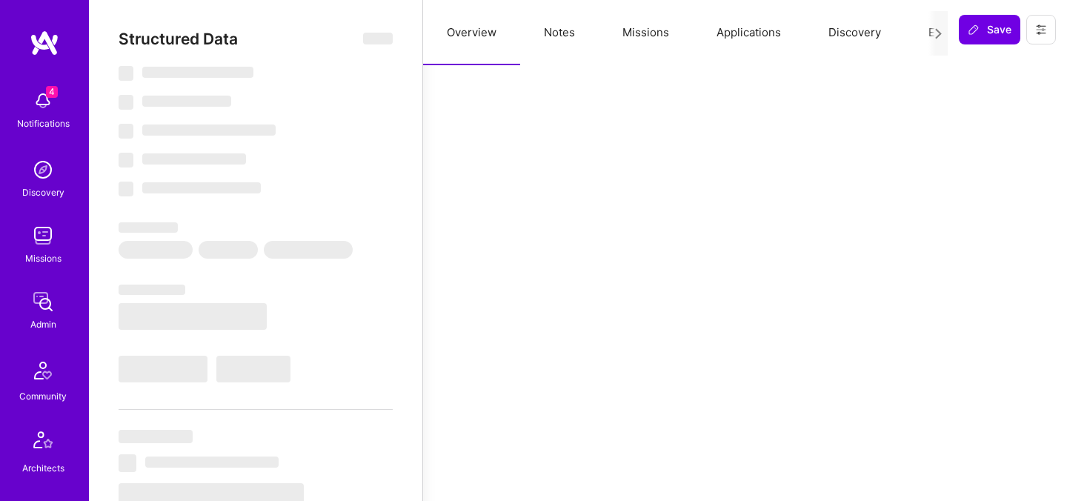
click at [913, 26] on button "Evaluation" at bounding box center [956, 32] width 102 height 65
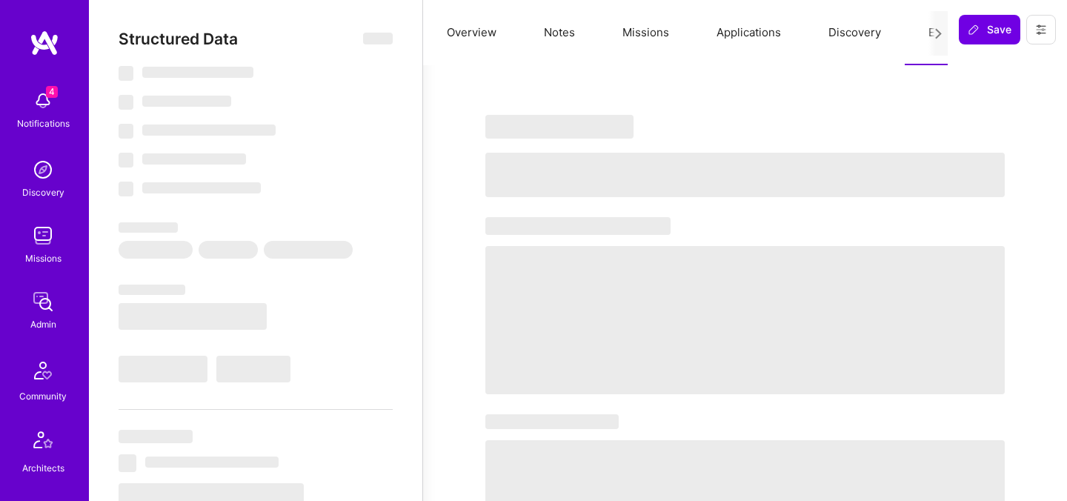
select select "Right Now"
select select "7"
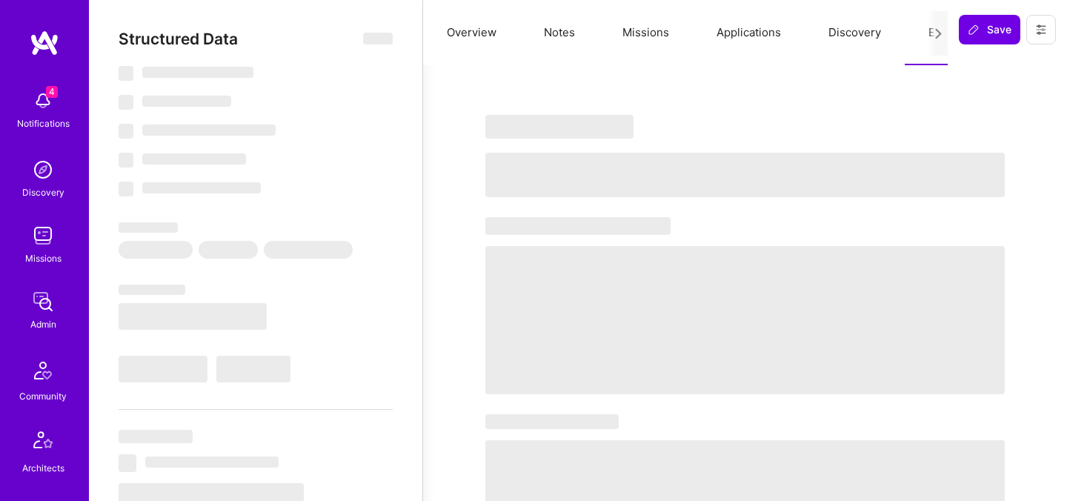
select select "BG"
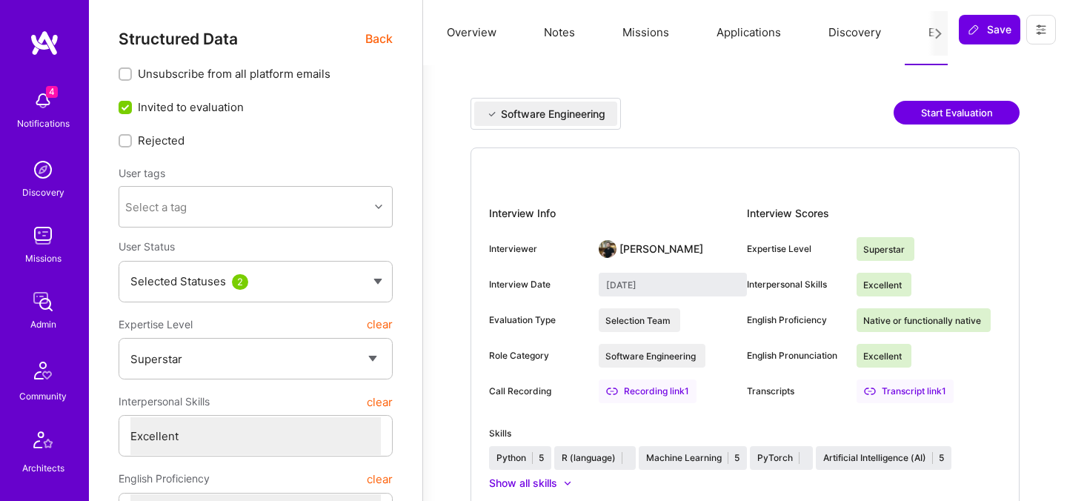
click at [944, 119] on button "Start Evaluation" at bounding box center [957, 113] width 126 height 24
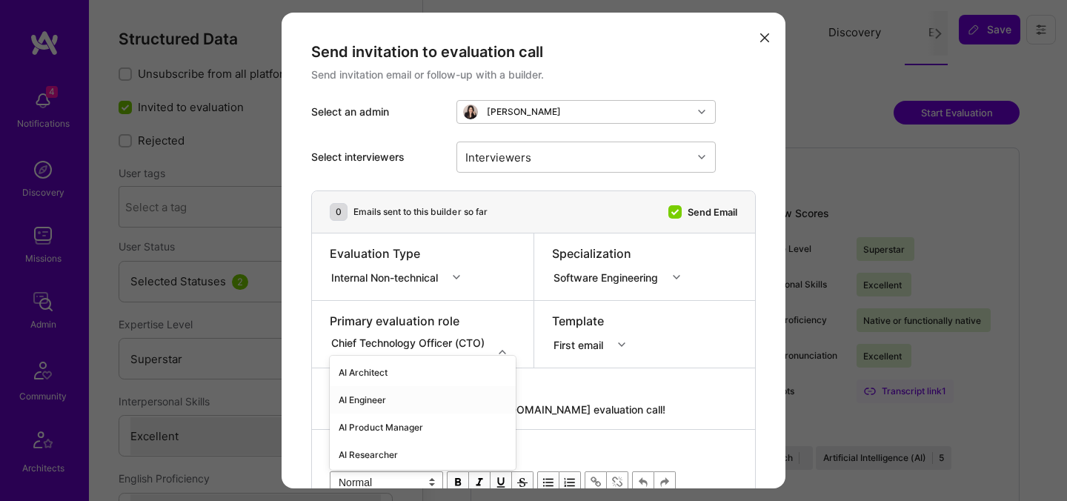
click at [410, 342] on div "option AI Engineer focused, 2 of 70. 70 results available. Use Up and Down to c…" at bounding box center [423, 342] width 186 height 15
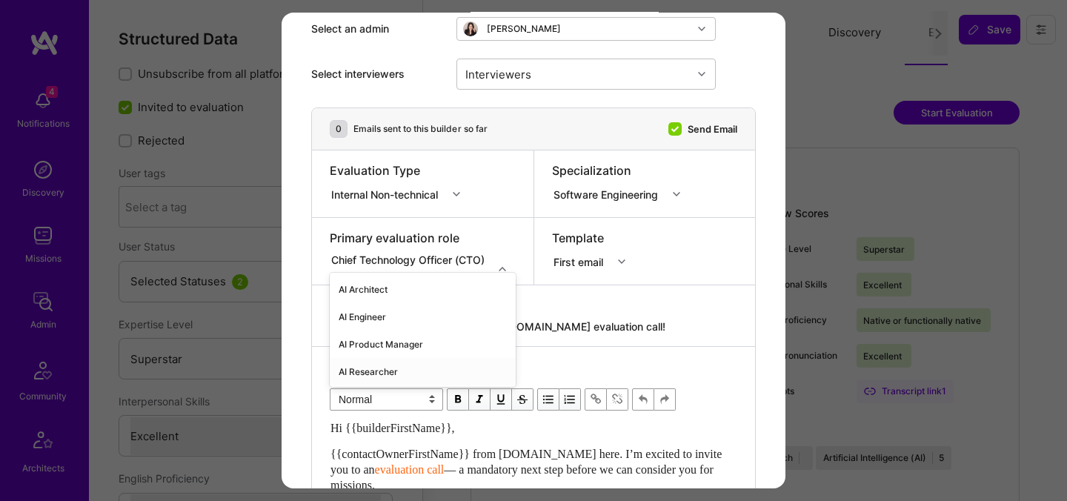
click at [379, 371] on div "AI Researcher" at bounding box center [423, 371] width 186 height 27
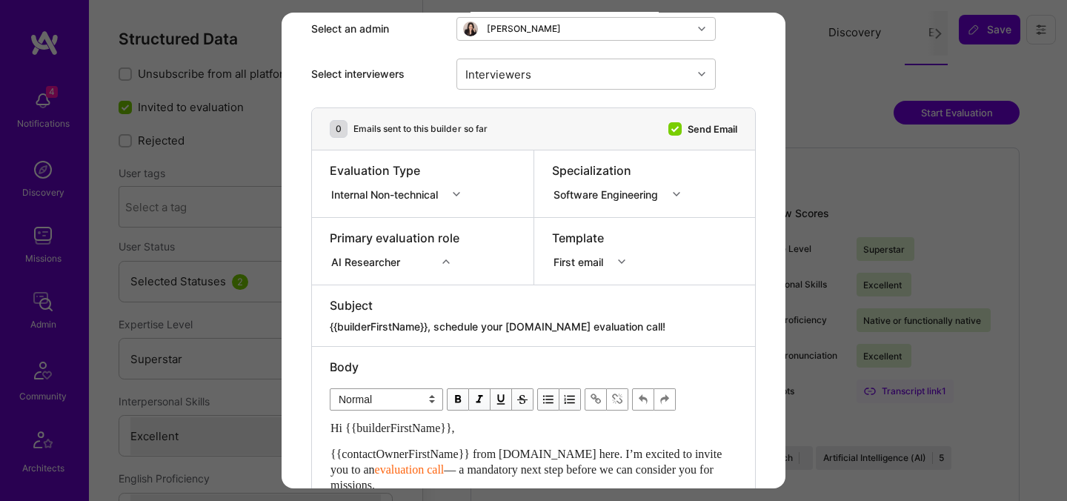
click at [386, 258] on div "AI Researcher" at bounding box center [368, 262] width 75 height 16
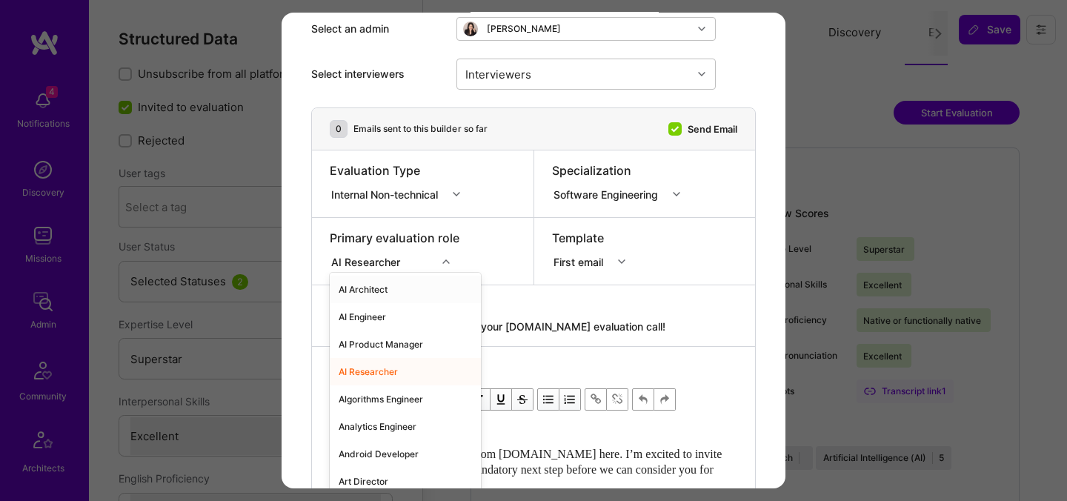
click at [373, 291] on div "AI Architect" at bounding box center [405, 289] width 151 height 27
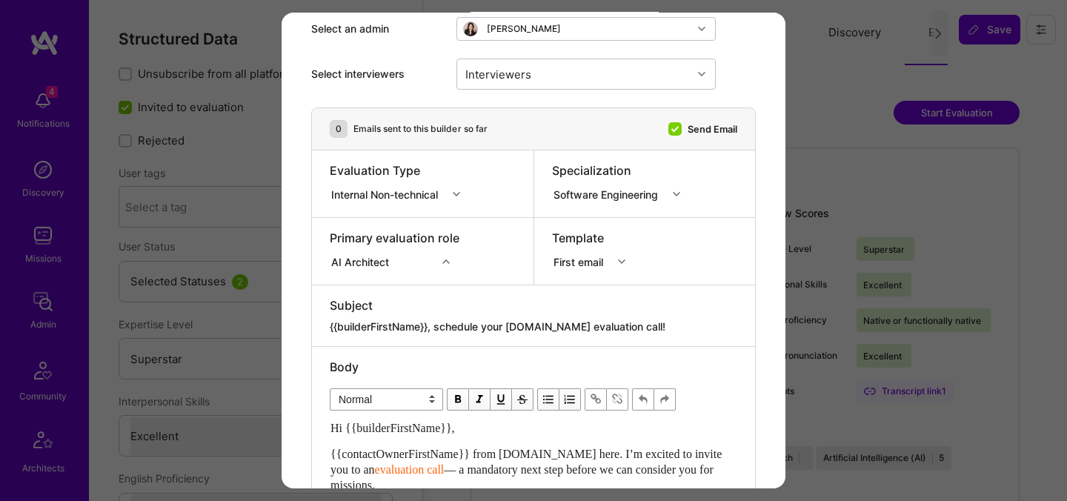
click at [397, 201] on div "Internal Non-technical" at bounding box center [387, 194] width 113 height 16
click at [385, 277] on div "Internal Technical" at bounding box center [400, 276] width 140 height 27
click at [541, 79] on div "Interviewers" at bounding box center [574, 74] width 235 height 30
type input "pedro"
click at [518, 120] on div "Pedro Nogueira" at bounding box center [586, 112] width 259 height 27
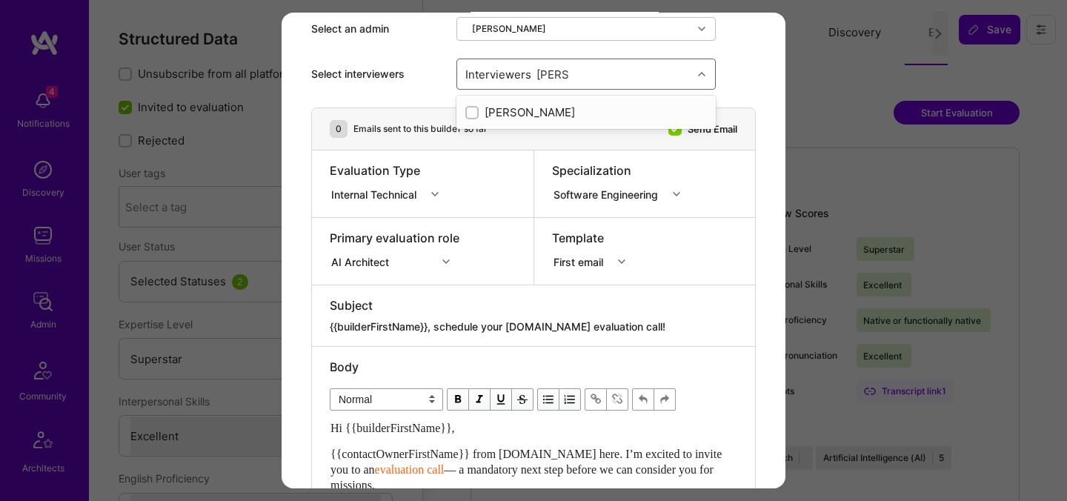
checkbox input "true"
type input "mosta"
click at [519, 135] on div "Mostafa D" at bounding box center [587, 140] width 242 height 16
checkbox input "true"
type input "luis"
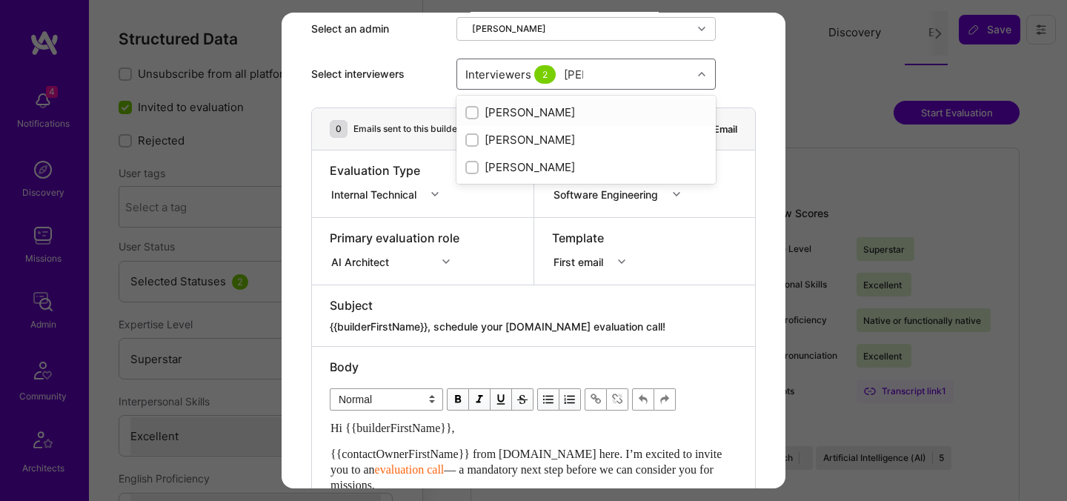
checkbox input "true"
type input "tomi"
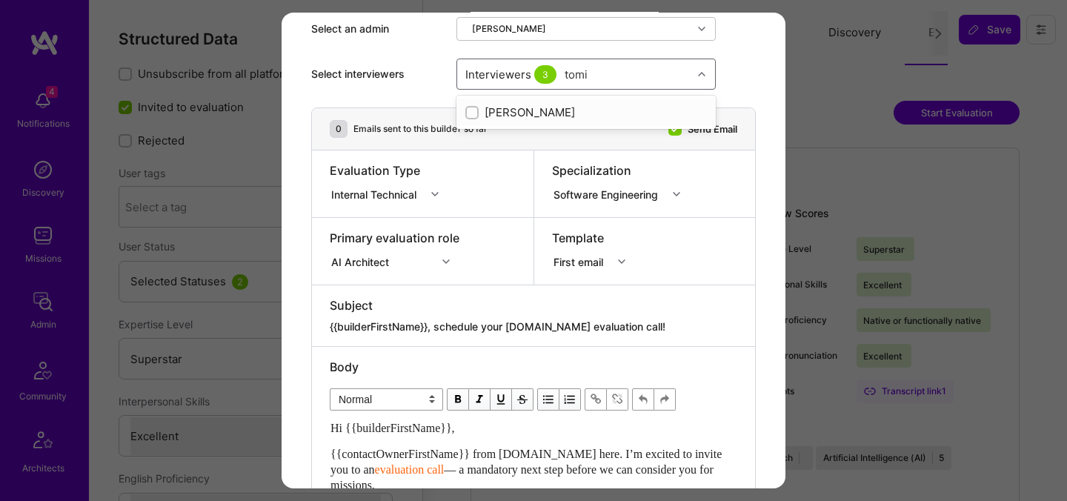
checkbox input "true"
type input "elon"
checkbox input "true"
click at [437, 322] on textarea "{{builderFirstName}}, schedule your [DOMAIN_NAME] evaluation call!" at bounding box center [534, 326] width 408 height 15
paste textarea "unlock your AI-Verified status"
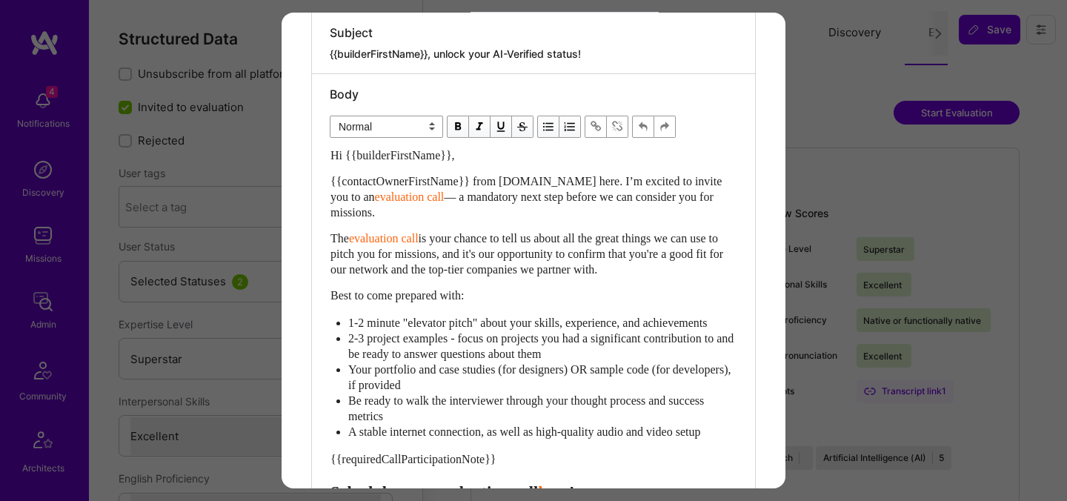
scroll to position [174, 0]
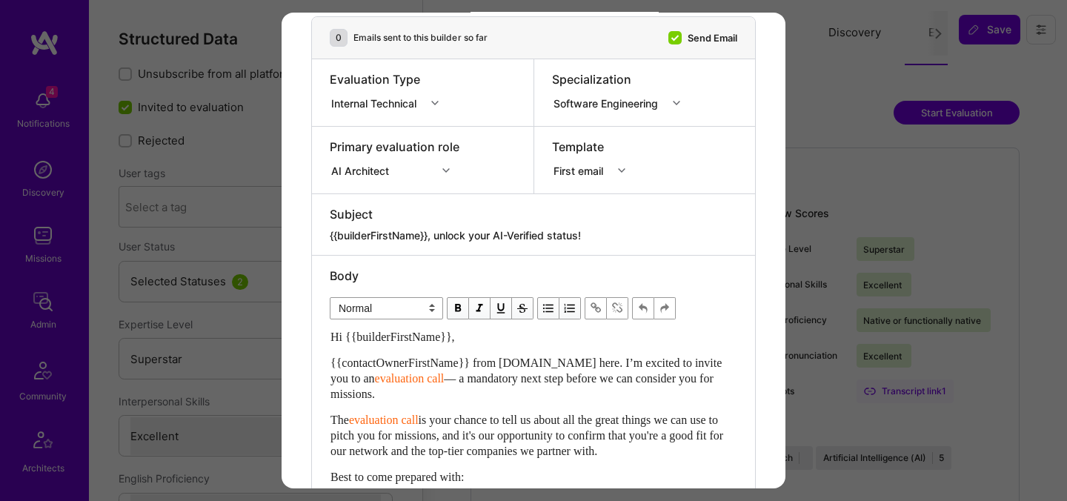
type textarea "{{builderFirstName}}, unlock your AI-Verified status!"
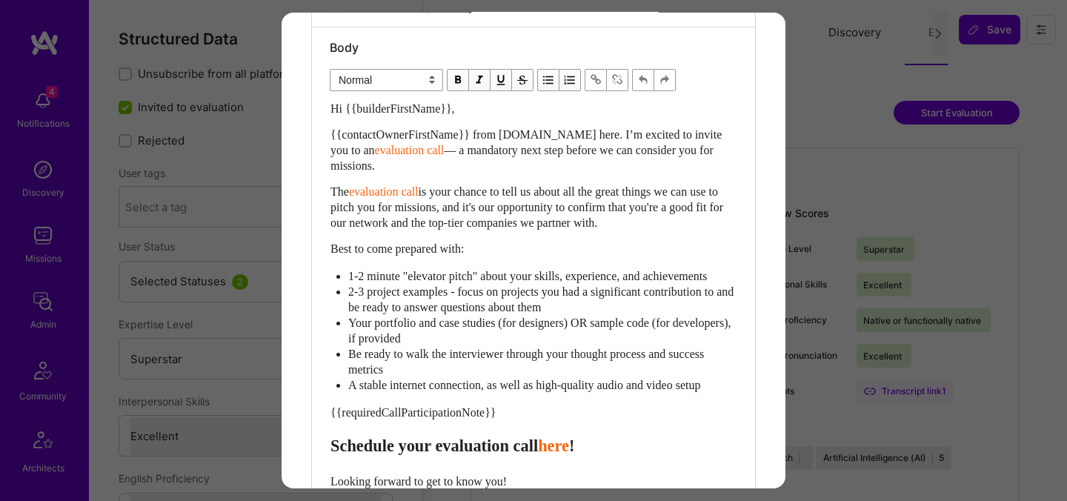
scroll to position [414, 0]
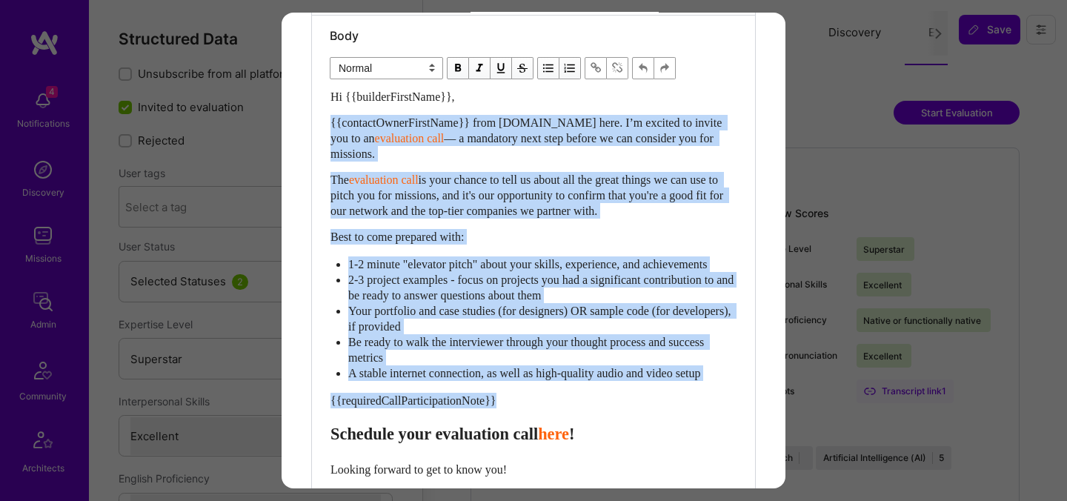
drag, startPoint x: 331, startPoint y: 448, endPoint x: 325, endPoint y: 127, distance: 321.0
click at [325, 127] on div "Body Normal Heading Large Heading Medium Heading Small Normal Hi {{builderFirst…" at bounding box center [533, 310] width 443 height 589
paste div "Enter email text"
select select "header-two"
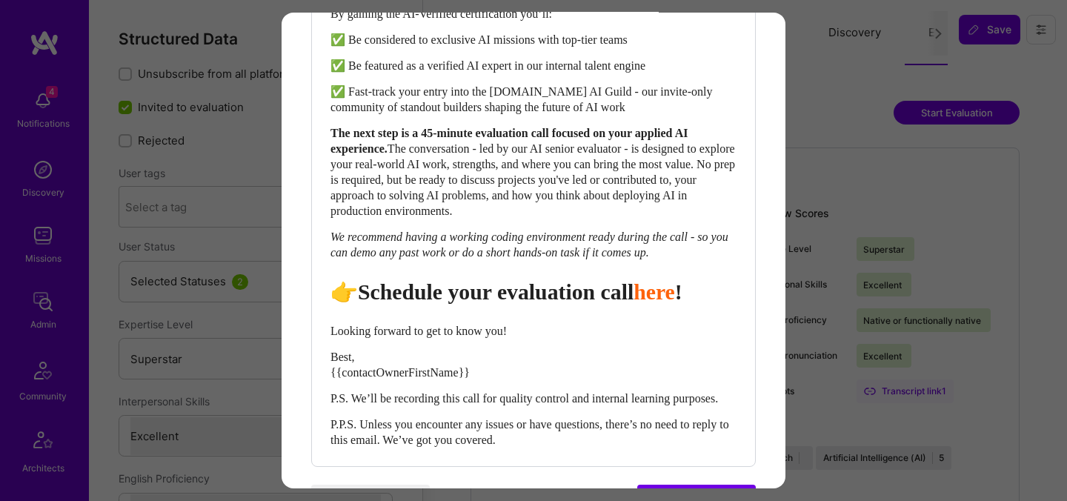
scroll to position [623, 0]
click at [520, 302] on span "👉 Schedule your evaluation call" at bounding box center [485, 290] width 309 height 24
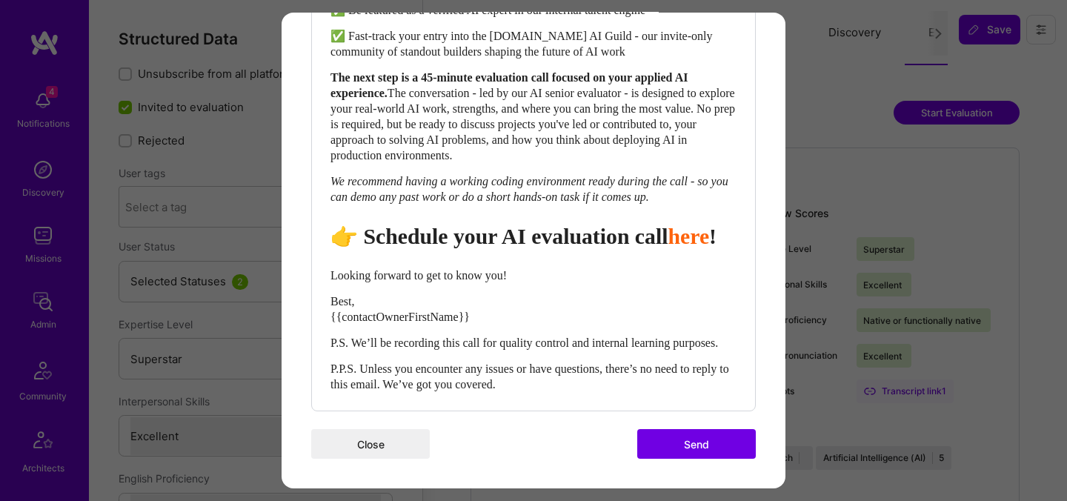
scroll to position [735, 0]
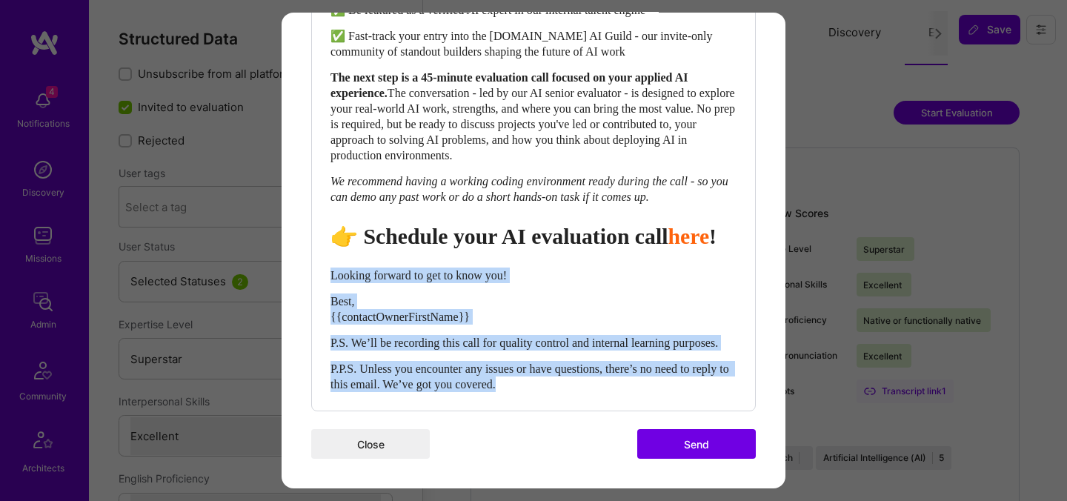
drag, startPoint x: 332, startPoint y: 256, endPoint x: 557, endPoint y: 417, distance: 277.3
select select "unstyled"
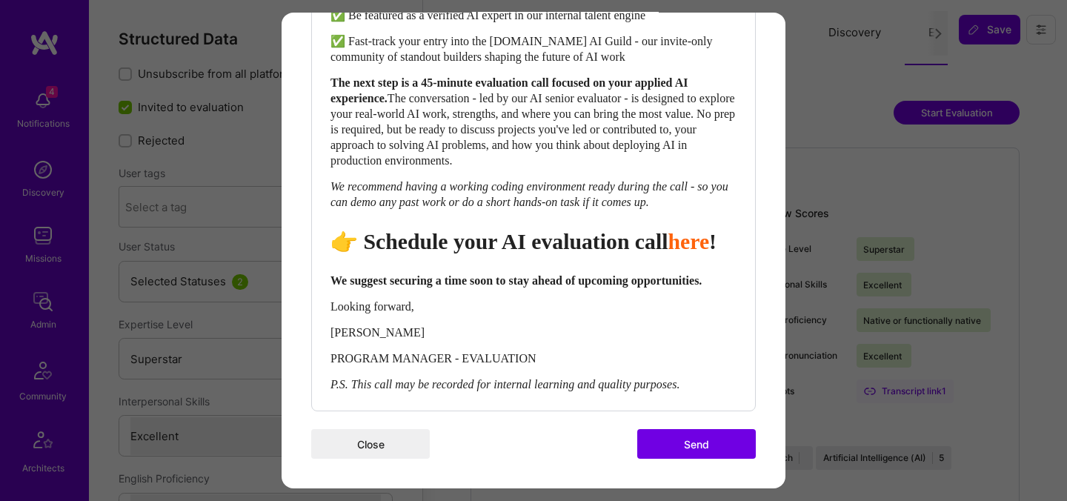
scroll to position [729, 0]
click at [720, 441] on button "Send" at bounding box center [696, 444] width 119 height 30
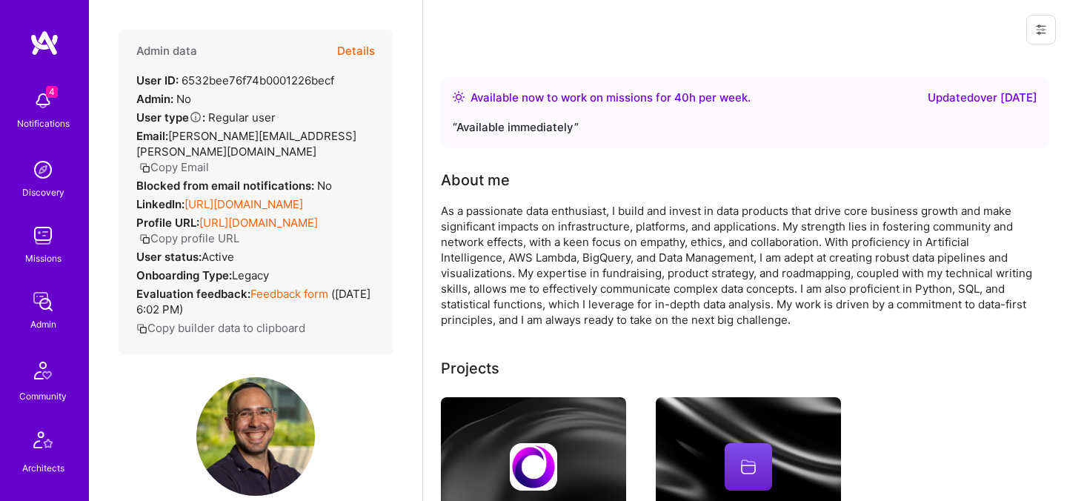
click at [360, 42] on button "Details" at bounding box center [356, 51] width 38 height 43
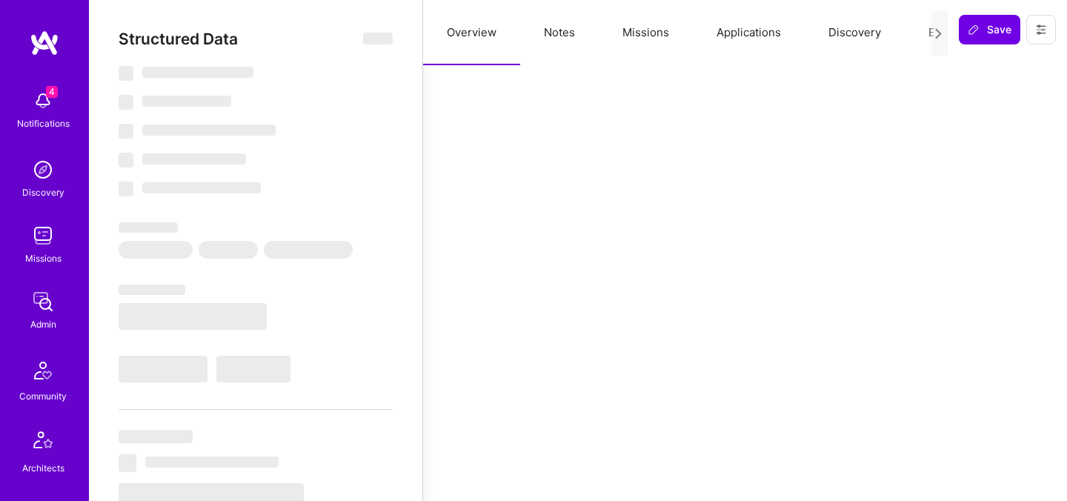
click at [918, 33] on button "Evaluation" at bounding box center [956, 32] width 102 height 65
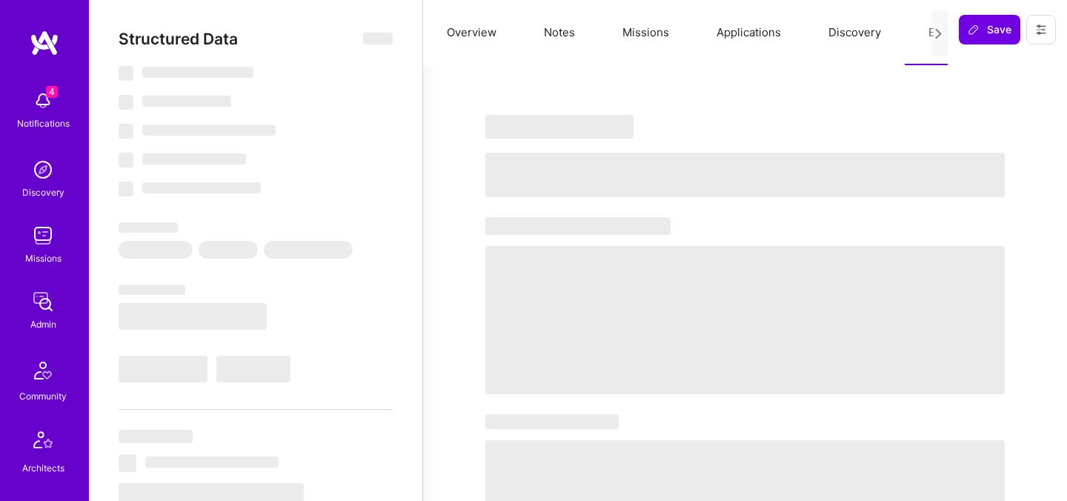
select select "Right Now"
select select "5"
select select "4"
select select "7"
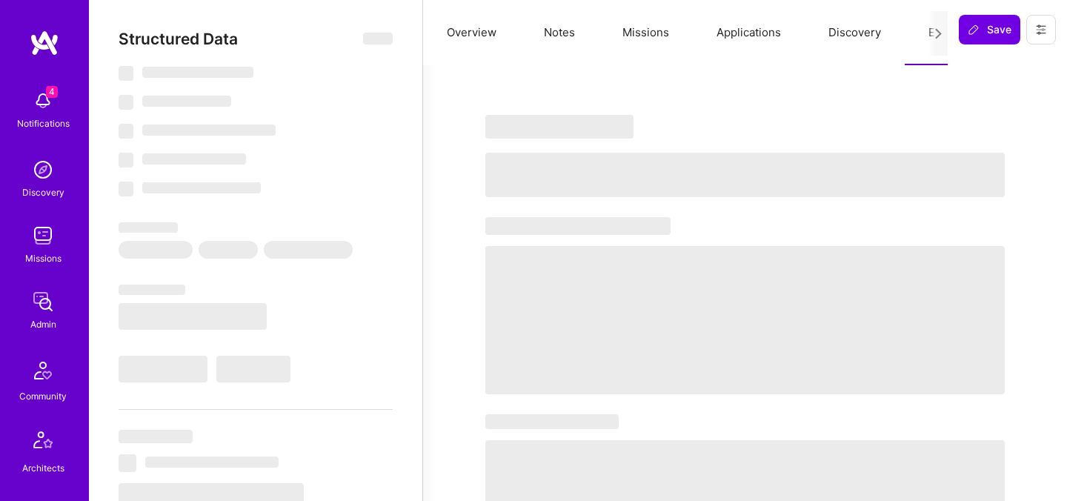
select select "US"
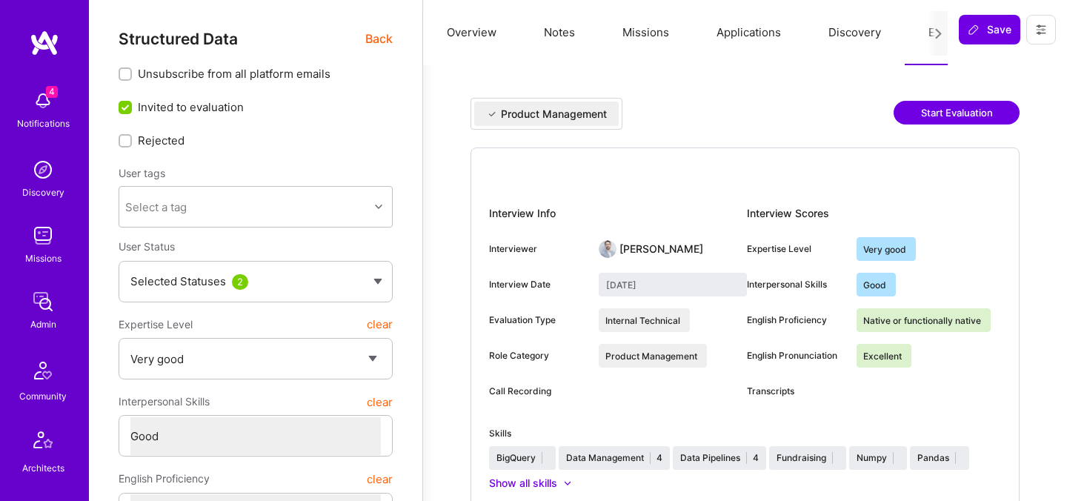
click at [946, 114] on button "Start Evaluation" at bounding box center [957, 113] width 126 height 24
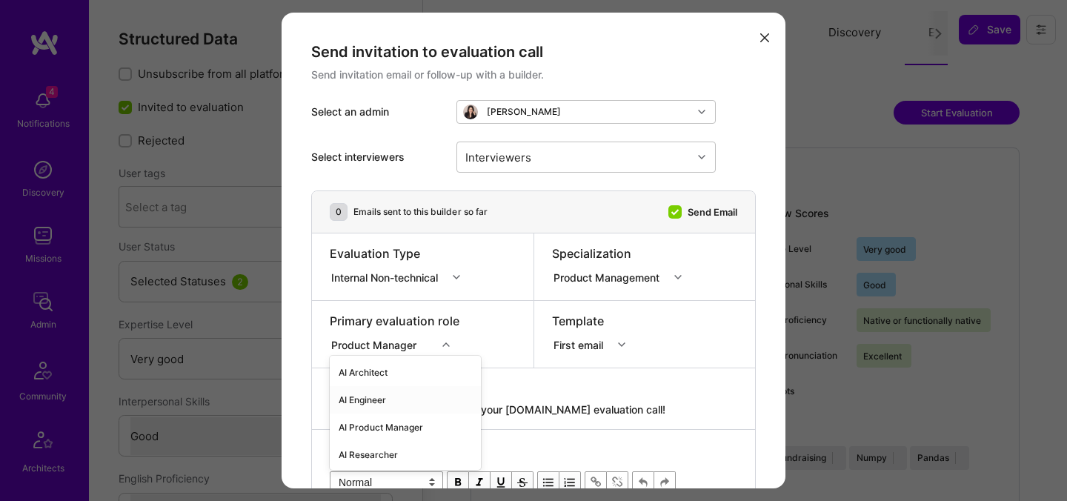
click at [393, 342] on div "option AI Engineer focused, 2 of 70. 70 results available. Use Up and Down to c…" at bounding box center [395, 342] width 130 height 15
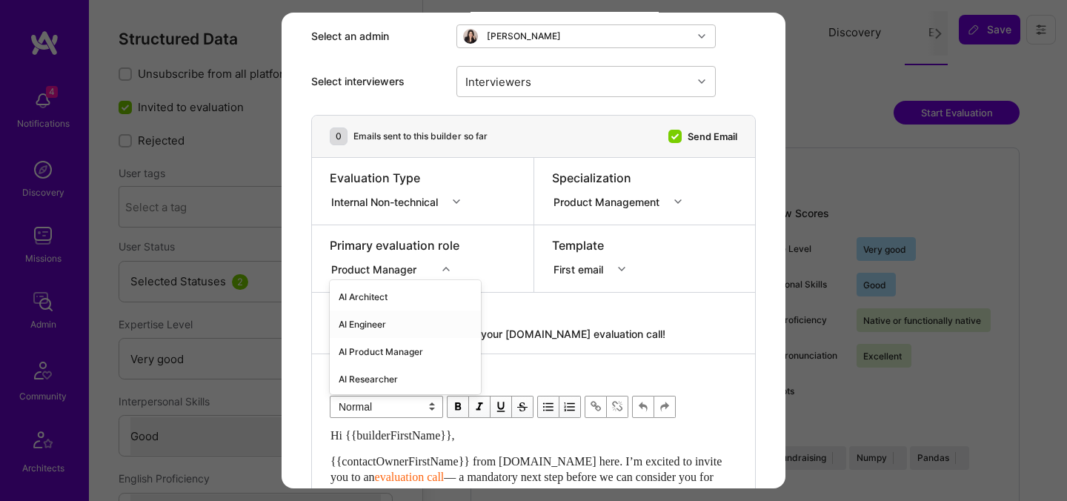
scroll to position [83, 0]
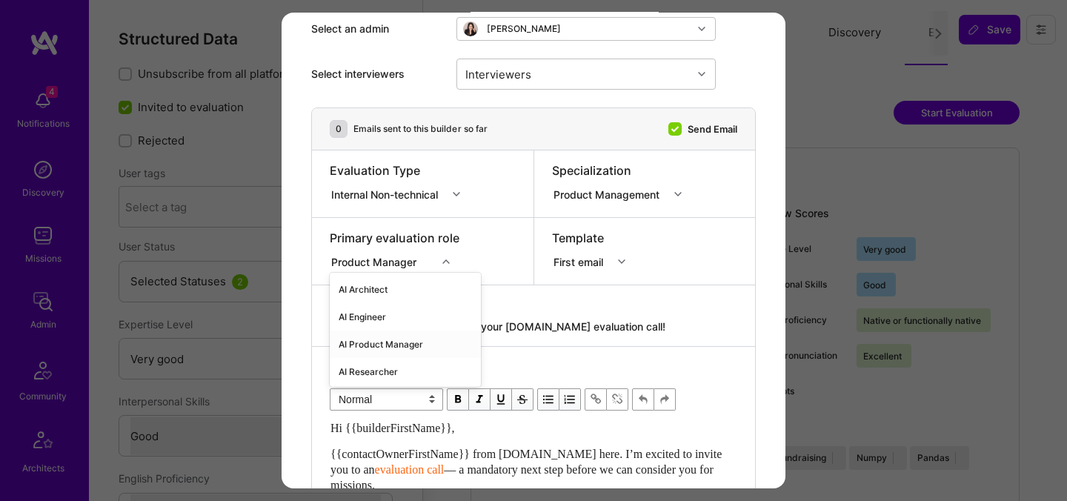
click at [393, 342] on div "AI Product Manager" at bounding box center [405, 344] width 151 height 27
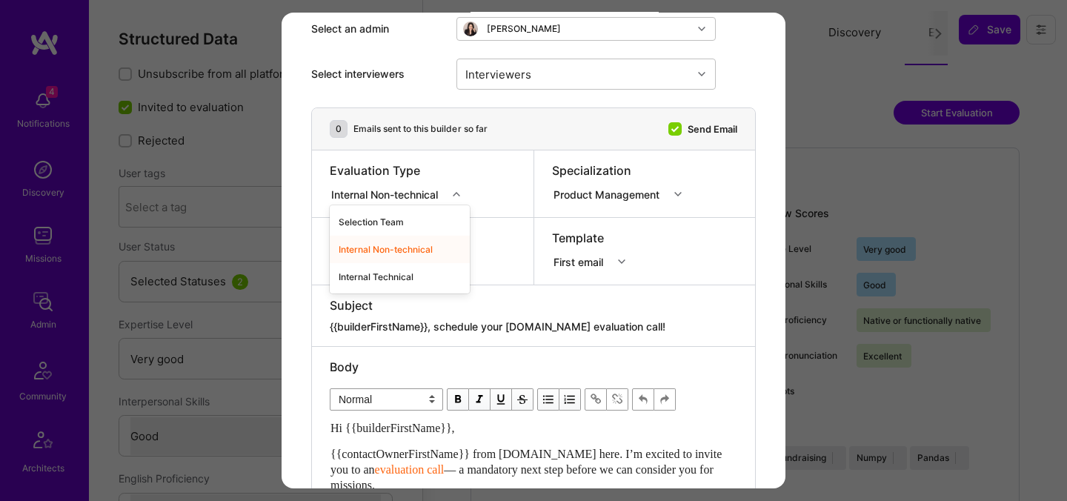
click at [400, 200] on div "Internal Non-technical" at bounding box center [387, 194] width 113 height 16
click at [386, 274] on div "Internal Technical" at bounding box center [400, 276] width 140 height 27
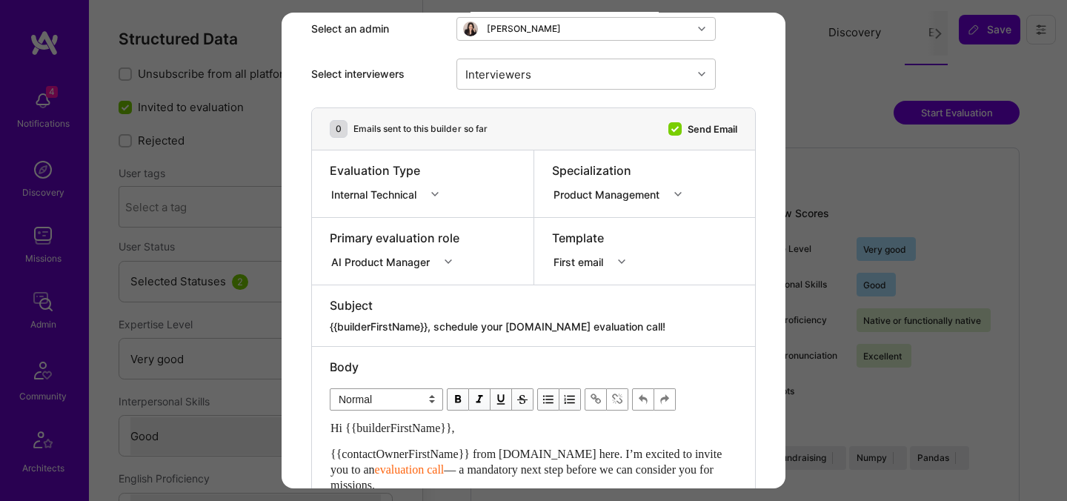
click at [444, 321] on textarea "{{builderFirstName}}, schedule your [DOMAIN_NAME] evaluation call!" at bounding box center [534, 326] width 408 height 15
paste textarea "unlock your AI-Verified status"
type textarea "{{builderFirstName}}, unlock your AI-Verified status!"
click at [585, 62] on div "Interviewers" at bounding box center [574, 74] width 235 height 30
type input "jav"
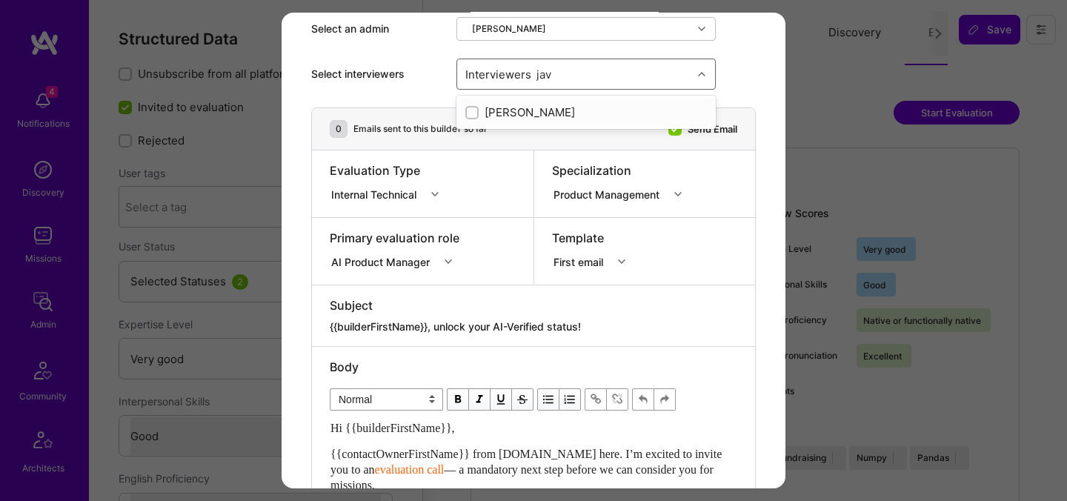
checkbox input "true"
type input "[PERSON_NAME]"
checkbox input "true"
type input "[PERSON_NAME]"
click at [608, 119] on div "[PERSON_NAME]" at bounding box center [587, 113] width 242 height 16
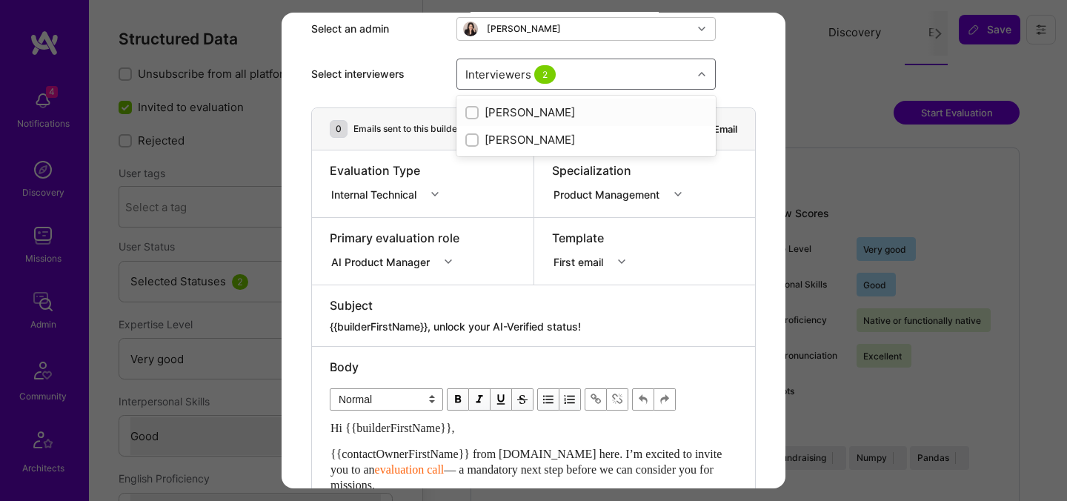
click at [608, 119] on div "[PERSON_NAME]" at bounding box center [587, 113] width 242 height 16
checkbox input "true"
click at [717, 291] on div "Subject {{builderFirstName}}, unlock your AI-Verified status!" at bounding box center [533, 315] width 443 height 61
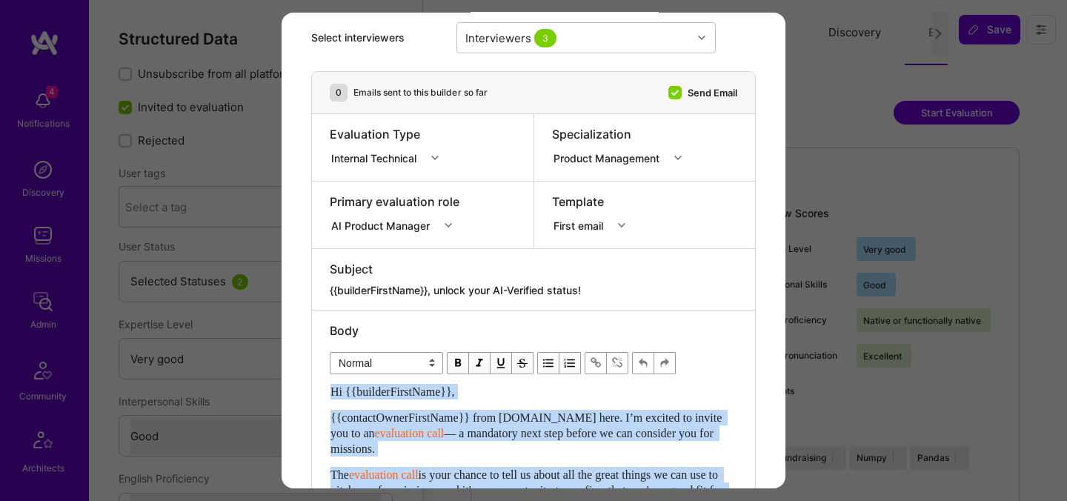
scroll to position [400, 0]
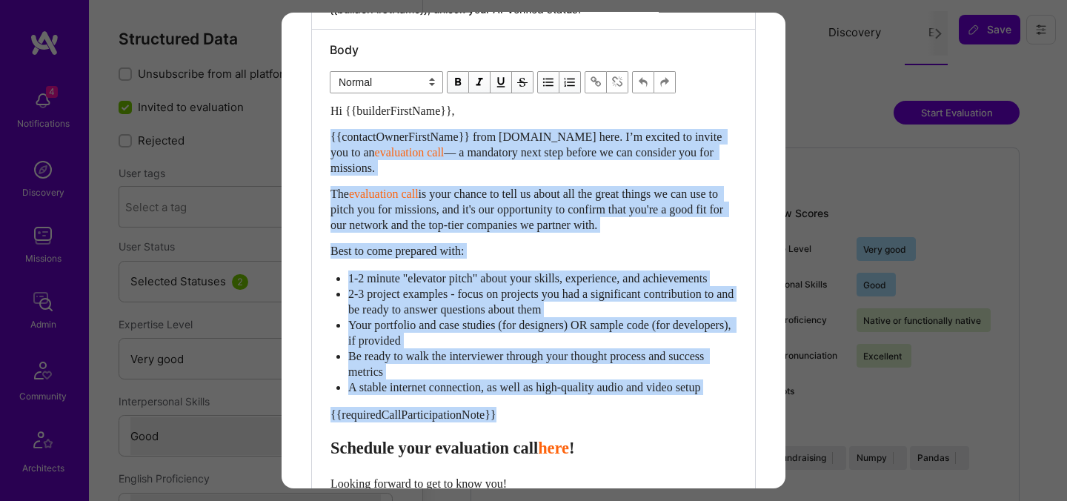
drag, startPoint x: 333, startPoint y: 335, endPoint x: 322, endPoint y: 131, distance: 204.1
click at [322, 131] on div "Body Normal Heading Large Heading Medium Heading Small Normal Hi {{builderFirst…" at bounding box center [533, 324] width 443 height 589
paste div "Enter email text"
select select "header-two"
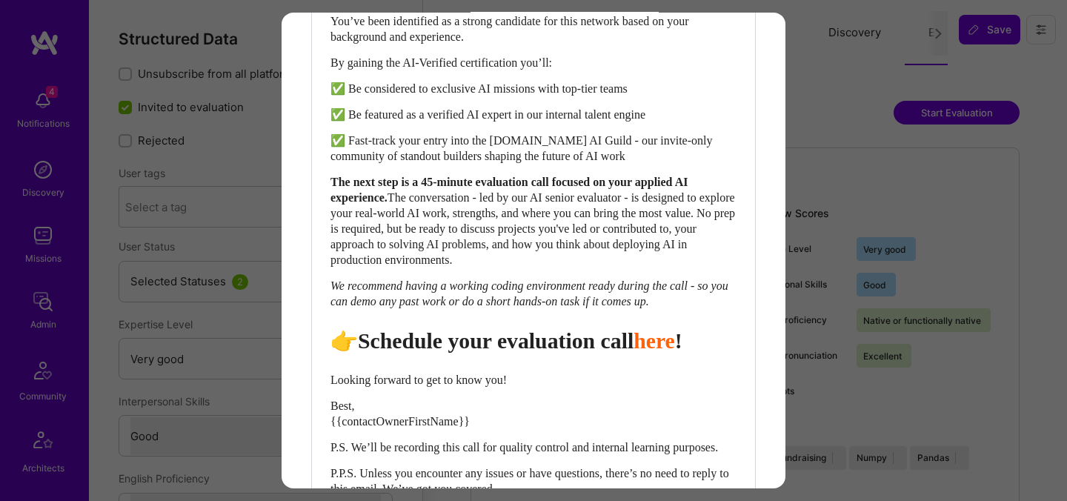
scroll to position [577, 0]
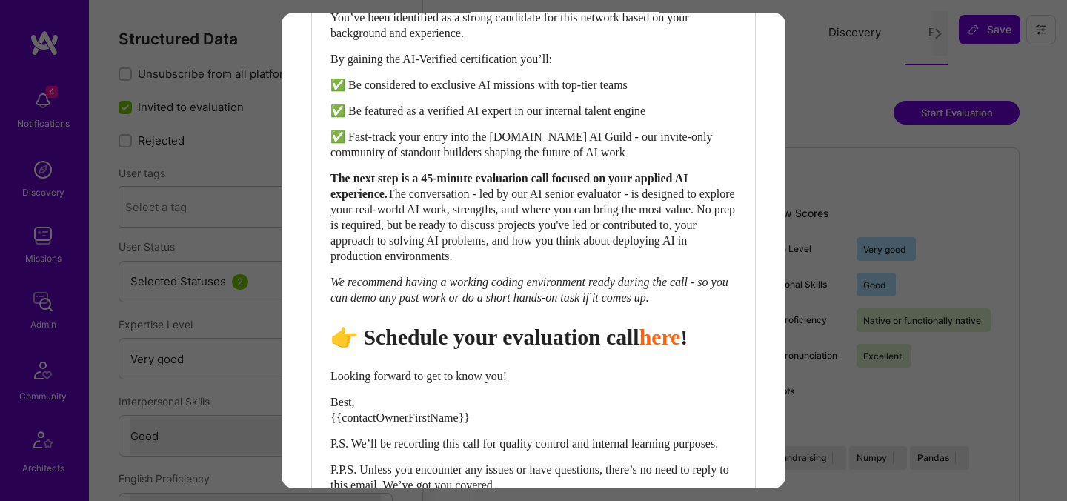
click at [529, 349] on span "👉 Schedule your evaluation call" at bounding box center [485, 337] width 309 height 24
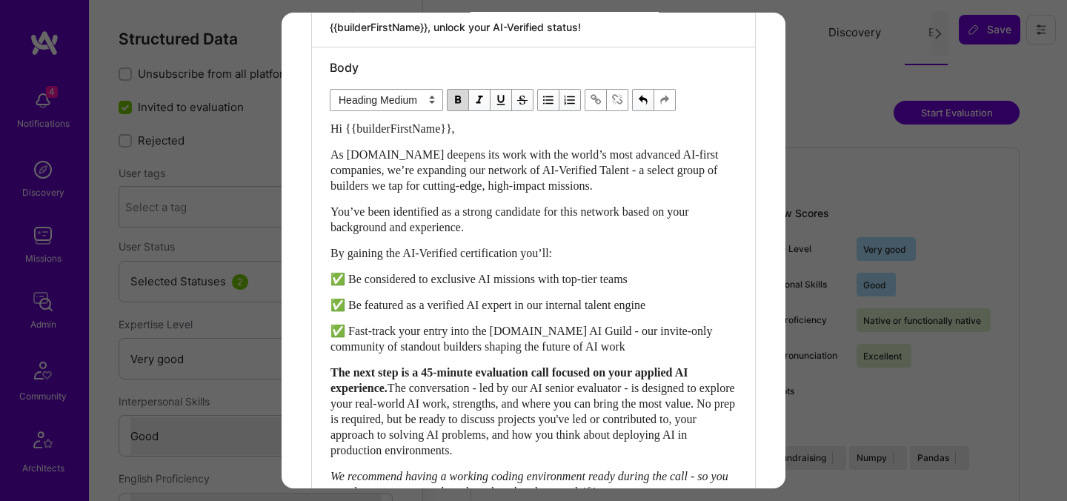
scroll to position [735, 0]
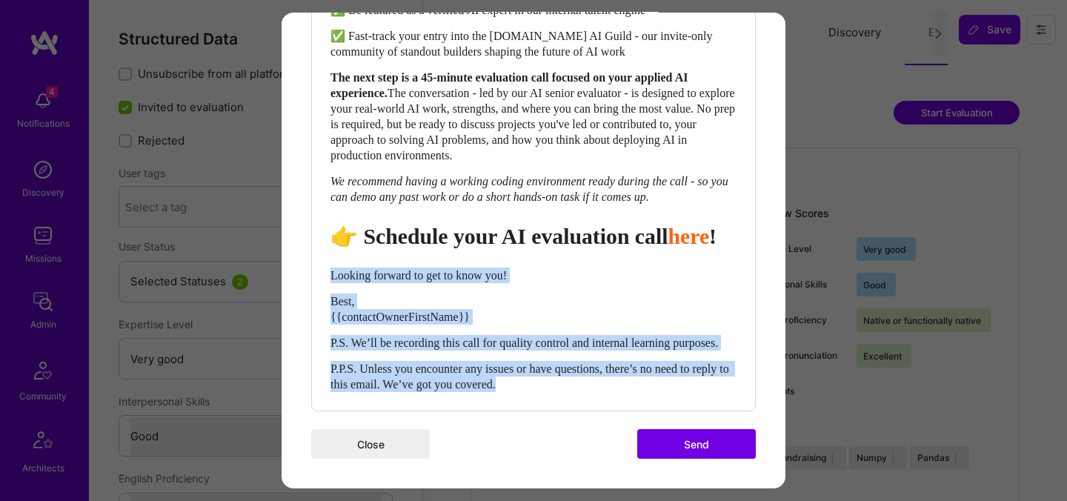
drag, startPoint x: 331, startPoint y: 257, endPoint x: 615, endPoint y: 384, distance: 311.6
click at [615, 384] on div "Hi {{builderFirstName}}, As A.Team deepens its work with the world’s most advan…" at bounding box center [534, 109] width 406 height 566
select select "unstyled"
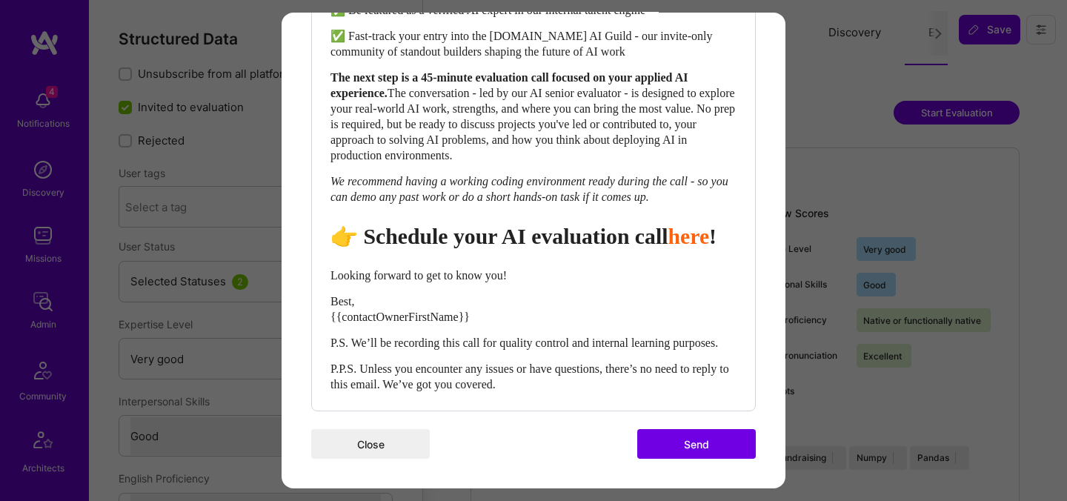
scroll to position [729, 0]
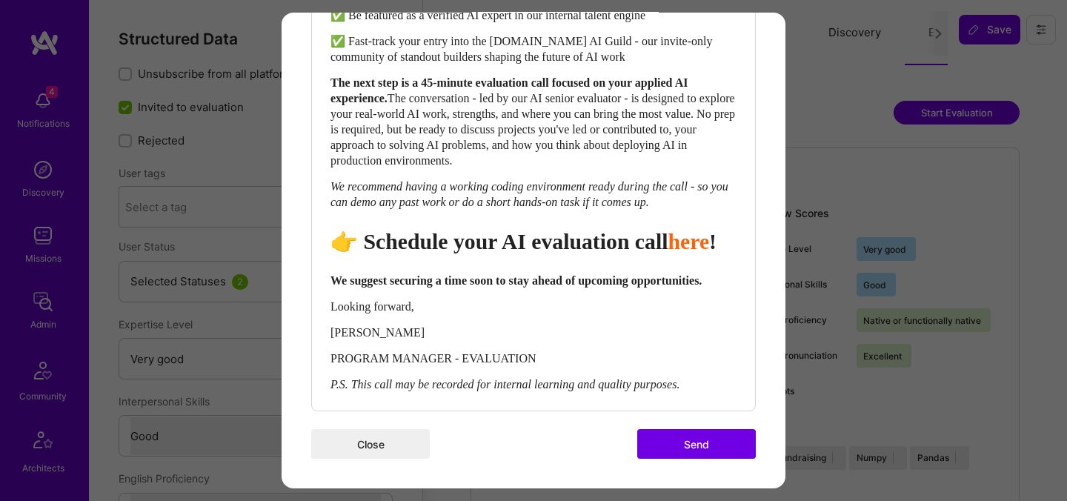
click at [672, 449] on button "Send" at bounding box center [696, 444] width 119 height 30
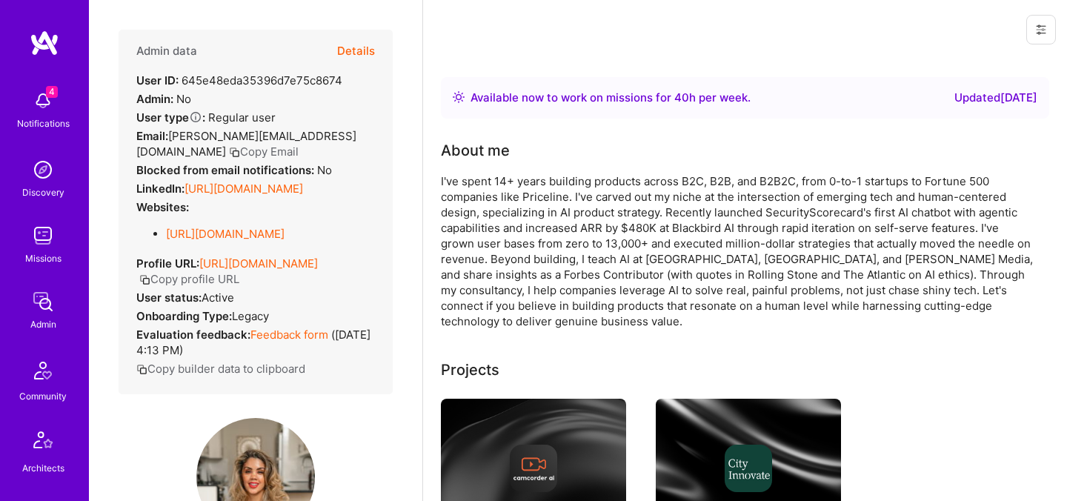
click at [360, 55] on button "Details" at bounding box center [356, 51] width 38 height 43
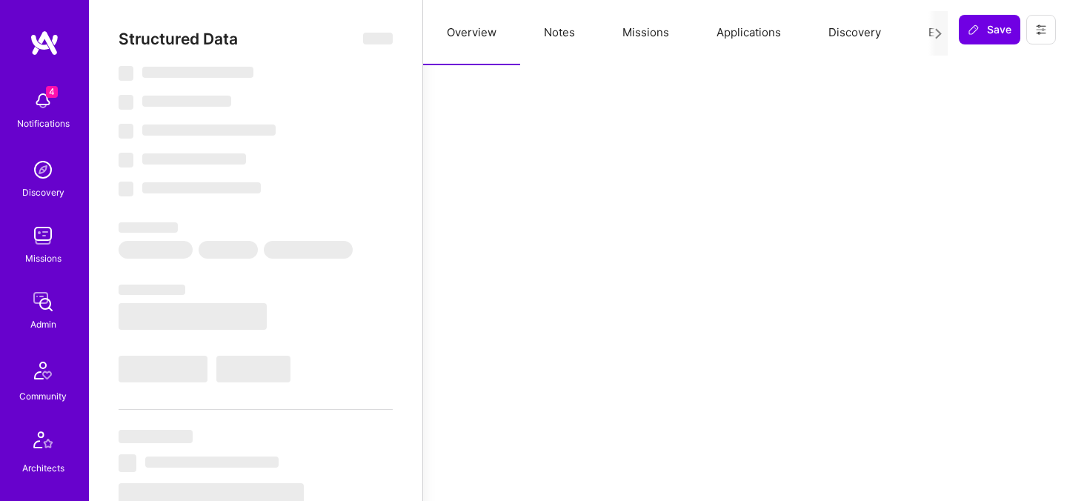
click at [924, 30] on button "Evaluation" at bounding box center [956, 32] width 102 height 65
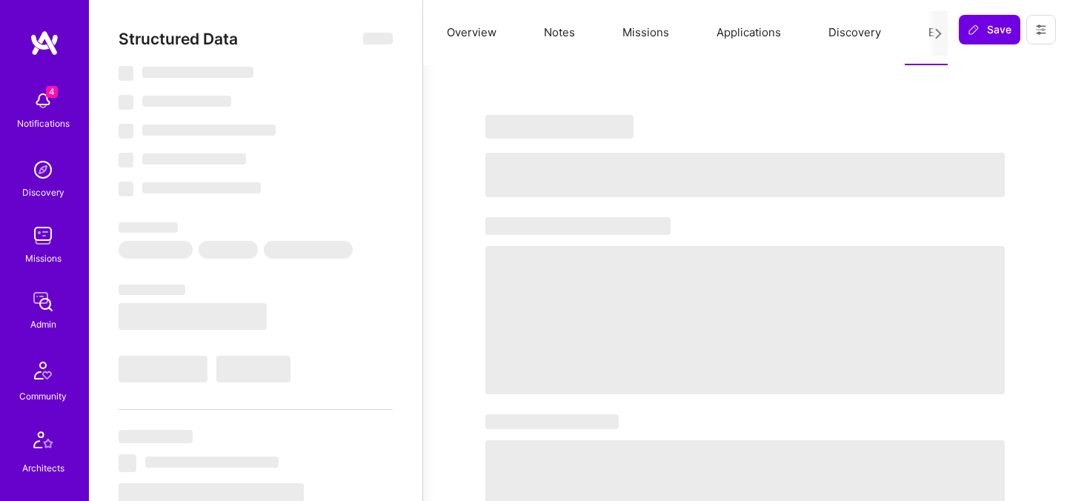
select select "Right Now"
select select "5"
select select "7"
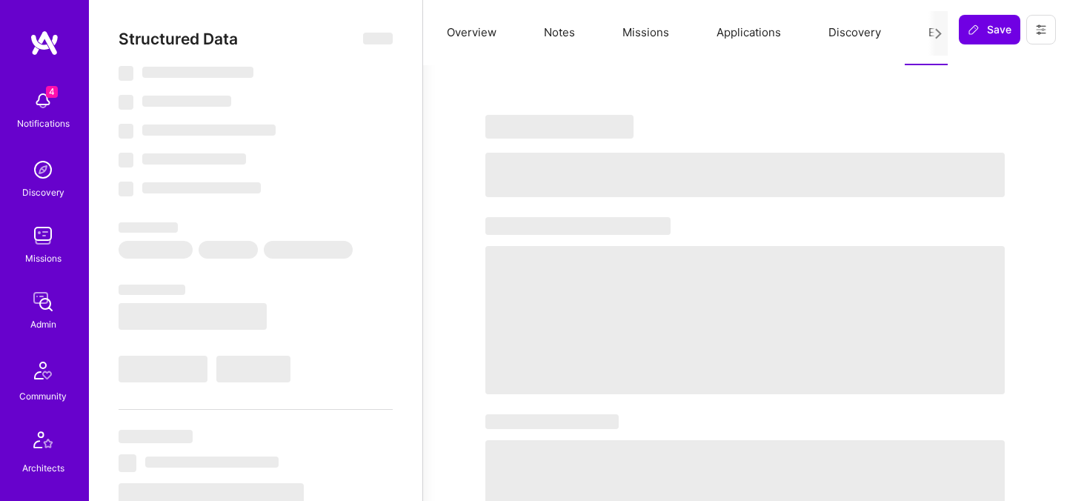
select select "US"
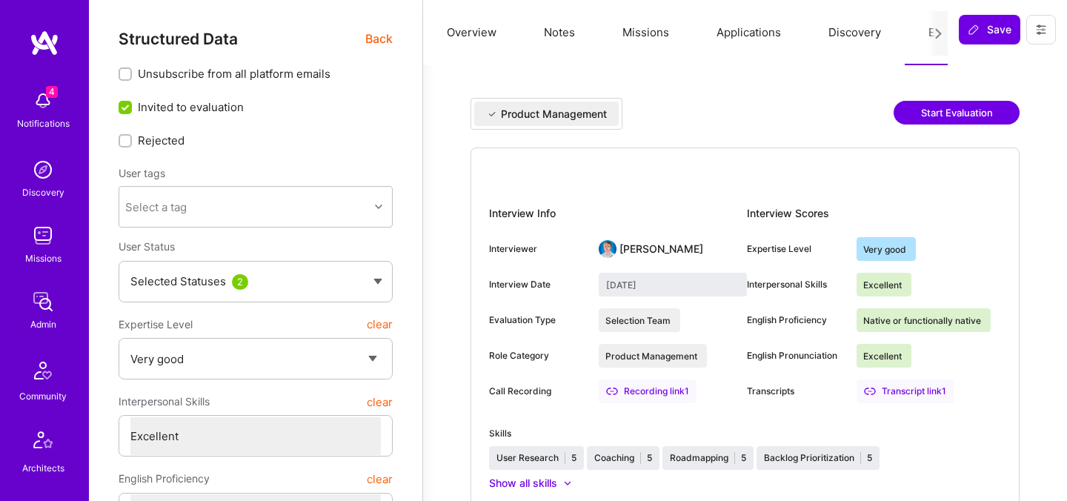
click at [950, 117] on button "Start Evaluation" at bounding box center [957, 113] width 126 height 24
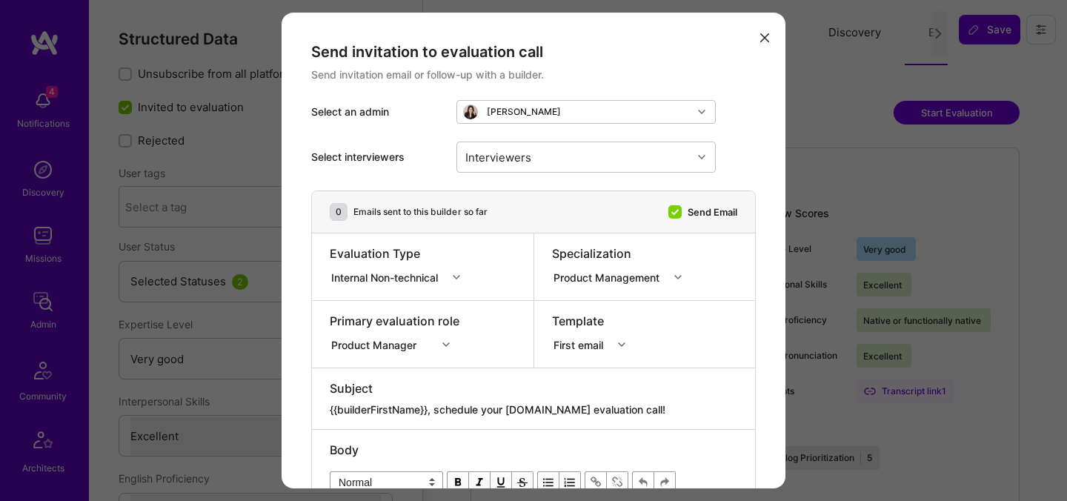
click at [360, 330] on div "modal" at bounding box center [395, 332] width 130 height 6
click at [362, 347] on div "Product Manager" at bounding box center [395, 342] width 130 height 15
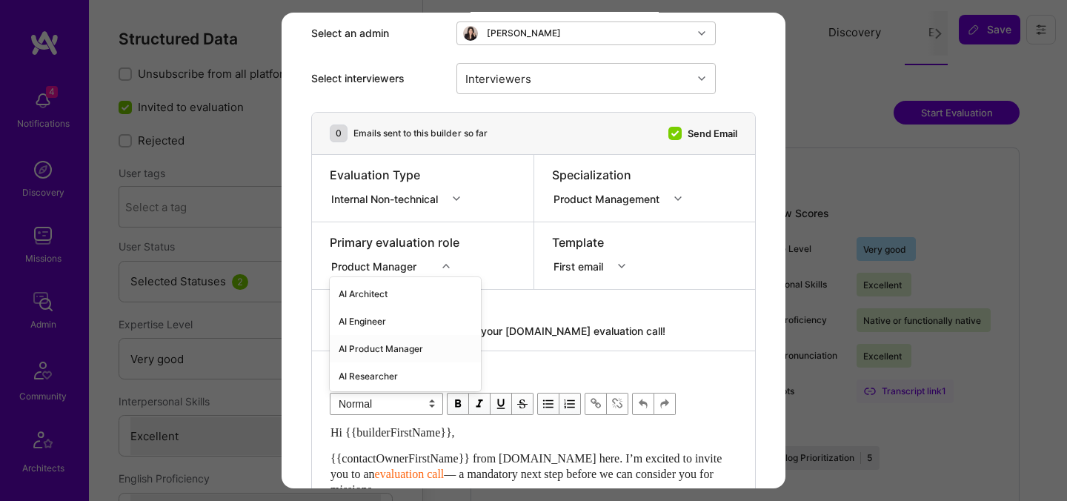
scroll to position [83, 0]
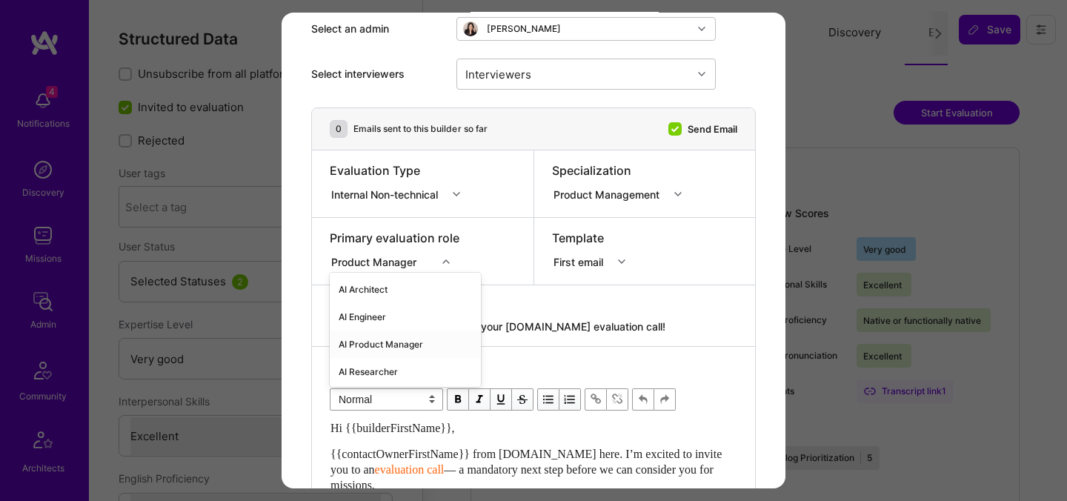
click at [369, 342] on div "AI Product Manager" at bounding box center [405, 344] width 151 height 27
click at [394, 192] on div "Internal Non-technical" at bounding box center [387, 194] width 113 height 16
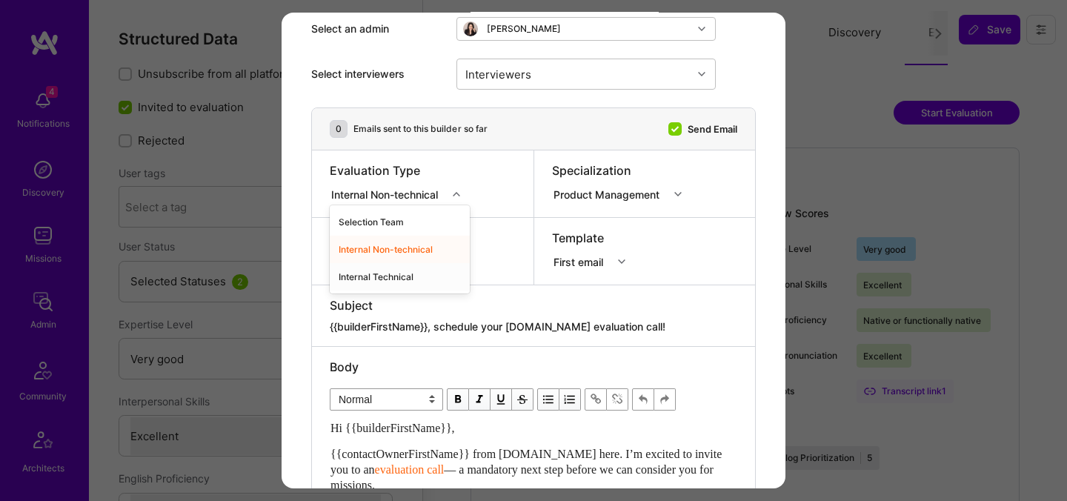
click at [383, 274] on div "Internal Technical" at bounding box center [400, 276] width 140 height 27
click at [481, 320] on textarea "{{builderFirstName}}, schedule your [DOMAIN_NAME] evaluation call!" at bounding box center [534, 326] width 408 height 15
paste textarea "unlock your AI-Verified status"
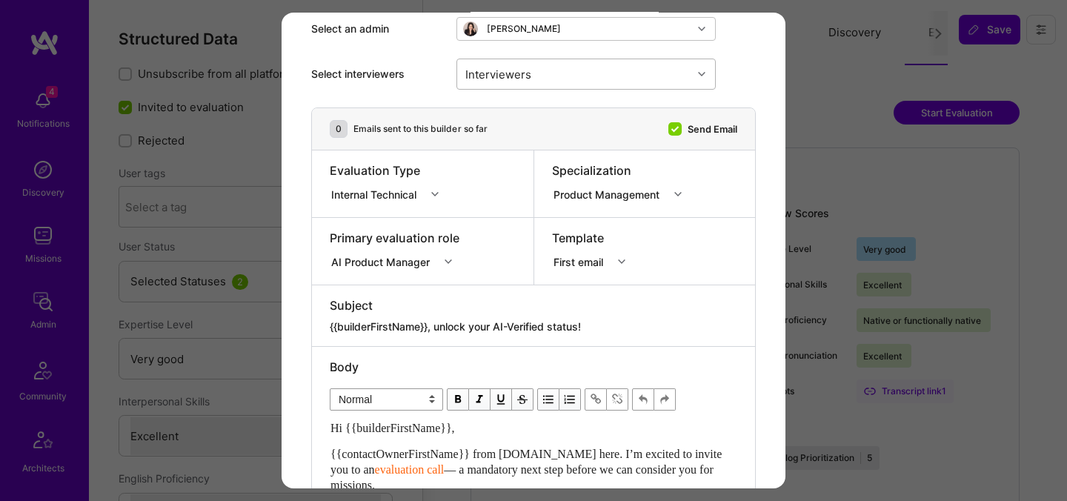
type textarea "{{builderFirstName}}, unlock your AI-Verified status!"
click at [537, 71] on input "modal" at bounding box center [537, 74] width 1 height 16
type input "javie"
checkbox input "true"
type input "wil s"
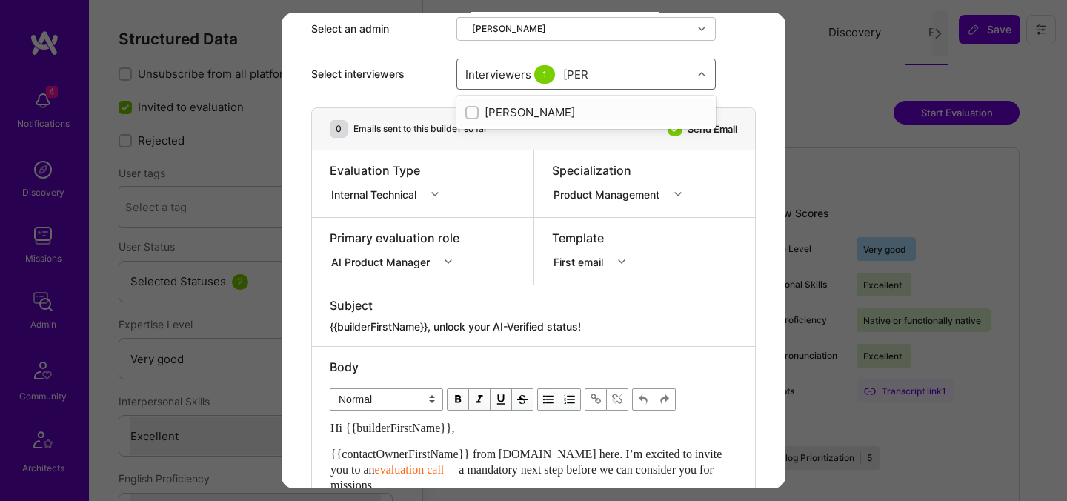
checkbox input "true"
type input "[PERSON_NAME]"
checkbox input "true"
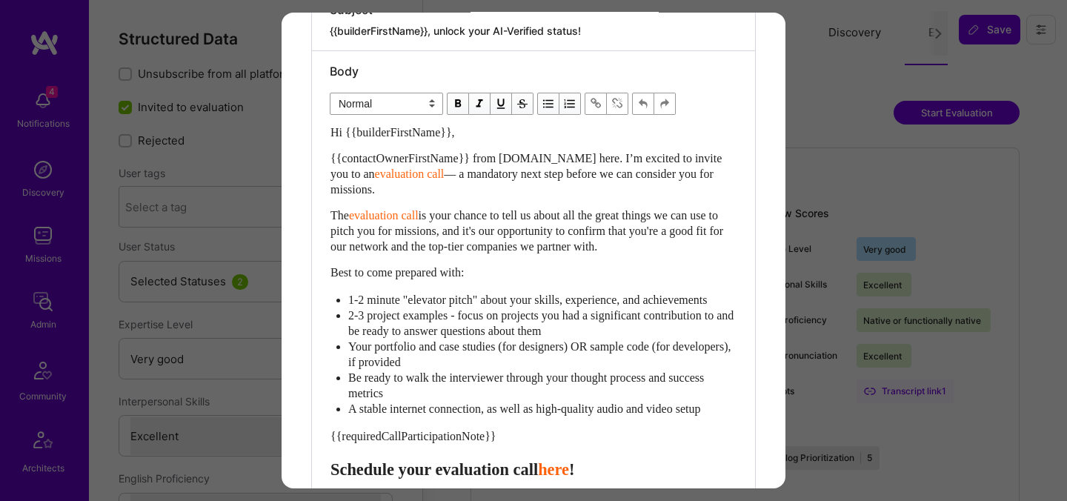
scroll to position [393, 0]
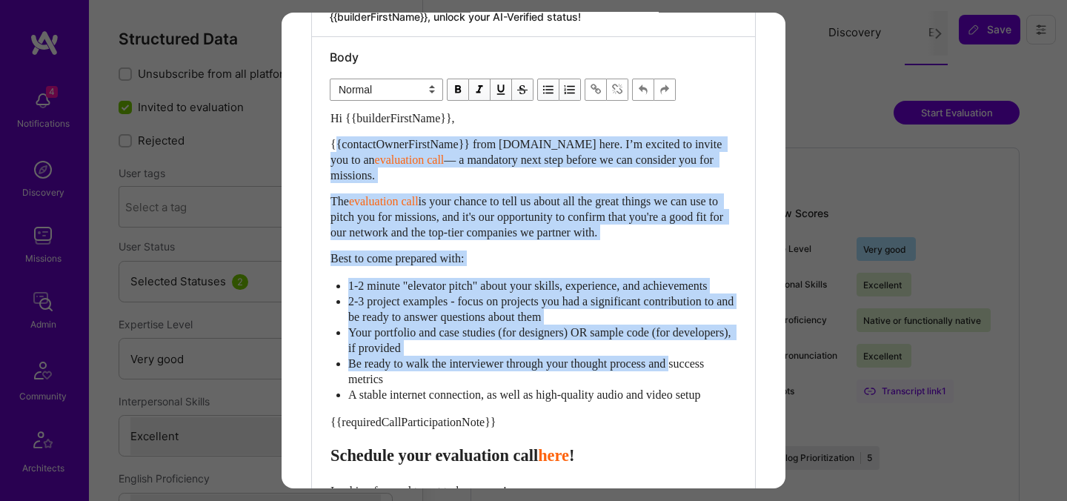
drag, startPoint x: 333, startPoint y: 142, endPoint x: 330, endPoint y: 391, distance: 249.1
click at [331, 391] on div "Hi {{builderFirstName}}, {{contactOwnerFirstName}} from [DOMAIN_NAME] here. I’m…" at bounding box center [534, 358] width 406 height 497
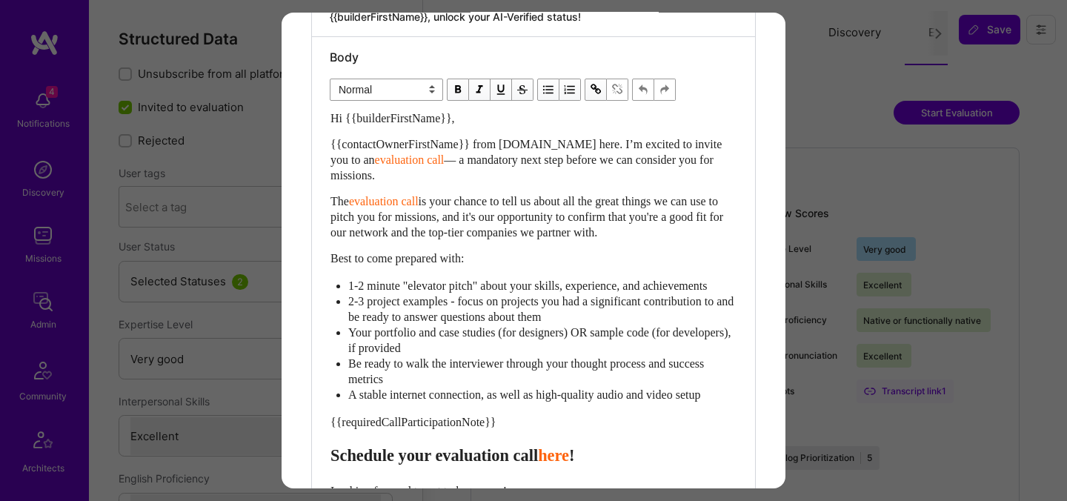
click at [332, 402] on ul "1-2 minute "elevator pitch" about your skills, experience, and achievements 2-3…" at bounding box center [534, 340] width 406 height 125
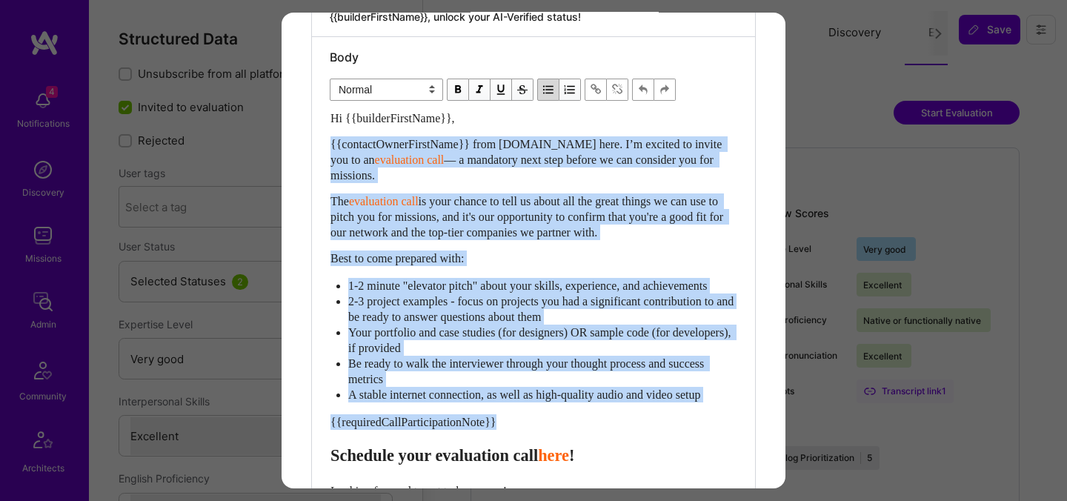
drag, startPoint x: 330, startPoint y: 471, endPoint x: 320, endPoint y: 148, distance: 324.1
click at [320, 148] on div "Body Normal Heading Large Heading Medium Heading Small Normal Hi {{builderFirst…" at bounding box center [533, 331] width 443 height 589
paste div "Enter email text"
select select "header-two"
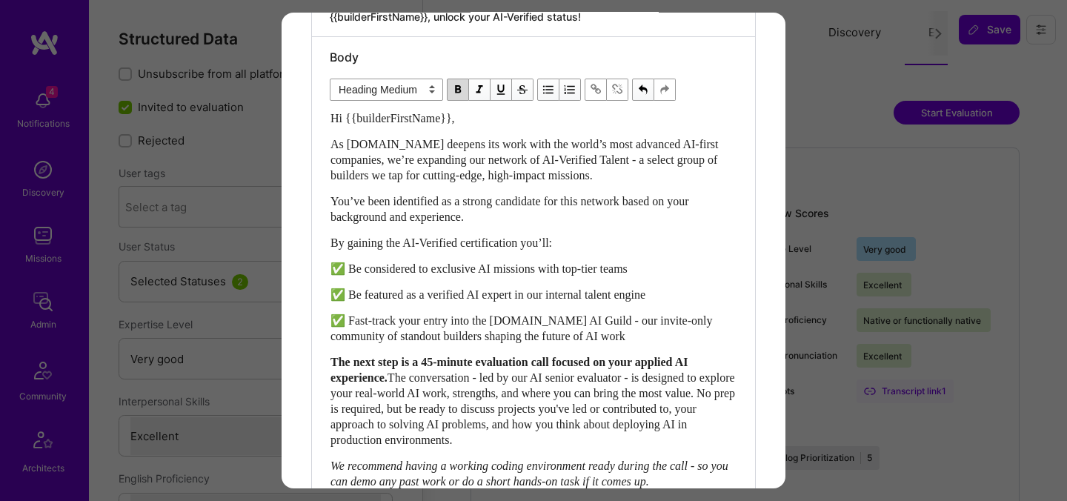
scroll to position [453, 0]
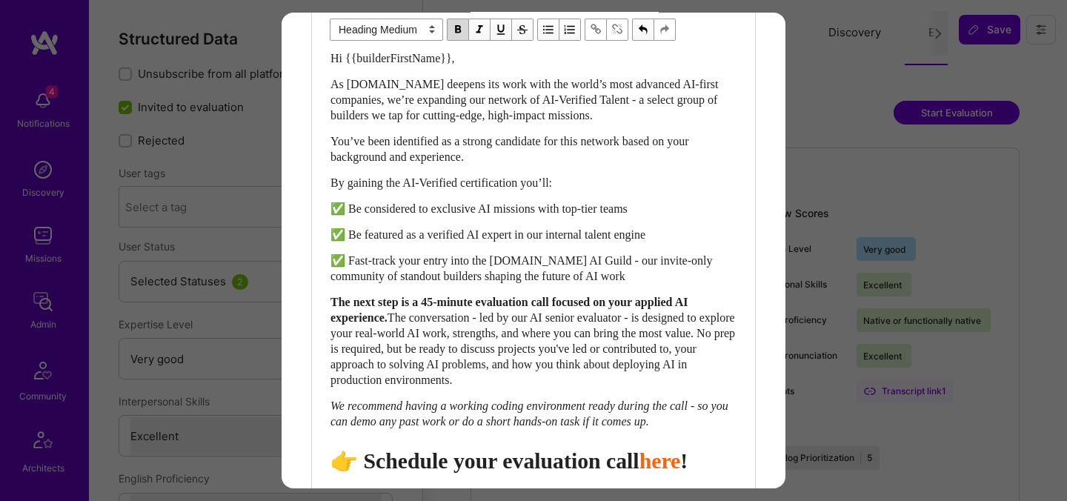
click at [526, 473] on span "👉 Schedule your evaluation call" at bounding box center [485, 460] width 309 height 24
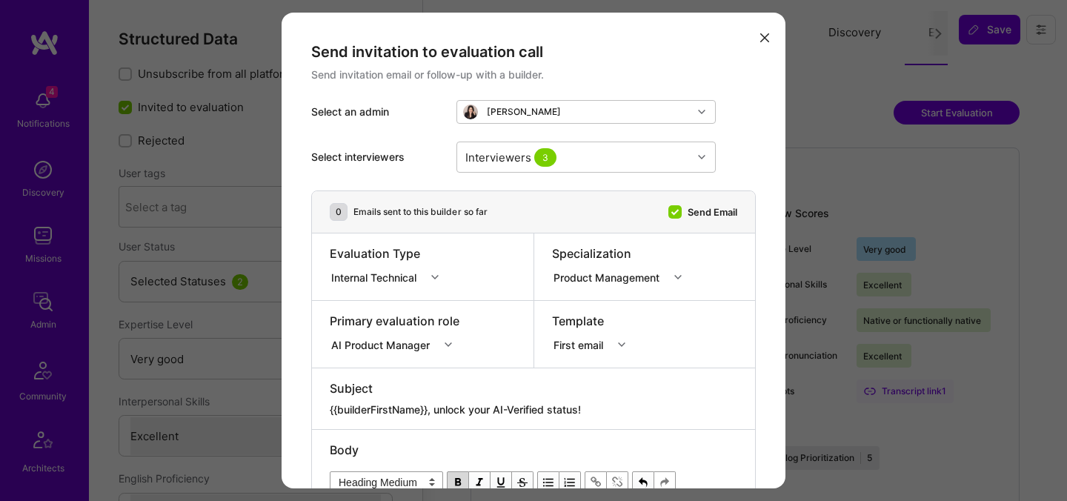
scroll to position [735, 0]
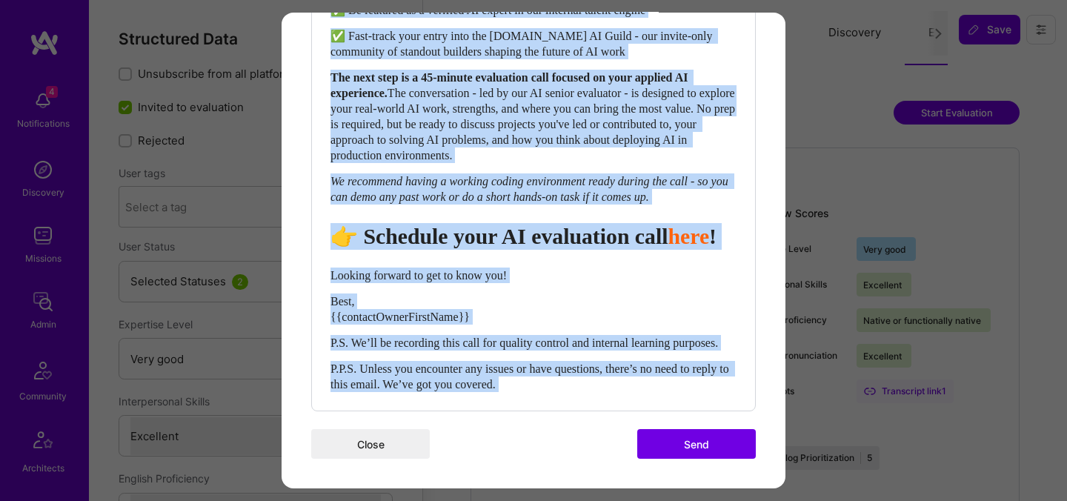
drag, startPoint x: 568, startPoint y: 393, endPoint x: 335, endPoint y: 257, distance: 269.4
click at [335, 256] on div "Body Normal Heading Large Heading Medium Heading Small Heading Medium Hi {{buil…" at bounding box center [533, 81] width 443 height 658
select select "unstyled"
click at [333, 269] on span "Looking forward to get to know you!" at bounding box center [419, 275] width 176 height 13
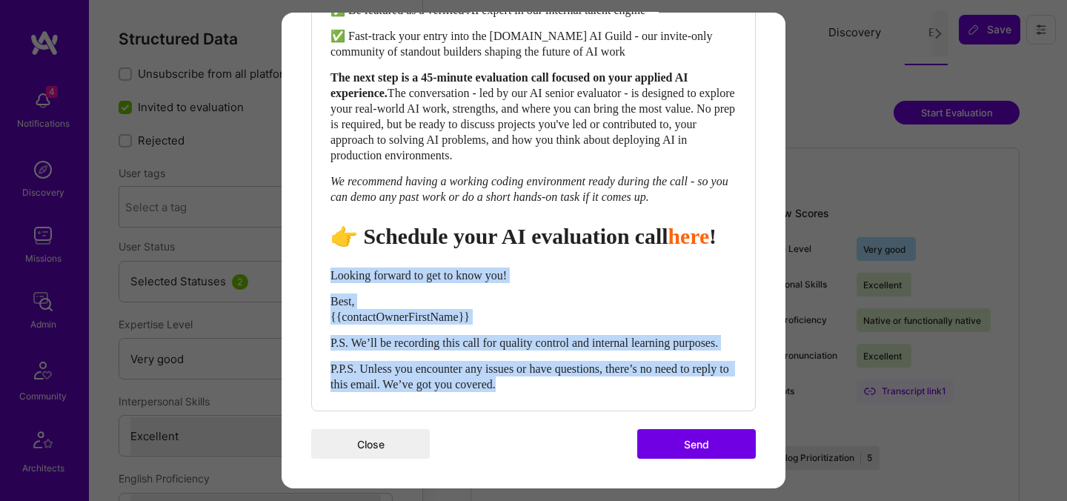
drag, startPoint x: 333, startPoint y: 257, endPoint x: 569, endPoint y: 389, distance: 270.1
click at [569, 389] on div "Hi {{builderFirstName}}, As A.Team deepens its work with the world’s most advan…" at bounding box center [534, 109] width 406 height 566
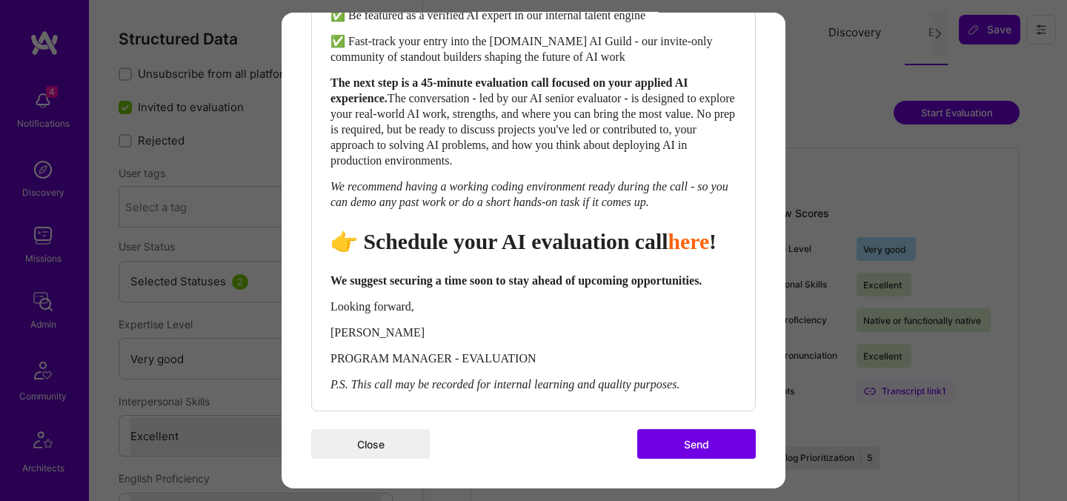
scroll to position [729, 0]
click at [668, 448] on button "Send" at bounding box center [696, 444] width 119 height 30
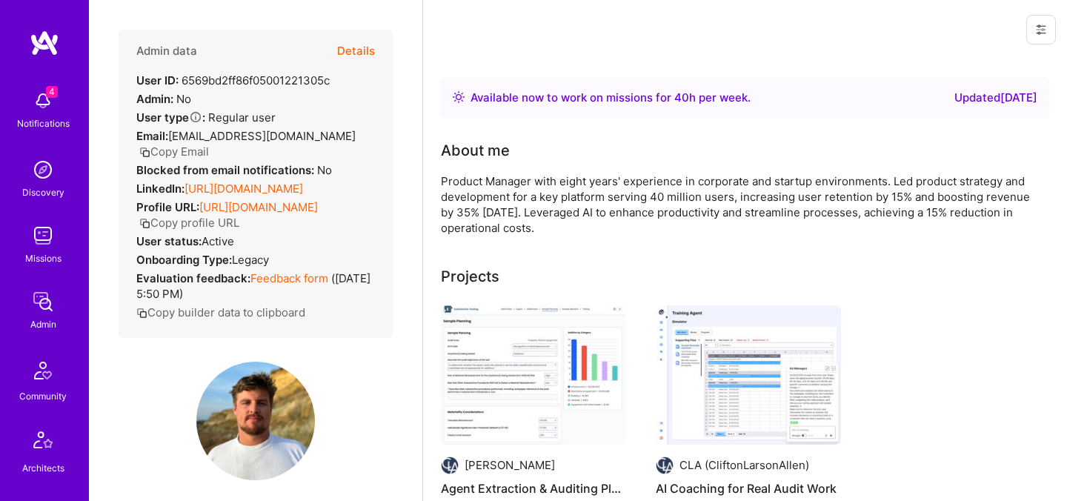
click at [366, 50] on button "Details" at bounding box center [356, 51] width 38 height 43
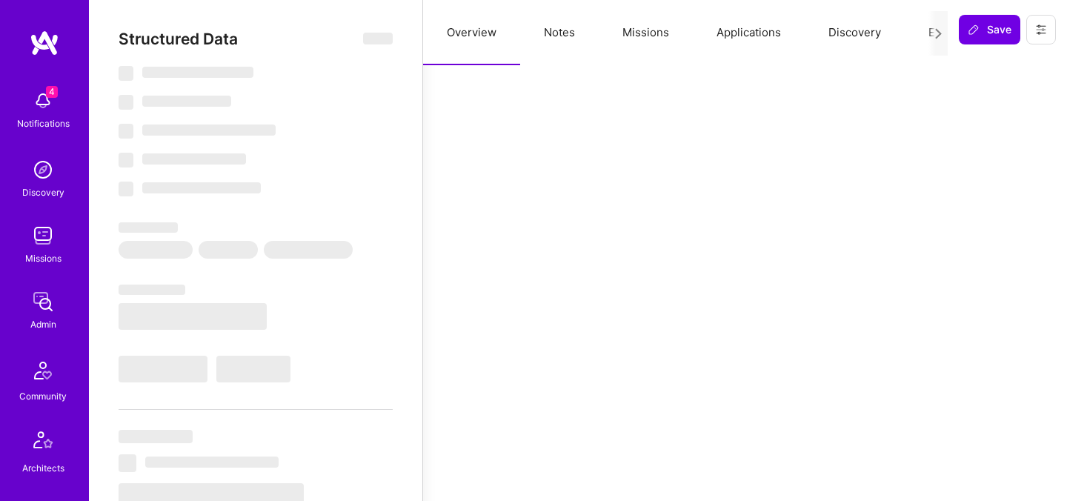
click at [925, 33] on button "Evaluation" at bounding box center [956, 32] width 102 height 65
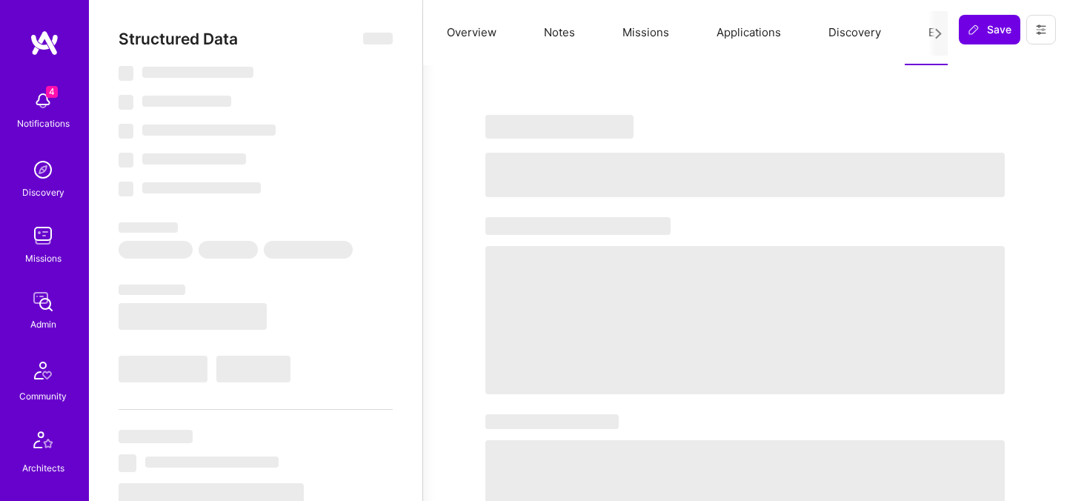
select select "Right Now"
select select "5"
select select "7"
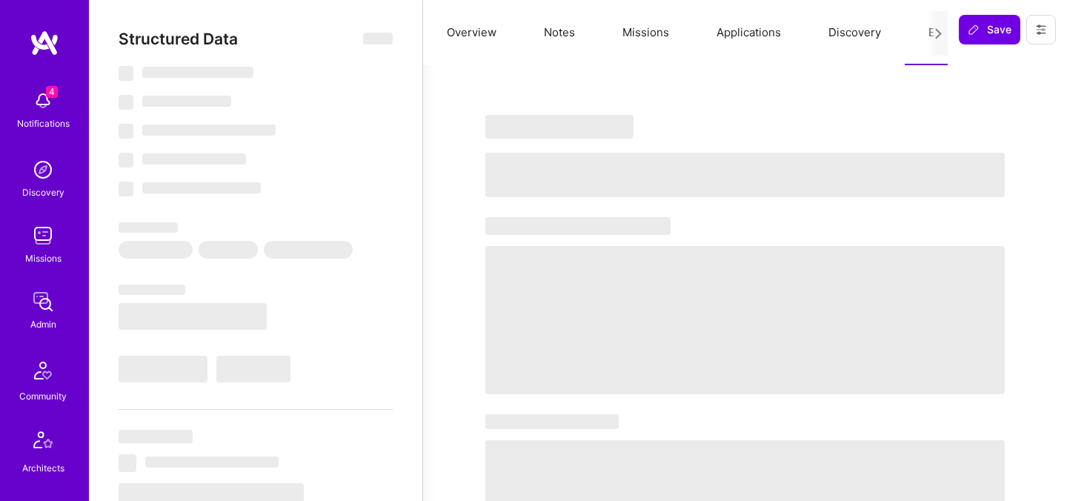
select select "PT"
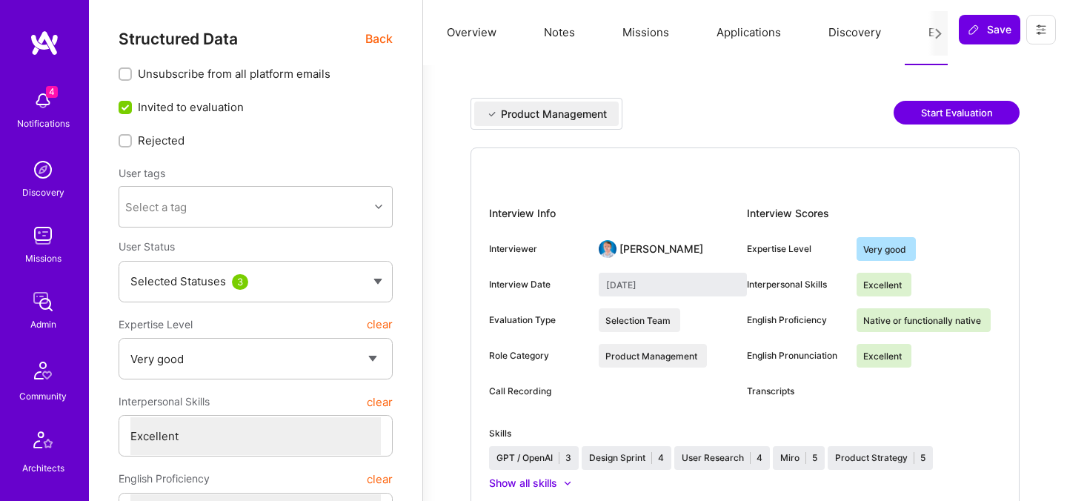
click at [934, 113] on button "Start Evaluation" at bounding box center [957, 113] width 126 height 24
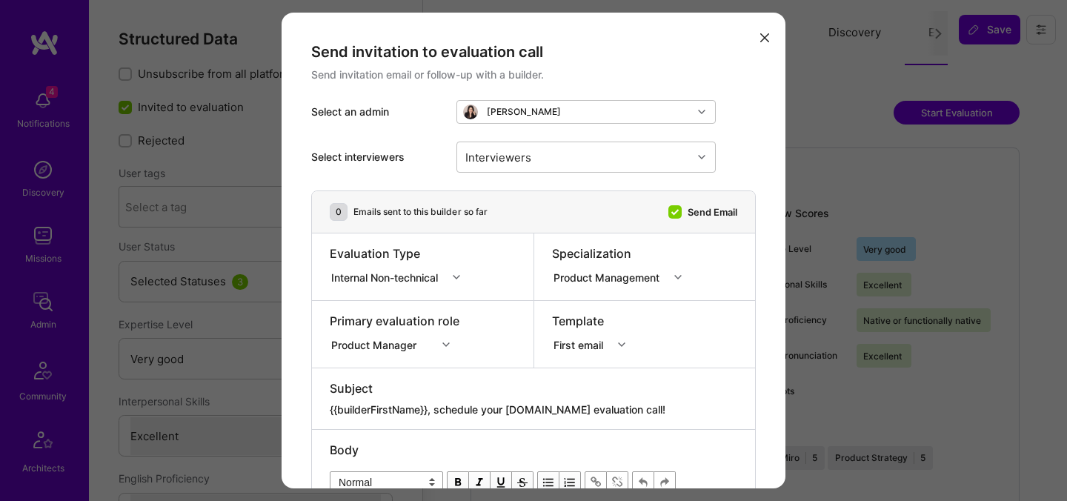
click at [393, 341] on div "Product Manager" at bounding box center [395, 342] width 130 height 15
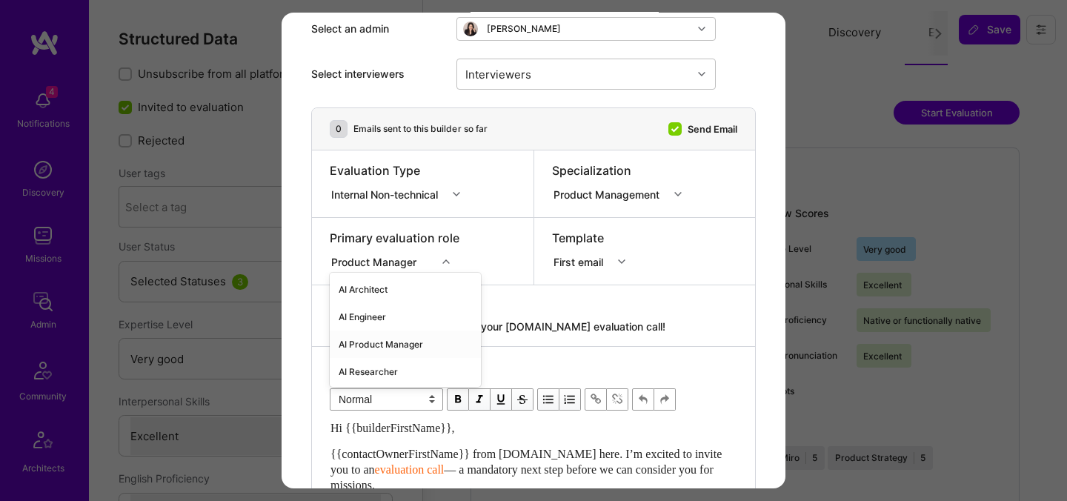
scroll to position [83, 0]
click at [377, 345] on div "AI Product Manager" at bounding box center [405, 344] width 151 height 27
click at [391, 205] on div "Evaluation Type Internal Non-technical" at bounding box center [400, 183] width 140 height 43
click at [391, 196] on div "Internal Non-technical" at bounding box center [387, 194] width 113 height 16
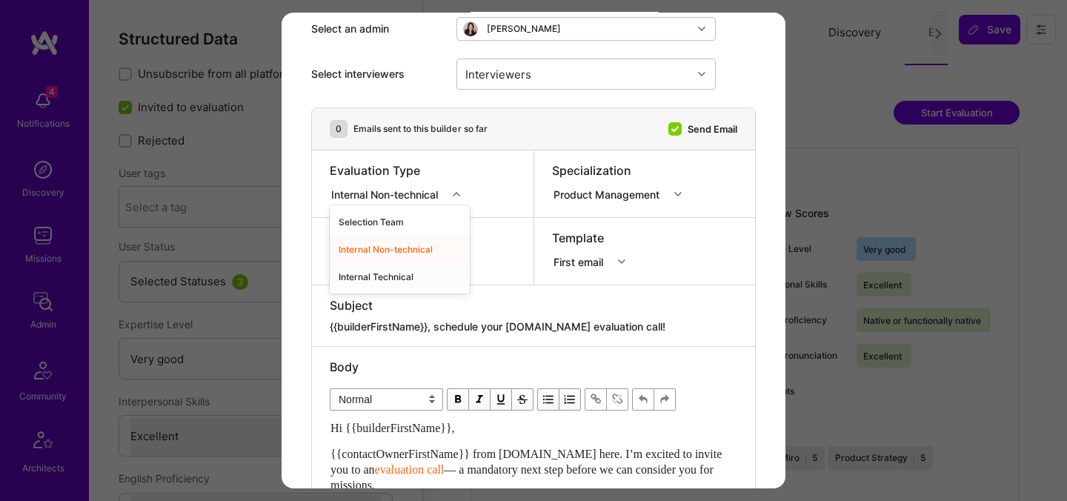
click at [387, 274] on div "Internal Technical" at bounding box center [400, 276] width 140 height 27
click at [422, 309] on div "Subject" at bounding box center [534, 305] width 408 height 16
click at [435, 325] on textarea "{{builderFirstName}}, schedule your [DOMAIN_NAME] evaluation call!" at bounding box center [534, 326] width 408 height 15
paste textarea "unlock your AI-Verified status"
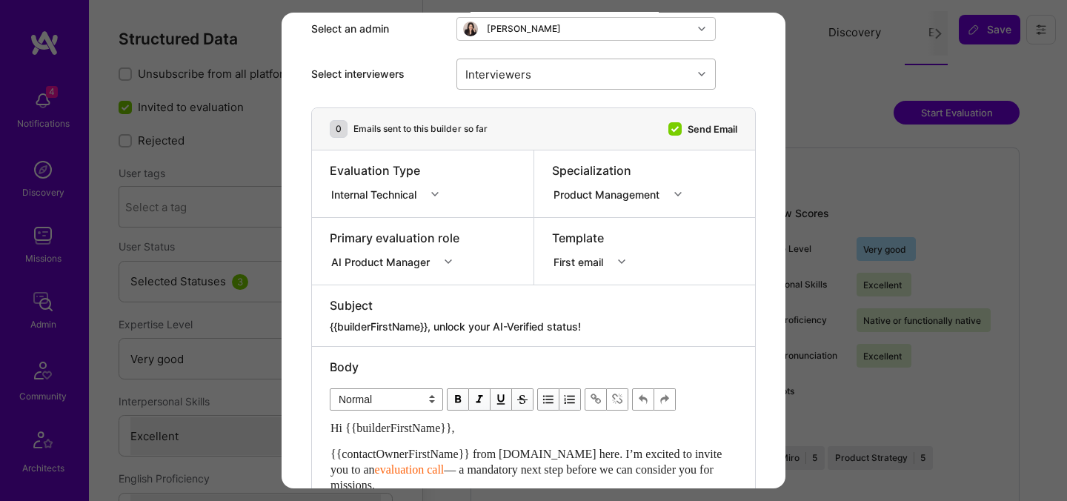
type textarea "{{builderFirstName}}, unlock your AI-Verified status!"
click at [565, 76] on div "Interviewers" at bounding box center [574, 74] width 235 height 30
type input "jav"
click at [529, 113] on div "[PERSON_NAME]" at bounding box center [587, 113] width 242 height 16
checkbox input "true"
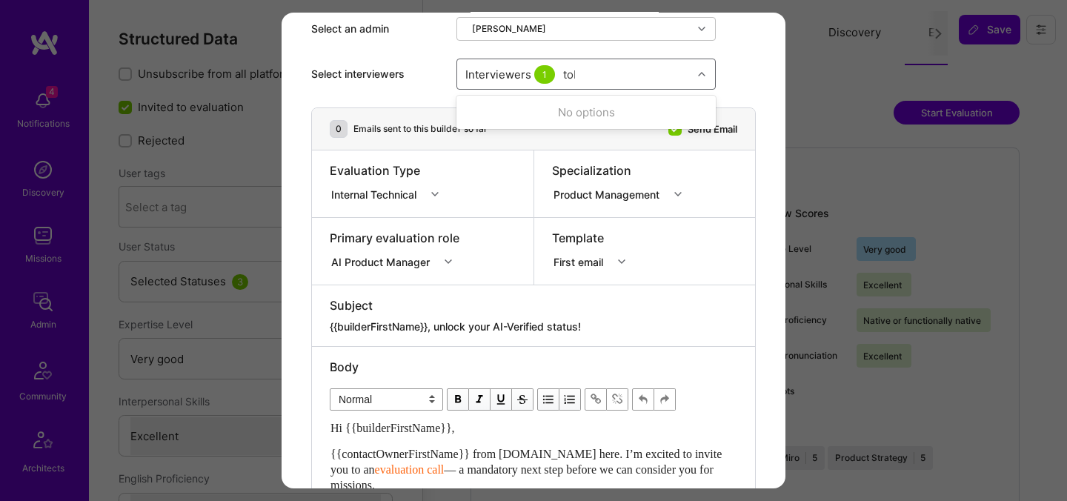
type input "[PERSON_NAME]"
checkbox input "true"
type input "wil s"
checkbox input "true"
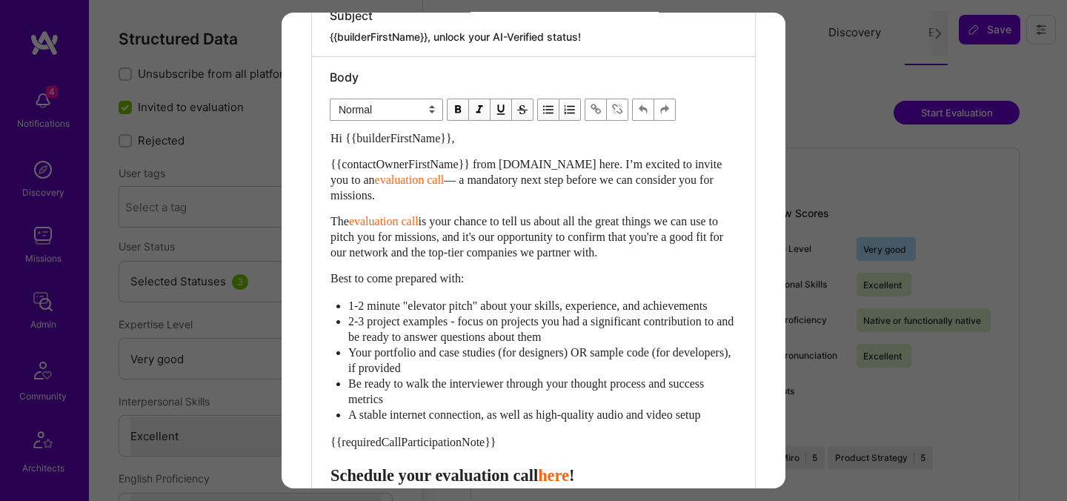
scroll to position [553, 0]
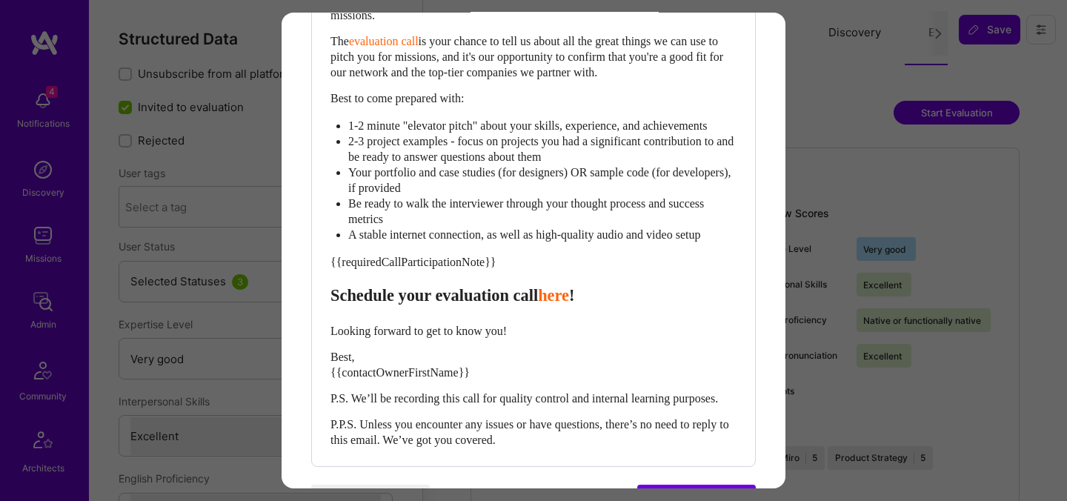
drag, startPoint x: 330, startPoint y: 312, endPoint x: 328, endPoint y: 47, distance: 264.6
click at [328, 47] on div "Body Normal Heading Large Heading Medium Heading Small Normal Hi {{builderFirst…" at bounding box center [533, 171] width 443 height 589
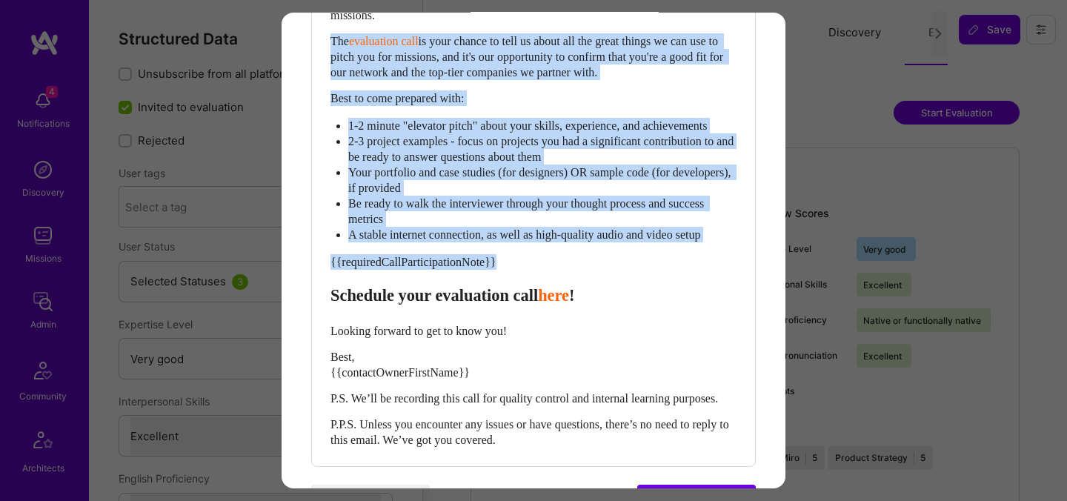
drag, startPoint x: 331, startPoint y: 38, endPoint x: 328, endPoint y: 315, distance: 277.2
click at [328, 315] on div "Body Normal Heading Large Heading Medium Heading Small Normal Hi {{builderFirst…" at bounding box center [533, 171] width 443 height 589
paste div "Enter email text"
select select "header-two"
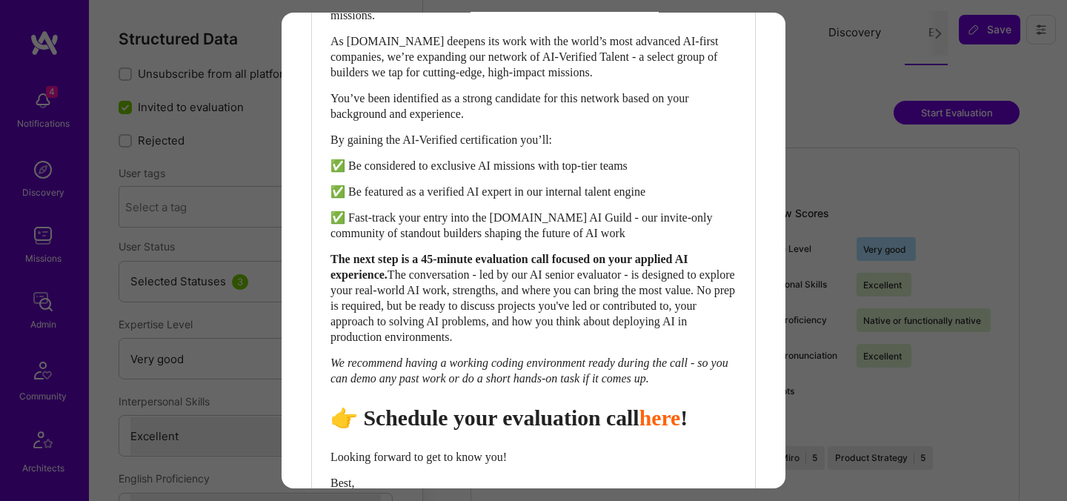
click at [522, 430] on span "👉 Schedule your evaluation call" at bounding box center [485, 417] width 309 height 24
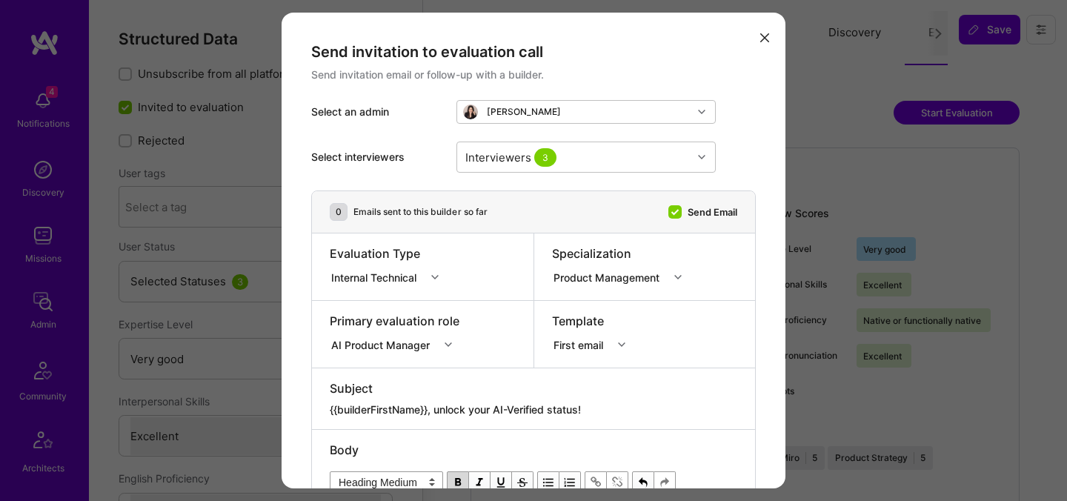
scroll to position [792, 0]
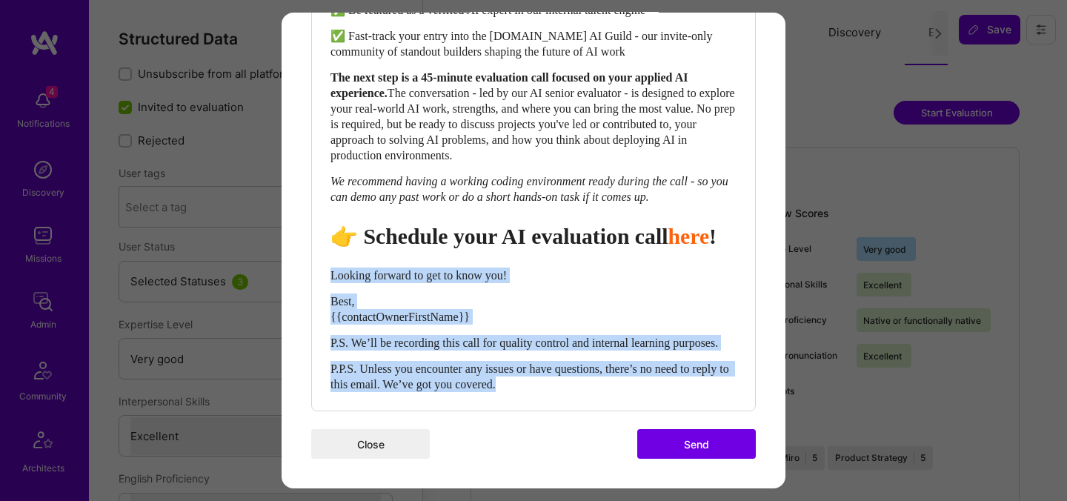
drag, startPoint x: 557, startPoint y: 388, endPoint x: 321, endPoint y: 253, distance: 271.6
click at [321, 253] on div "Body Normal Heading Large Heading Medium Heading Small Heading Medium Hi {{buil…" at bounding box center [533, 52] width 443 height 715
select select "unstyled"
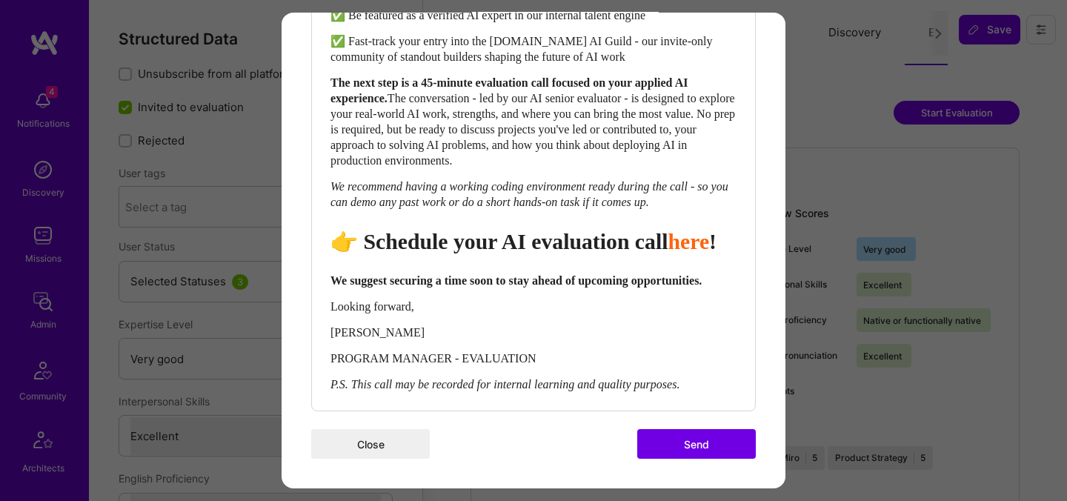
scroll to position [786, 0]
click at [694, 443] on button "Send" at bounding box center [696, 444] width 119 height 30
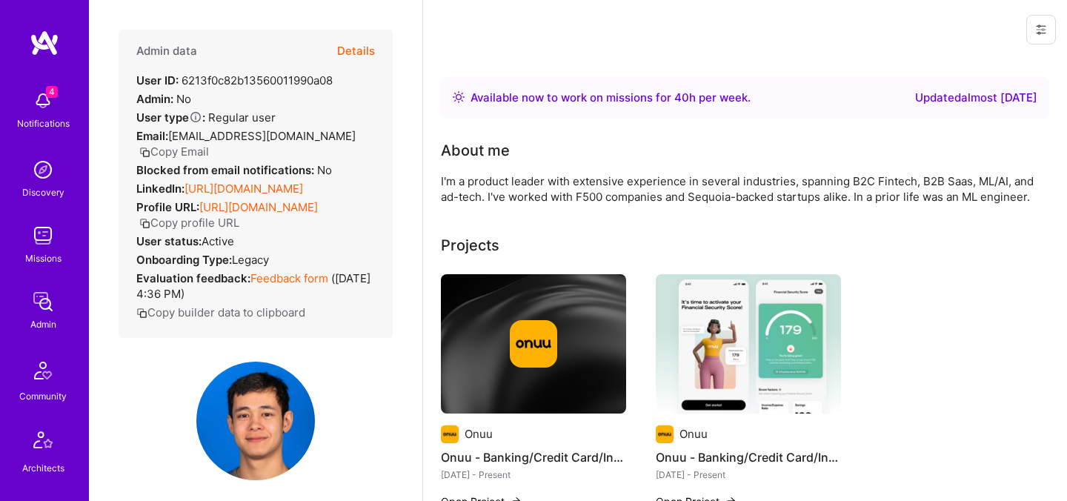
click at [363, 50] on button "Details" at bounding box center [356, 51] width 38 height 43
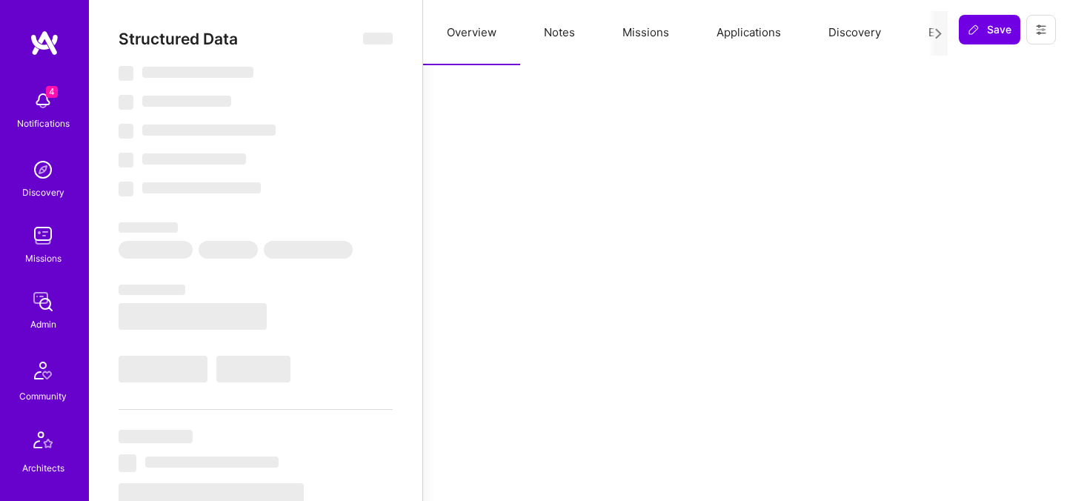
click at [918, 32] on button "Evaluation" at bounding box center [956, 32] width 102 height 65
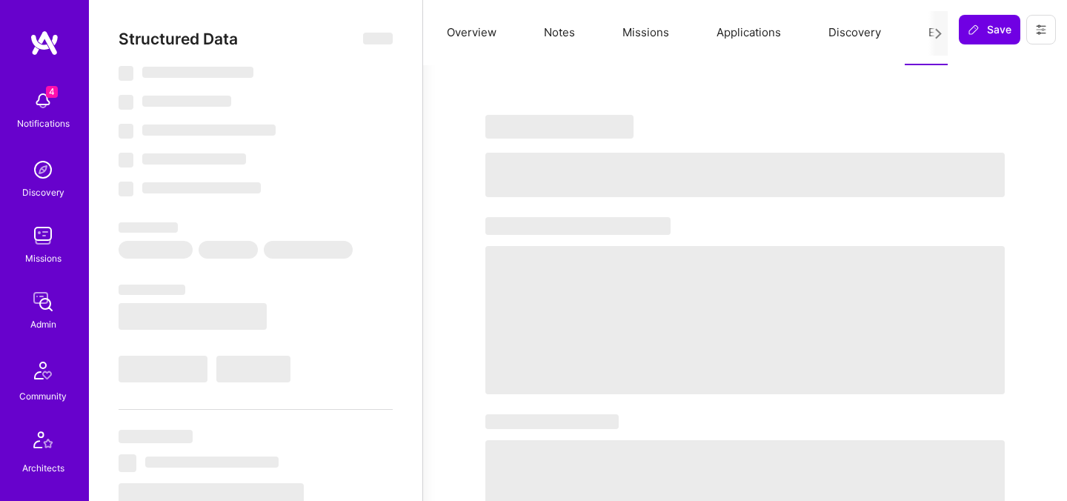
select select "Right Now"
select select "7"
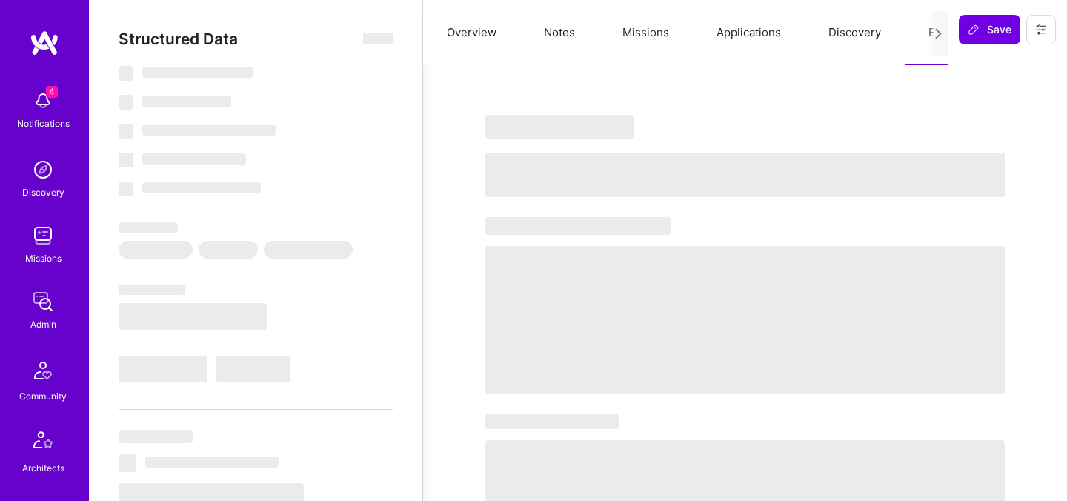
select select "US"
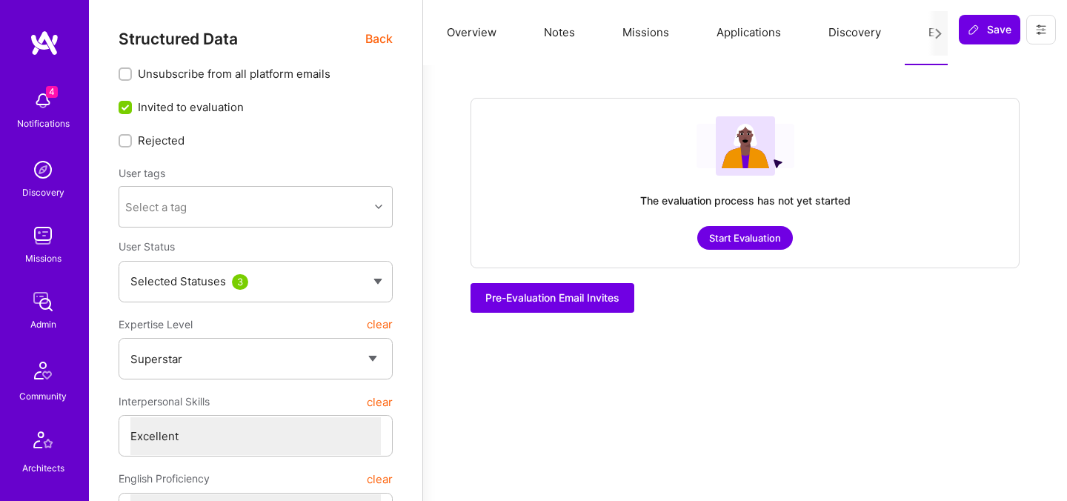
click at [726, 236] on button "Start Evaluation" at bounding box center [746, 238] width 96 height 24
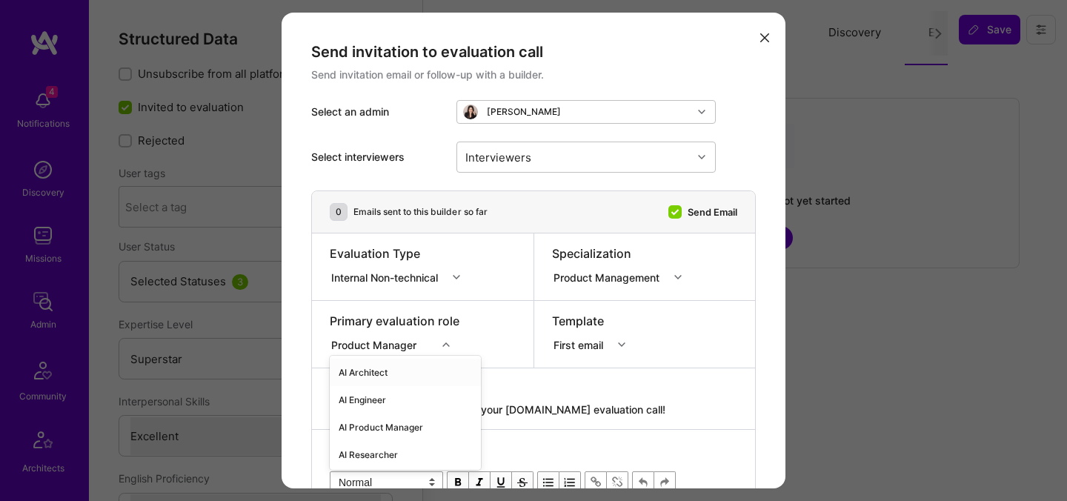
click at [381, 345] on div "option AI Architect focused, 1 of 70. 70 results available. Use Up and Down to …" at bounding box center [395, 342] width 130 height 15
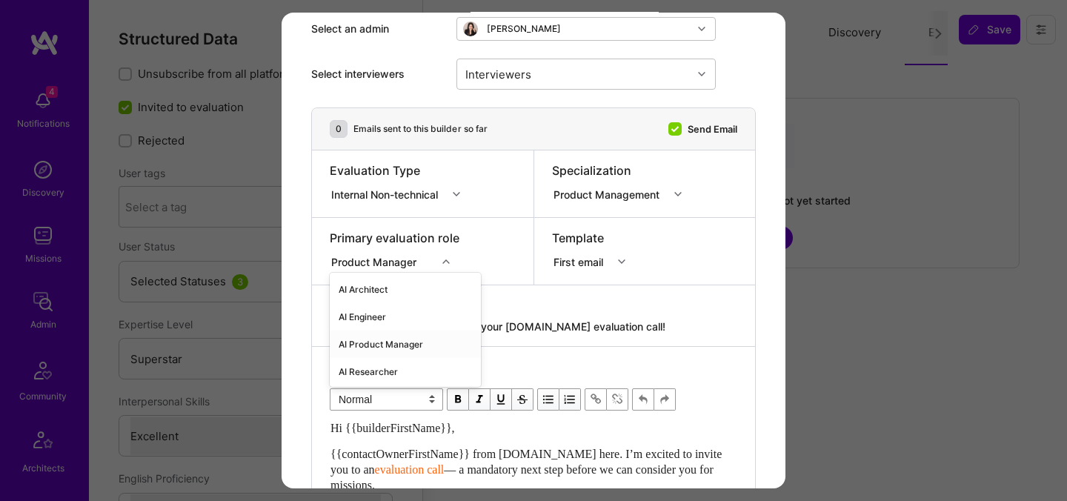
click at [358, 344] on div "AI Product Manager" at bounding box center [405, 344] width 151 height 27
click at [400, 195] on div "Internal Non-technical" at bounding box center [387, 194] width 113 height 16
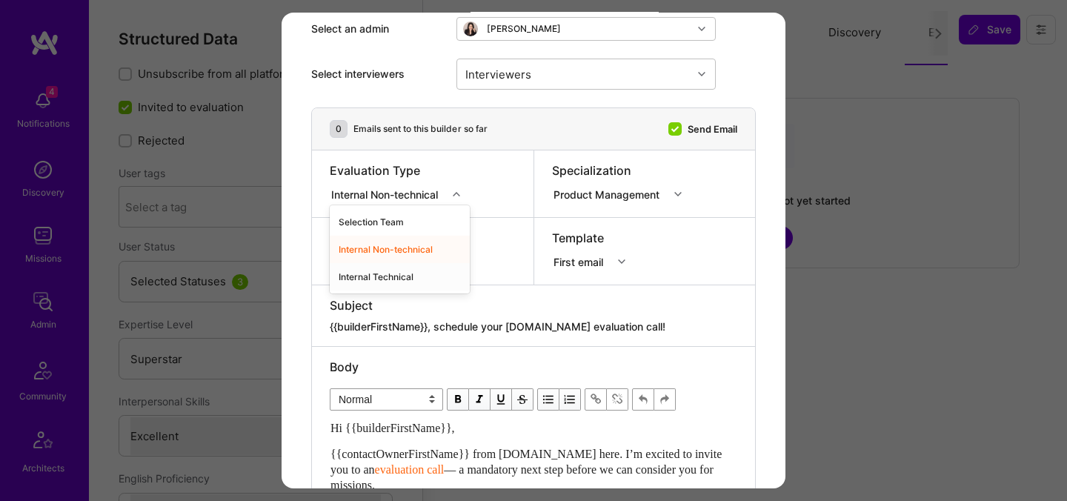
click at [388, 274] on div "Internal Technical" at bounding box center [400, 276] width 140 height 27
click at [471, 334] on div "Subject {{builderFirstName}}, schedule your [DOMAIN_NAME] evaluation call!" at bounding box center [533, 315] width 443 height 61
paste textarea "unlock your AI-Verified status"
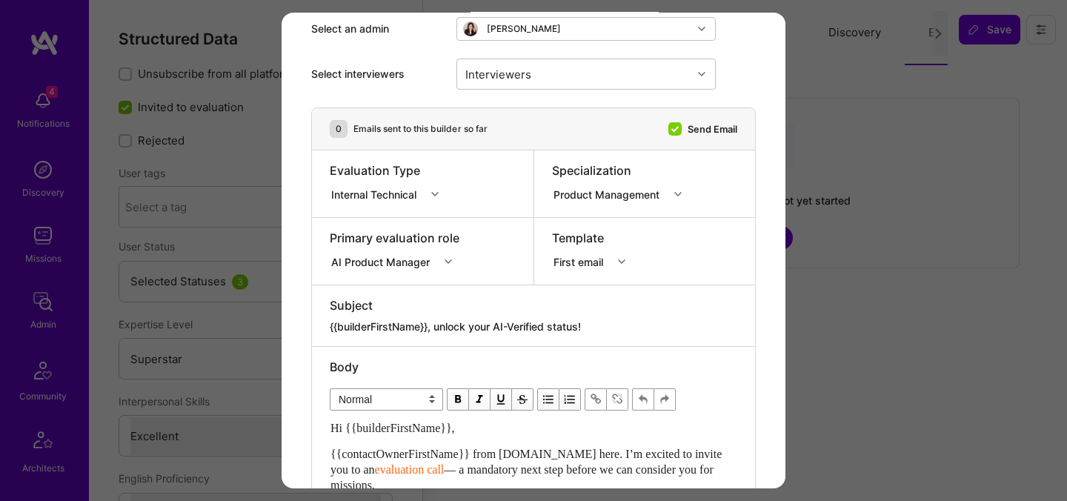
type textarea "{{builderFirstName}}, unlock your AI-Verified status!"
click at [530, 57] on div "Select interviewers Interviewers" at bounding box center [533, 74] width 445 height 67
click at [530, 79] on div "Interviewers" at bounding box center [498, 73] width 73 height 21
type input "[PERSON_NAME]"
checkbox input "true"
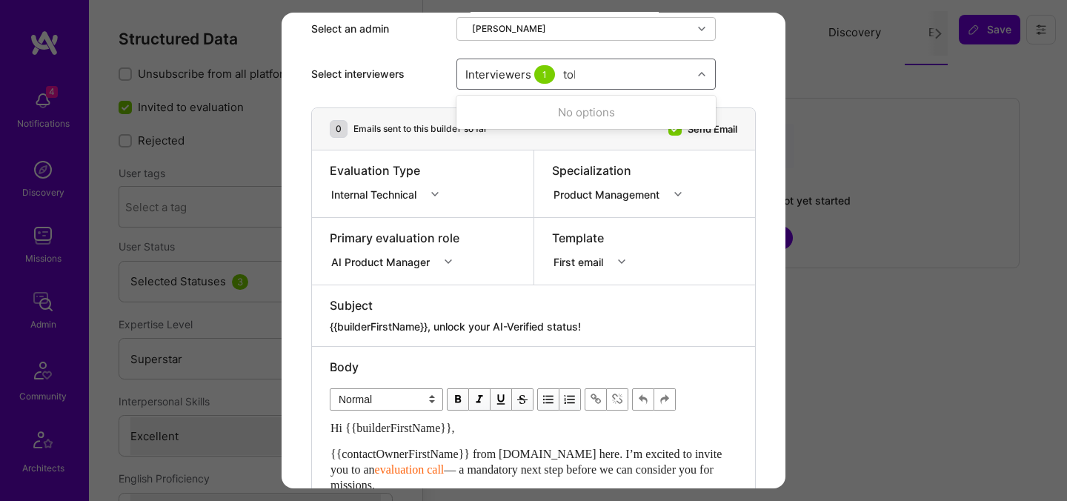
type input "[PERSON_NAME]"
checkbox input "true"
type input "[PERSON_NAME]"
click at [525, 113] on div "[PERSON_NAME]" at bounding box center [587, 113] width 242 height 16
checkbox input "true"
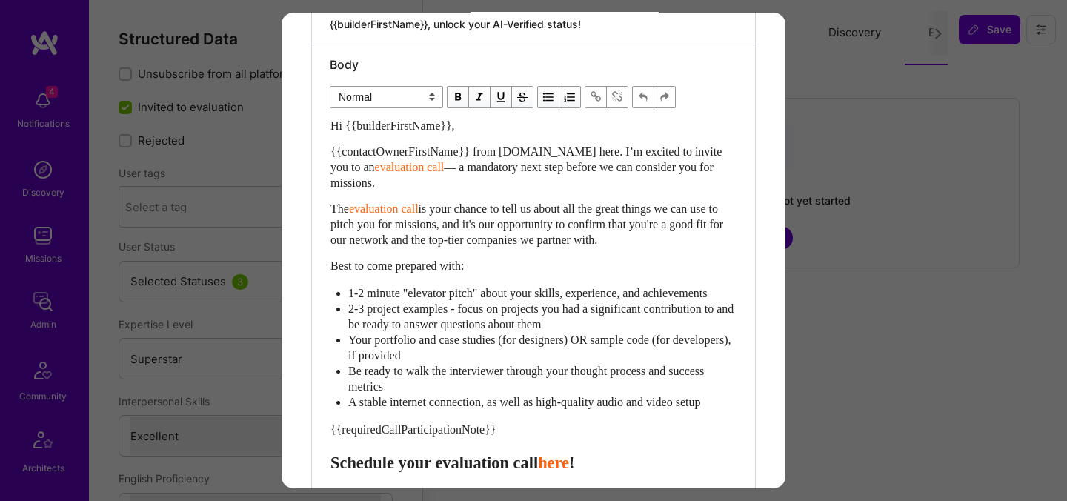
scroll to position [446, 0]
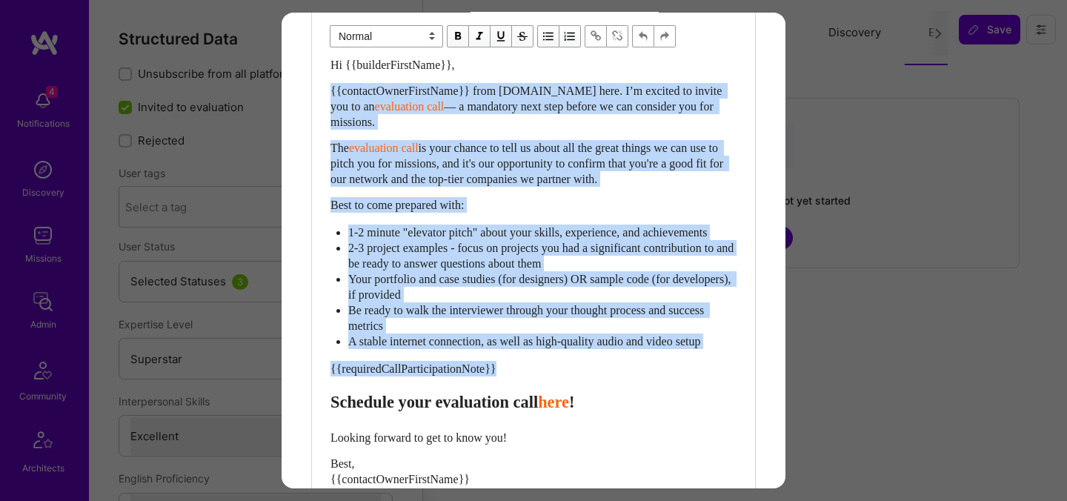
drag, startPoint x: 331, startPoint y: 415, endPoint x: 325, endPoint y: 77, distance: 338.1
click at [325, 77] on div "Body Normal Heading Large Heading Medium Heading Small Normal Hi {{builderFirst…" at bounding box center [533, 278] width 443 height 589
paste div "Enter email text"
select select "header-two"
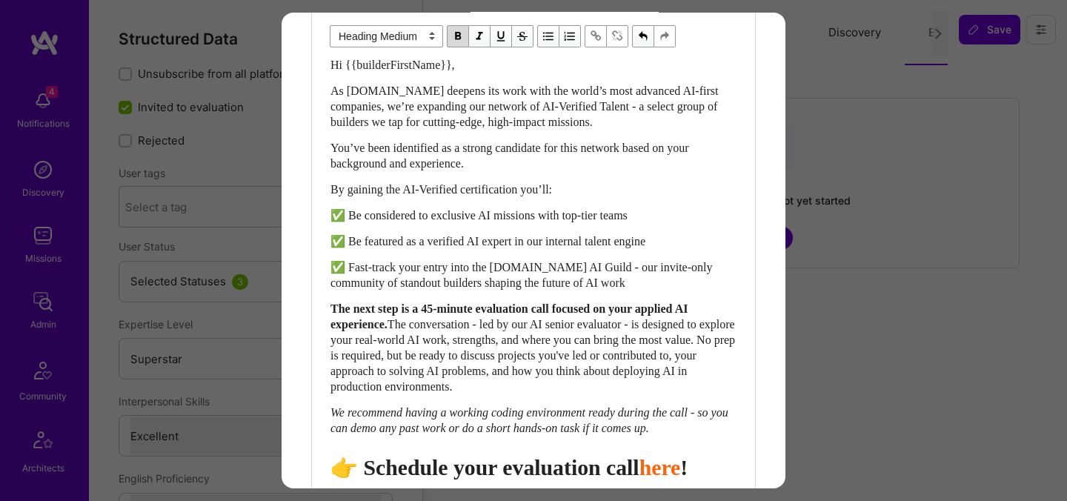
scroll to position [453, 0]
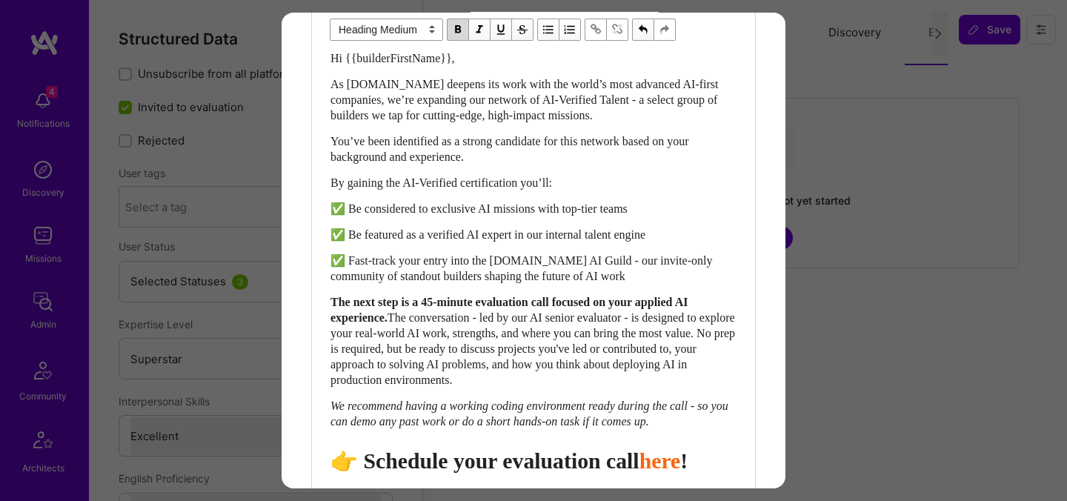
click at [519, 473] on span "👉 Schedule your evaluation call" at bounding box center [485, 460] width 309 height 24
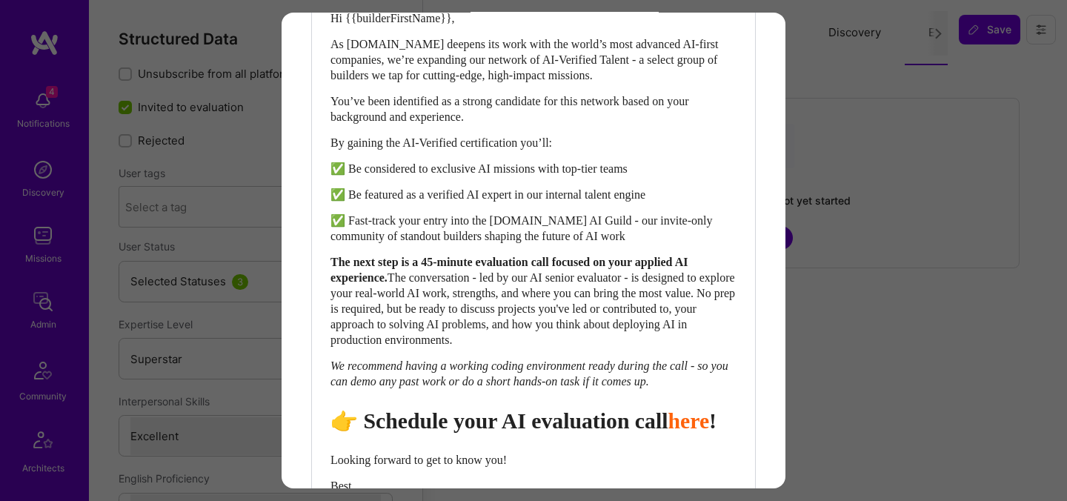
scroll to position [735, 0]
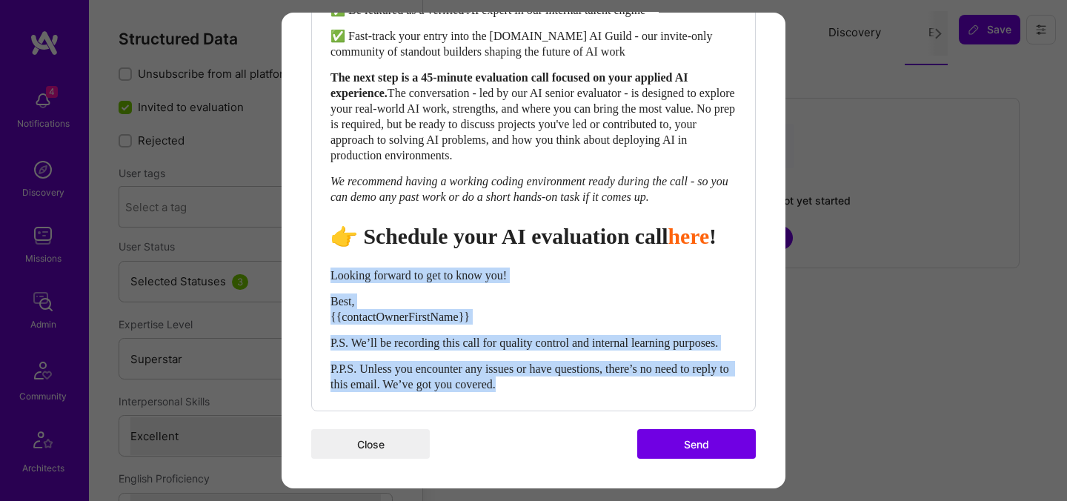
drag, startPoint x: 559, startPoint y: 389, endPoint x: 308, endPoint y: 265, distance: 279.8
select select "unstyled"
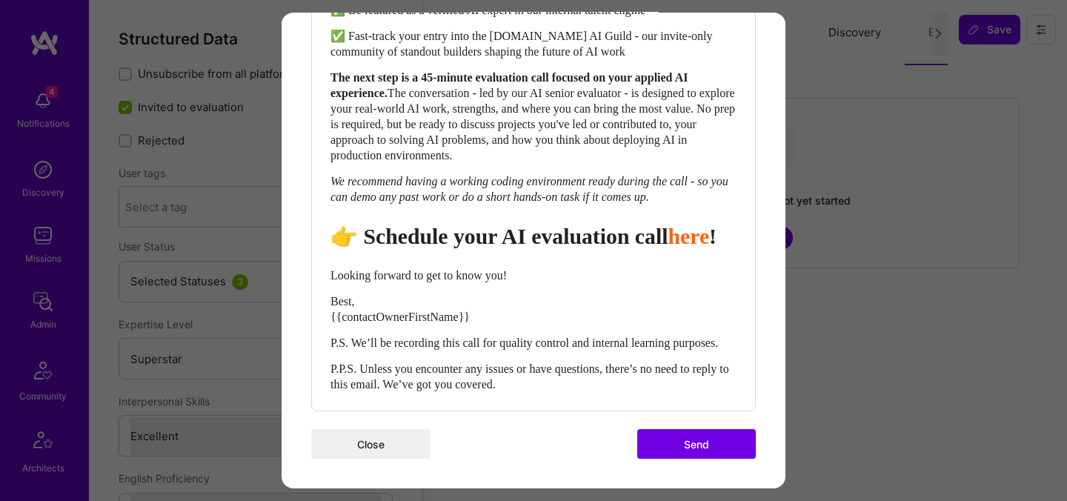
scroll to position [729, 0]
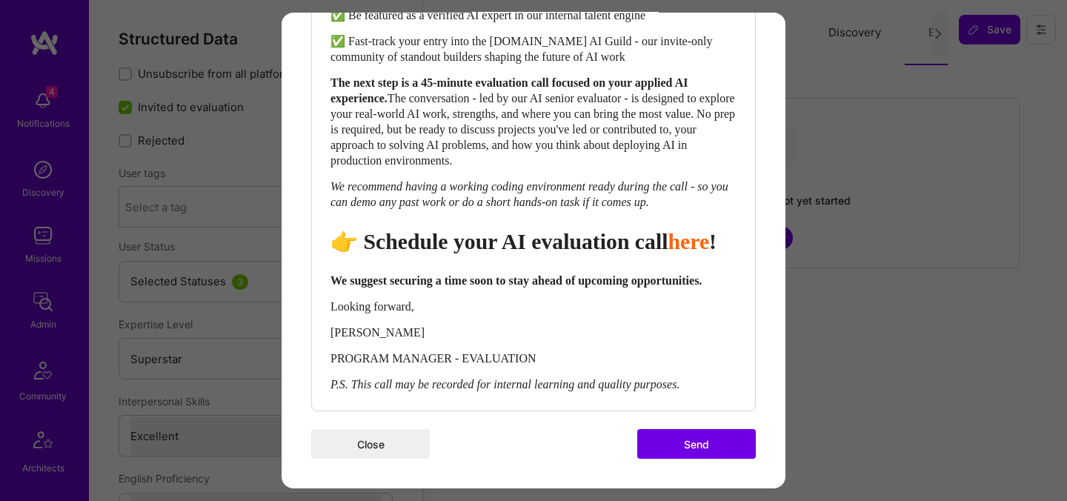
click at [694, 444] on button "Send" at bounding box center [696, 444] width 119 height 30
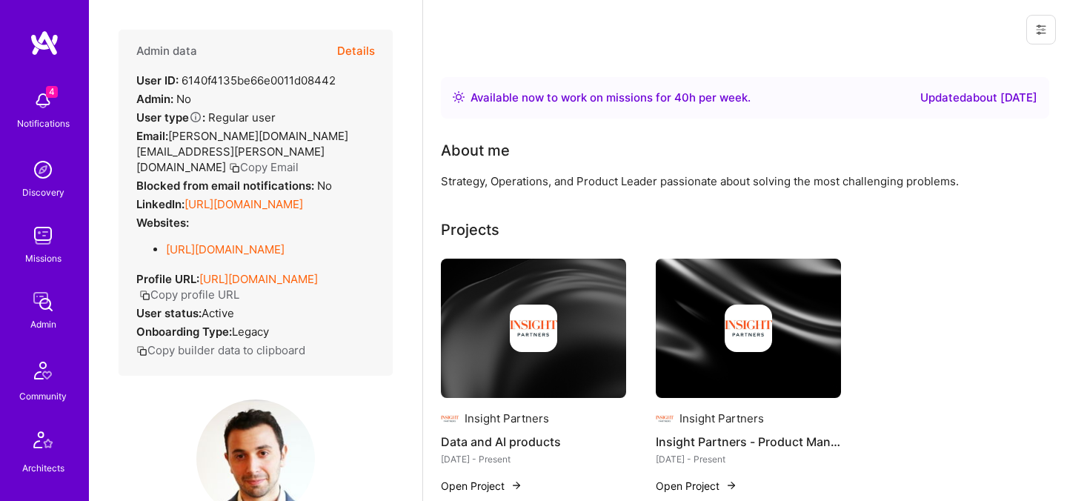
click at [369, 55] on button "Details" at bounding box center [356, 51] width 38 height 43
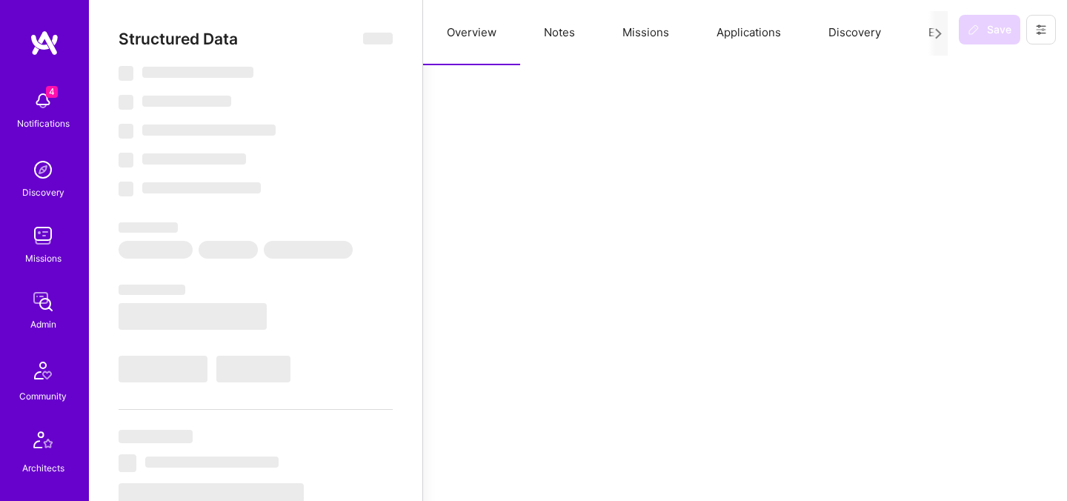
click at [919, 30] on button "Evaluation" at bounding box center [956, 32] width 102 height 65
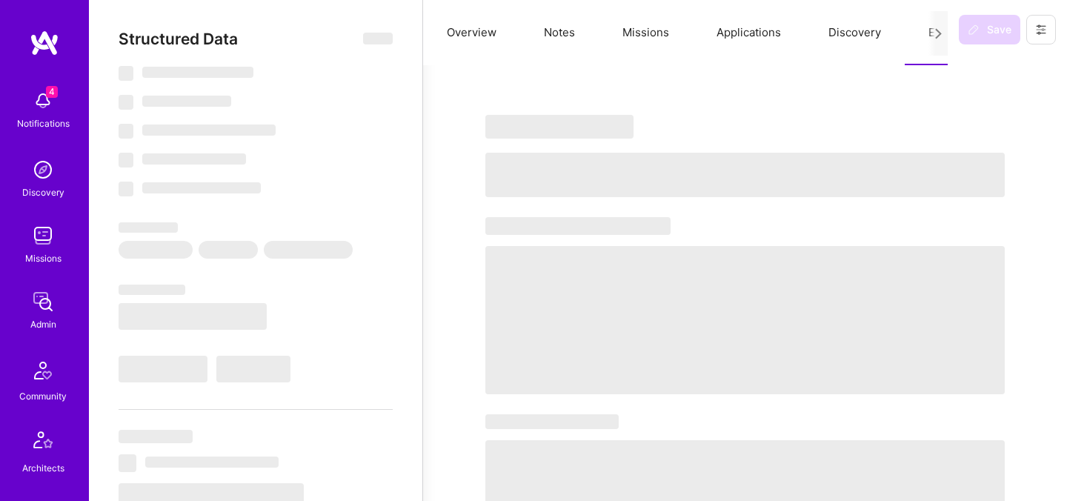
select select "Right Now"
select select "5"
select select "7"
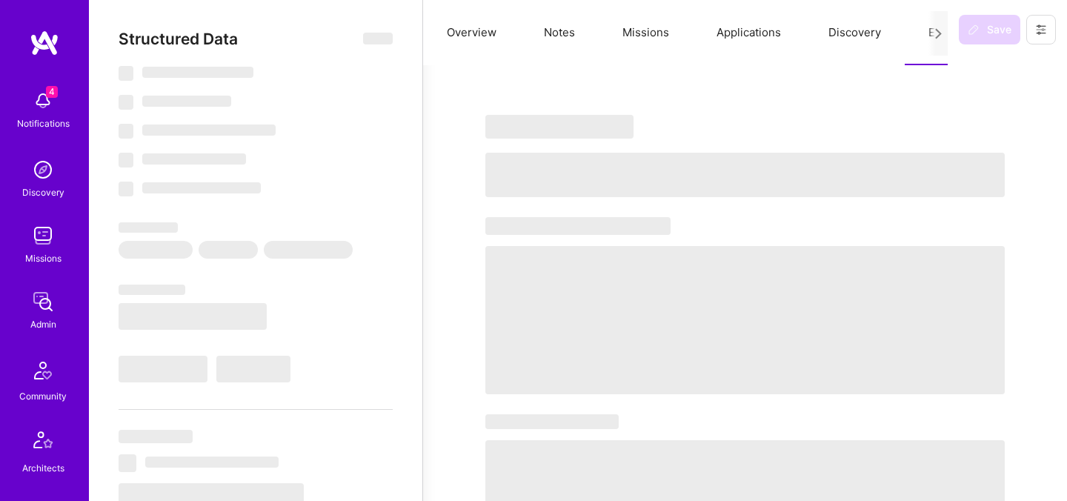
select select "US"
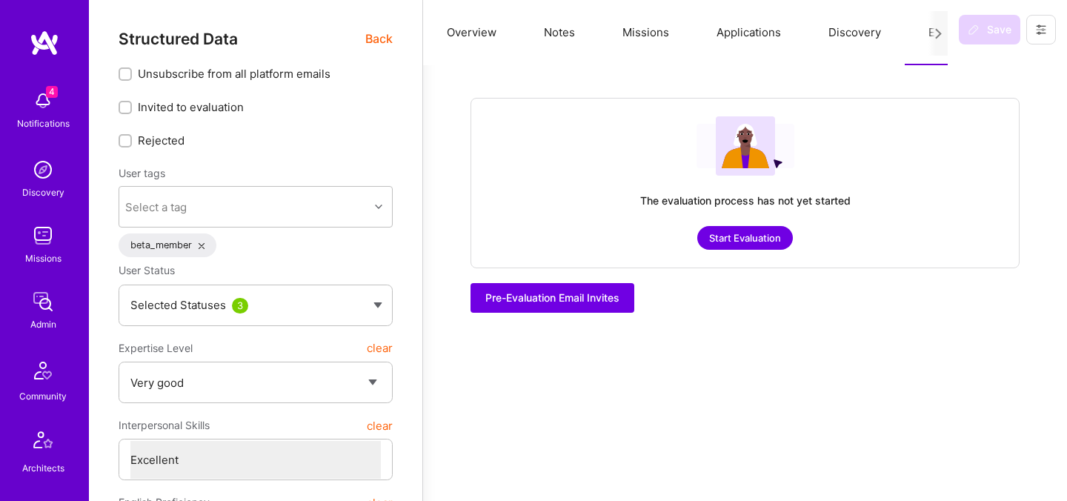
click at [735, 250] on div "The evaluation process has not yet started Start Evaluation" at bounding box center [745, 183] width 549 height 170
click at [742, 242] on button "Start Evaluation" at bounding box center [746, 238] width 96 height 24
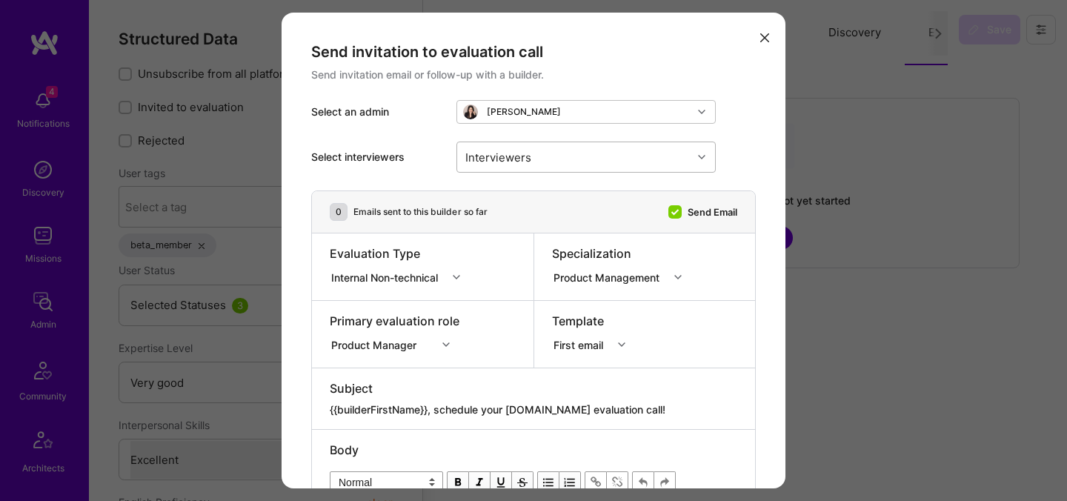
click at [546, 155] on div "Interviewers" at bounding box center [574, 157] width 235 height 30
type input "javie"
click at [503, 198] on div "[PERSON_NAME]" at bounding box center [587, 196] width 242 height 16
checkbox input "true"
type input "[PERSON_NAME]"
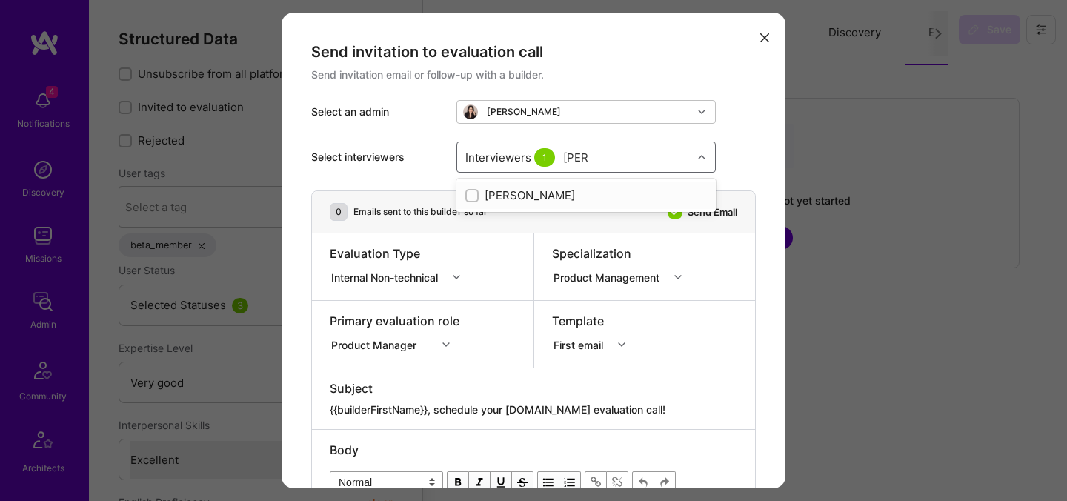
click at [511, 201] on div "[PERSON_NAME]" at bounding box center [587, 196] width 242 height 16
checkbox input "true"
type input "wil"
click at [501, 221] on div "[PERSON_NAME]" at bounding box center [587, 223] width 242 height 16
checkbox input "true"
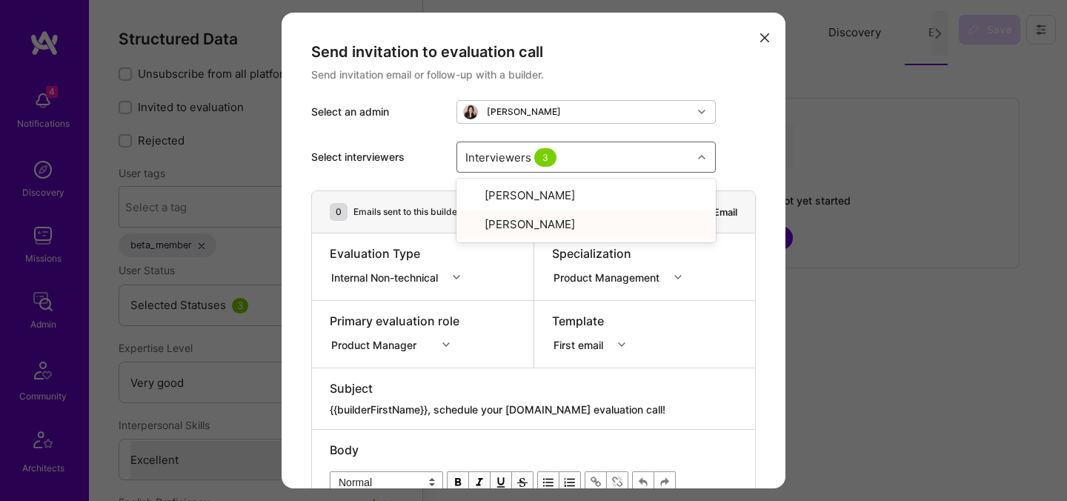
click at [402, 274] on div "Internal Non-technical" at bounding box center [387, 277] width 113 height 16
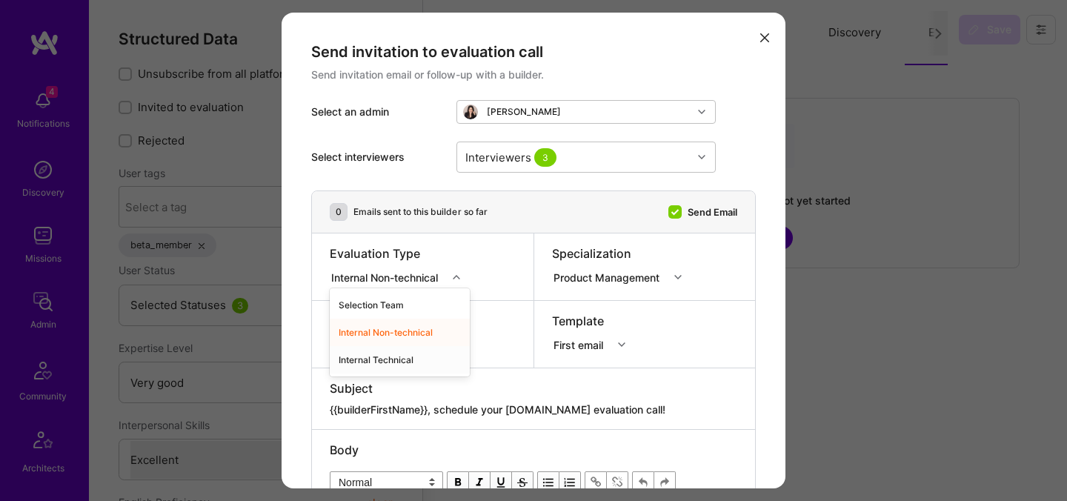
click at [368, 357] on div "Internal Technical" at bounding box center [400, 359] width 140 height 27
click at [373, 345] on div "Product Manager" at bounding box center [395, 342] width 130 height 15
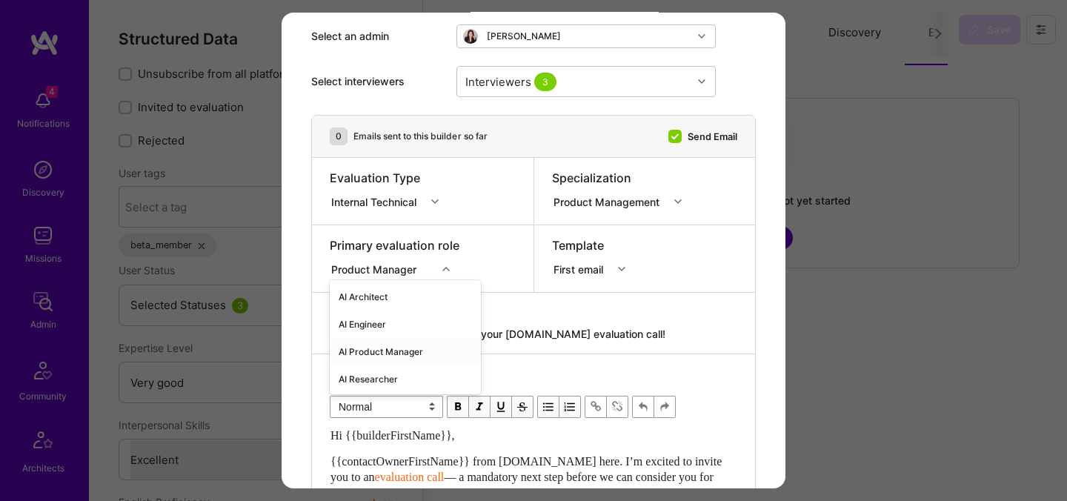
scroll to position [83, 0]
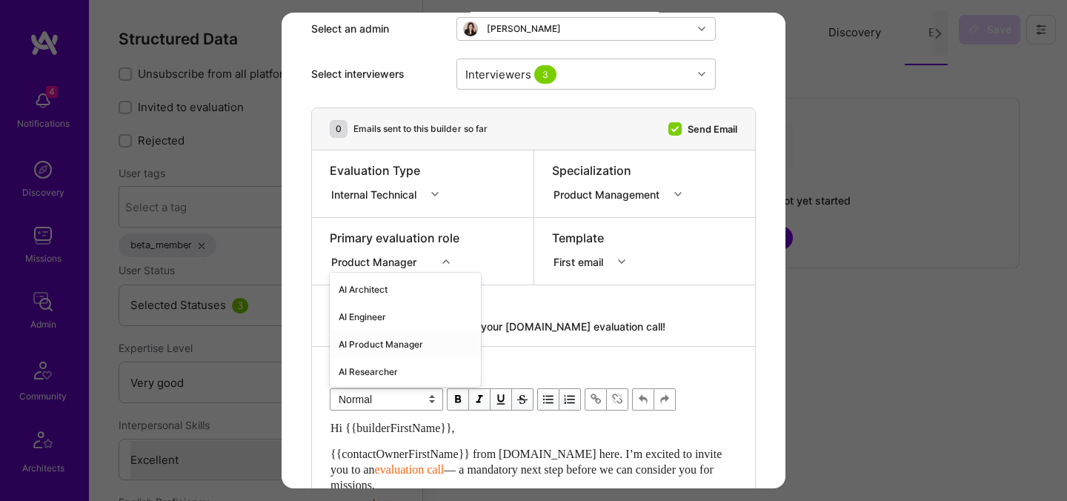
click at [372, 342] on div "AI Product Manager" at bounding box center [405, 344] width 151 height 27
click at [463, 328] on textarea "{{builderFirstName}}, schedule your [DOMAIN_NAME] evaluation call!" at bounding box center [534, 326] width 408 height 15
paste textarea "unlock your AI-Verified status"
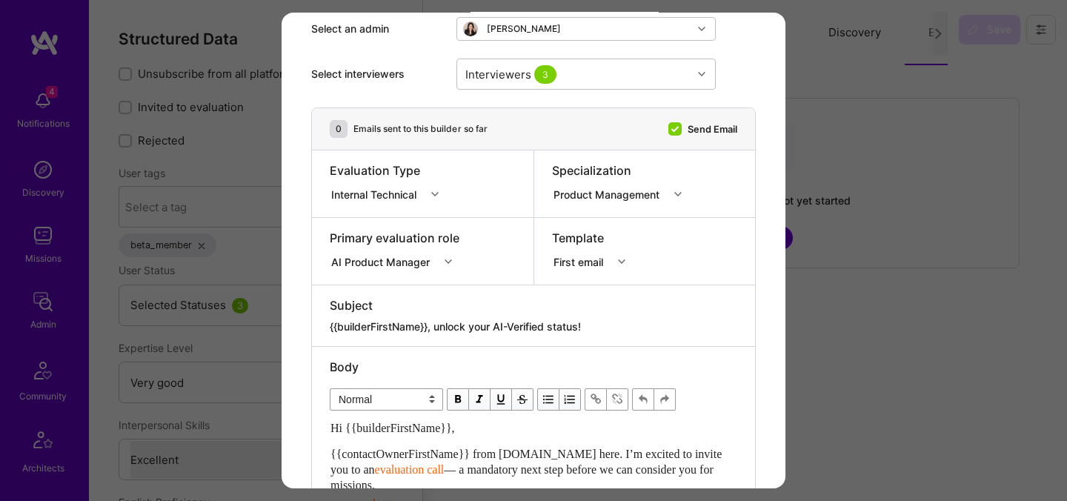
type textarea "{{builderFirstName}}, unlock your AI-Verified status!"
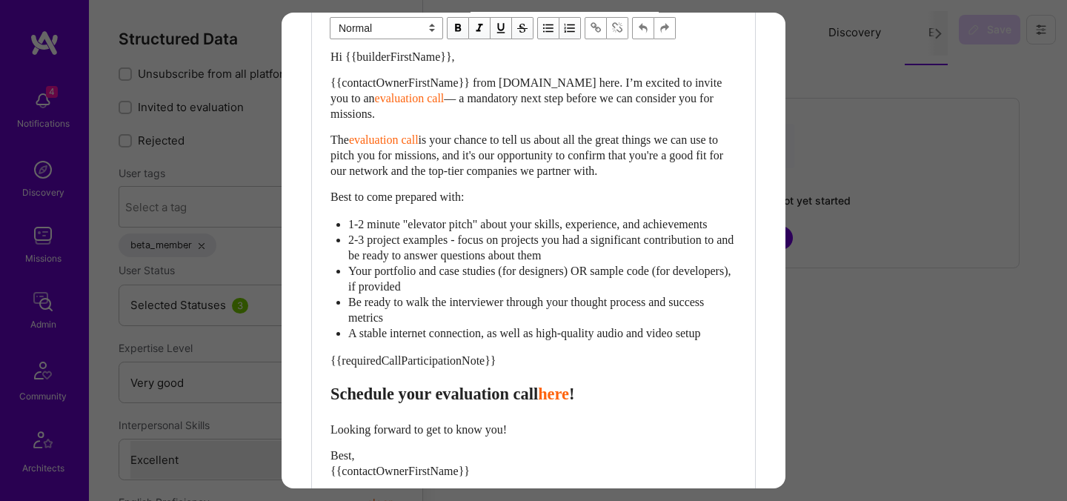
scroll to position [458, 0]
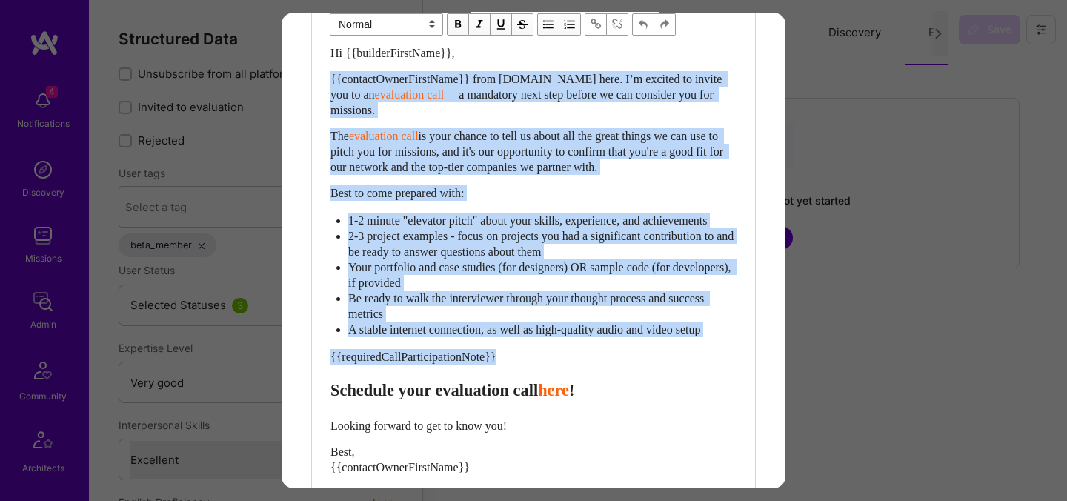
drag, startPoint x: 334, startPoint y: 404, endPoint x: 329, endPoint y: 82, distance: 322.5
click at [330, 82] on div "Hi {{builderFirstName}}, {{contactOwnerFirstName}} from [DOMAIN_NAME] here. I’m…" at bounding box center [534, 293] width 408 height 499
paste div "Enter email text"
select select "header-two"
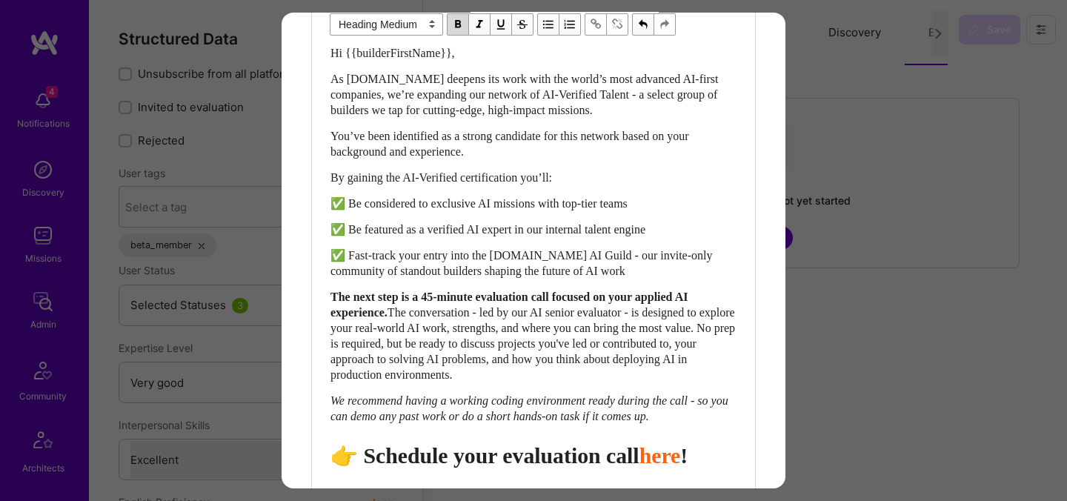
click at [530, 468] on span "👉 Schedule your evaluation call" at bounding box center [485, 455] width 309 height 24
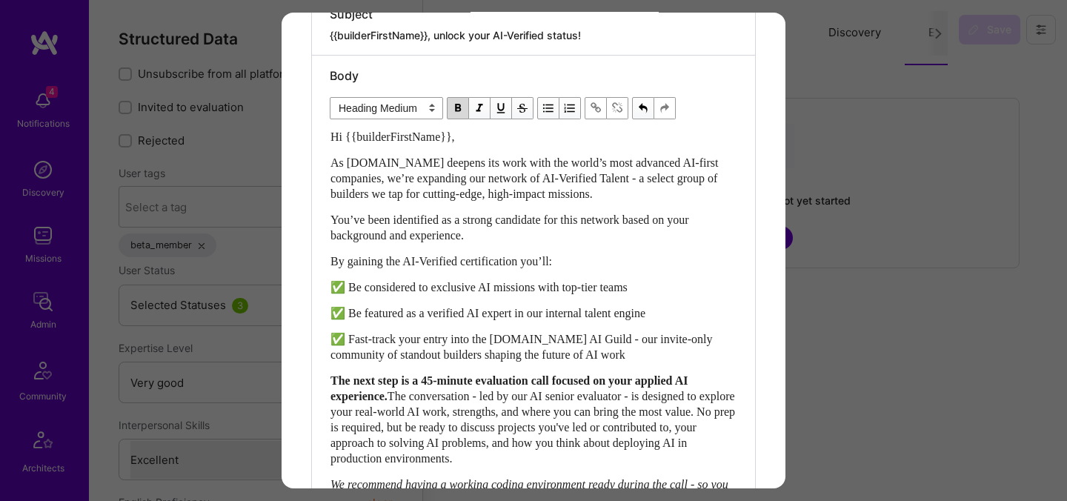
scroll to position [735, 0]
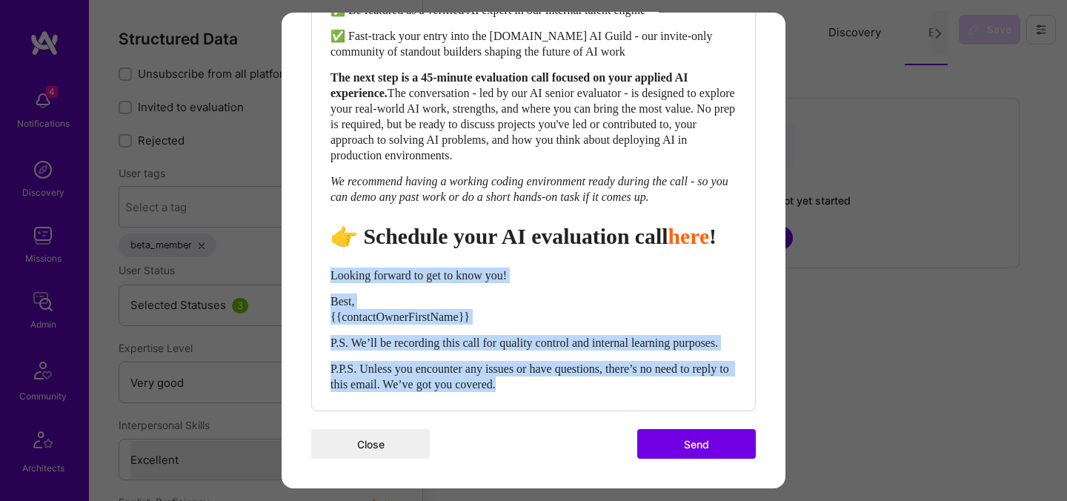
drag, startPoint x: 566, startPoint y: 388, endPoint x: 317, endPoint y: 254, distance: 282.9
click at [317, 254] on div "Body Normal Heading Large Heading Medium Heading Small Heading Medium Hi {{buil…" at bounding box center [533, 81] width 443 height 658
select select "unstyled"
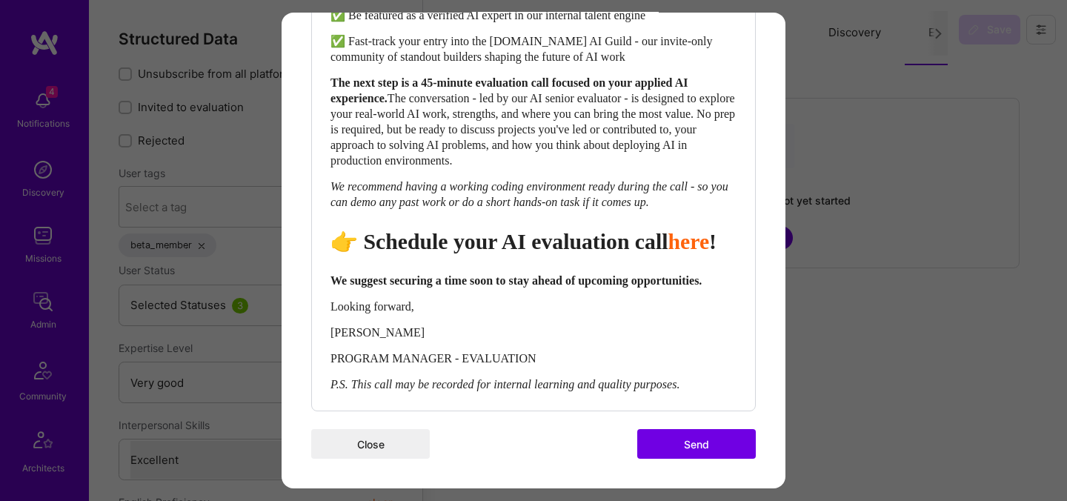
scroll to position [729, 0]
click at [694, 447] on button "Send" at bounding box center [696, 444] width 119 height 30
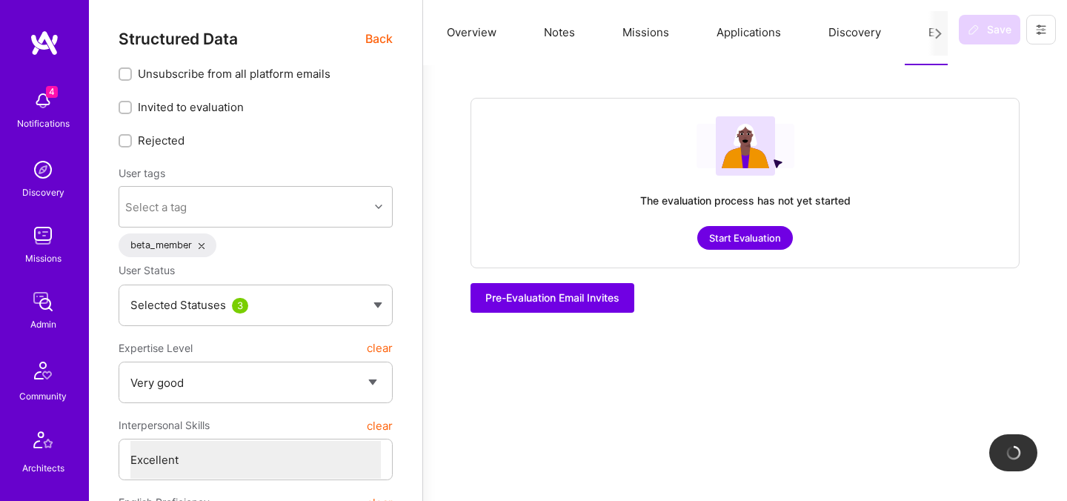
checkbox input "true"
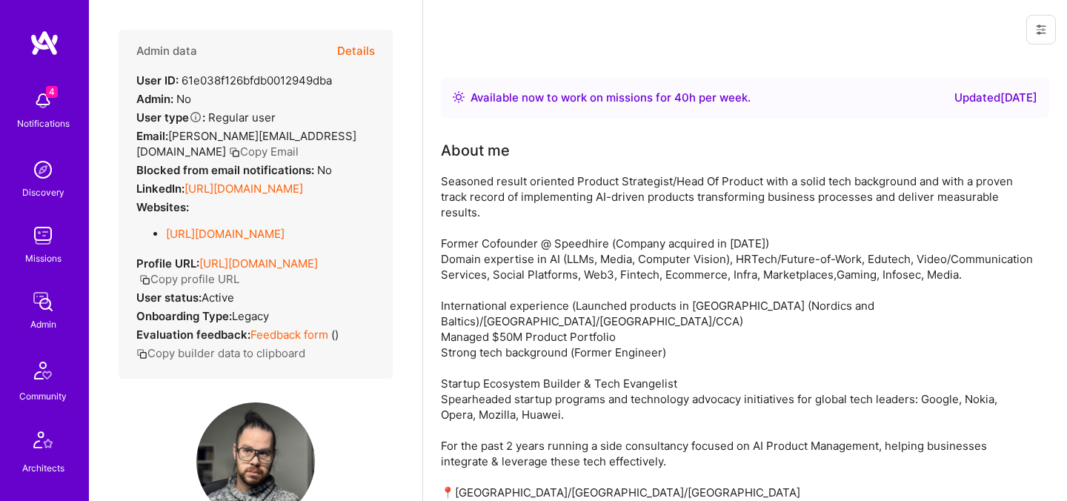
click at [354, 45] on button "Details" at bounding box center [356, 51] width 38 height 43
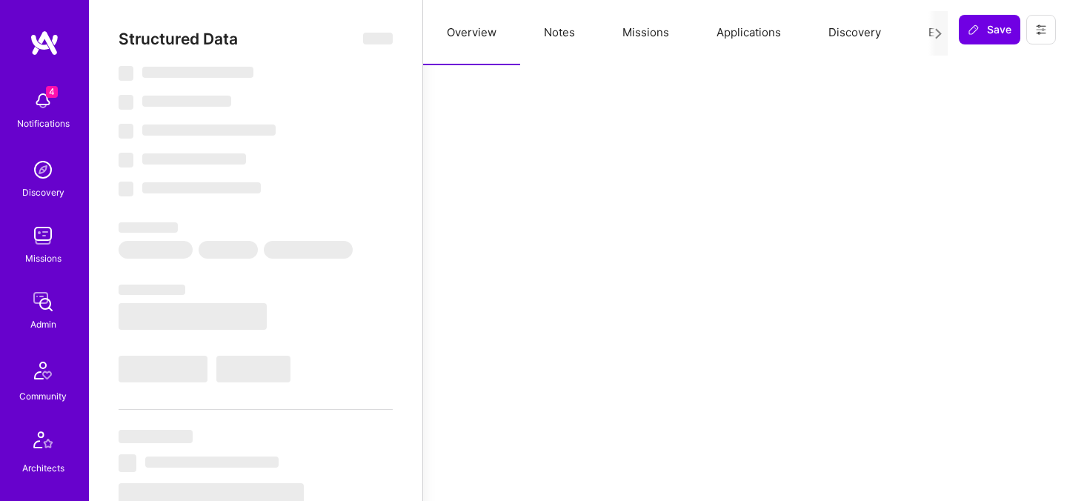
click at [922, 34] on button "Evaluation" at bounding box center [956, 32] width 102 height 65
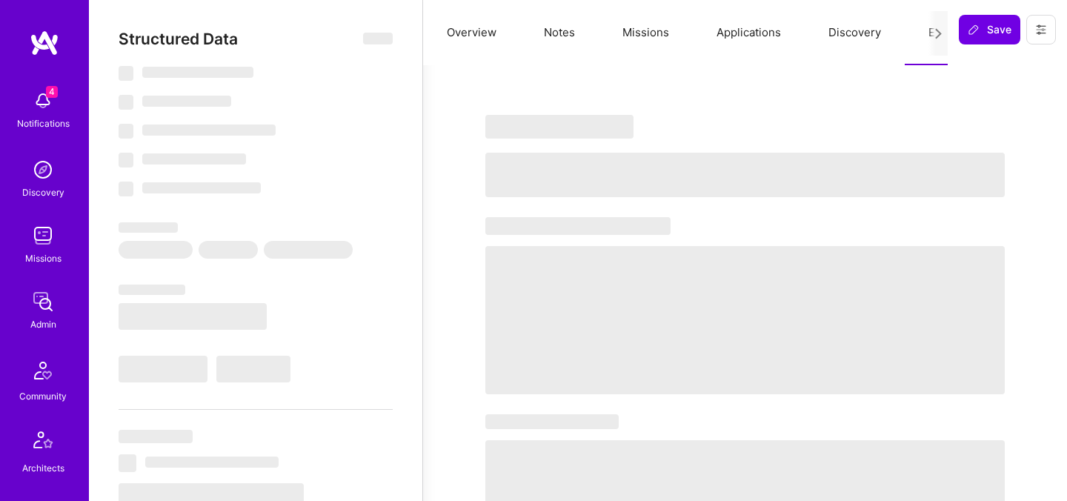
select select "Right Now"
select select "7"
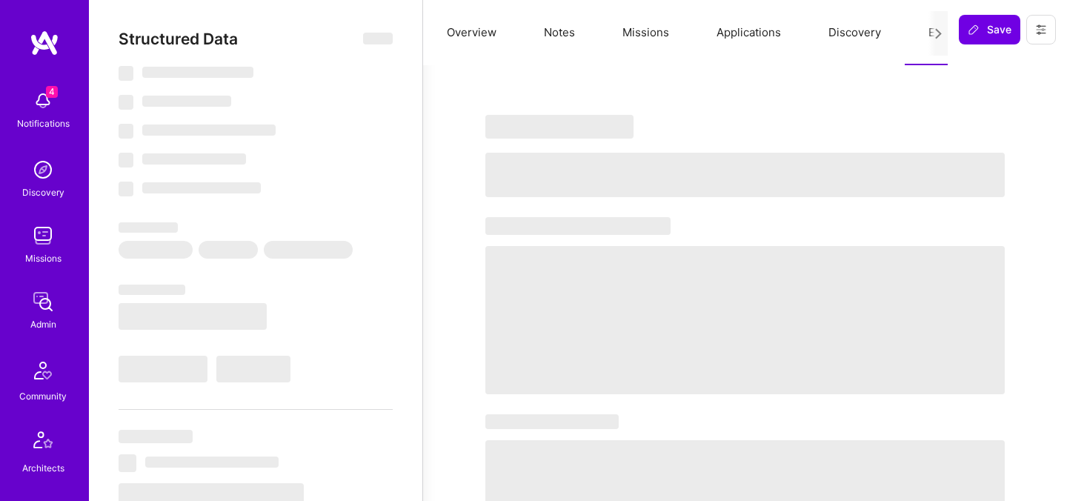
select select "IL"
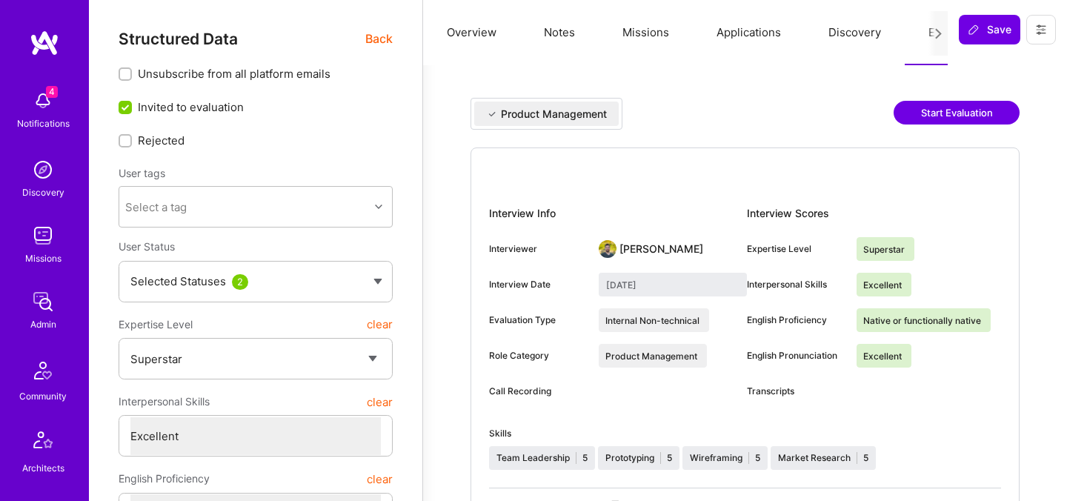
click at [928, 113] on button "Start Evaluation" at bounding box center [957, 113] width 126 height 24
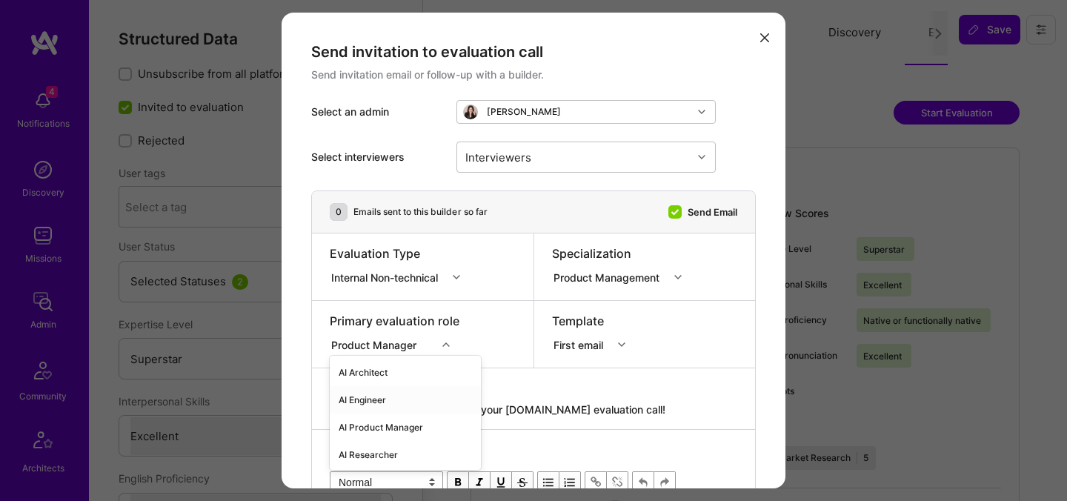
click at [369, 343] on div "option AI Engineer focused, 2 of 70. 70 results available. Use Up and Down to c…" at bounding box center [395, 342] width 130 height 15
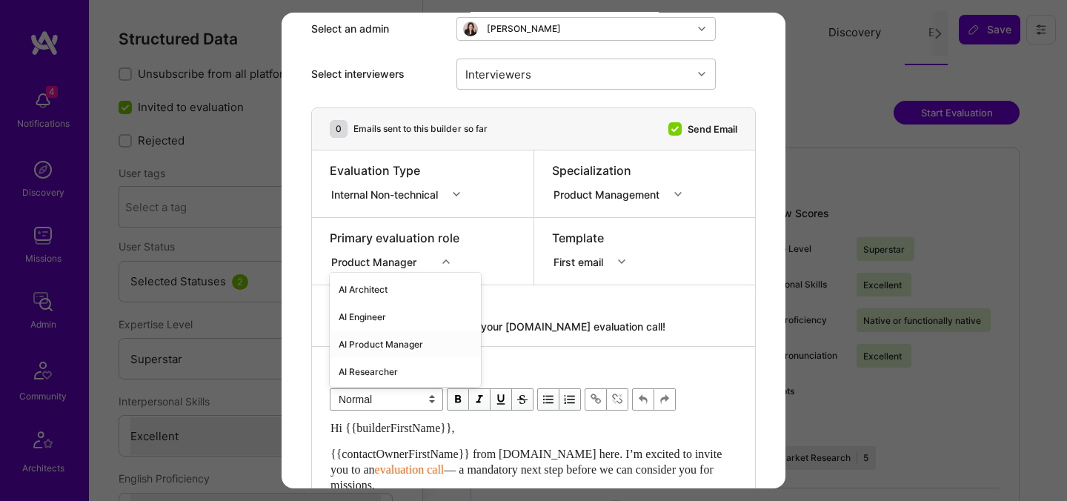
click at [368, 346] on div "AI Product Manager" at bounding box center [405, 344] width 151 height 27
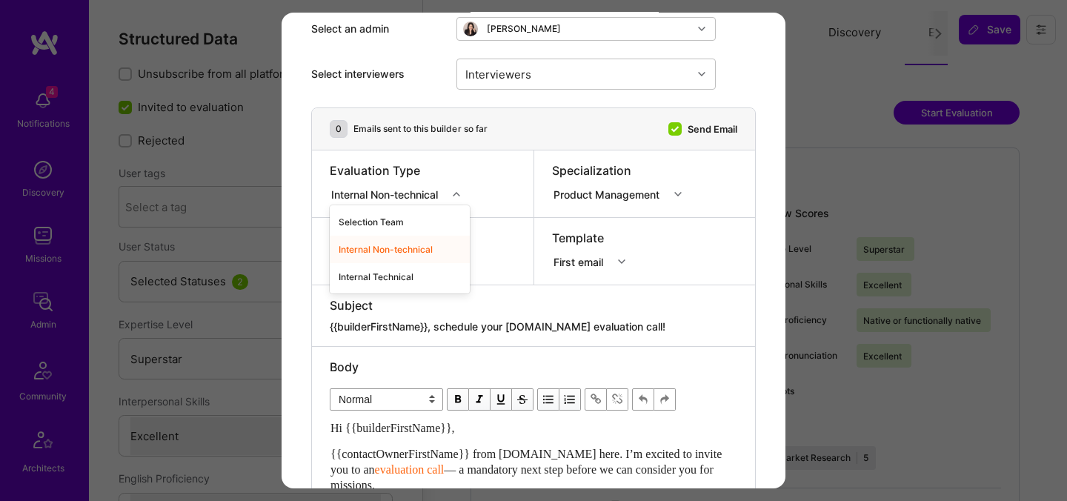
click at [383, 202] on div "Internal Non-technical" at bounding box center [388, 194] width 117 height 19
click at [371, 276] on div "Internal Technical" at bounding box center [400, 276] width 140 height 27
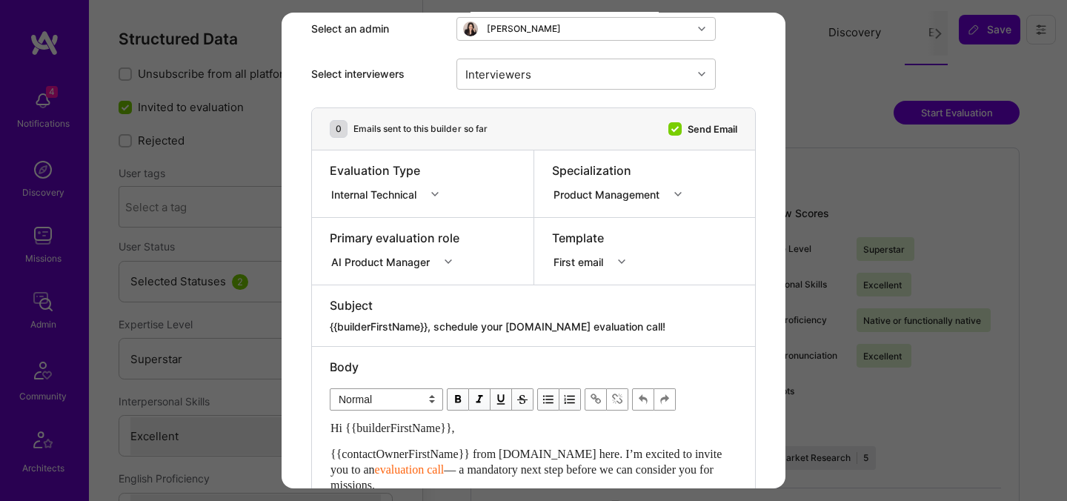
click at [480, 328] on textarea "{{builderFirstName}}, schedule your [DOMAIN_NAME] evaluation call!" at bounding box center [534, 326] width 408 height 15
paste textarea "unlock your AI-Verified status"
type textarea "{{builderFirstName}}, unlock your AI-Verified status!"
click at [540, 61] on div "Interviewers" at bounding box center [574, 74] width 235 height 30
type input "jav"
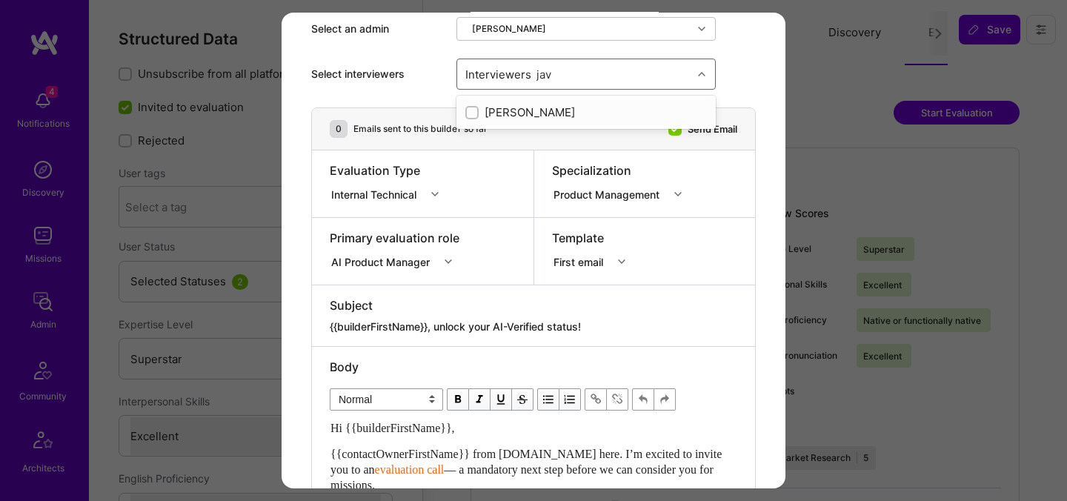
checkbox input "true"
type input "[PERSON_NAME]"
checkbox input "true"
type input "[PERSON_NAME]"
checkbox input "true"
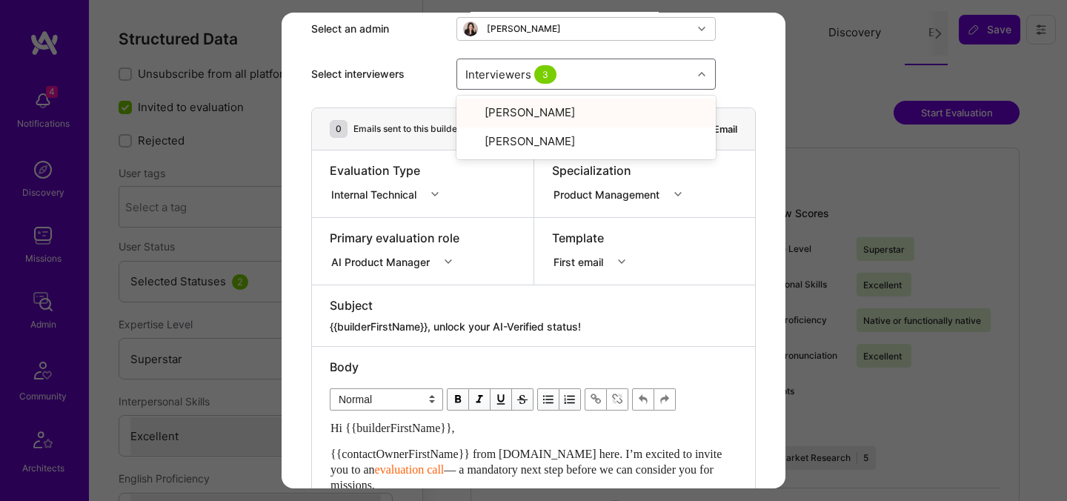
click at [763, 73] on div "Send invitation to evaluation call Send invitation email or follow-up with a bu…" at bounding box center [534, 472] width 504 height 1084
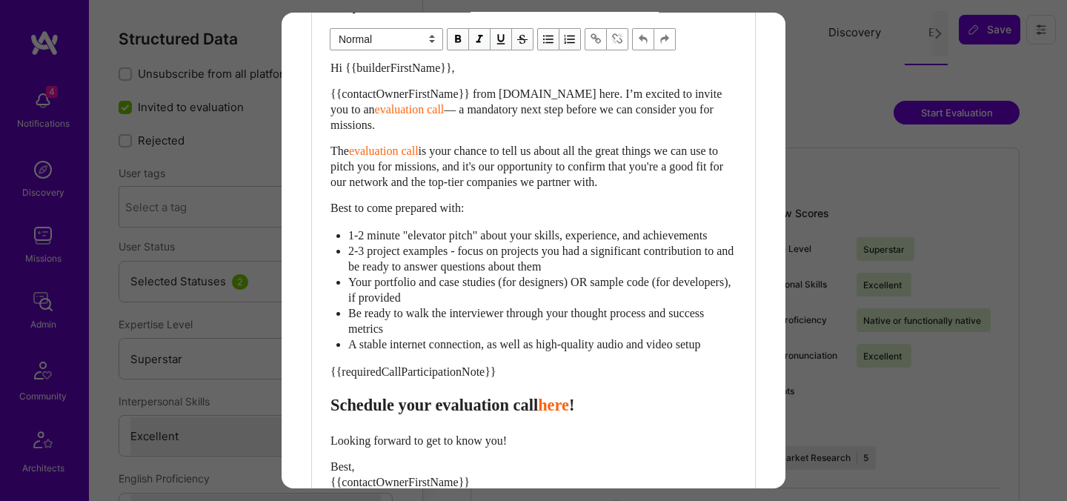
scroll to position [457, 0]
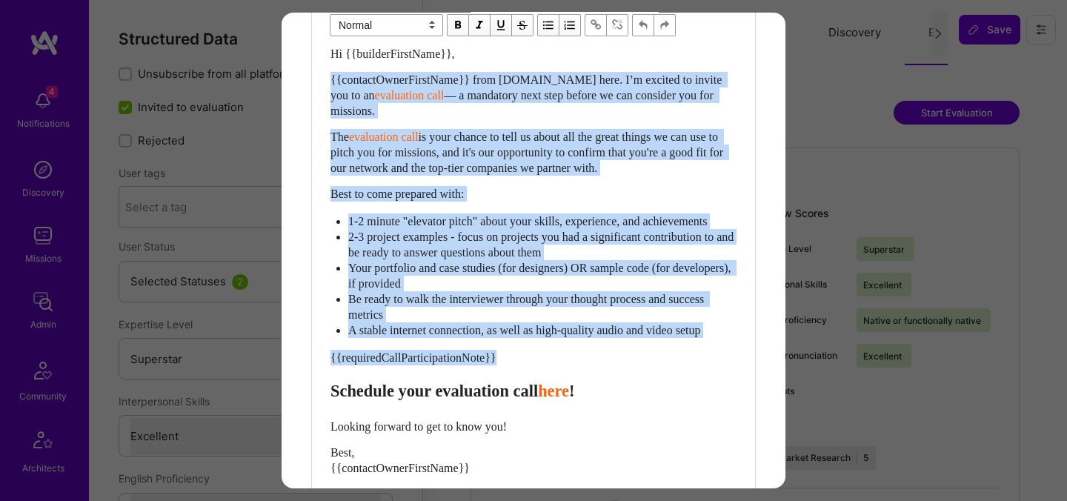
drag, startPoint x: 332, startPoint y: 402, endPoint x: 325, endPoint y: 84, distance: 318.8
click at [325, 84] on div "Body Normal Heading Large Heading Medium Heading Small Normal Hi {{builderFirst…" at bounding box center [533, 267] width 443 height 589
paste div "Enter email text"
select select "header-two"
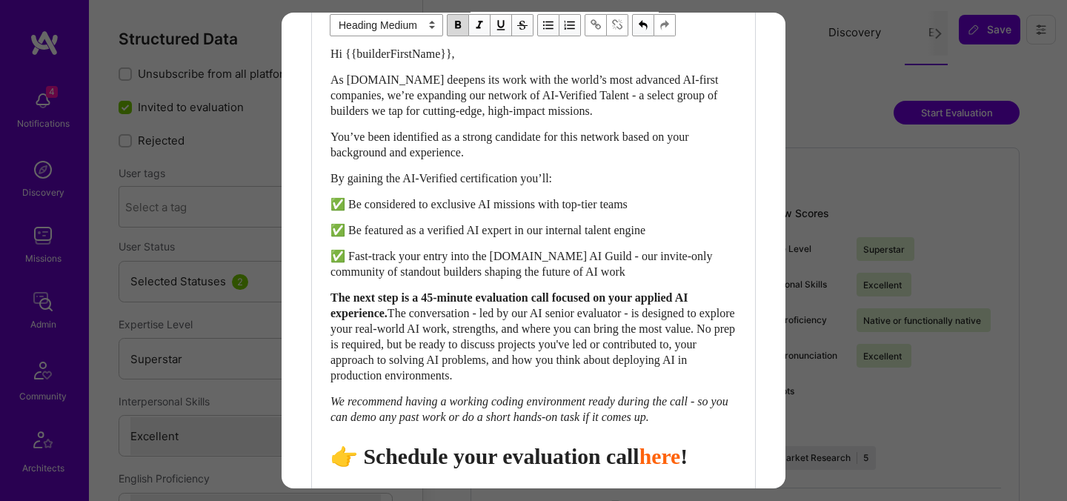
click at [526, 468] on span "👉 Schedule your evaluation call" at bounding box center [485, 456] width 309 height 24
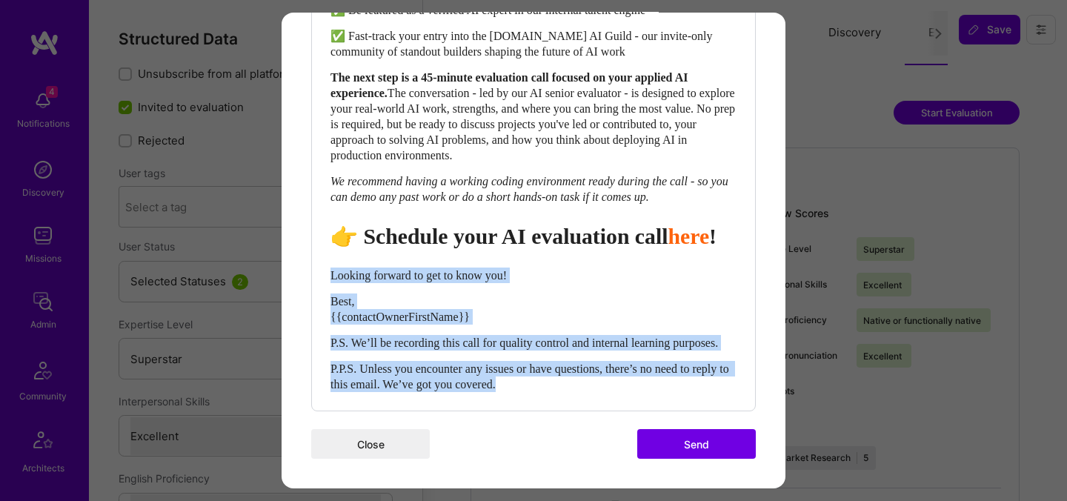
drag, startPoint x: 563, startPoint y: 389, endPoint x: 327, endPoint y: 254, distance: 271.6
click at [327, 254] on div "Body Normal Heading Large Heading Medium Heading Small Heading Medium Hi {{buil…" at bounding box center [533, 81] width 443 height 658
select select "unstyled"
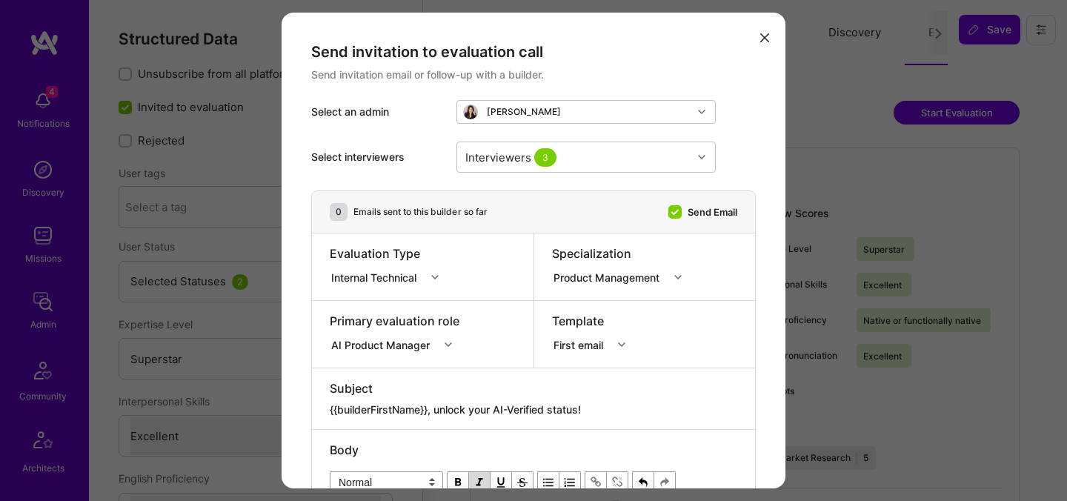
scroll to position [729, 0]
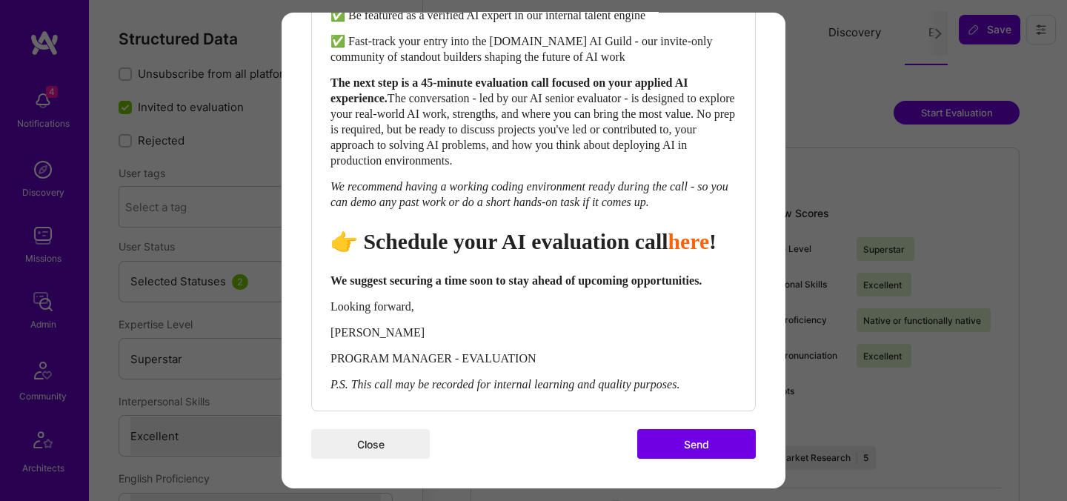
click at [672, 446] on button "Send" at bounding box center [696, 444] width 119 height 30
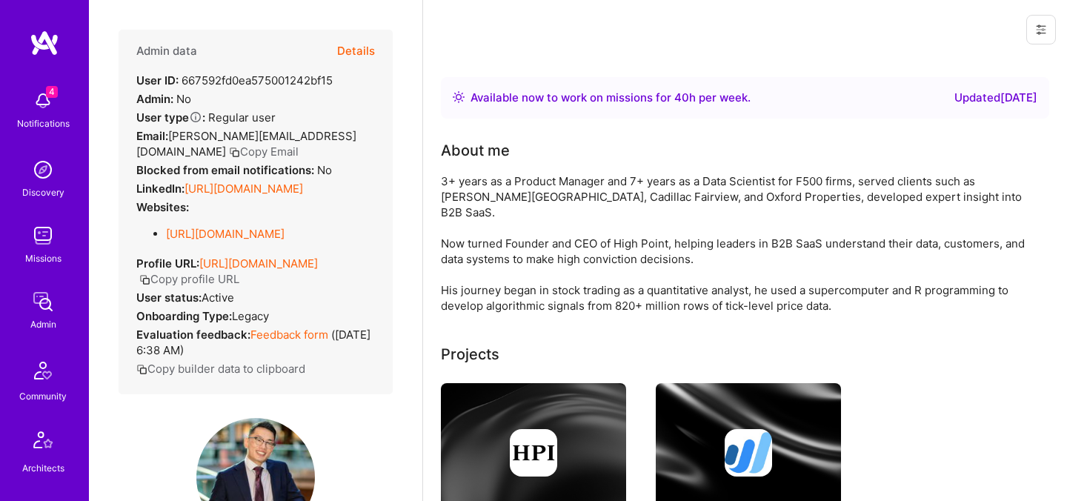
click at [368, 48] on button "Details" at bounding box center [356, 51] width 38 height 43
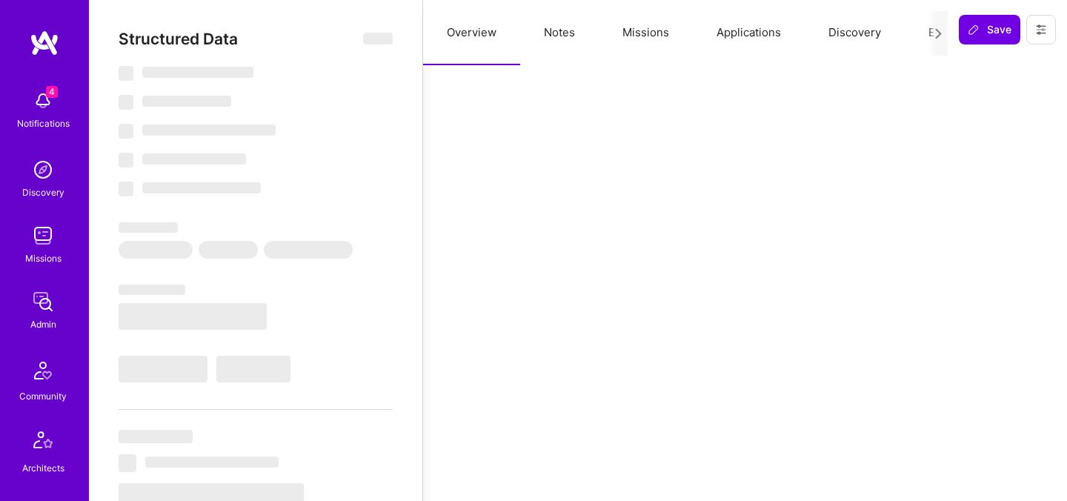
click at [925, 30] on button "Evaluation" at bounding box center [956, 32] width 102 height 65
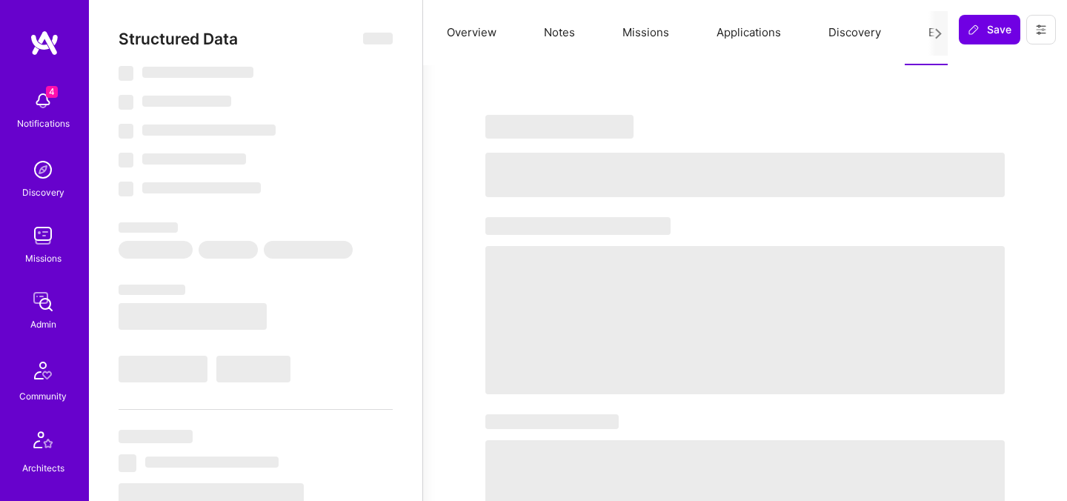
select select "Right Now"
select select "4"
select select "7"
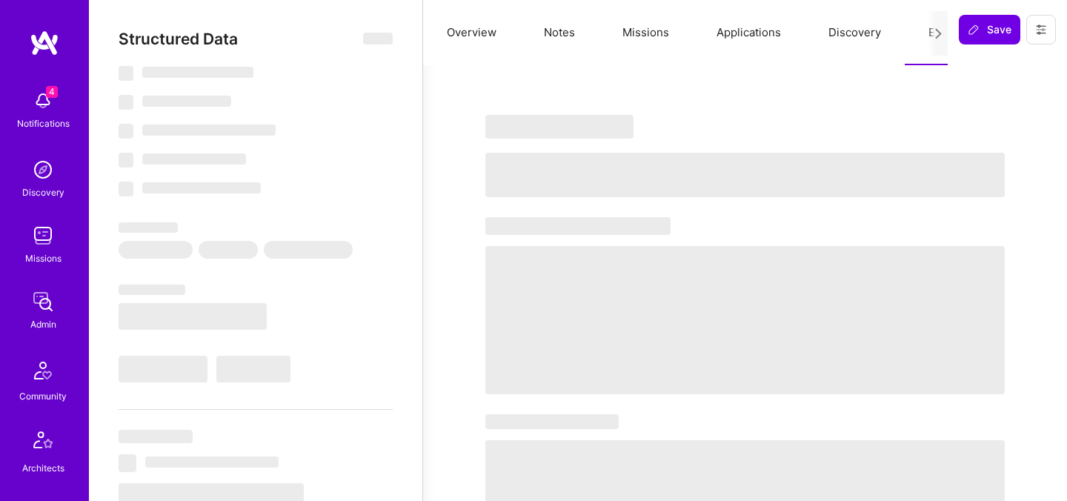
select select "CA"
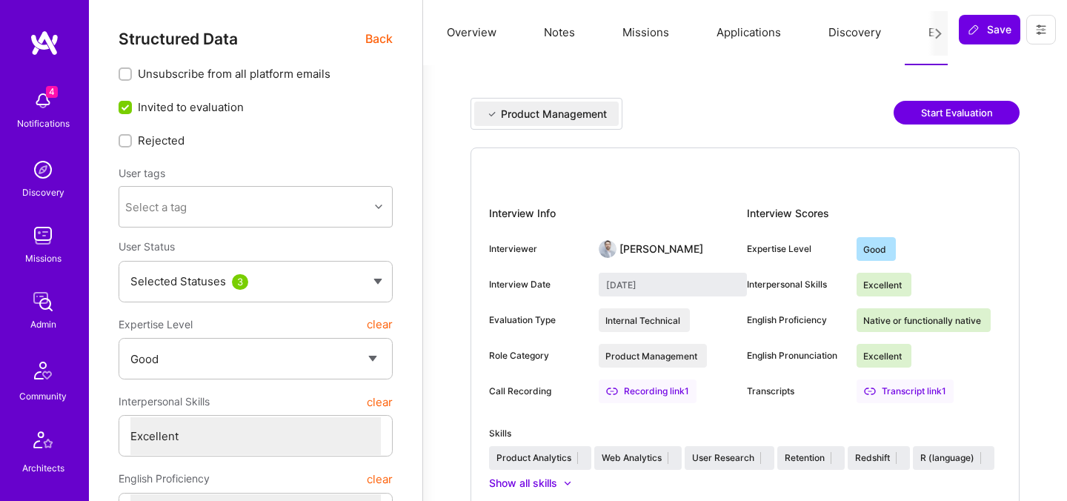
click at [957, 113] on button "Start Evaluation" at bounding box center [957, 113] width 126 height 24
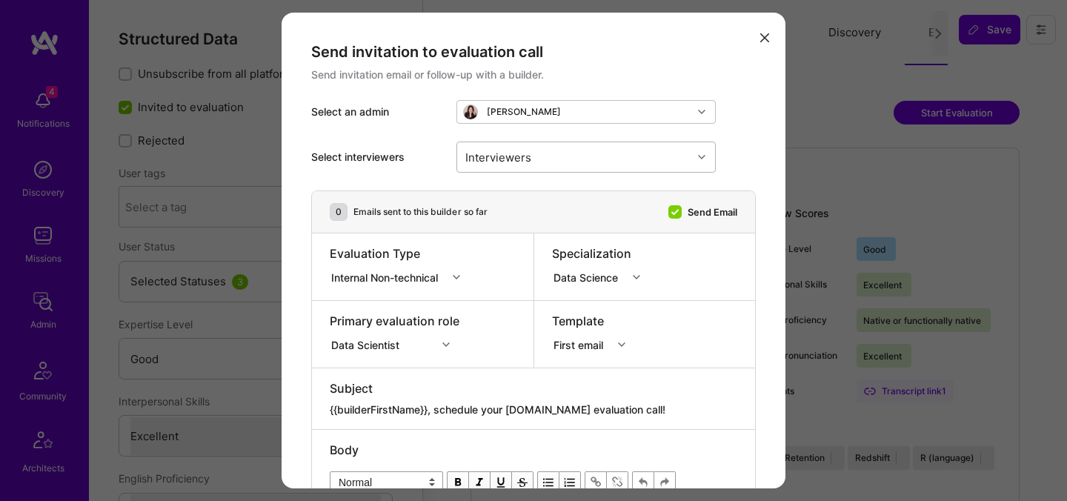
click at [620, 154] on div "Interviewers" at bounding box center [574, 157] width 235 height 30
type input "javie"
checkbox input "true"
type input "[PERSON_NAME]"
checkbox input "true"
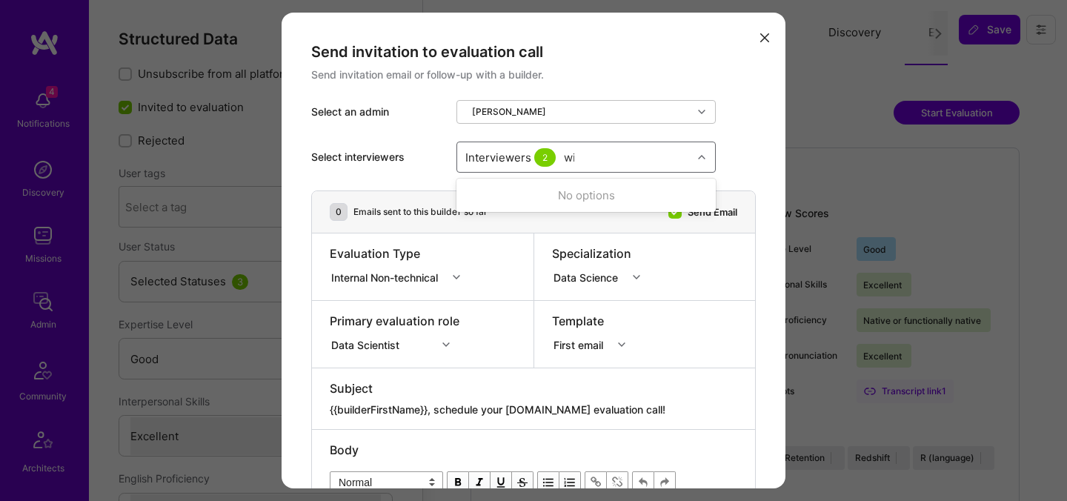
type input "wil"
checkbox input "true"
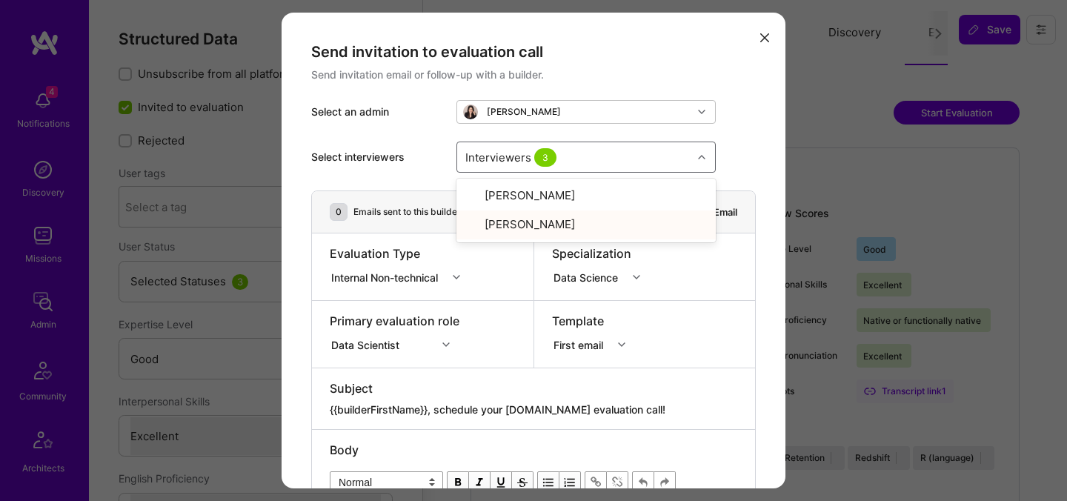
click at [414, 275] on div "Internal Non-technical" at bounding box center [387, 277] width 113 height 16
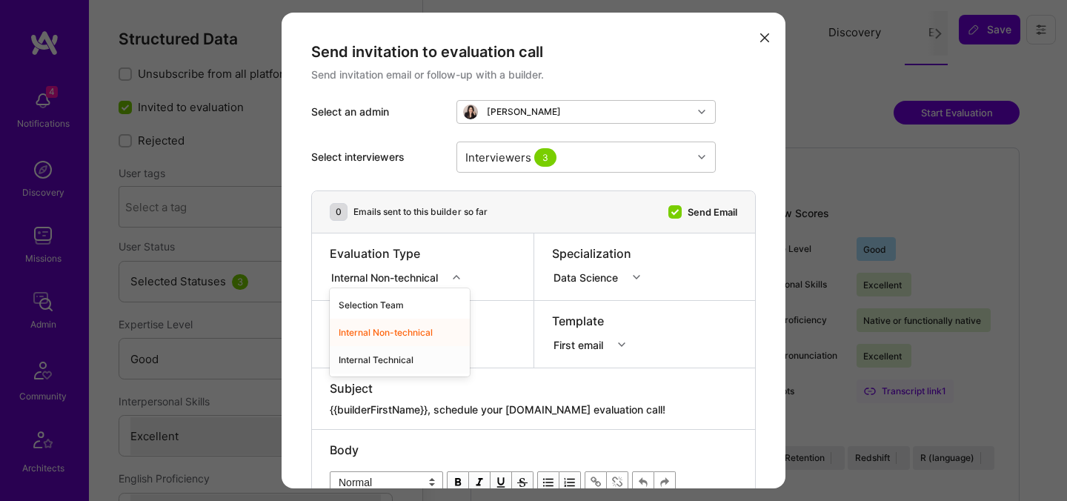
click at [391, 354] on div "Internal Technical" at bounding box center [400, 359] width 140 height 27
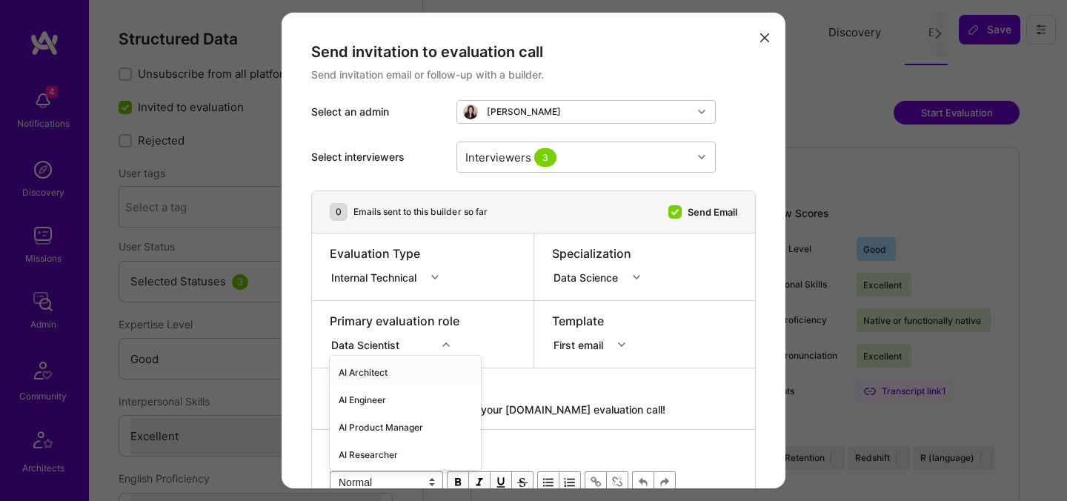
click at [399, 345] on div "option AI Architect focused, 1 of 70. 70 results available. Use Up and Down to …" at bounding box center [395, 342] width 130 height 15
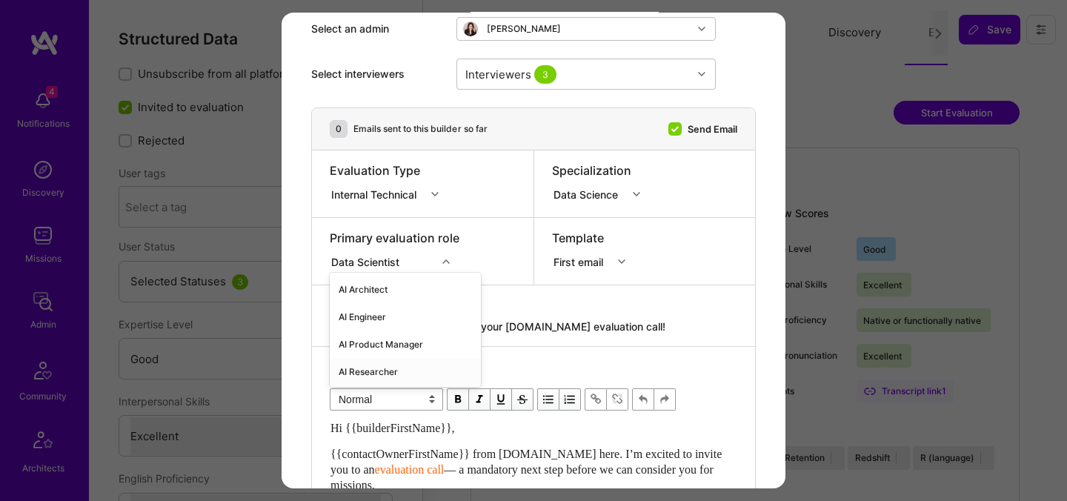
click at [373, 371] on div "AI Researcher" at bounding box center [405, 371] width 151 height 27
click at [437, 326] on textarea "{{builderFirstName}}, schedule your [DOMAIN_NAME] evaluation call!" at bounding box center [534, 326] width 408 height 15
paste textarea "unlock your AI-Verified status"
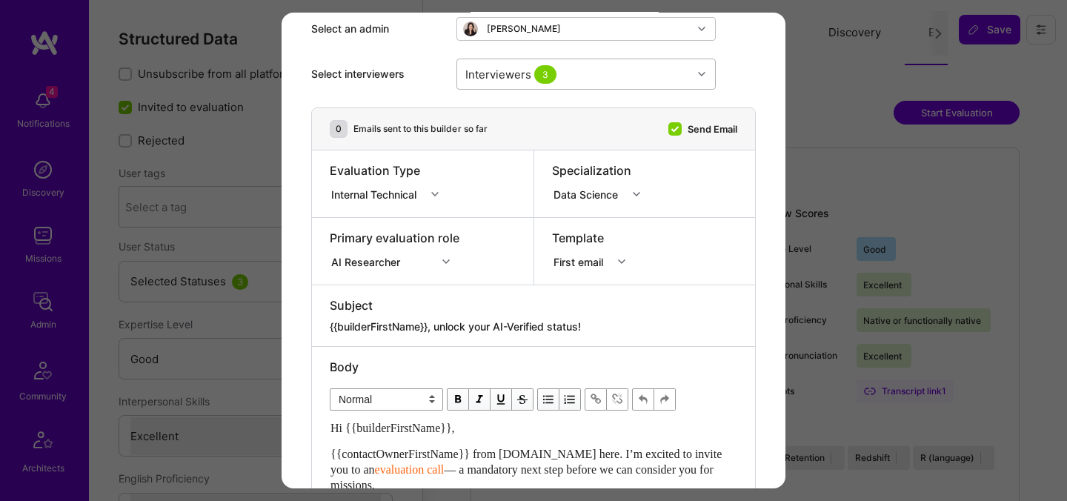
type textarea "{{builderFirstName}}, unlock your AI-Verified status!"
click at [590, 73] on div "Interviewers 3" at bounding box center [574, 74] width 235 height 30
click at [489, 136] on div "[PERSON_NAME]" at bounding box center [587, 140] width 242 height 16
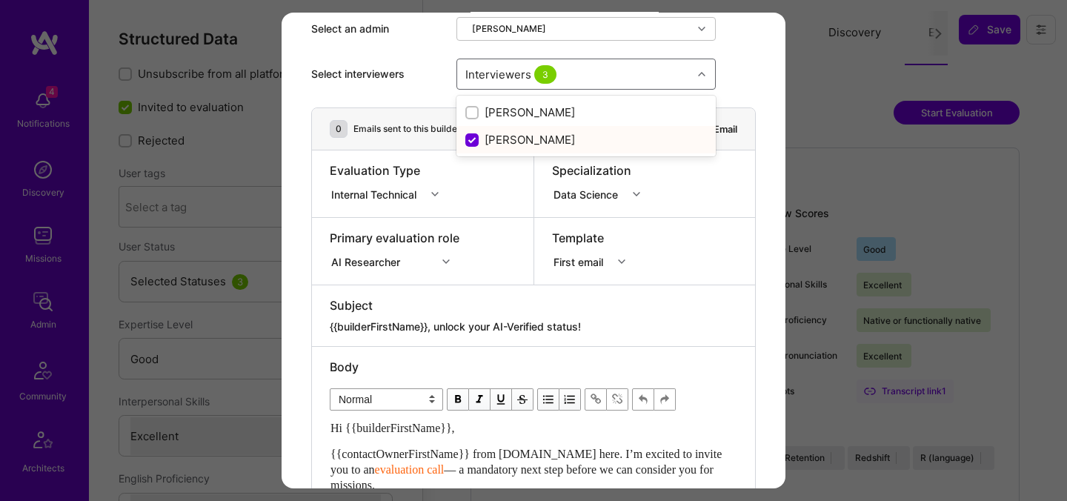
checkbox input "false"
click at [523, 82] on div "Interviewers 2" at bounding box center [512, 73] width 101 height 21
click at [540, 78] on span "2" at bounding box center [544, 73] width 21 height 19
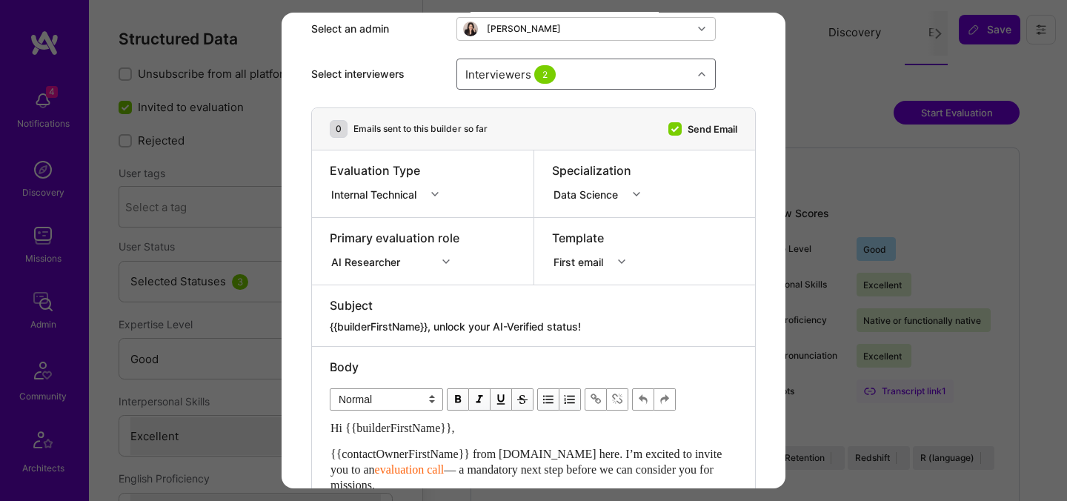
click at [540, 78] on span "2" at bounding box center [544, 73] width 21 height 19
type input "tob"
click at [488, 112] on div "[PERSON_NAME]" at bounding box center [587, 113] width 242 height 16
checkbox input "false"
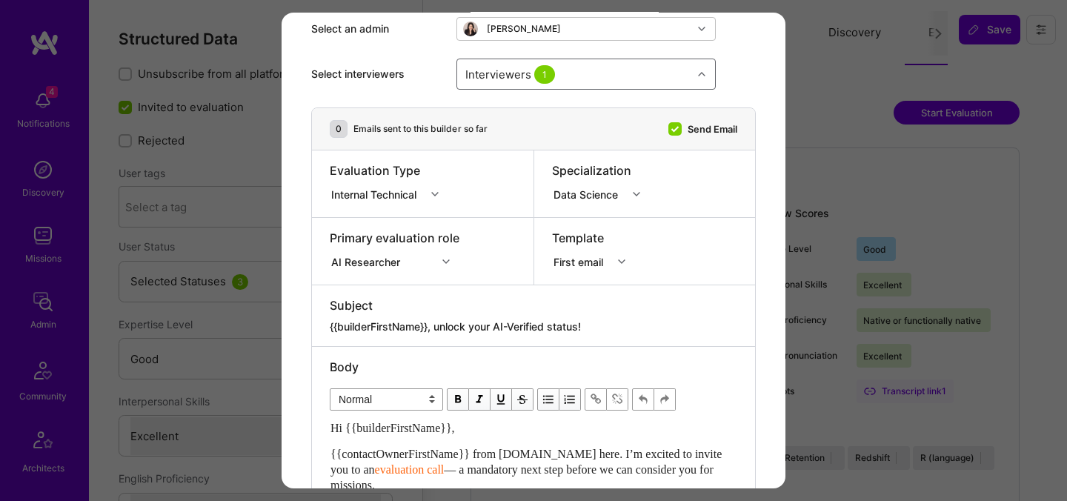
click at [571, 78] on div "Interviewers 1" at bounding box center [574, 74] width 235 height 30
type input "jav"
click at [516, 110] on div "Javier Rincon" at bounding box center [587, 113] width 242 height 16
checkbox input "false"
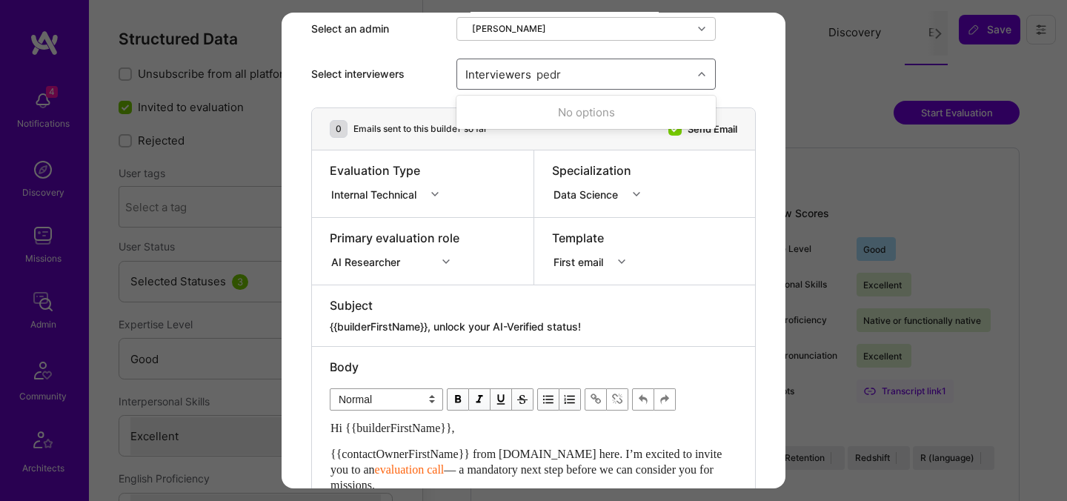
type input "[PERSON_NAME]"
checkbox input "true"
type input "most"
checkbox input "true"
type input "[PERSON_NAME]"
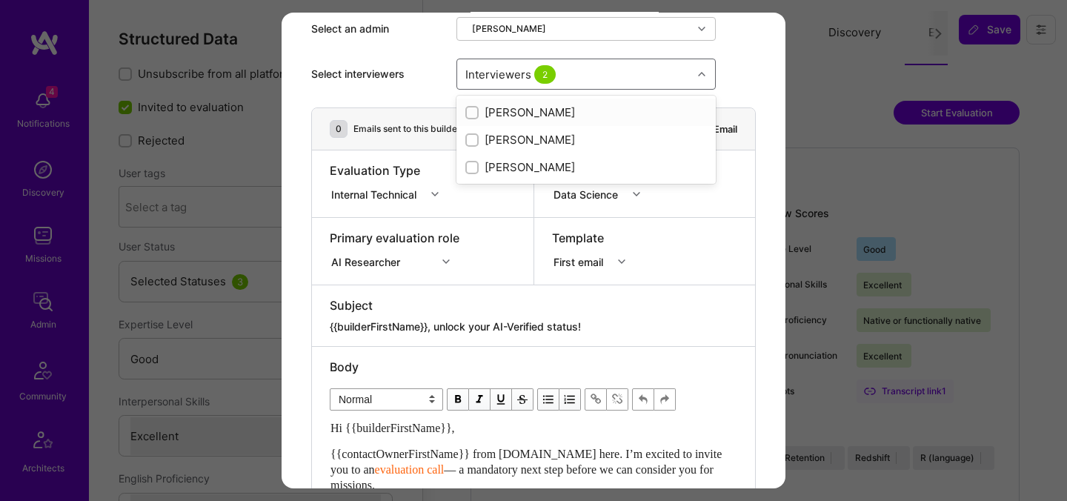
checkbox input "true"
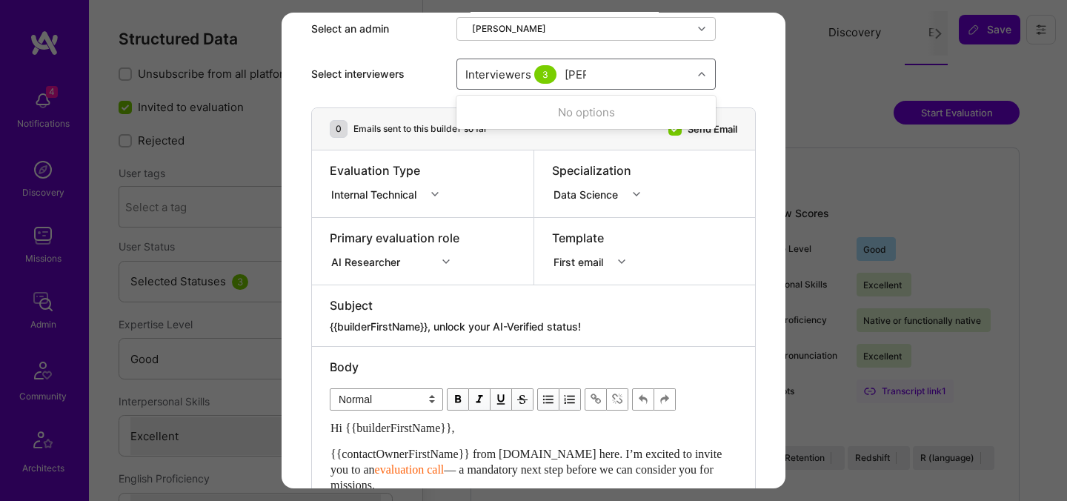
type input "tomi"
checkbox input "true"
type input "elon"
checkbox input "true"
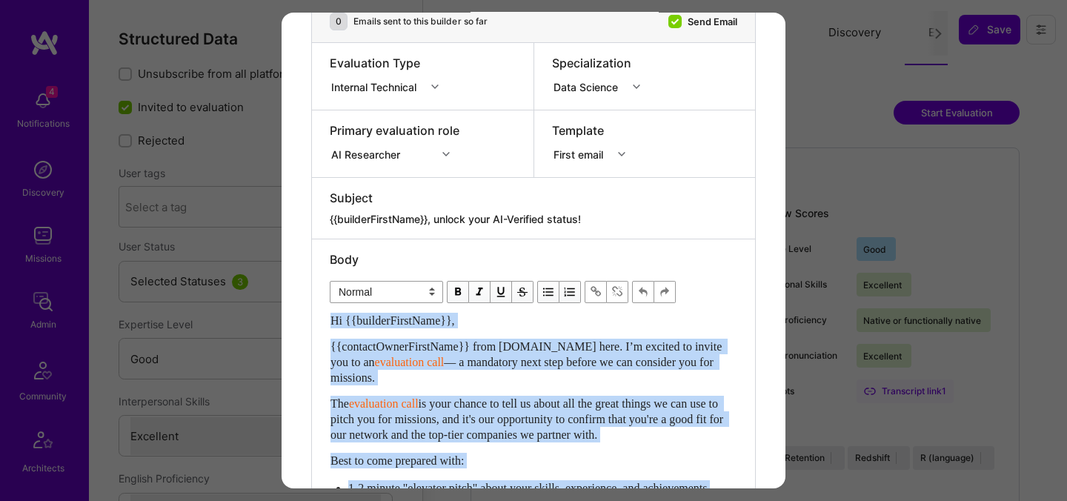
scroll to position [290, 0]
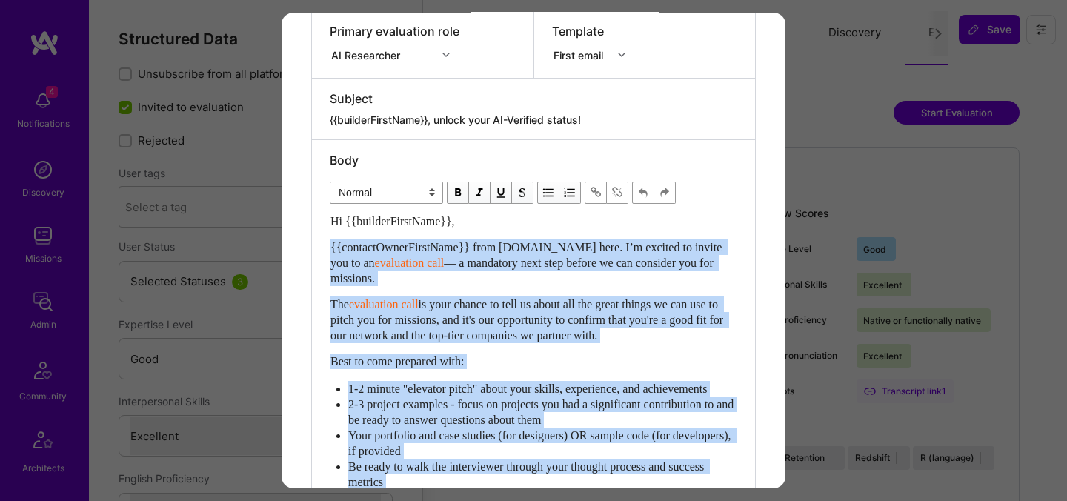
drag, startPoint x: 330, startPoint y: 285, endPoint x: 322, endPoint y: 245, distance: 41.4
click at [322, 245] on div "Body Normal Heading Large Heading Medium Heading Small Normal Hi {{builderFirst…" at bounding box center [533, 434] width 443 height 589
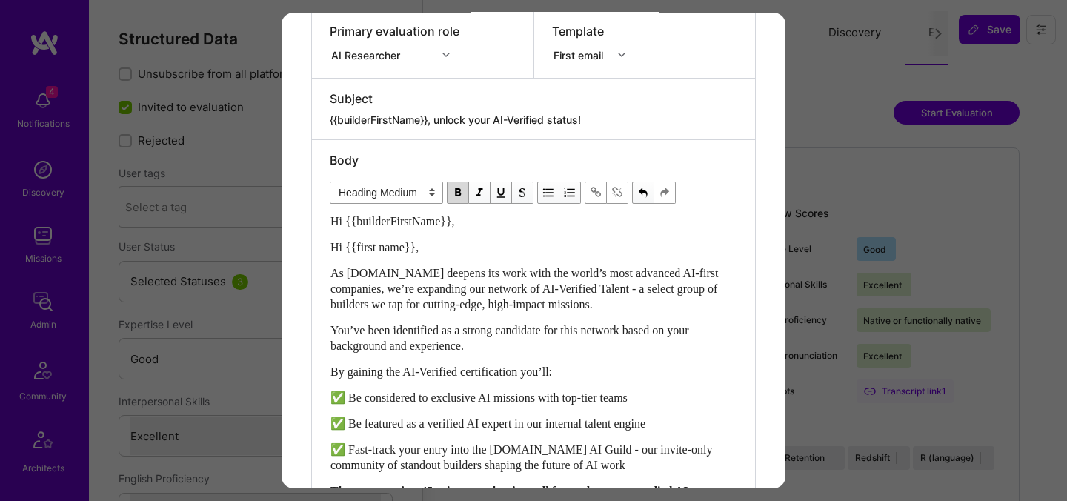
click at [362, 242] on span "Hi {{first name}}," at bounding box center [375, 247] width 88 height 13
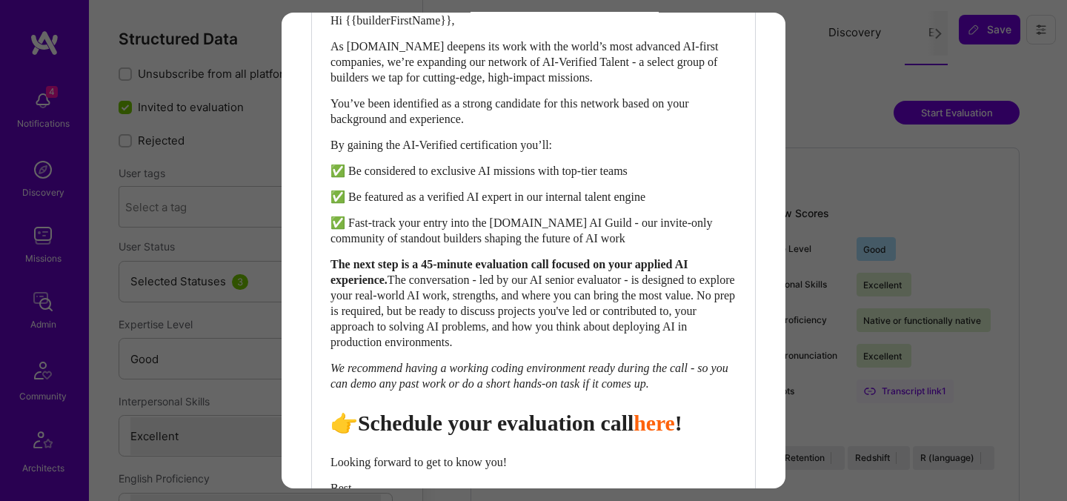
scroll to position [495, 0]
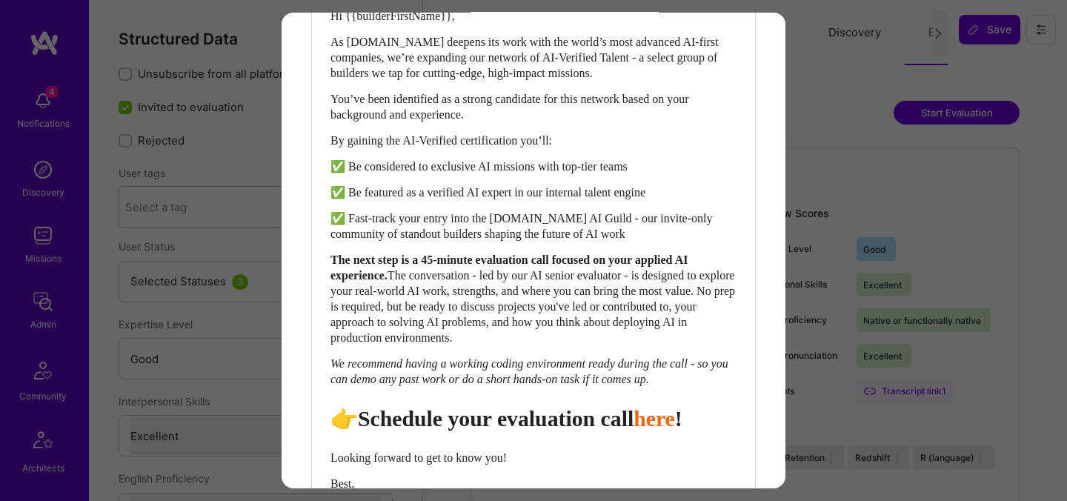
click at [357, 431] on span "👉Schedule your evaluation call" at bounding box center [482, 418] width 303 height 24
select select "header-two"
click at [523, 431] on span "👉 Schedule your evaluation call" at bounding box center [485, 418] width 309 height 24
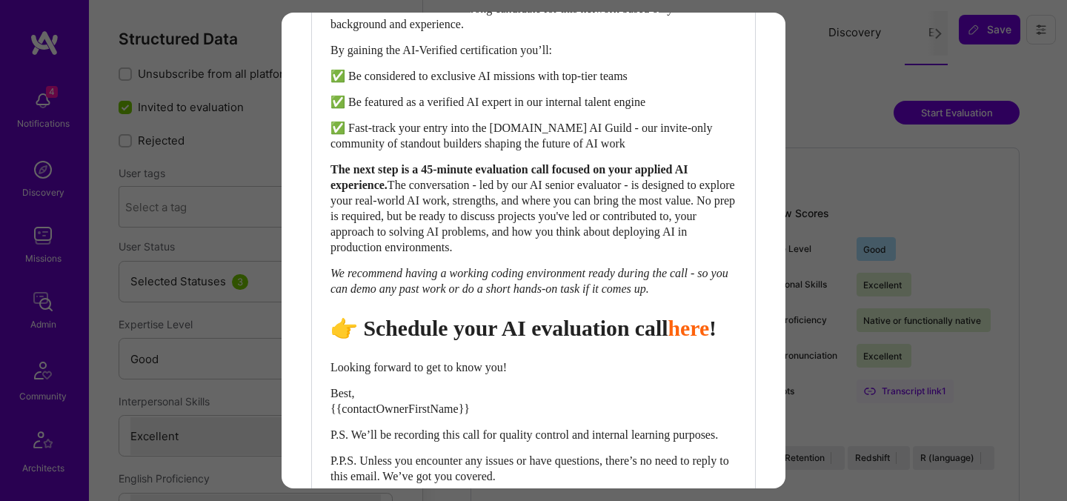
scroll to position [735, 0]
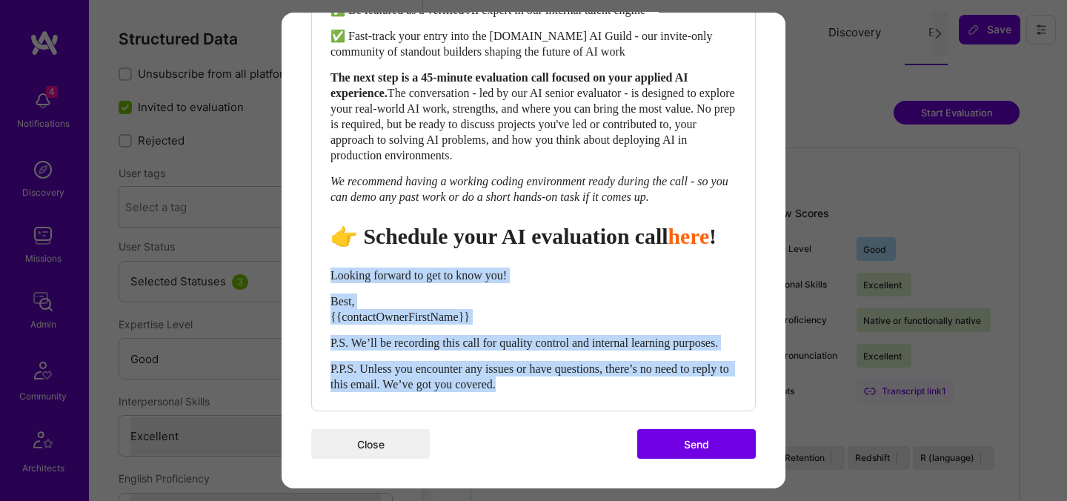
drag, startPoint x: 566, startPoint y: 388, endPoint x: 322, endPoint y: 259, distance: 275.5
click at [322, 259] on div "Body Normal Heading Large Heading Medium Heading Small Heading Medium Hi {{buil…" at bounding box center [533, 81] width 443 height 658
select select "unstyled"
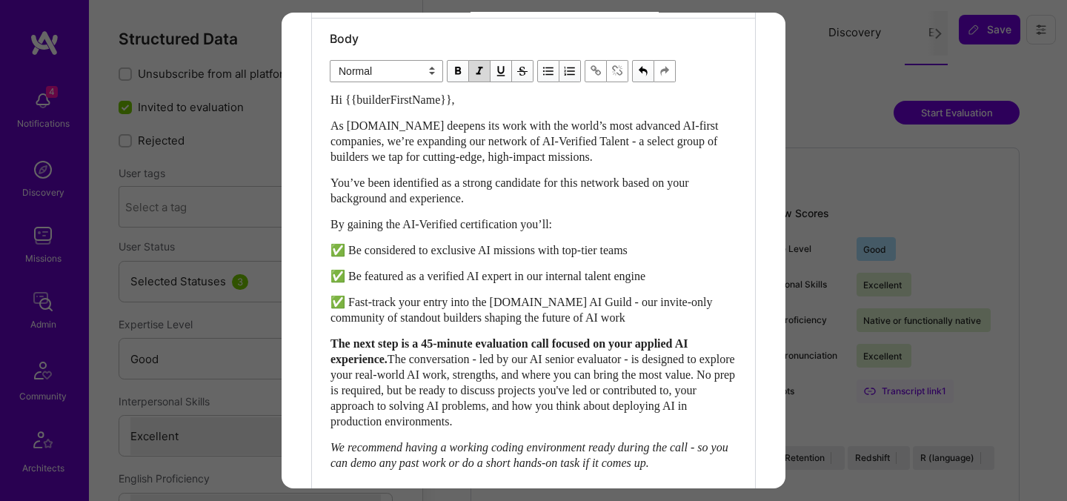
scroll to position [729, 0]
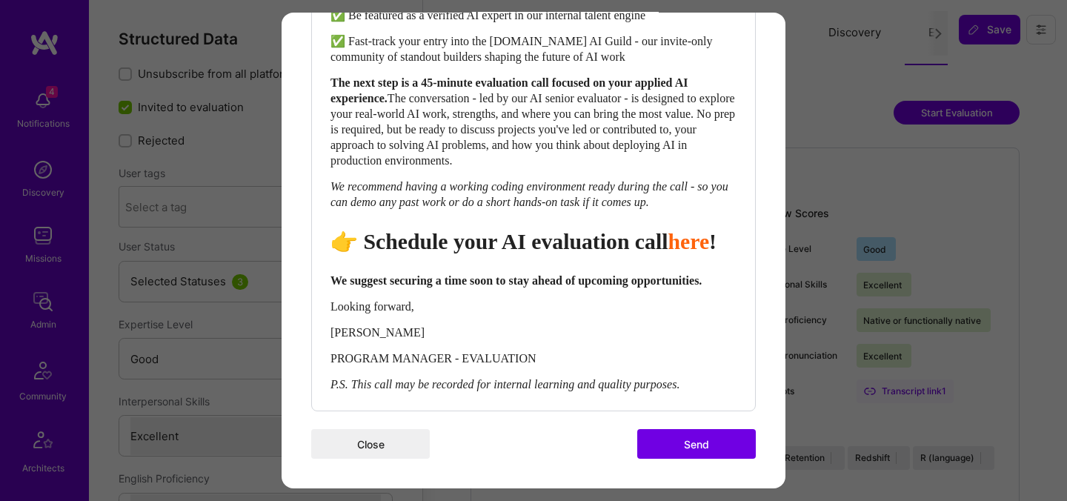
click at [688, 452] on button "Send" at bounding box center [696, 444] width 119 height 30
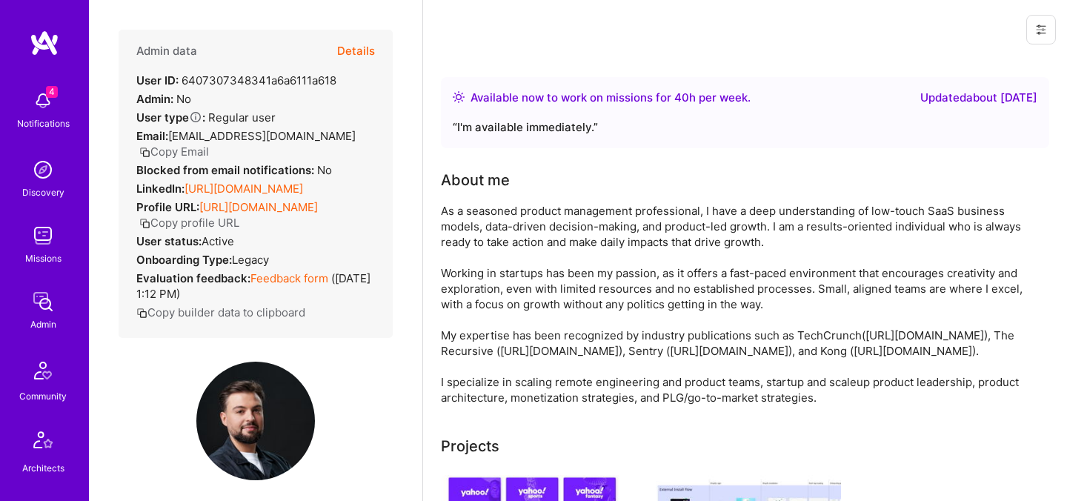
click at [358, 52] on button "Details" at bounding box center [356, 51] width 38 height 43
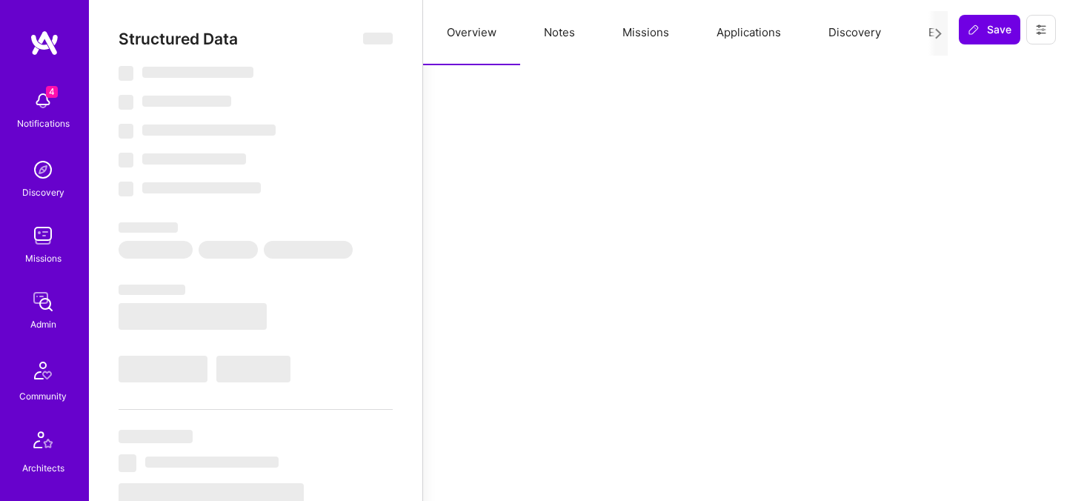
click at [927, 31] on button "Evaluation" at bounding box center [956, 32] width 102 height 65
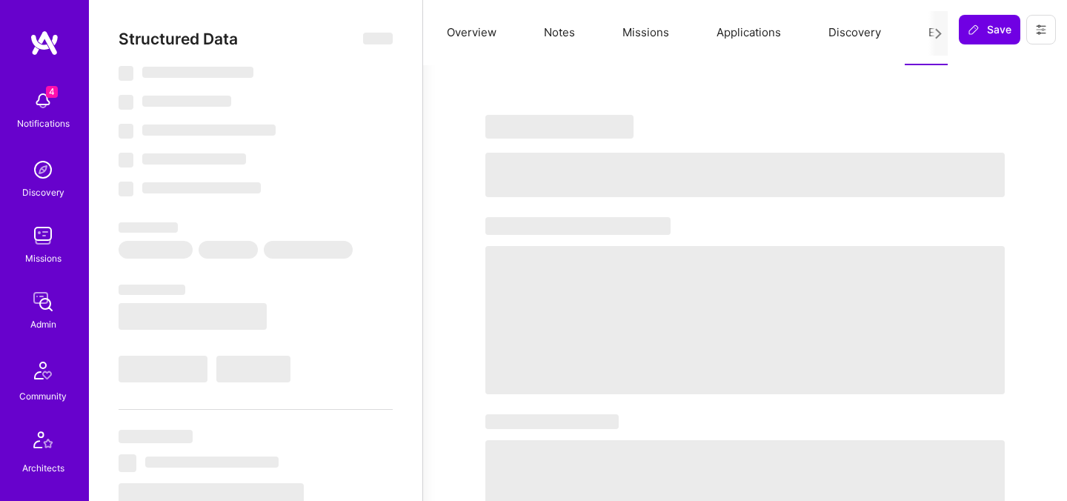
select select "Right Now"
select select "7"
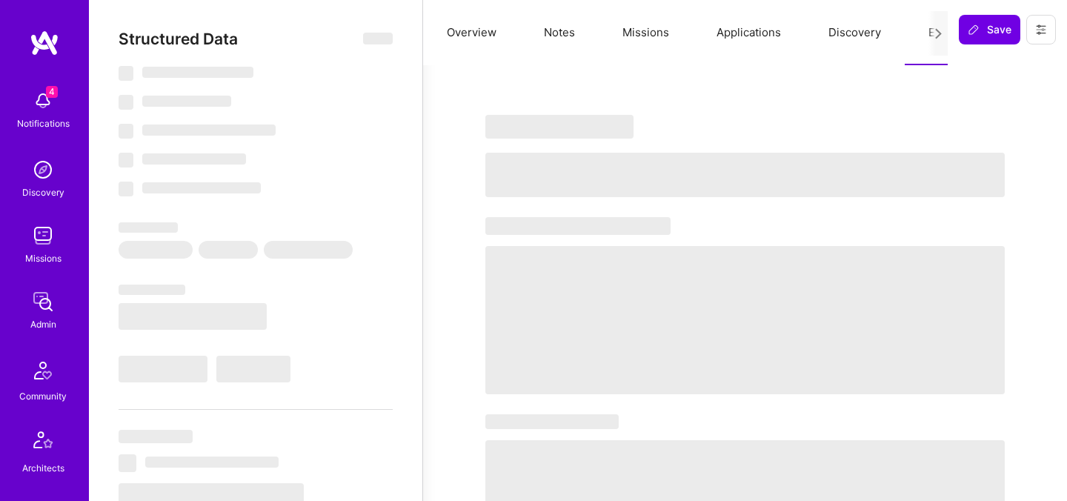
select select "BG"
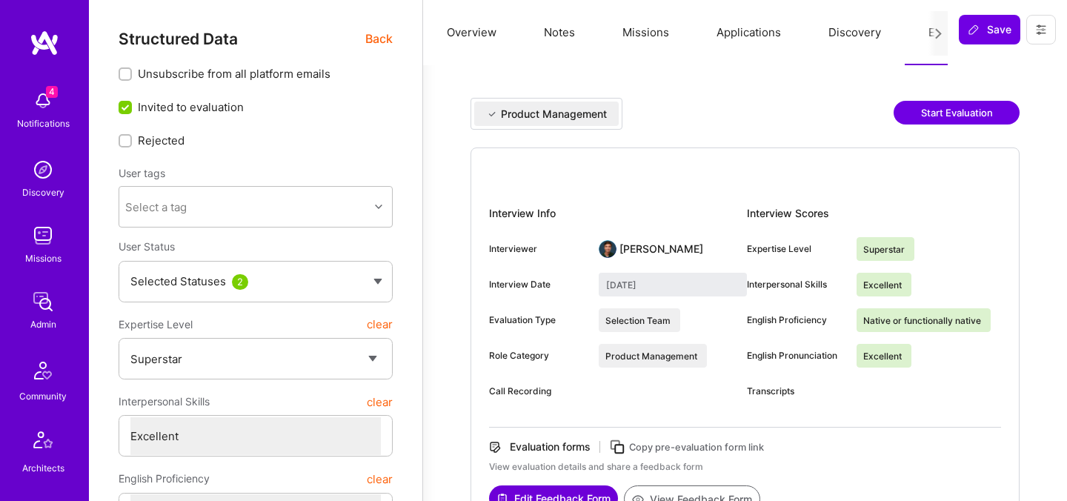
click at [915, 107] on button "Start Evaluation" at bounding box center [957, 113] width 126 height 24
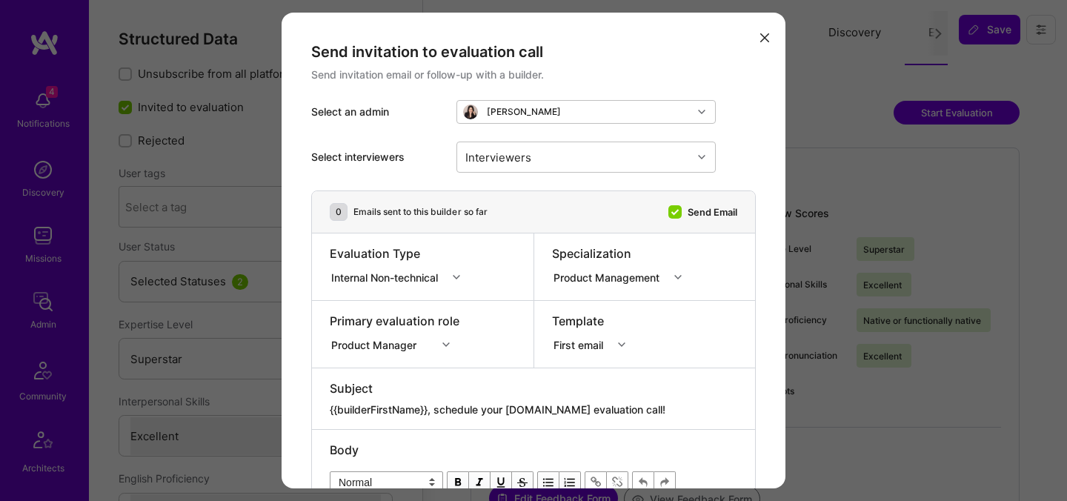
click at [397, 282] on div "Internal Non-technical" at bounding box center [387, 277] width 113 height 16
click at [356, 360] on div "Internal Technical" at bounding box center [400, 359] width 140 height 27
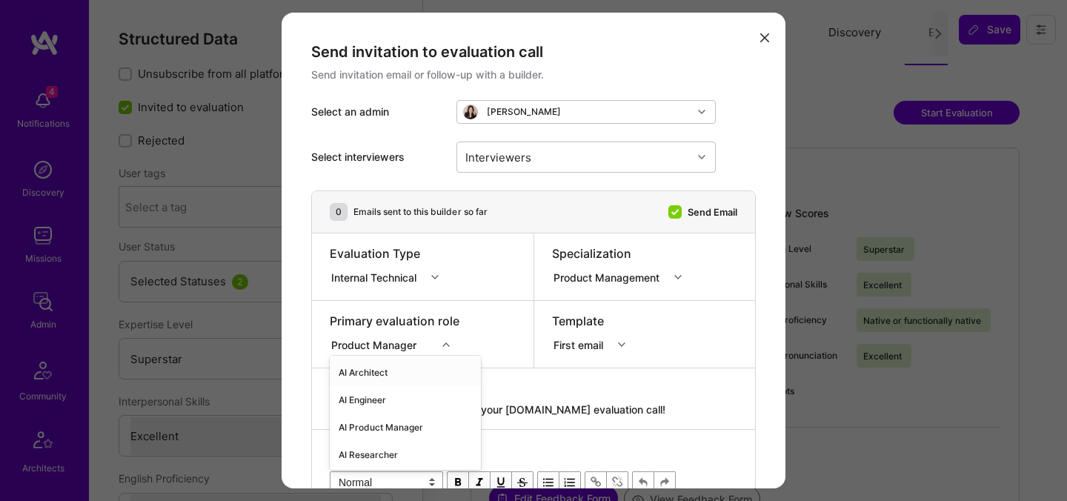
click at [377, 347] on div "option AI Architect focused, 1 of 70. 70 results available. Use Up and Down to …" at bounding box center [395, 342] width 130 height 15
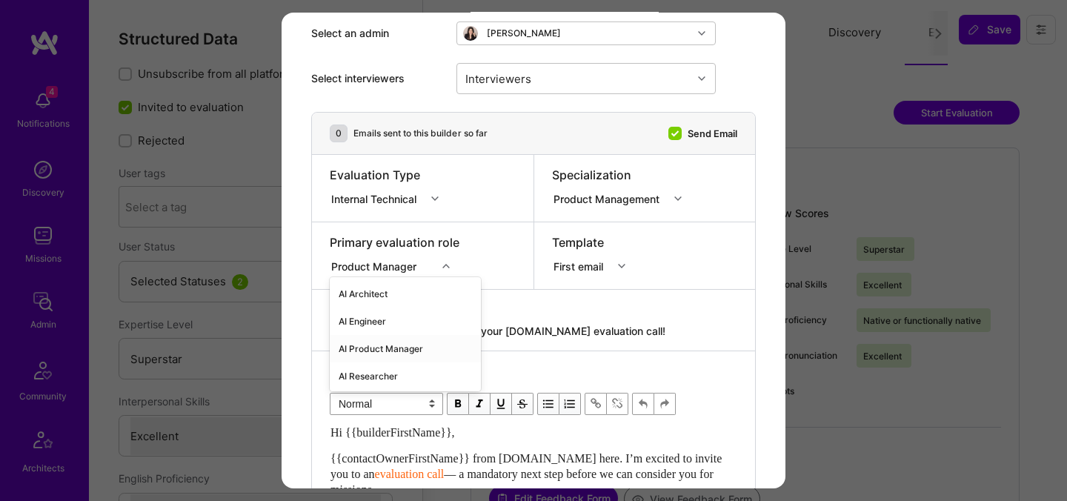
scroll to position [83, 0]
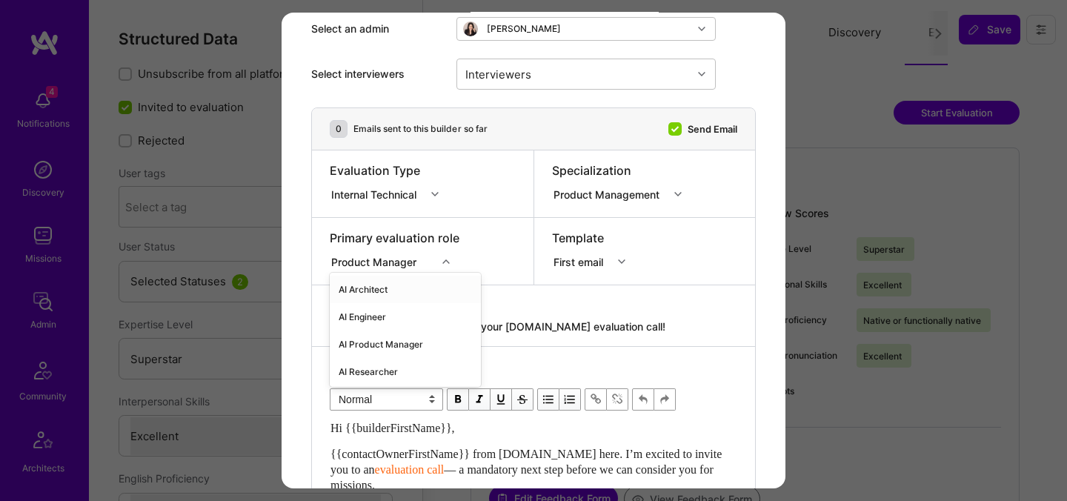
click at [374, 288] on div "AI Architect" at bounding box center [405, 289] width 151 height 27
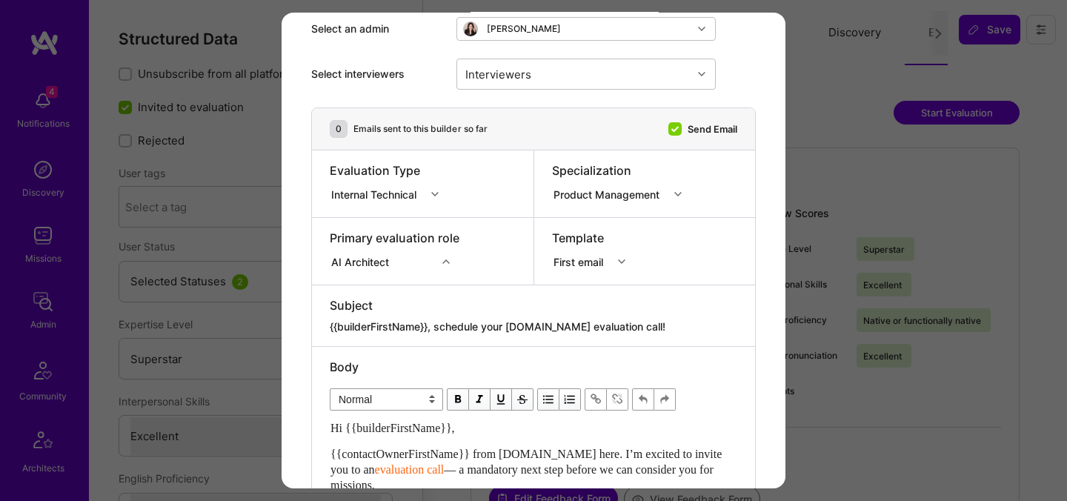
click at [377, 271] on div "AI Architect" at bounding box center [383, 261] width 107 height 19
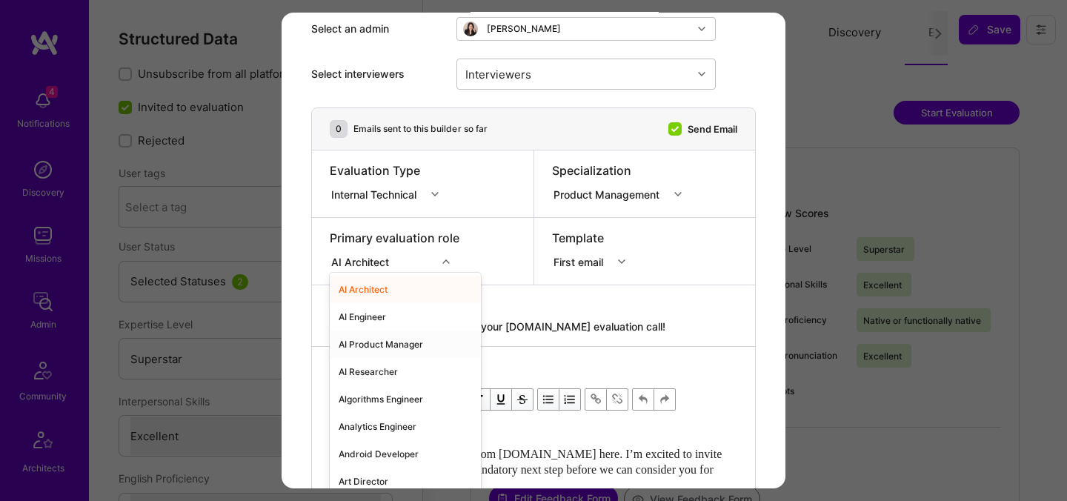
click at [362, 342] on div "AI Product Manager" at bounding box center [405, 344] width 151 height 27
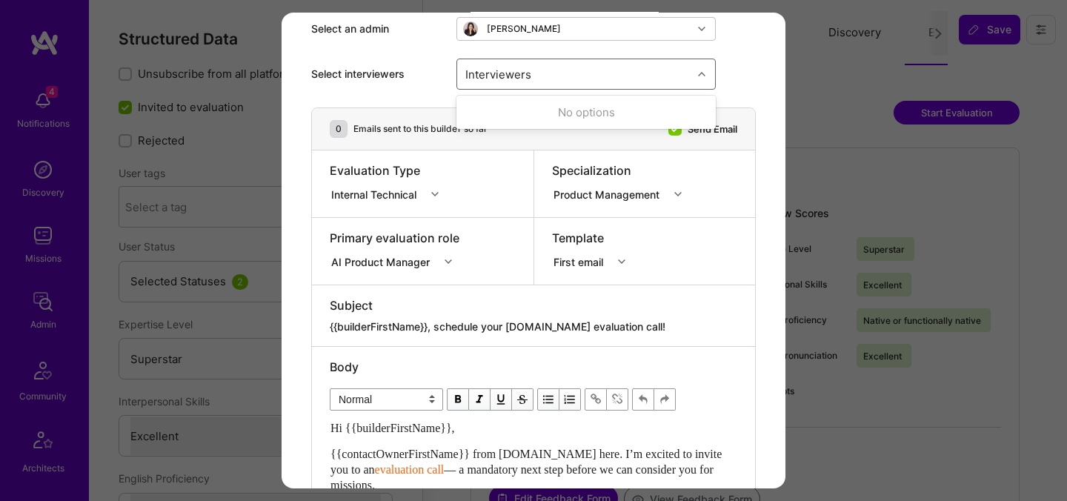
click at [548, 73] on div "Interviewers" at bounding box center [574, 74] width 235 height 30
type input "[PERSON_NAME]"
click at [499, 112] on div "[PERSON_NAME]" at bounding box center [587, 113] width 242 height 16
checkbox input "true"
type input "[PERSON_NAME]"
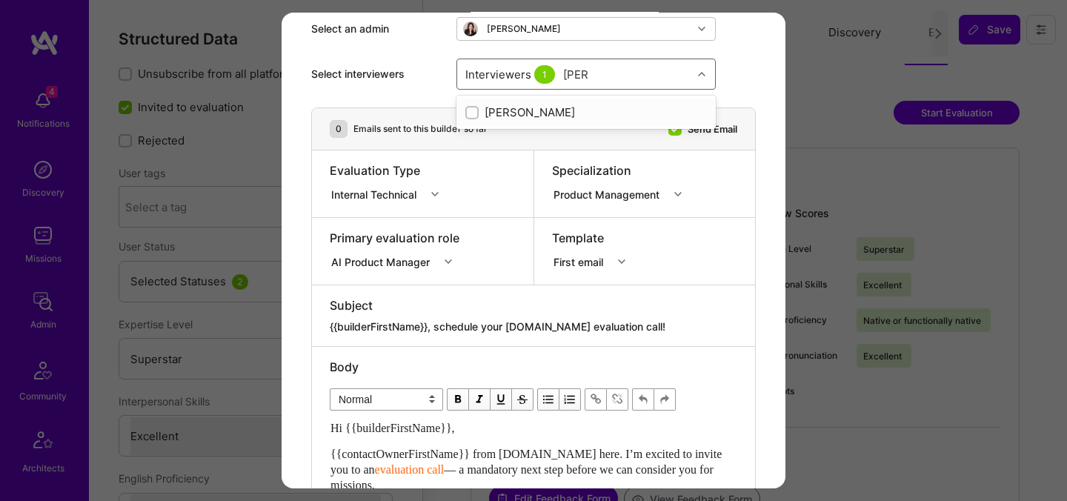
click at [529, 114] on div "[PERSON_NAME]" at bounding box center [587, 113] width 242 height 16
checkbox input "true"
type input "wil"
click at [508, 141] on div "[PERSON_NAME]" at bounding box center [587, 140] width 242 height 16
checkbox input "true"
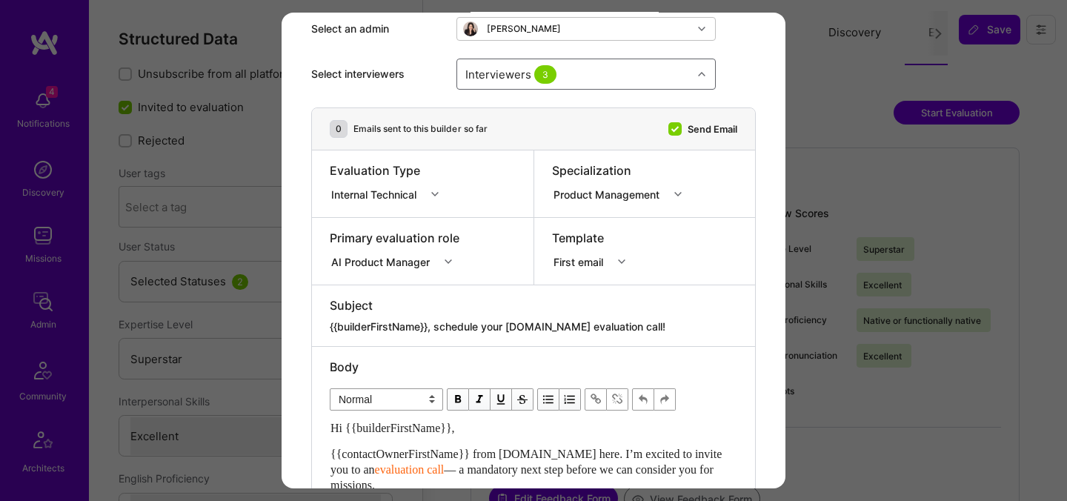
click at [439, 323] on textarea "{{builderFirstName}}, schedule your [DOMAIN_NAME] evaluation call!" at bounding box center [534, 326] width 408 height 15
paste textarea "unlock your AI-Verified status"
type textarea "{{builderFirstName}}, unlock your AI-Verified status!"
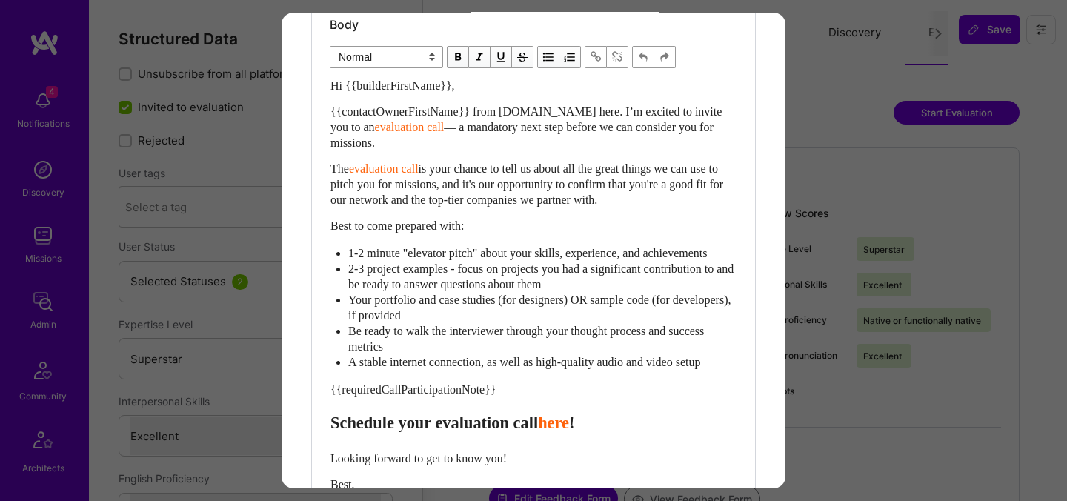
scroll to position [468, 0]
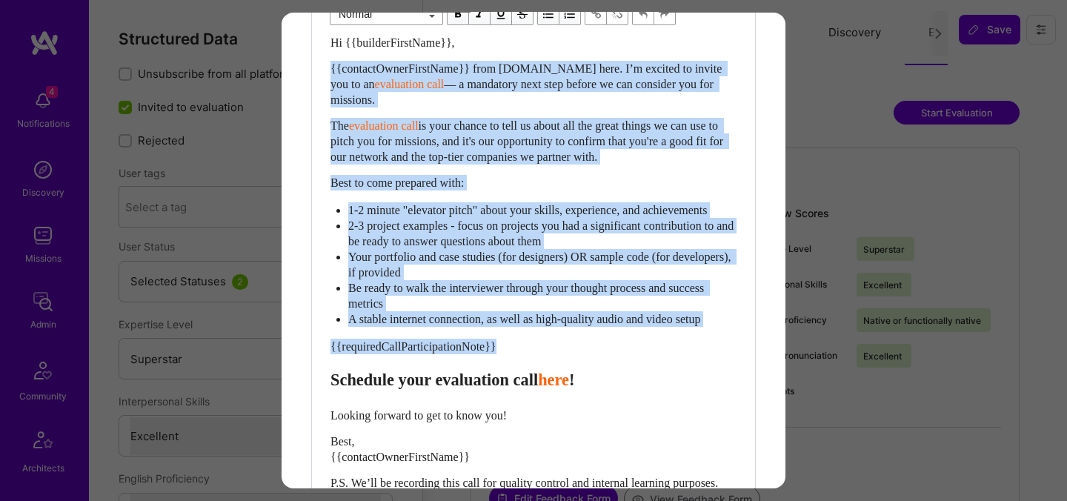
drag, startPoint x: 331, startPoint y: 400, endPoint x: 325, endPoint y: 70, distance: 329.9
click at [325, 70] on div "Body Normal Heading Large Heading Medium Heading Small Normal Hi {{builderFirst…" at bounding box center [533, 255] width 443 height 589
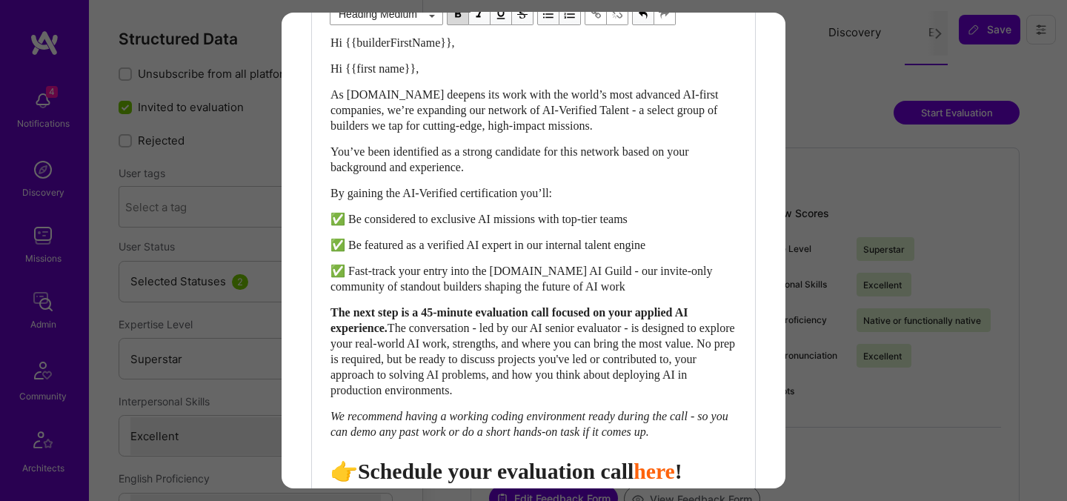
click at [361, 76] on div "Hi {{builderFirstName}}, Hi {{first name}}, As A.Team deepens its work with the…" at bounding box center [534, 331] width 406 height 592
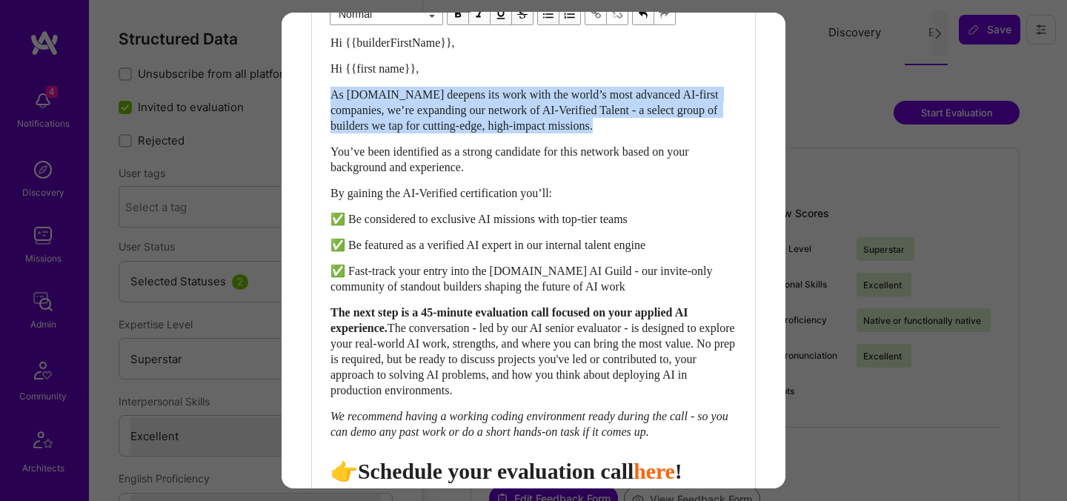
click at [361, 76] on div "Hi {{builderFirstName}}, Hi {{first name}}, As A.Team deepens its work with the…" at bounding box center [534, 331] width 406 height 592
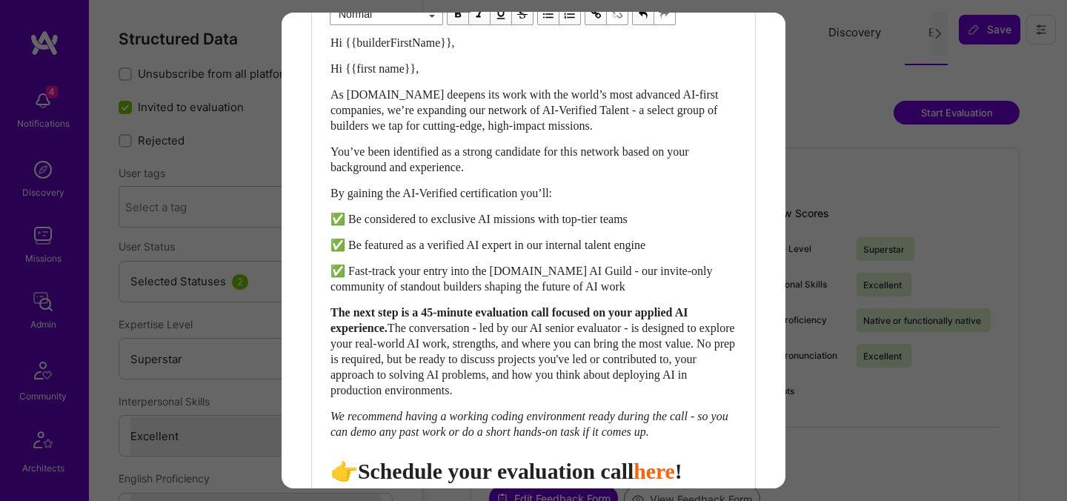
click at [366, 62] on span "Hi {{first name}}," at bounding box center [375, 68] width 88 height 13
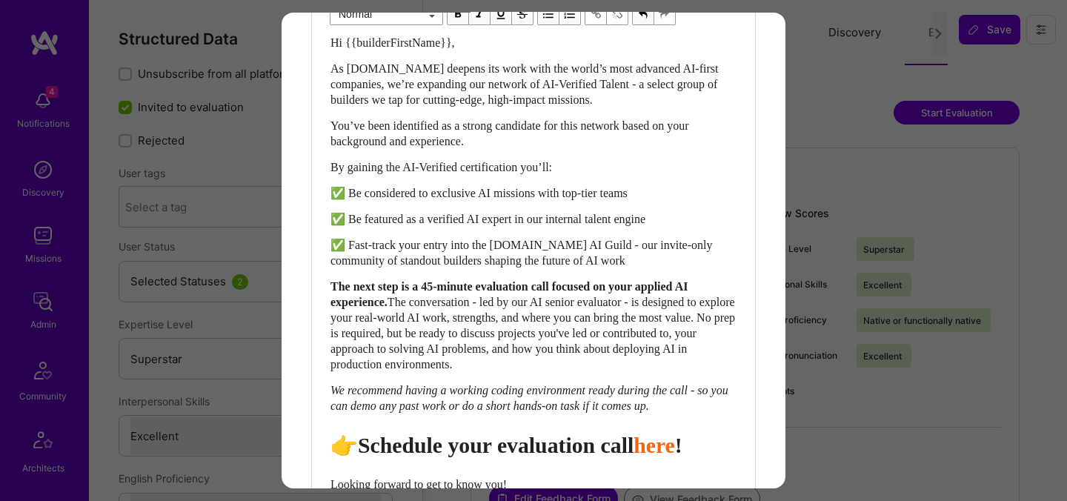
click at [357, 451] on span "👉Schedule your evaluation call" at bounding box center [482, 445] width 303 height 24
select select "header-two"
click at [535, 457] on span "👉 Schedule your evaluation call" at bounding box center [485, 445] width 309 height 24
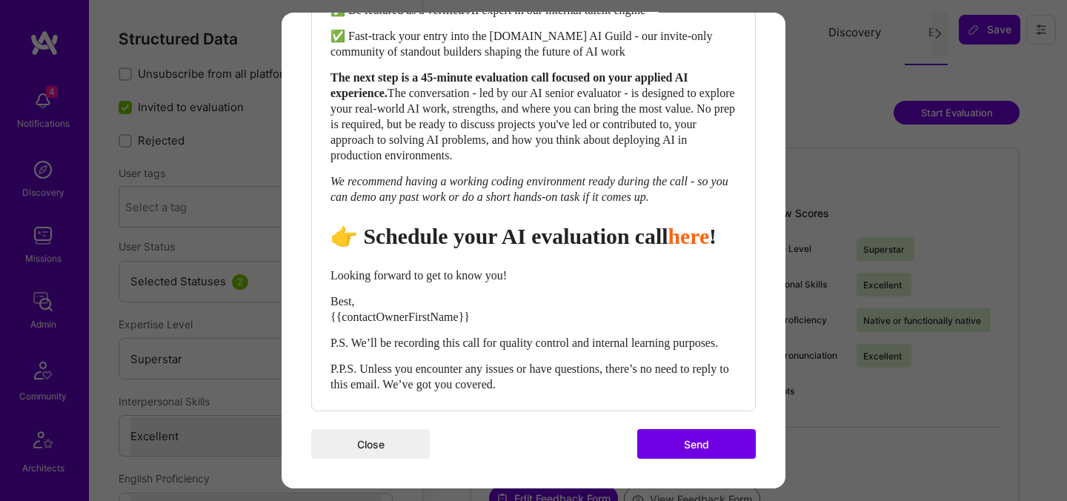
scroll to position [735, 0]
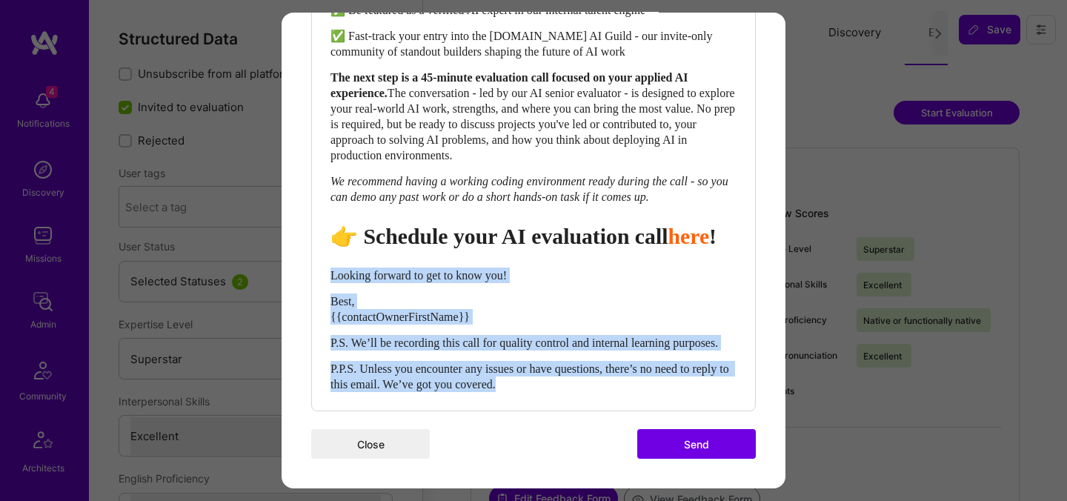
drag, startPoint x: 564, startPoint y: 388, endPoint x: 320, endPoint y: 259, distance: 275.9
click at [319, 259] on div "Body Normal Heading Large Heading Medium Heading Small Heading Medium Hi {{buil…" at bounding box center [533, 81] width 443 height 658
select select "unstyled"
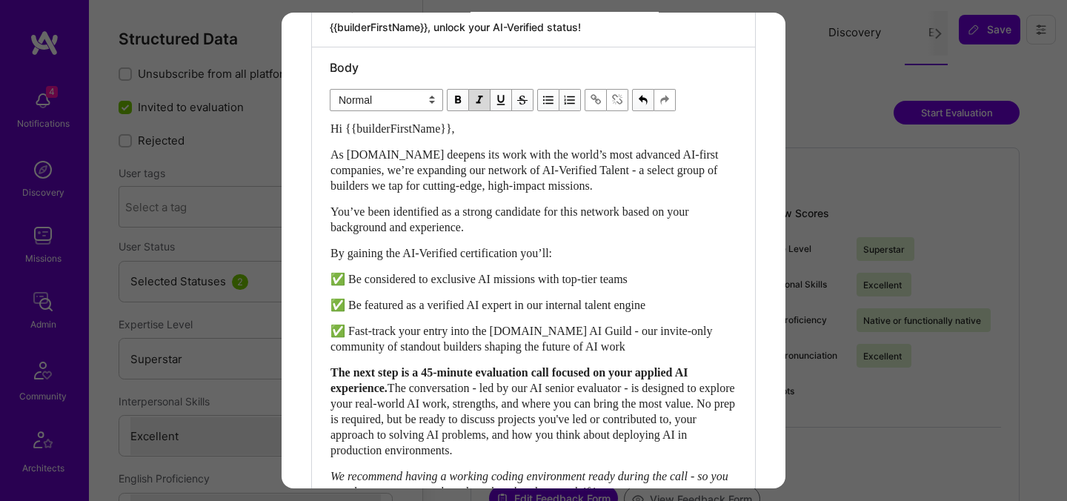
scroll to position [729, 0]
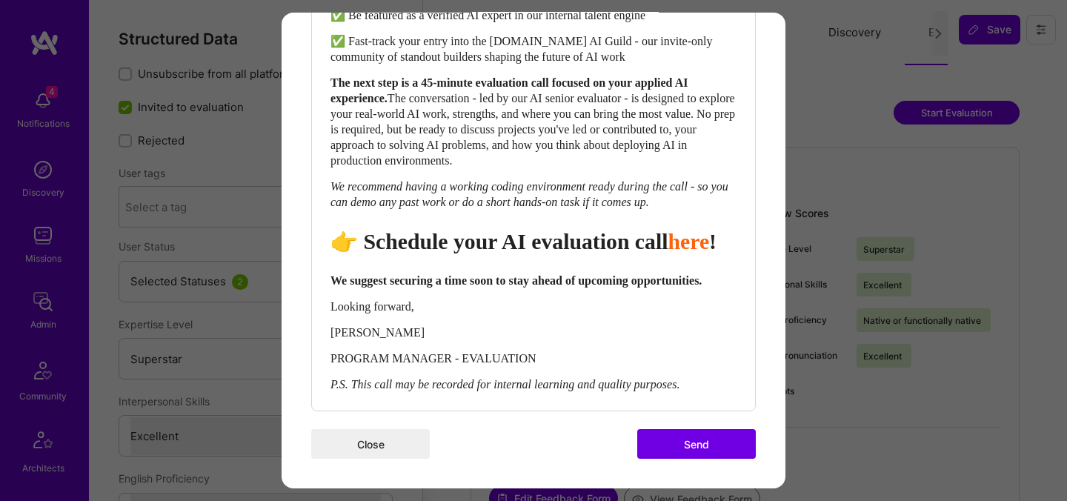
click at [691, 441] on button "Send" at bounding box center [696, 444] width 119 height 30
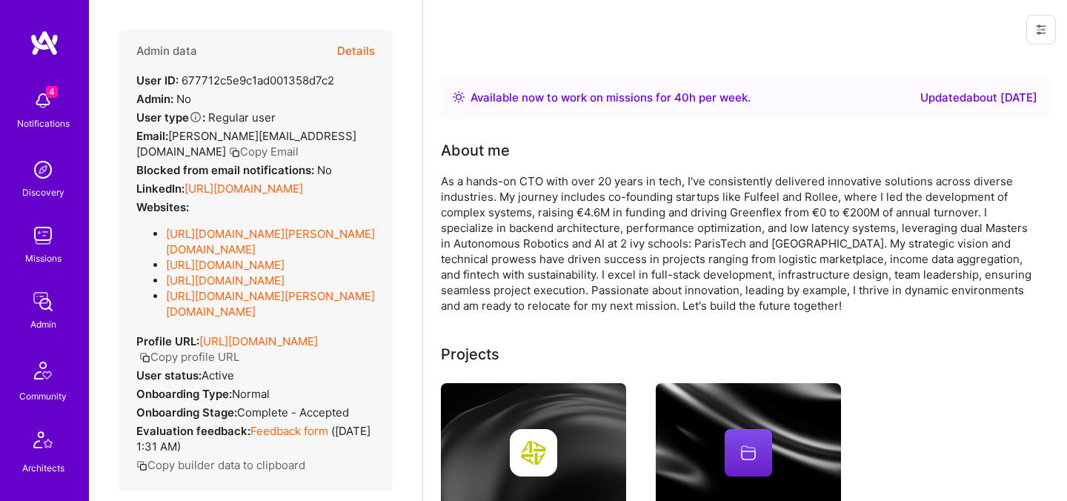
click at [355, 49] on button "Details" at bounding box center [356, 51] width 38 height 43
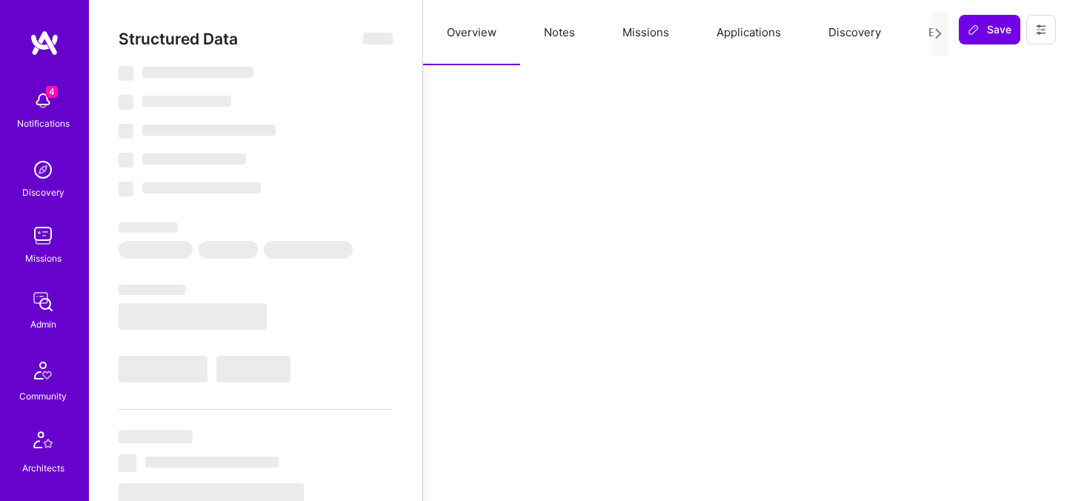
click at [921, 34] on button "Evaluation" at bounding box center [956, 32] width 102 height 65
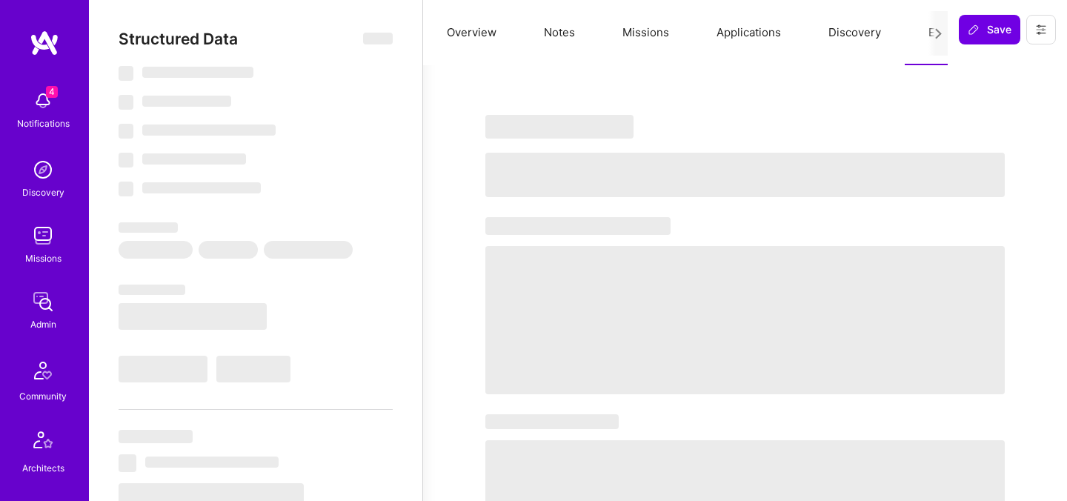
select select "Right Now"
select select "5"
select select "7"
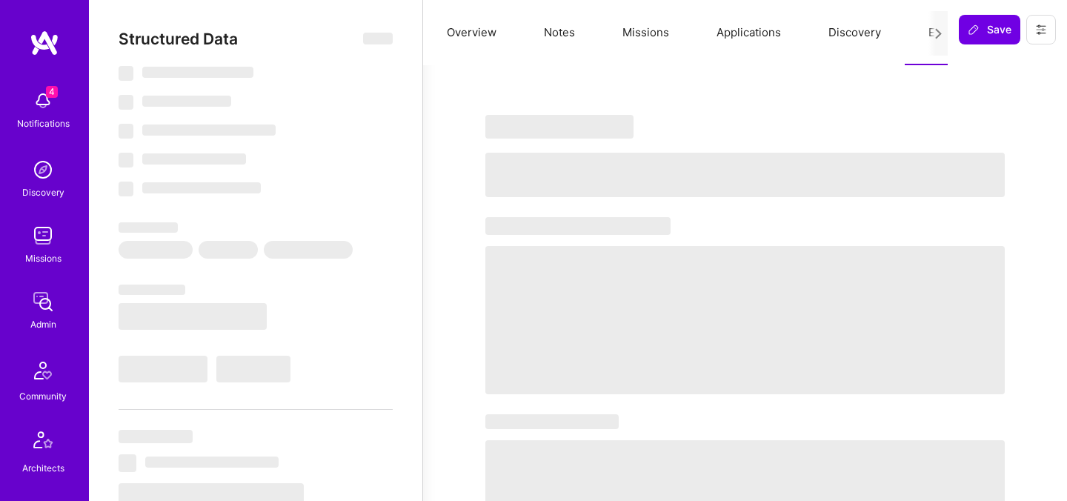
select select "FR"
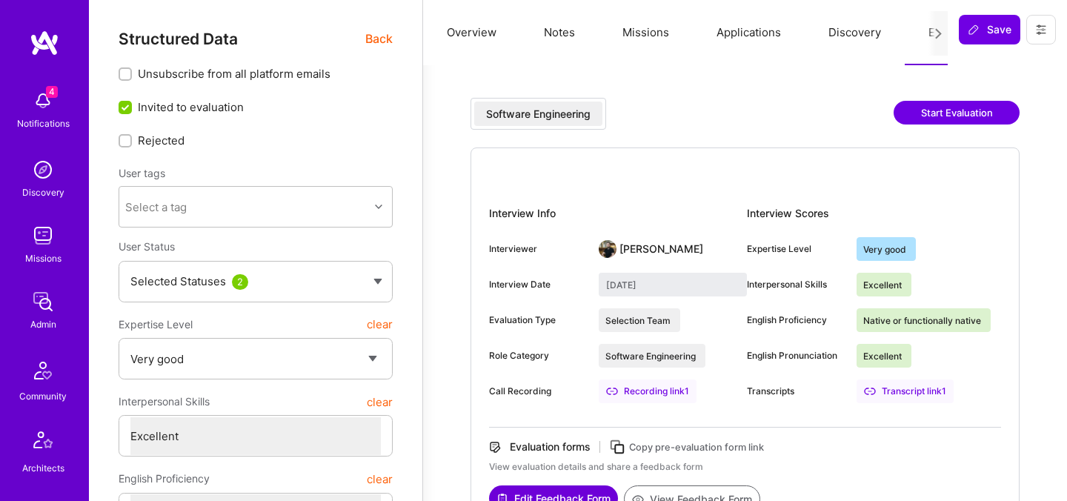
click at [962, 109] on button "Start Evaluation" at bounding box center [957, 113] width 126 height 24
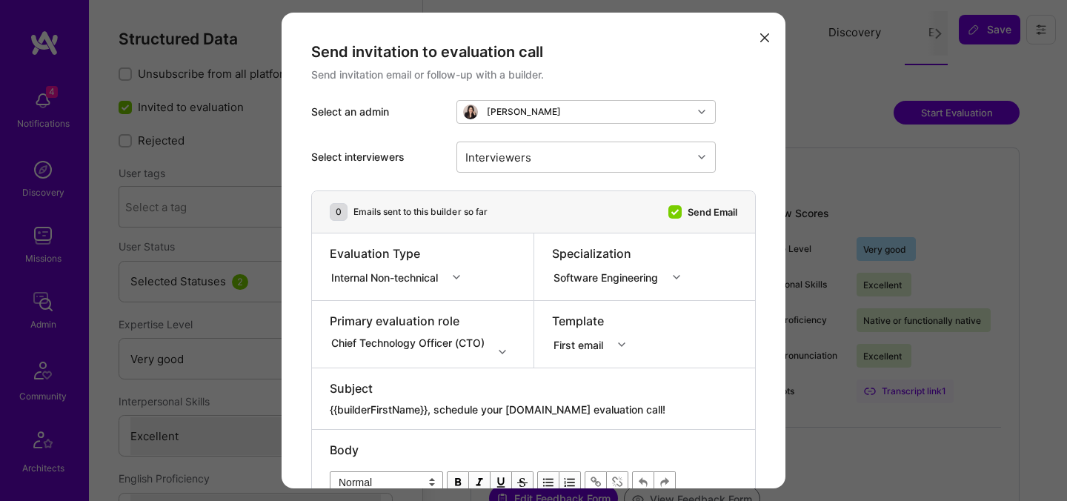
click at [415, 279] on div "Internal Non-technical" at bounding box center [387, 277] width 113 height 16
click at [401, 305] on div "Selection Team" at bounding box center [400, 304] width 140 height 27
click at [408, 278] on div "Selection Team" at bounding box center [371, 277] width 80 height 16
click at [380, 359] on div "Internal Technical" at bounding box center [386, 359] width 112 height 27
click at [417, 342] on div "Chief Technology Officer (CTO)" at bounding box center [423, 342] width 186 height 15
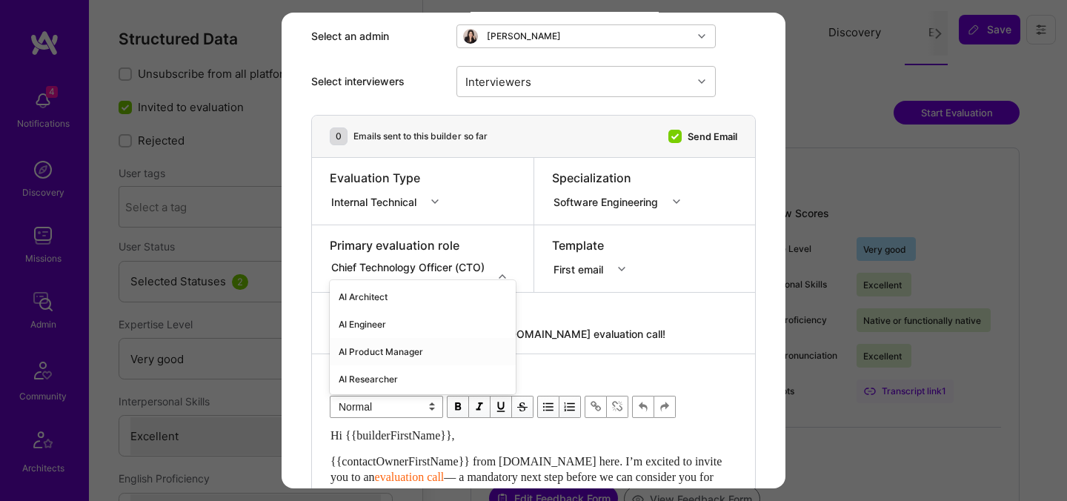
scroll to position [83, 0]
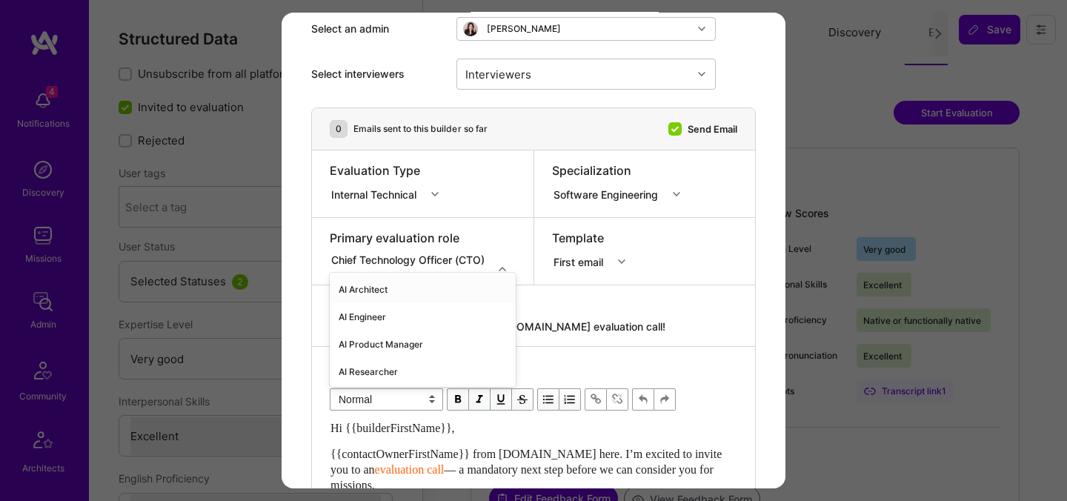
click at [383, 288] on div "AI Architect" at bounding box center [423, 289] width 186 height 27
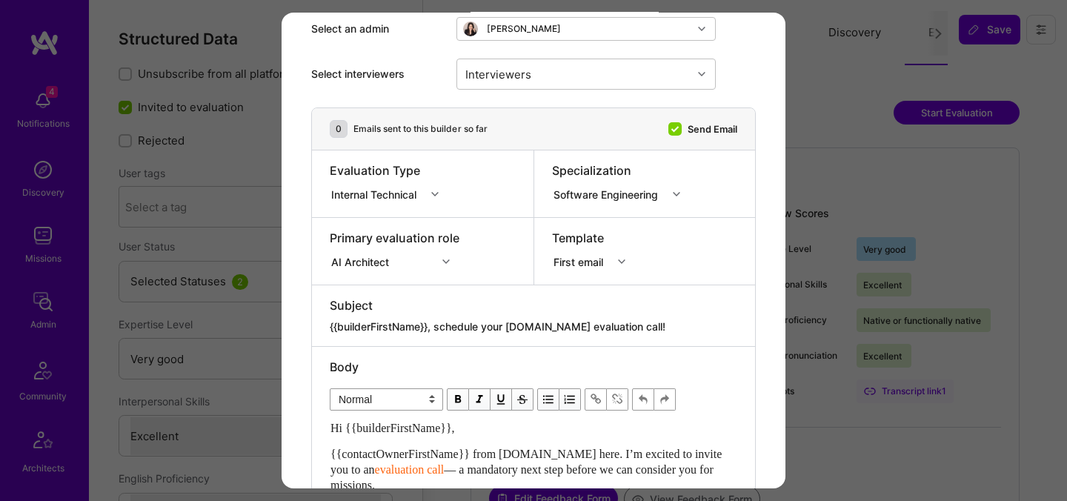
click at [475, 327] on textarea "{{builderFirstName}}, schedule your [DOMAIN_NAME] evaluation call!" at bounding box center [534, 326] width 408 height 15
paste textarea "unlock your AI-Verified status"
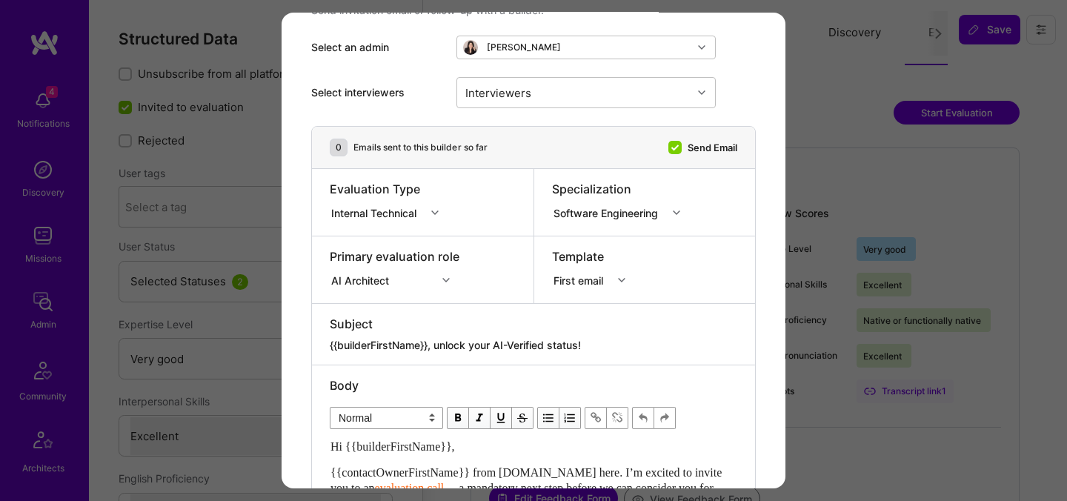
scroll to position [47, 0]
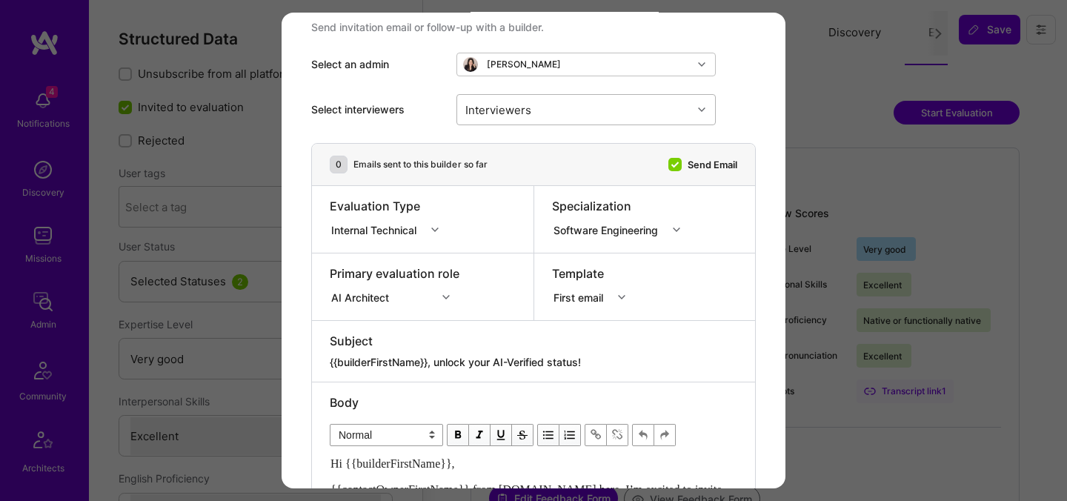
type textarea "{{builderFirstName}}, unlock your AI-Verified status!"
click at [554, 113] on div "Interviewers" at bounding box center [574, 110] width 235 height 30
type input "pedro"
checkbox input "true"
type input "mosta"
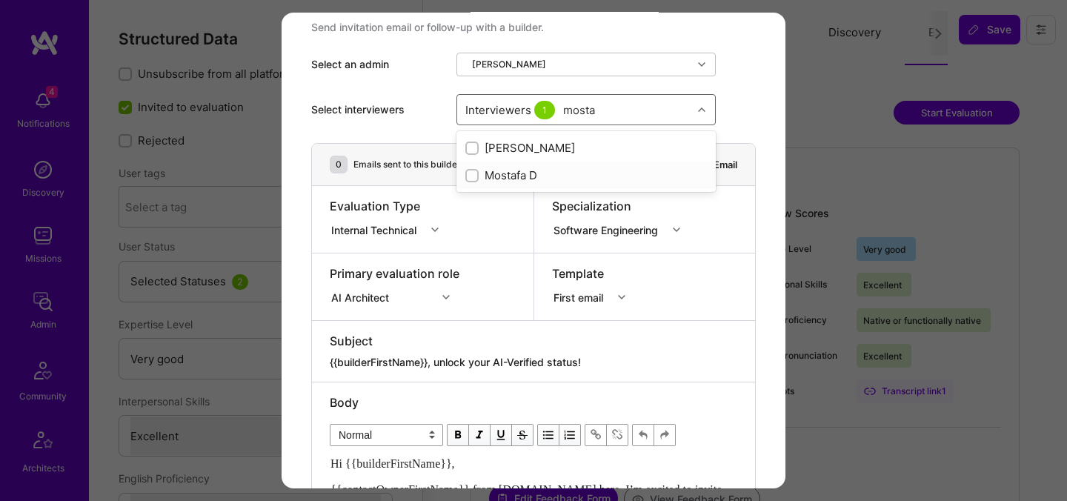
checkbox input "true"
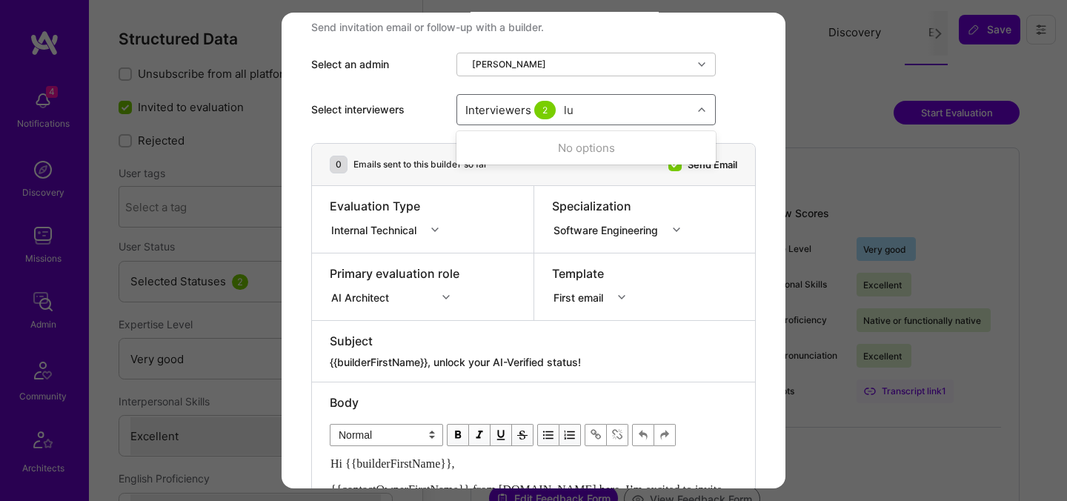
type input "luis"
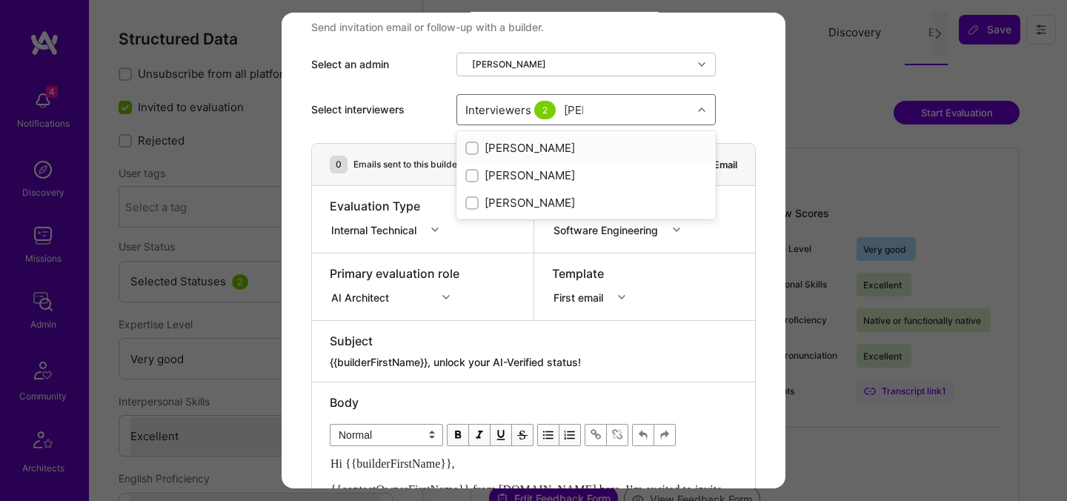
checkbox input "true"
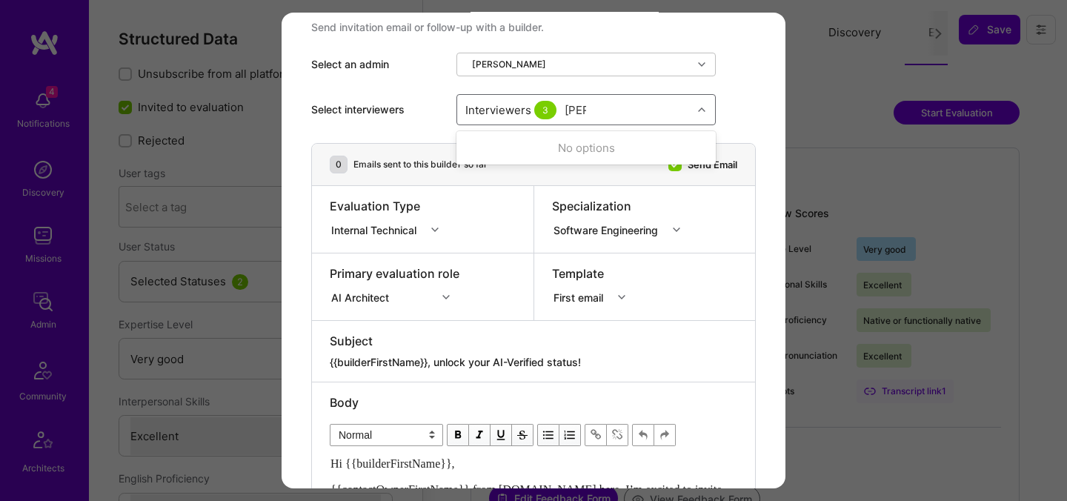
type input "tomi"
checkbox input "true"
type input "elon"
checkbox input "true"
click at [491, 290] on div "Primary evaluation role AI Architect" at bounding box center [423, 287] width 222 height 67
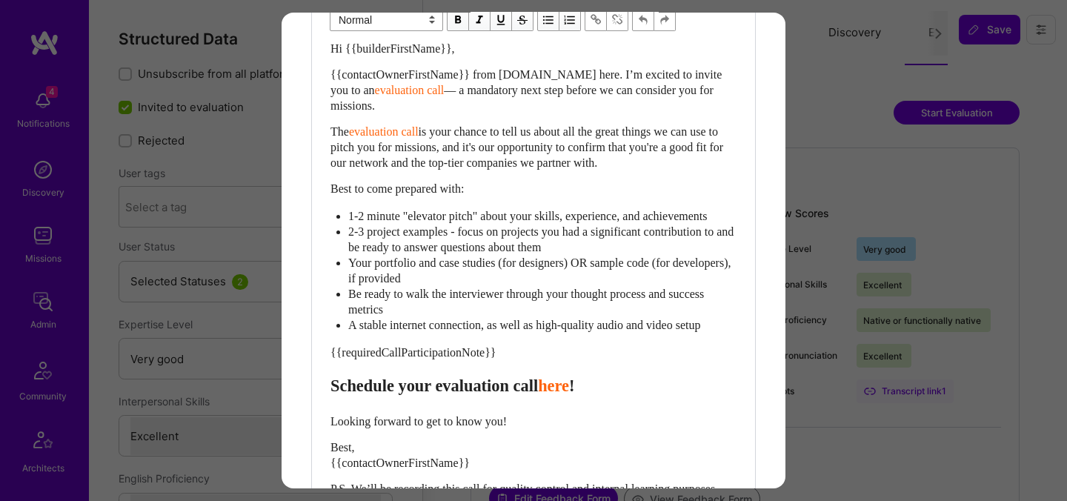
scroll to position [397, 0]
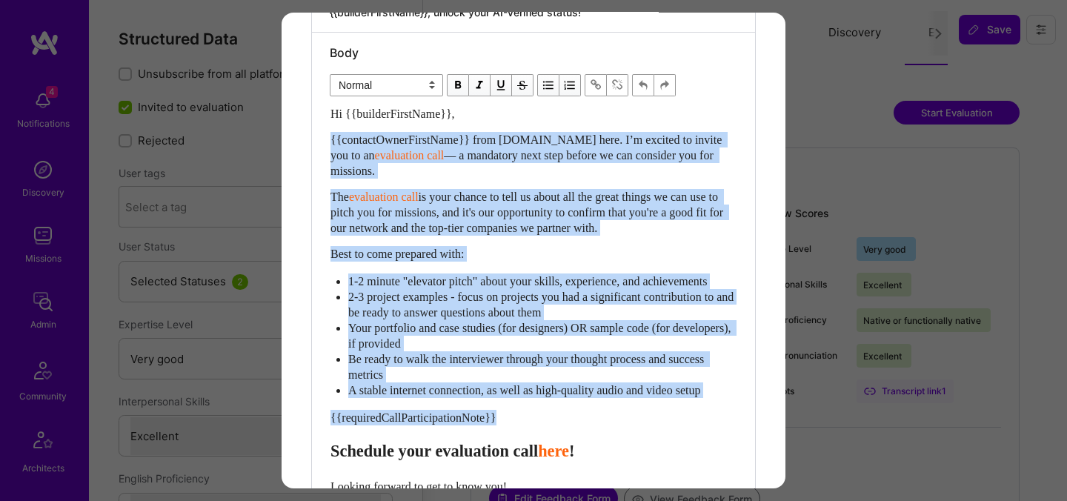
drag, startPoint x: 330, startPoint y: 136, endPoint x: 325, endPoint y: 467, distance: 330.6
click at [325, 467] on div "Body Normal Heading Large Heading Medium Heading Small Normal Hi {{builderFirst…" at bounding box center [533, 327] width 443 height 589
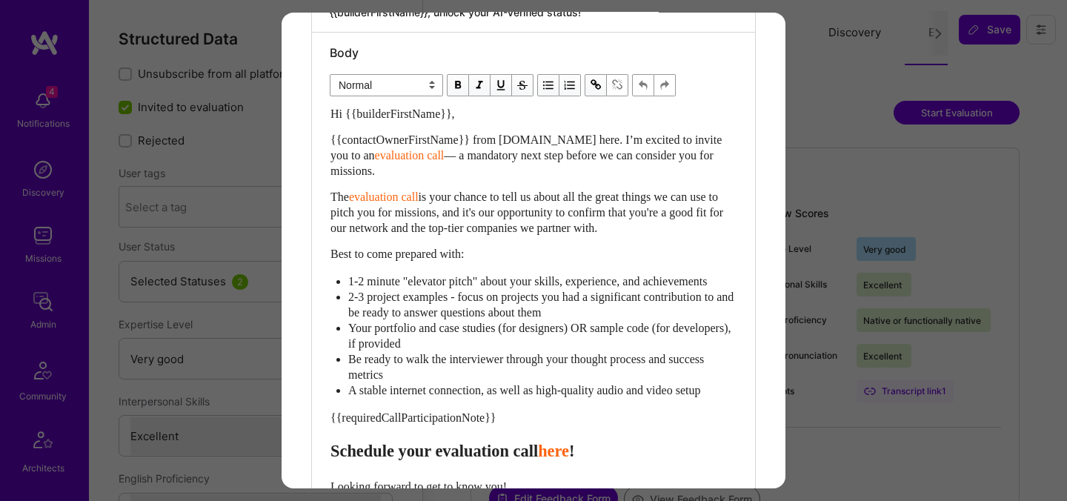
click at [335, 460] on span "Schedule your evaluation call" at bounding box center [435, 451] width 208 height 19
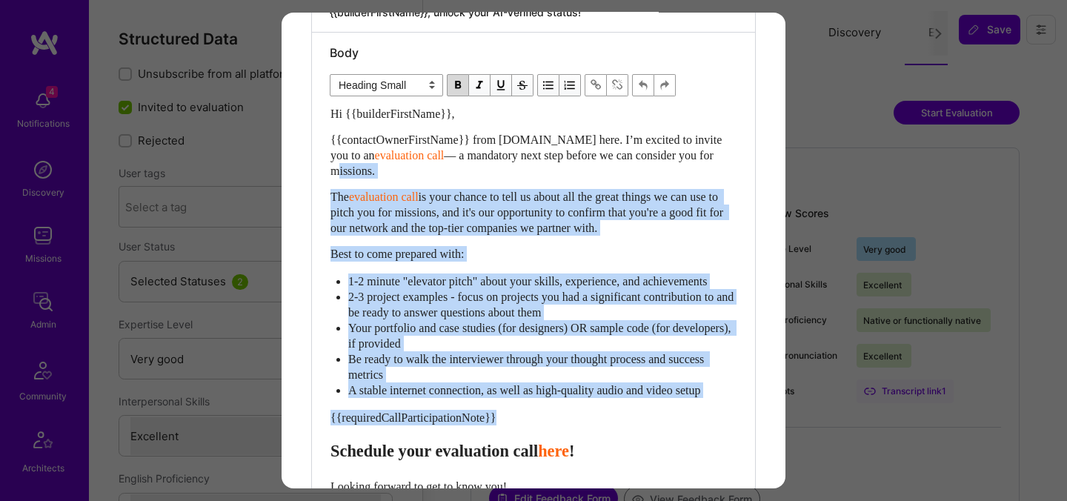
drag, startPoint x: 331, startPoint y: 466, endPoint x: 331, endPoint y: 174, distance: 292.1
click at [331, 174] on div "Hi {{builderFirstName}}, {{contactOwnerFirstName}} from A.Team here. I’m excite…" at bounding box center [534, 354] width 406 height 497
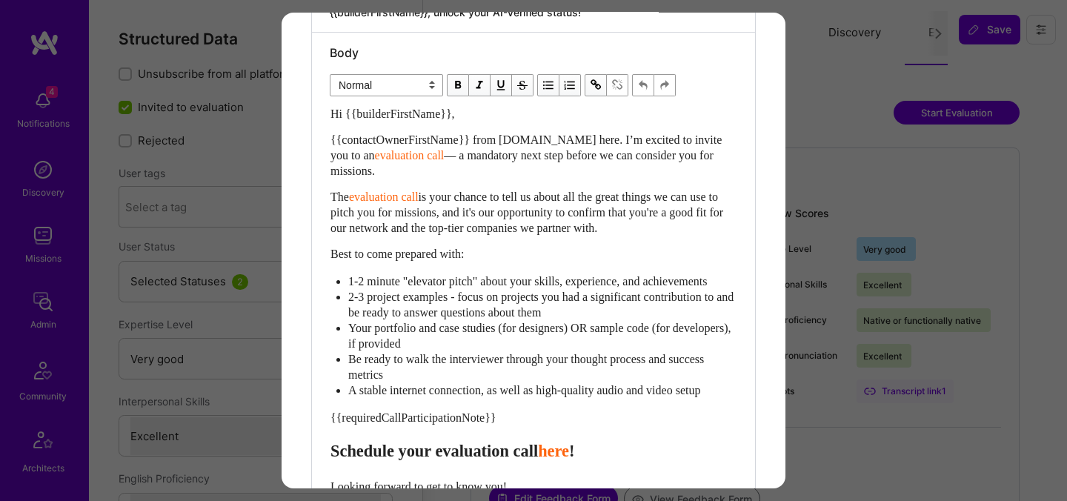
click at [328, 447] on div "Body Normal Heading Large Heading Medium Heading Small Normal Hi {{builderFirst…" at bounding box center [533, 327] width 443 height 589
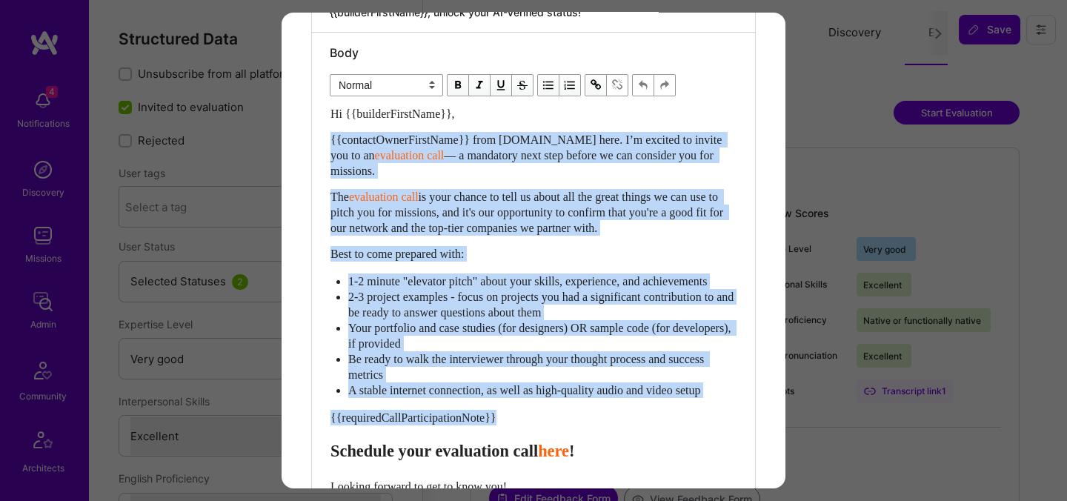
drag, startPoint x: 331, startPoint y: 463, endPoint x: 324, endPoint y: 143, distance: 319.6
click at [324, 143] on div "Body Normal Heading Large Heading Medium Heading Small Normal Hi {{builderFirst…" at bounding box center [533, 327] width 443 height 589
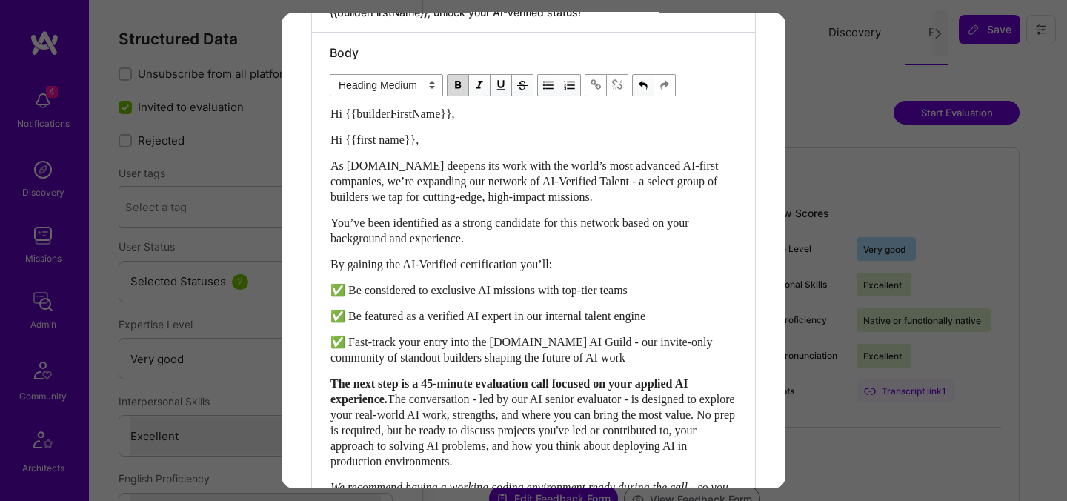
click at [371, 146] on div "Hi {{first name}}," at bounding box center [534, 140] width 406 height 16
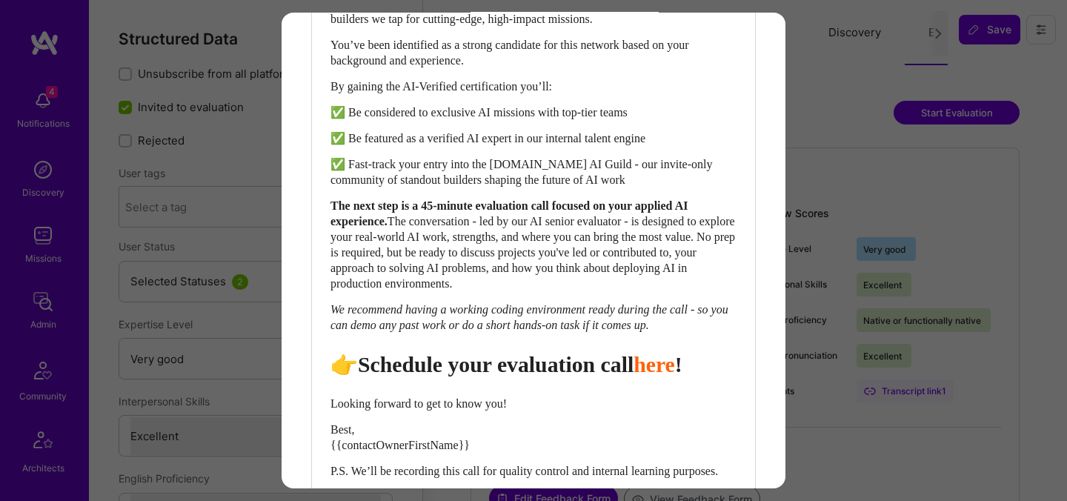
scroll to position [549, 0]
click at [354, 377] on span "👉Schedule your evaluation call" at bounding box center [482, 364] width 303 height 24
select select "header-two"
click at [532, 377] on span "👉 Schedule your evaluation call" at bounding box center [485, 364] width 309 height 24
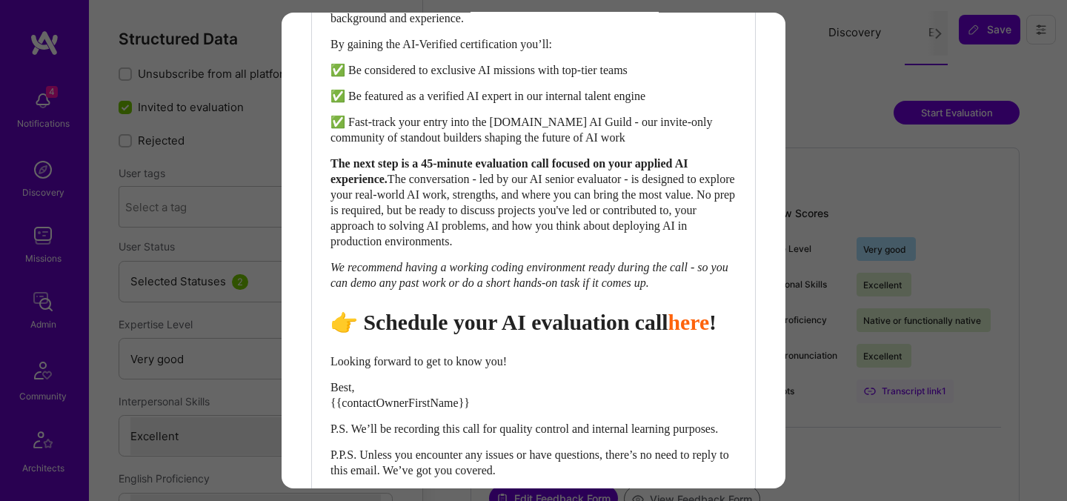
scroll to position [735, 0]
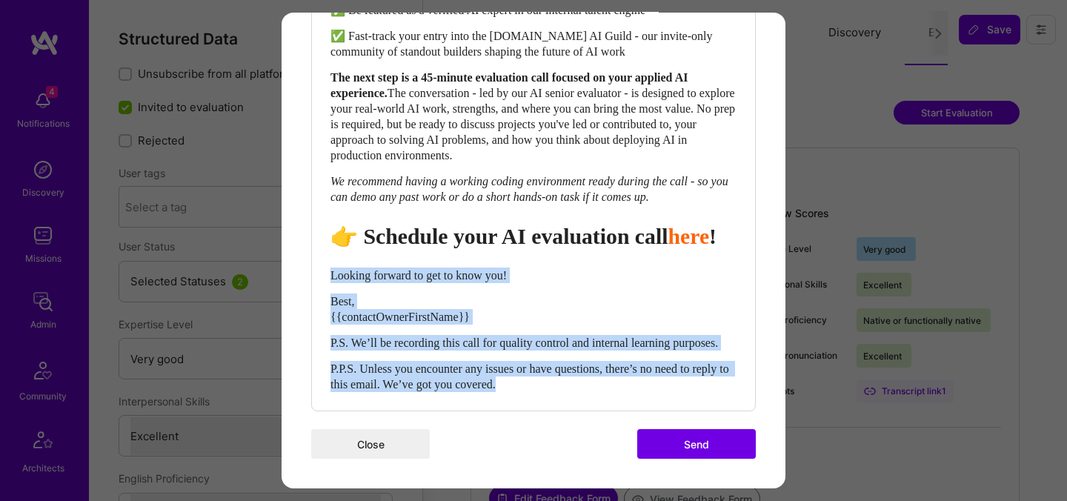
drag, startPoint x: 557, startPoint y: 380, endPoint x: 332, endPoint y: 260, distance: 255.0
click at [332, 260] on div "Hi {{builderFirstName}}, As A.Team deepens its work with the world’s most advan…" at bounding box center [534, 109] width 406 height 566
select select "unstyled"
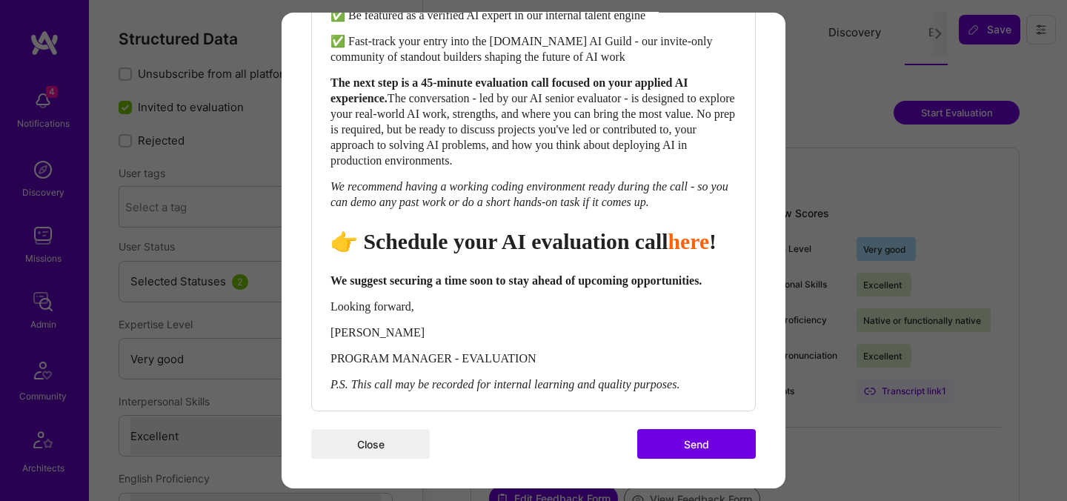
scroll to position [729, 0]
click at [662, 446] on button "Send" at bounding box center [696, 444] width 119 height 30
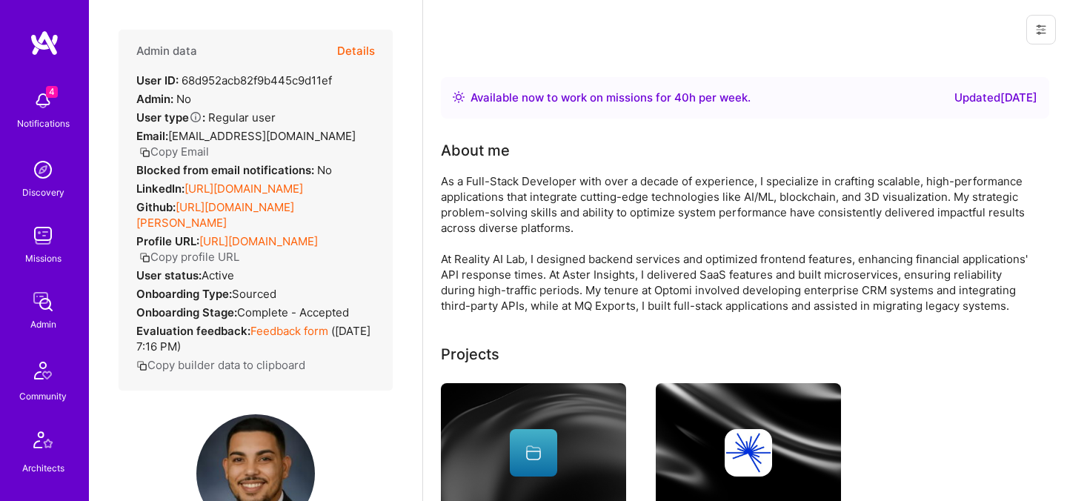
click at [365, 58] on button "Details" at bounding box center [356, 51] width 38 height 43
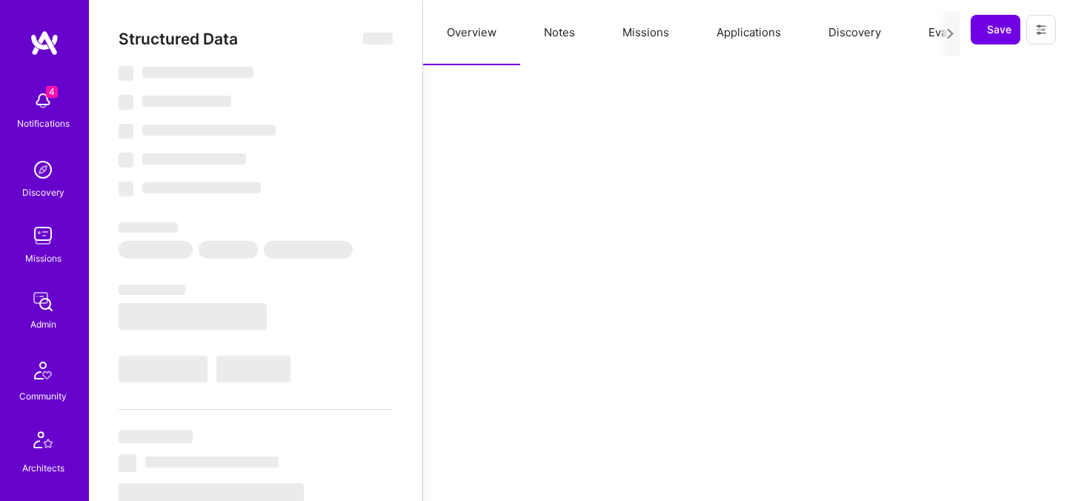
click at [923, 37] on button "Evaluation" at bounding box center [956, 32] width 102 height 65
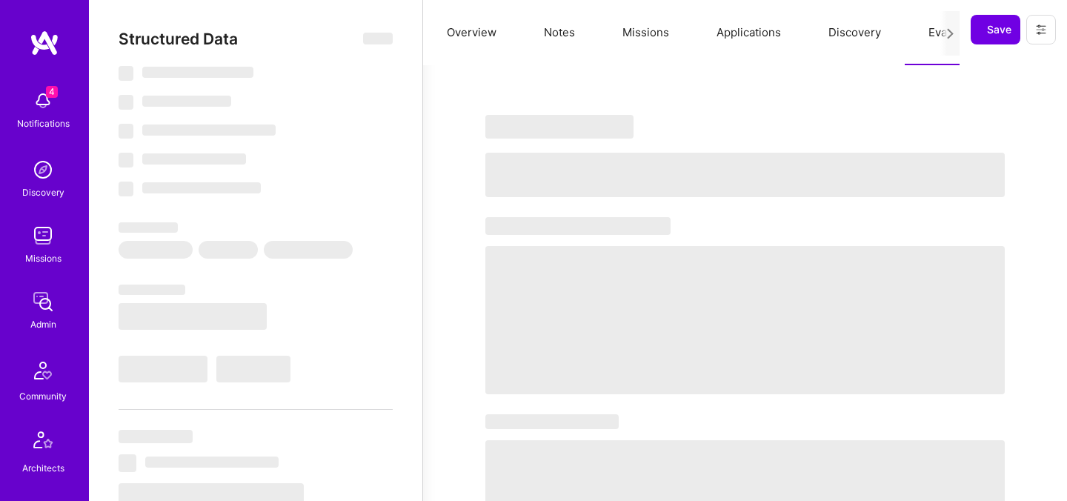
select select "Right Now"
select select "5"
select select "7"
select select "6"
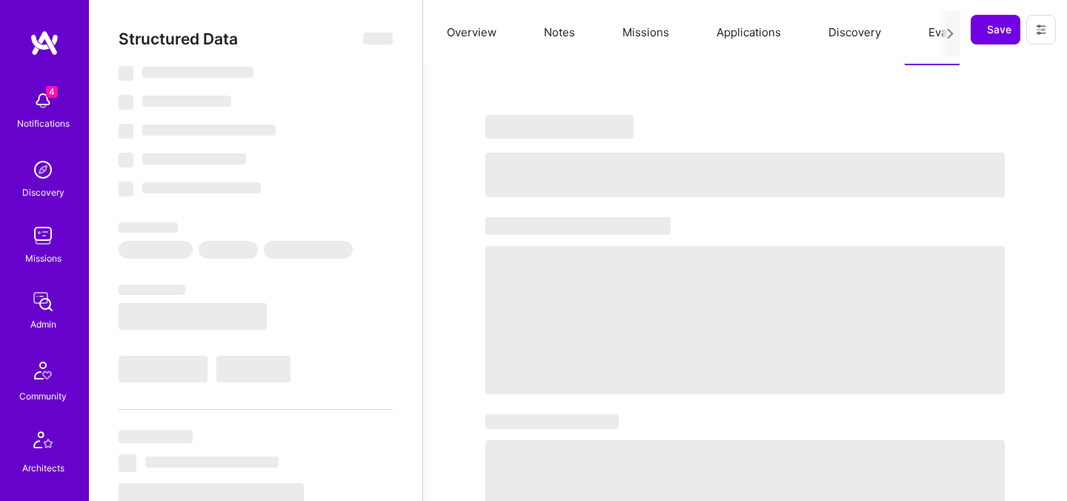
select select "US"
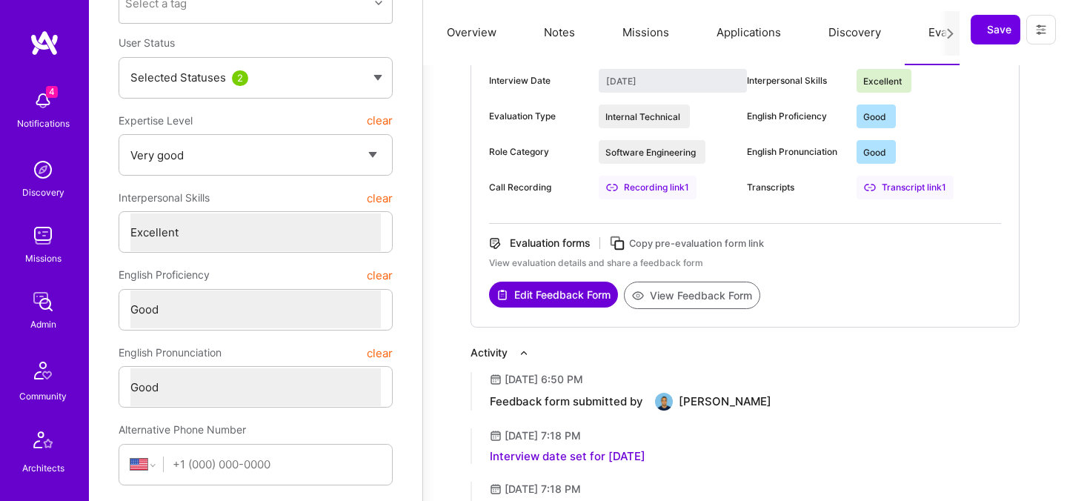
scroll to position [186, 0]
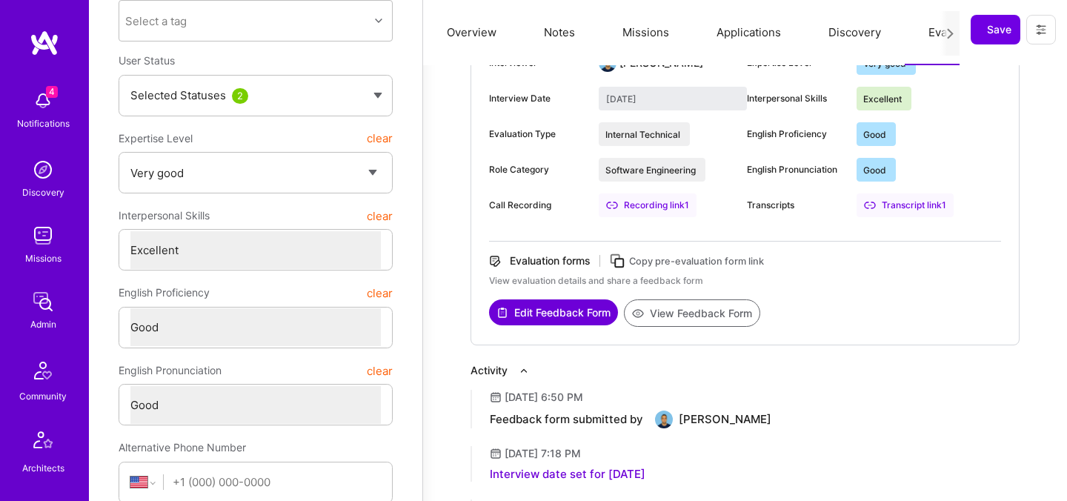
click at [663, 306] on button "View Feedback Form" at bounding box center [692, 312] width 136 height 27
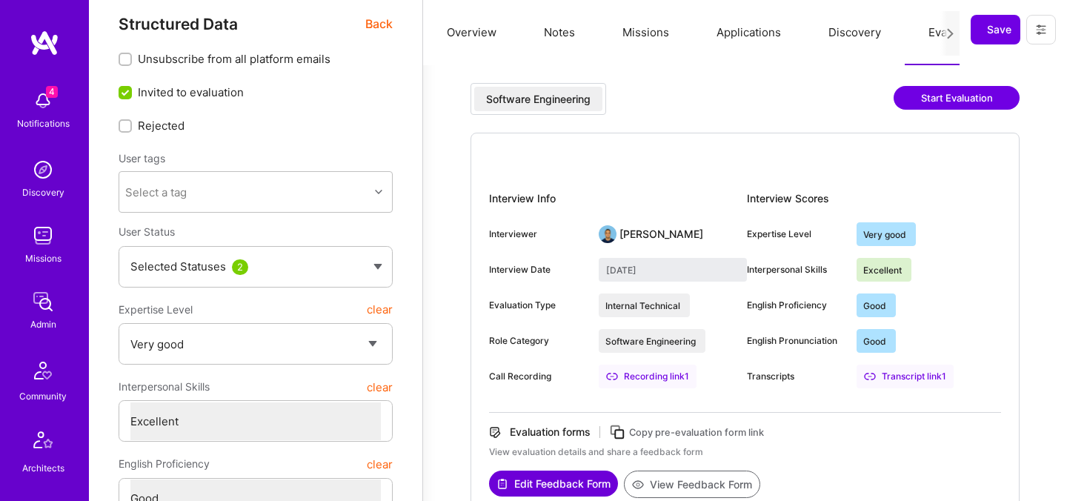
scroll to position [0, 0]
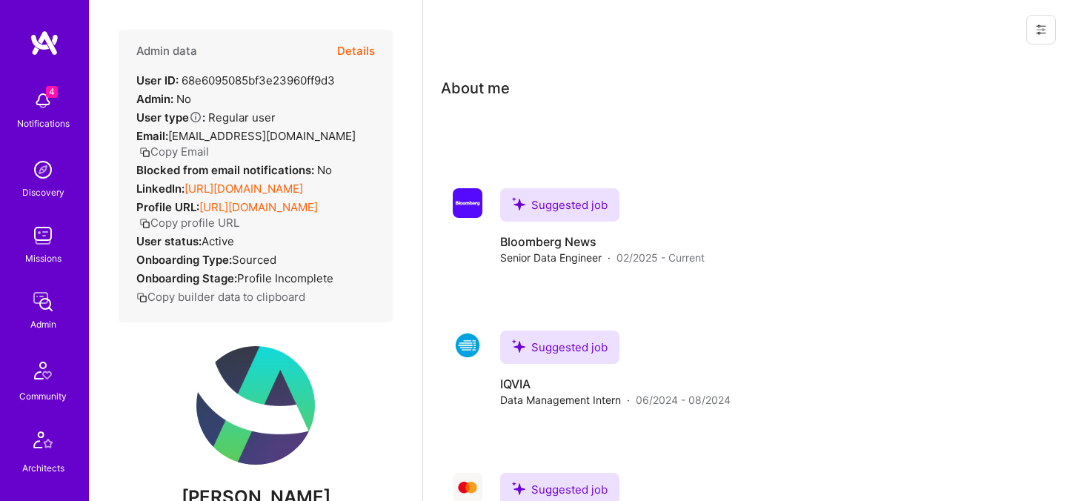
click at [357, 53] on button "Details" at bounding box center [356, 51] width 38 height 43
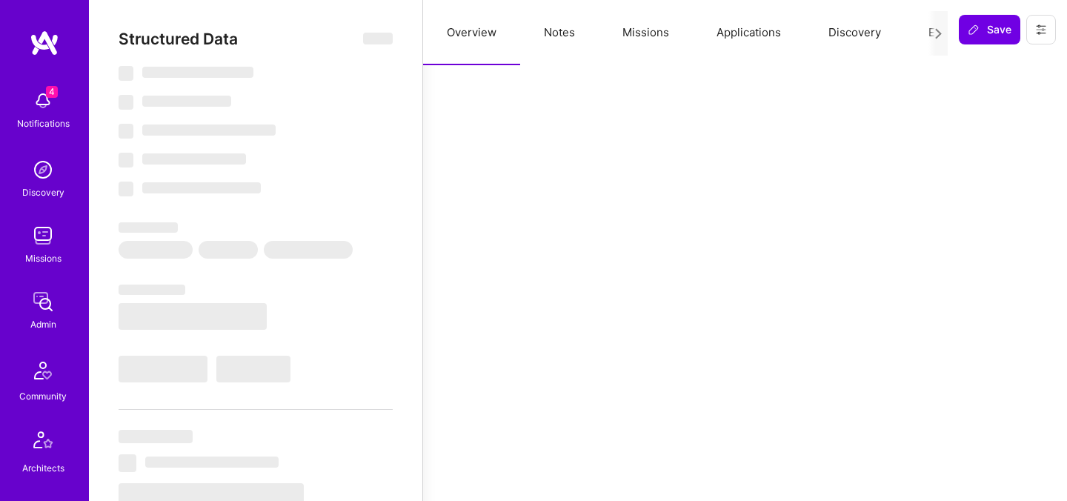
select select "Verified"
select select "US"
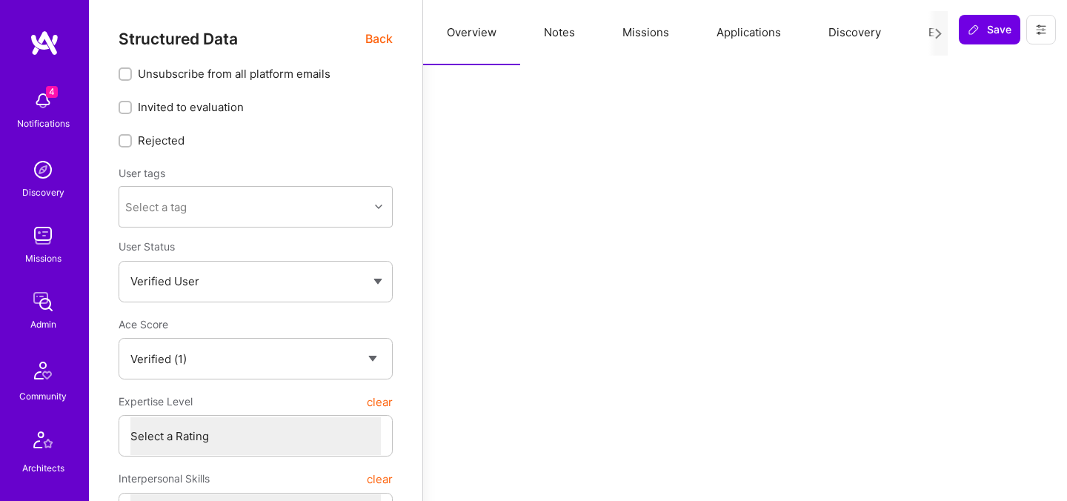
click at [929, 32] on div at bounding box center [938, 33] width 19 height 44
click at [912, 30] on button "Evaluation" at bounding box center [956, 32] width 102 height 65
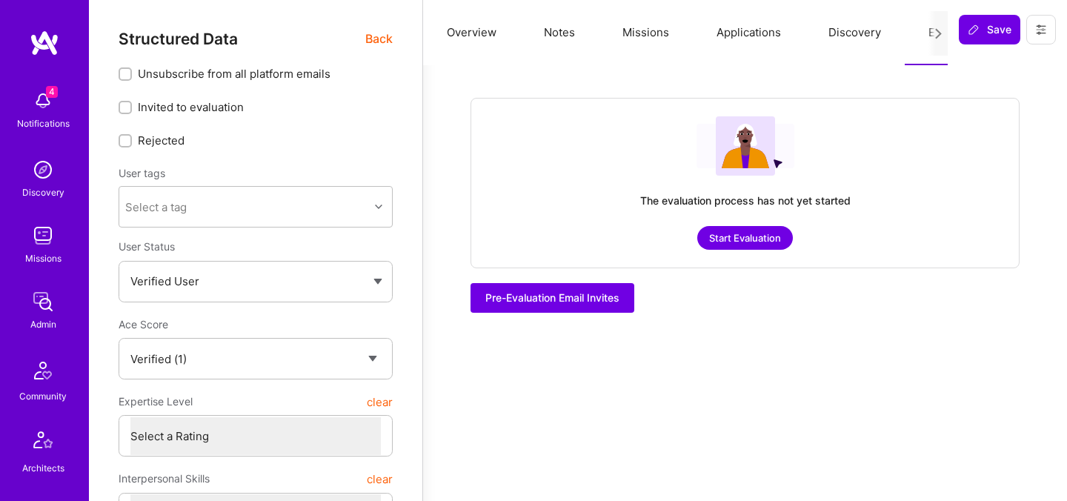
click at [750, 248] on button "Start Evaluation" at bounding box center [746, 238] width 96 height 24
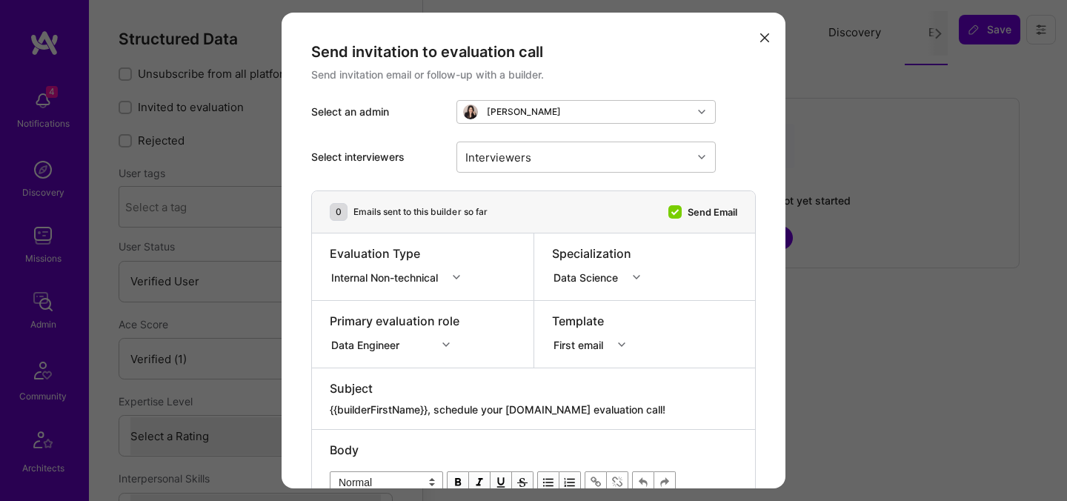
click at [594, 275] on div "Data Science" at bounding box center [589, 277] width 70 height 16
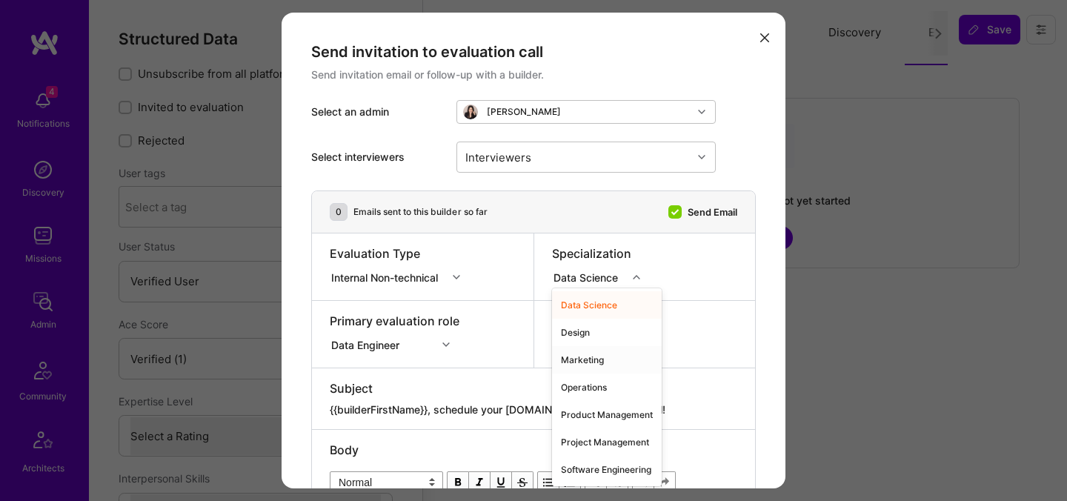
click at [437, 343] on div "Data Engineer" at bounding box center [395, 342] width 130 height 15
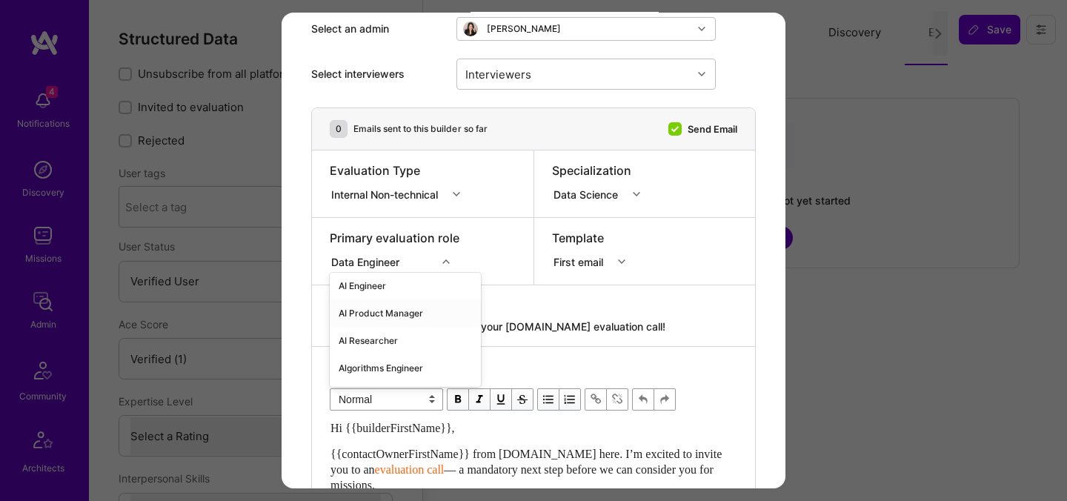
scroll to position [36, 0]
click at [391, 332] on div "AI Researcher" at bounding box center [405, 335] width 151 height 27
click at [414, 196] on div "Internal Non-technical" at bounding box center [387, 194] width 113 height 16
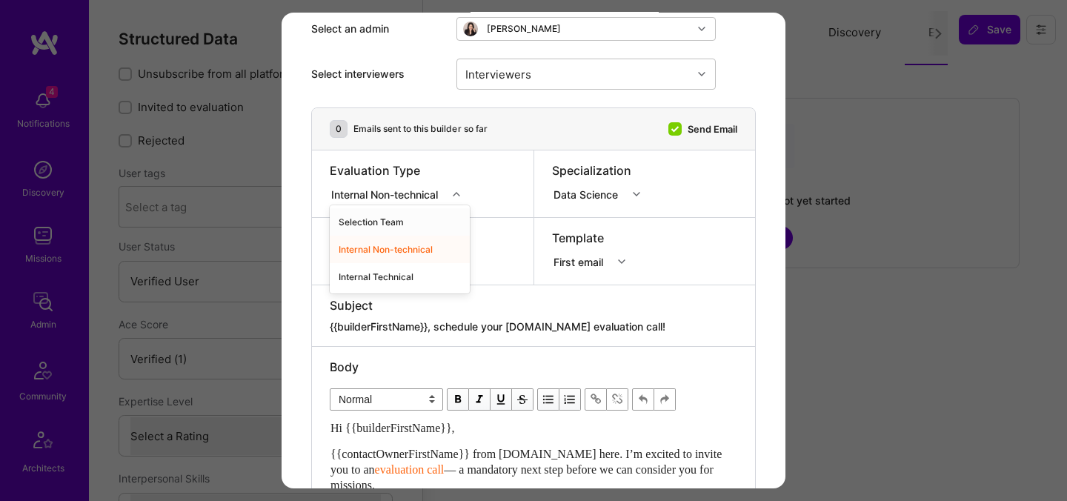
click at [390, 220] on div "Selection Team" at bounding box center [400, 221] width 140 height 27
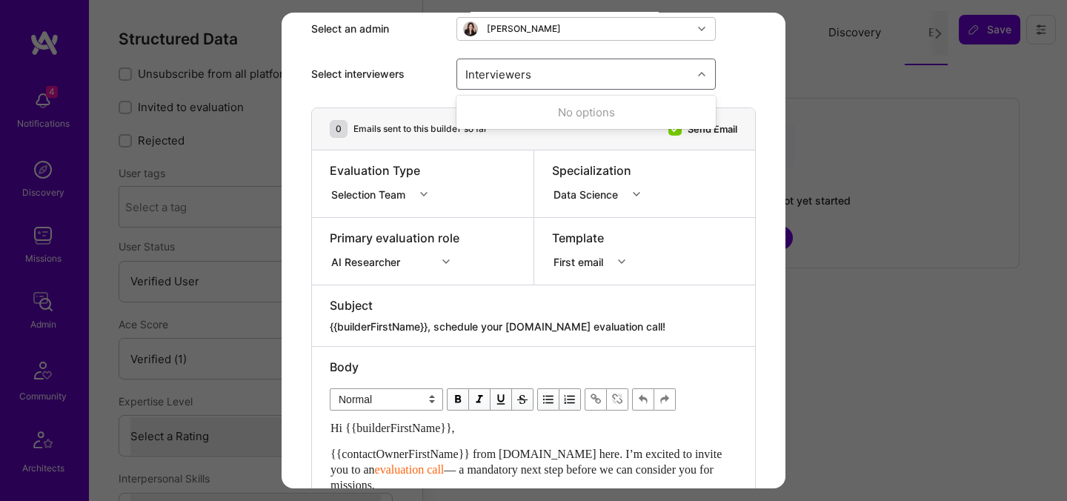
click at [566, 79] on div "Interviewers" at bounding box center [574, 74] width 235 height 30
type input "pedro"
checkbox input "true"
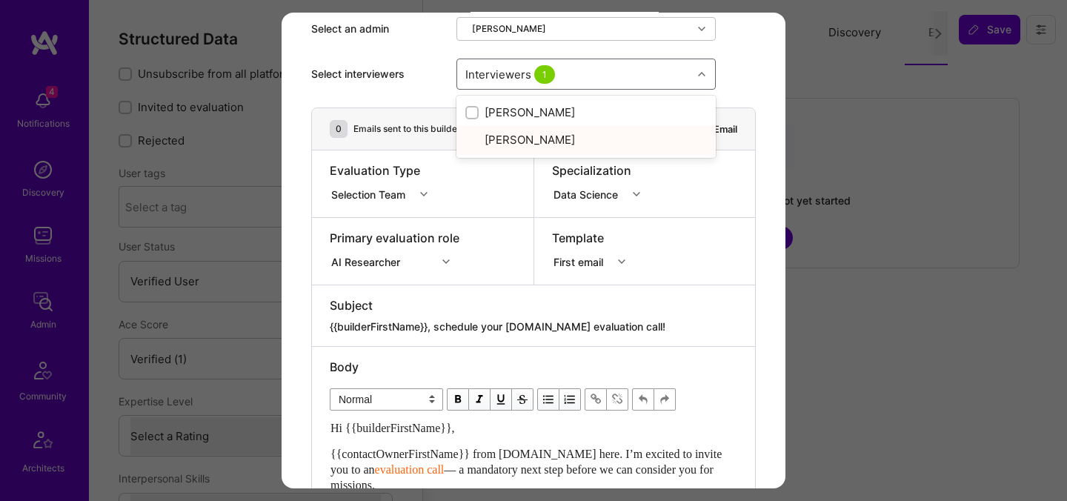
checkbox input "true"
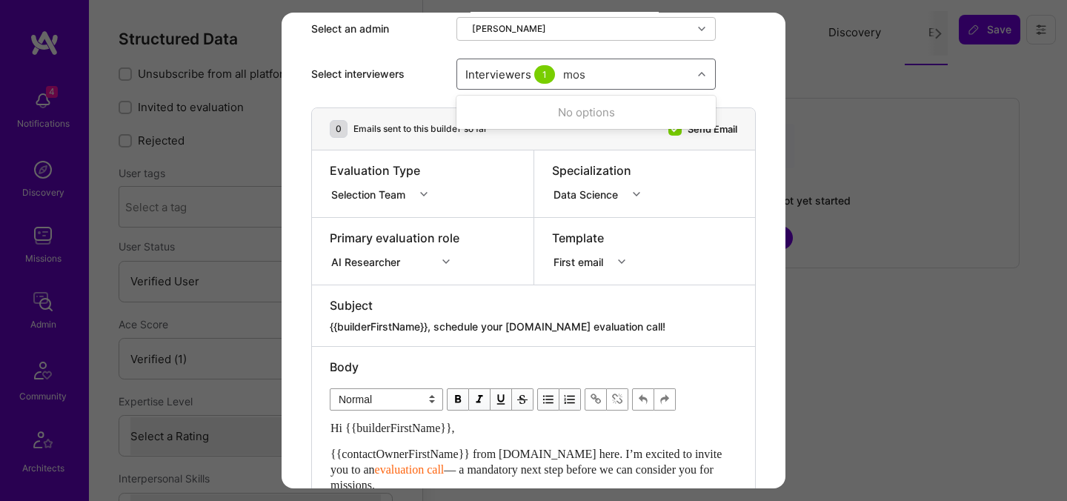
type input "most"
click at [506, 137] on div "Mostafa D" at bounding box center [587, 140] width 242 height 16
checkbox input "true"
type input "luis"
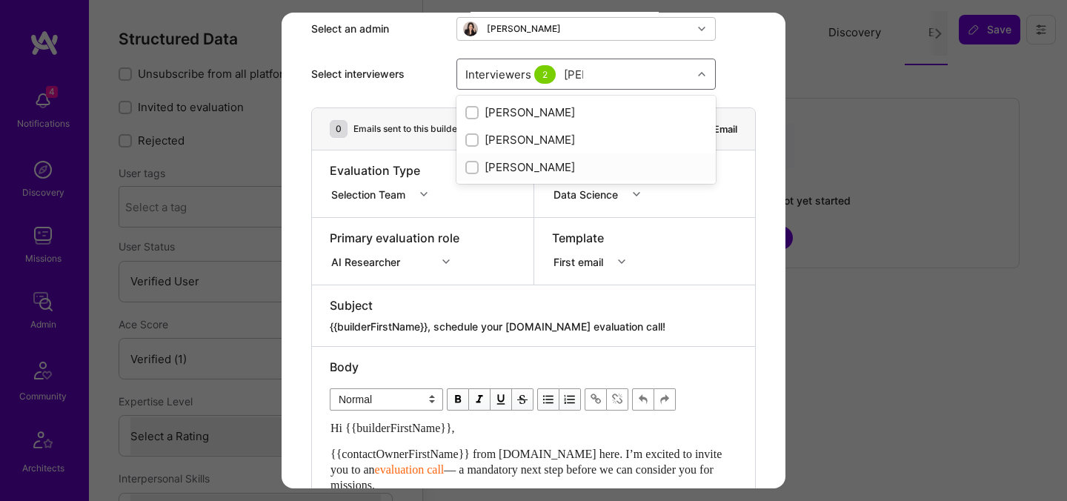
click at [500, 162] on div "Luis Teofilo" at bounding box center [587, 167] width 242 height 16
checkbox input "true"
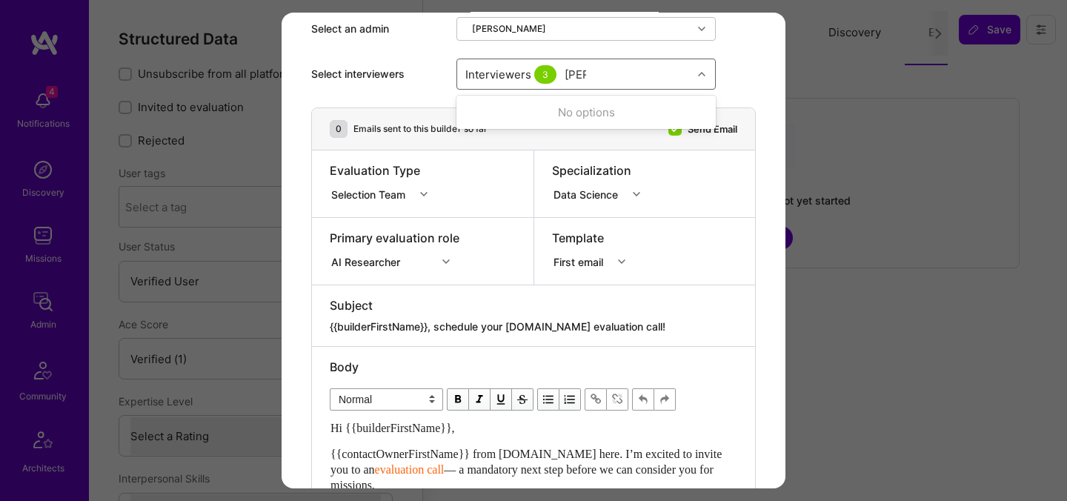
type input "tomi"
click at [540, 112] on div "Tomislav Peharda" at bounding box center [587, 113] width 242 height 16
checkbox input "true"
click at [468, 193] on div "Evaluation Type Selection Team" at bounding box center [423, 183] width 222 height 67
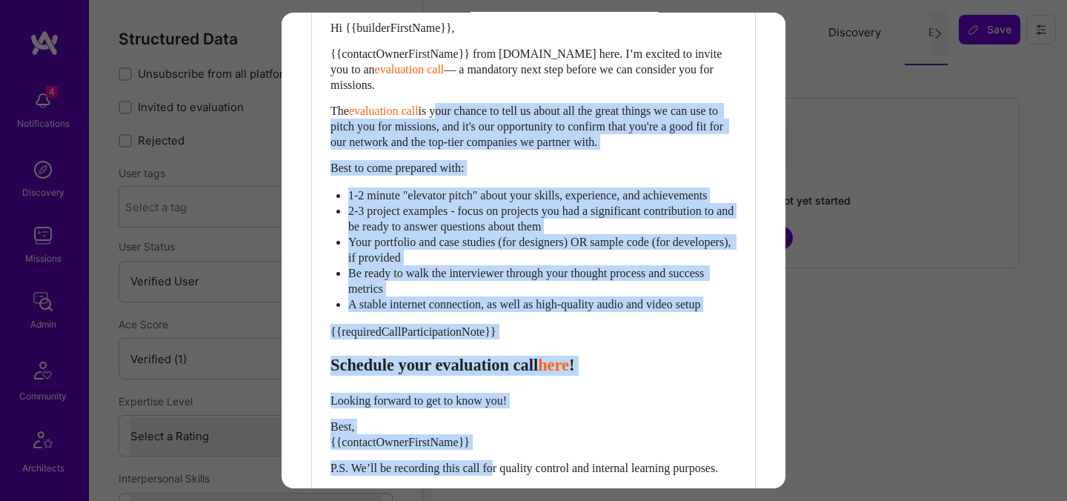
scroll to position [486, 0]
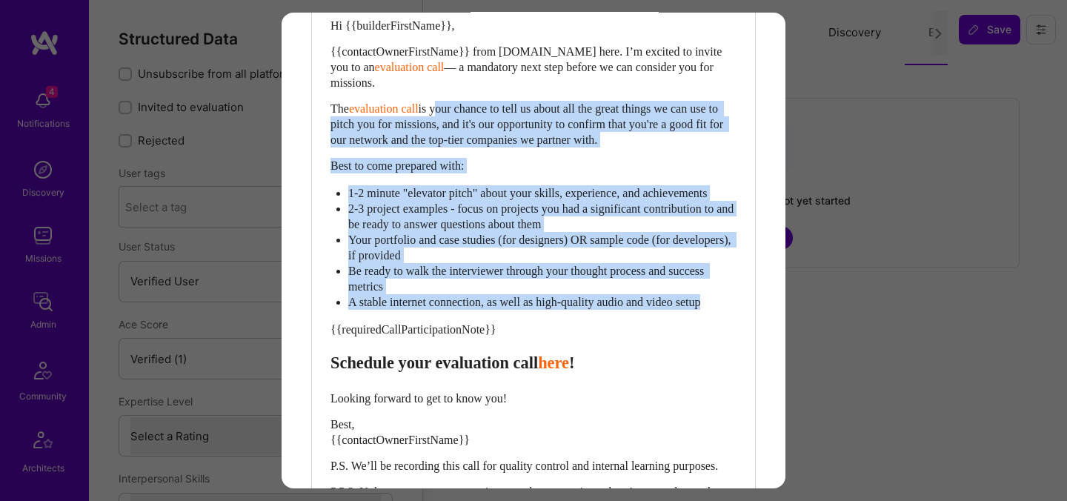
drag, startPoint x: 444, startPoint y: 267, endPoint x: 736, endPoint y: 312, distance: 295.5
click at [736, 312] on div "Hi {{builderFirstName}}, {{contactOwnerFirstName}} from A.Team here. I’m excite…" at bounding box center [534, 266] width 406 height 497
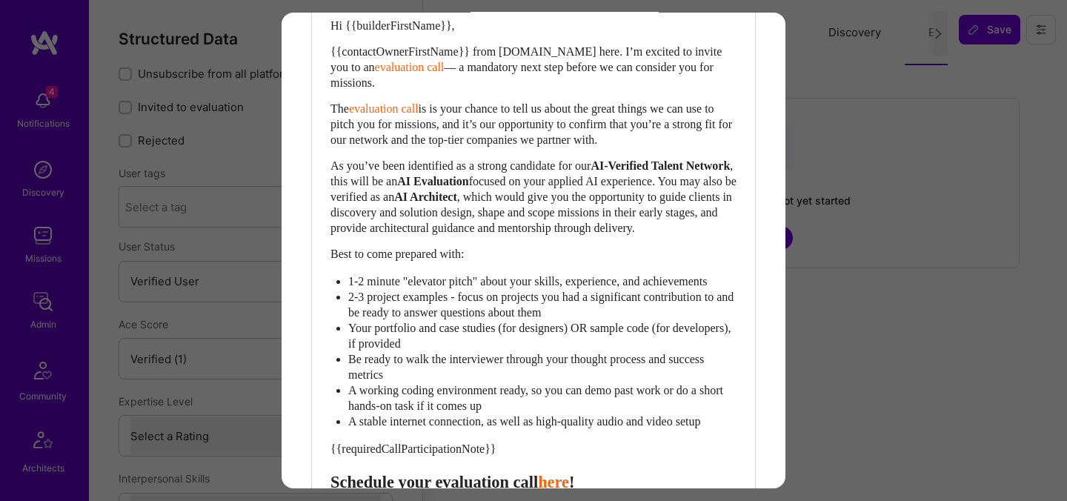
click at [451, 106] on span "is is your chance to tell us about the great things we can use to pitch you for…" at bounding box center [533, 124] width 405 height 44
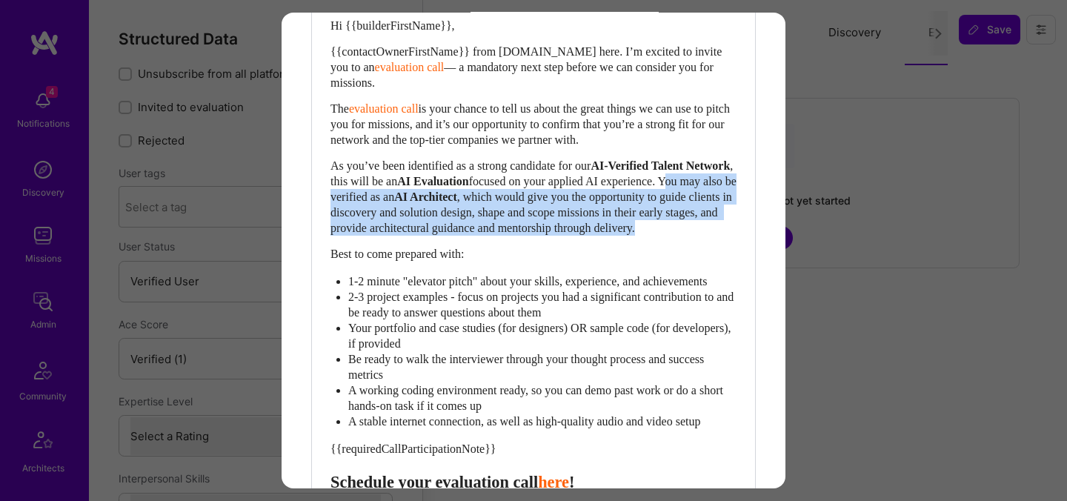
drag, startPoint x: 396, startPoint y: 193, endPoint x: 558, endPoint y: 248, distance: 171.6
click at [558, 236] on div "As you’ve been identified as a strong candidate for our AI-Verified Talent Netw…" at bounding box center [534, 197] width 406 height 78
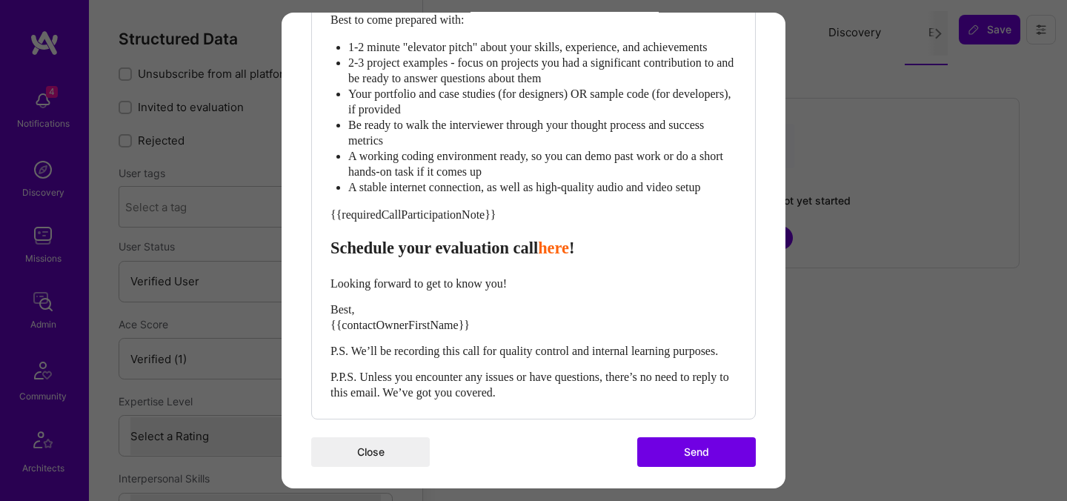
scroll to position [675, 0]
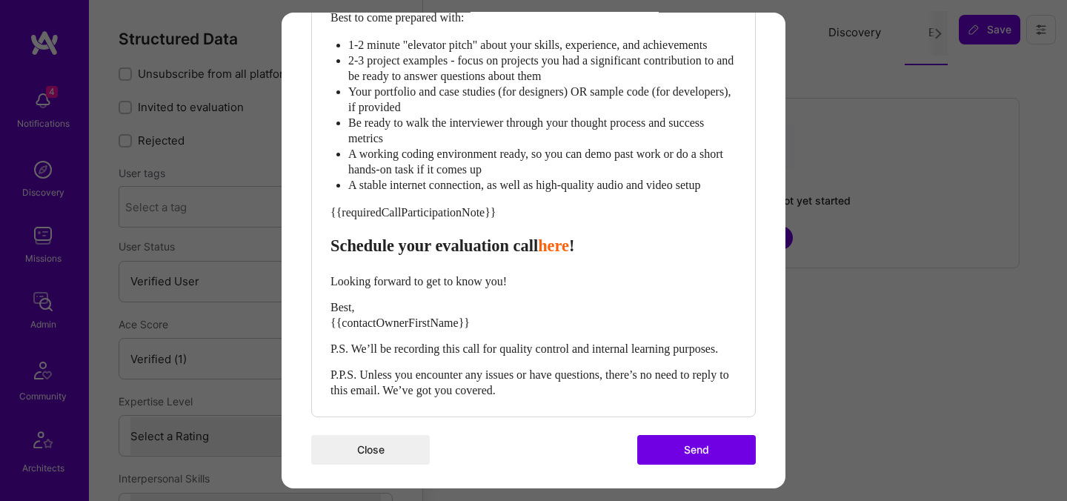
click at [416, 329] on span "Best, {{contactOwnerFirstName}}" at bounding box center [400, 315] width 139 height 28
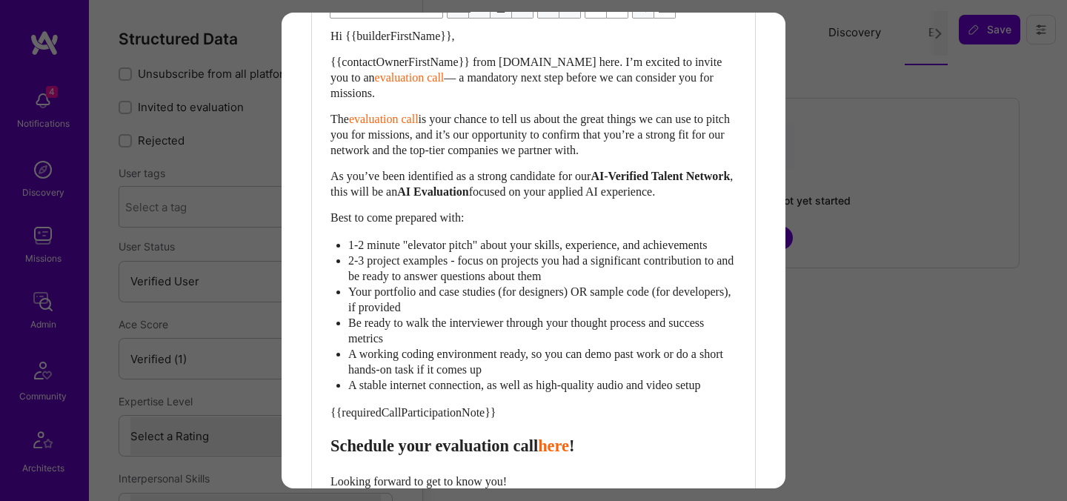
scroll to position [763, 0]
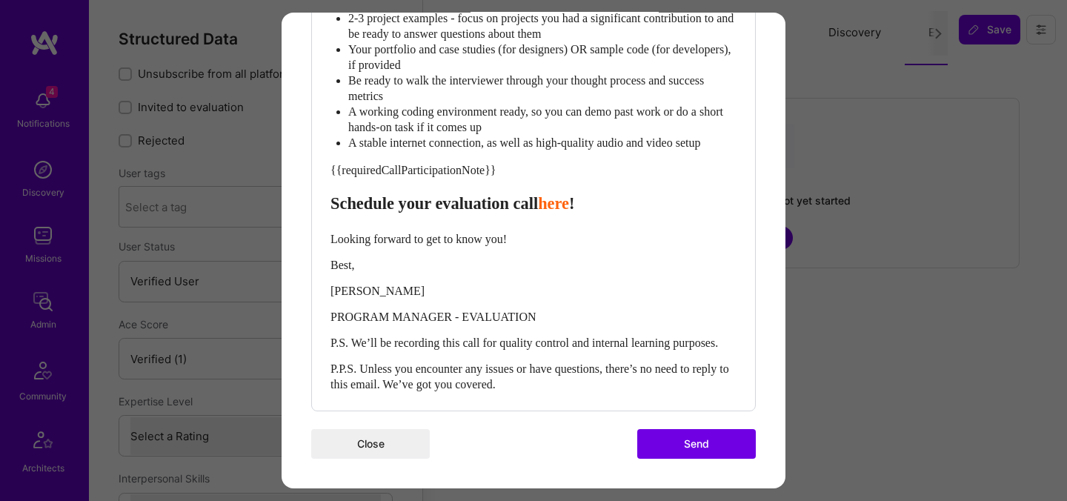
click at [681, 447] on button "Send" at bounding box center [696, 444] width 119 height 30
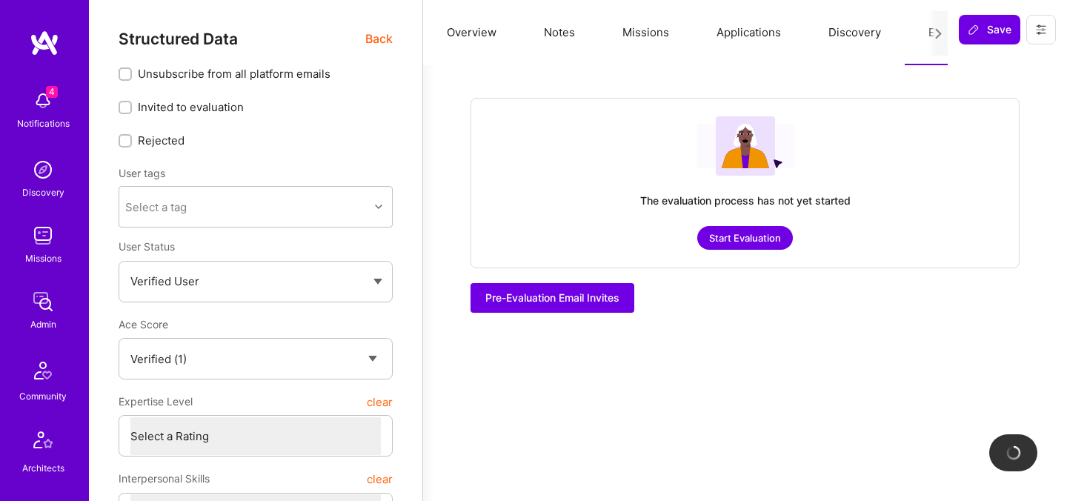
checkbox input "true"
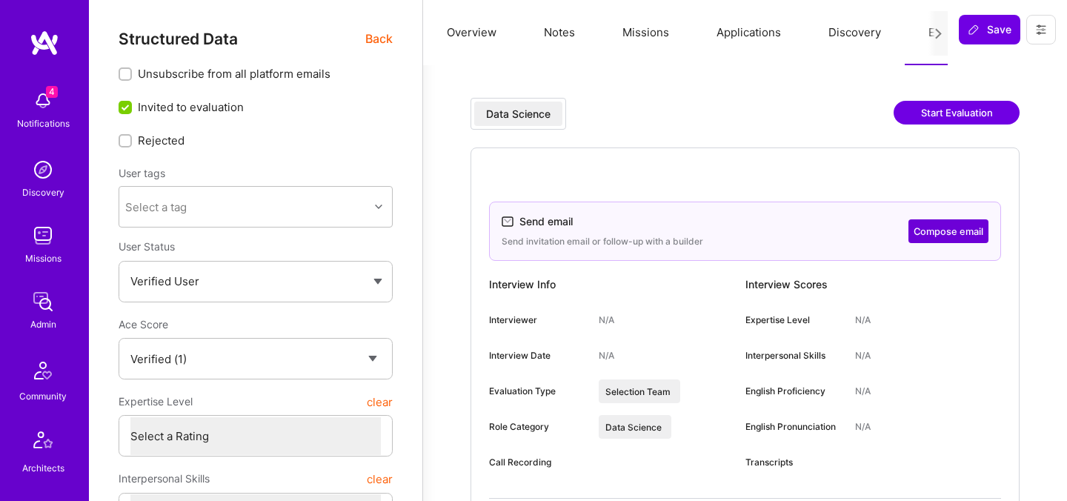
click at [372, 36] on span "Back" at bounding box center [378, 39] width 27 height 19
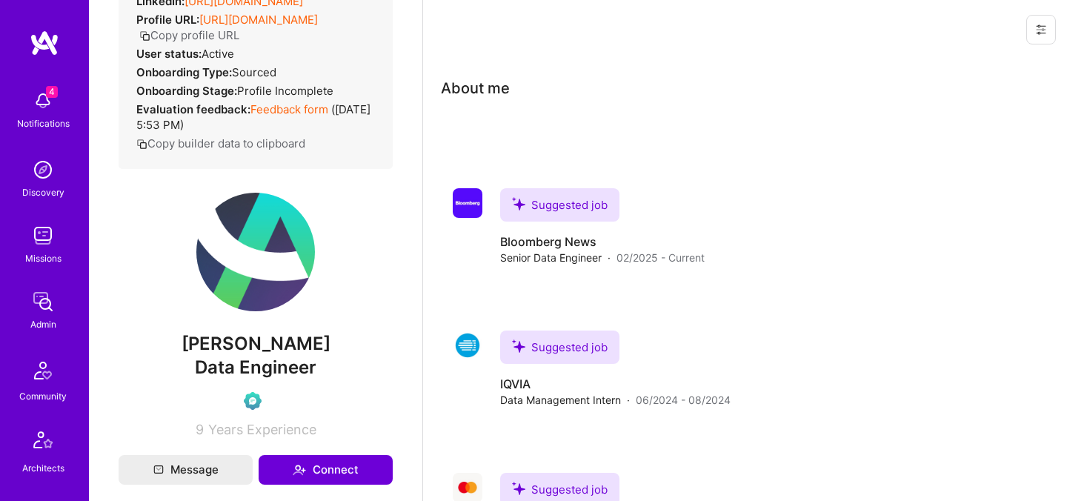
scroll to position [285, 0]
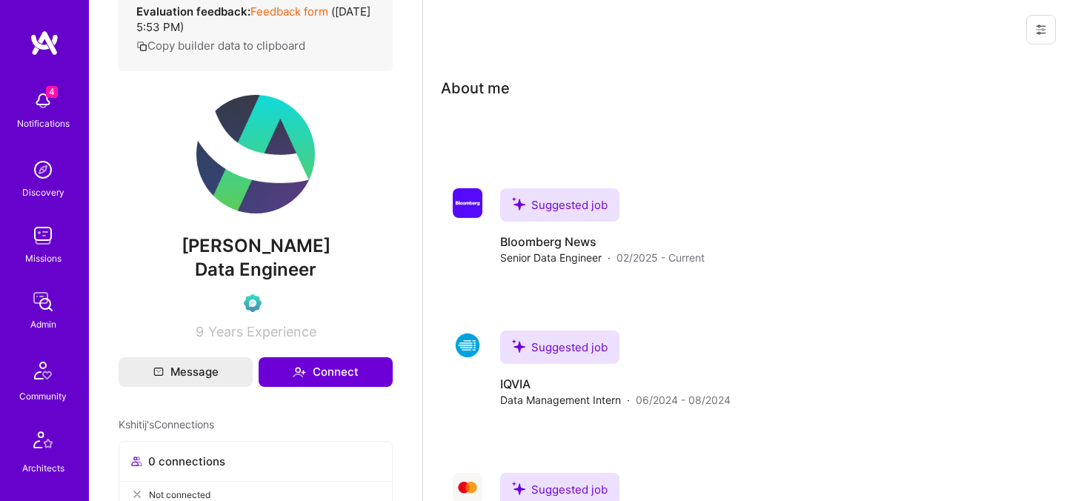
click at [252, 257] on span "Kshitij Gupta" at bounding box center [256, 246] width 274 height 22
copy span "Kshitij Gupta"
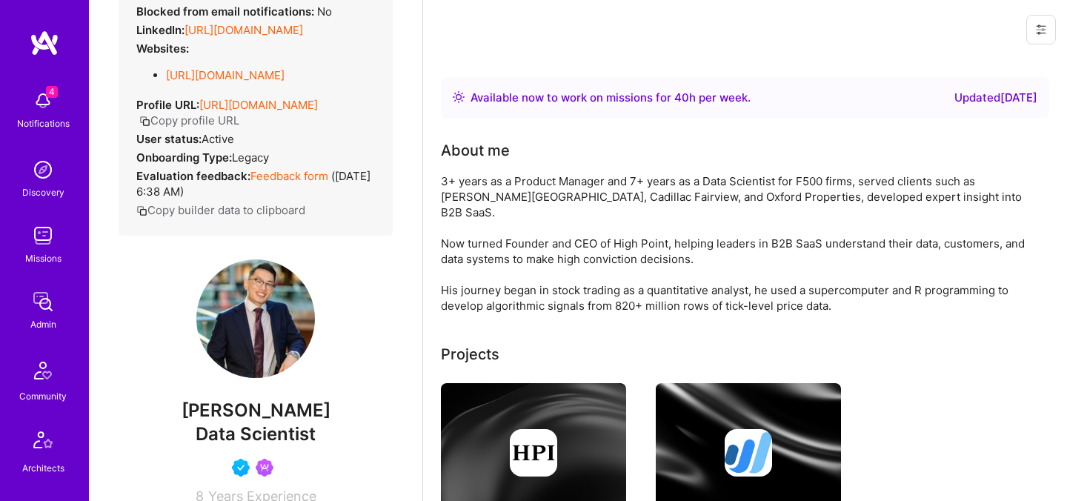
scroll to position [216, 0]
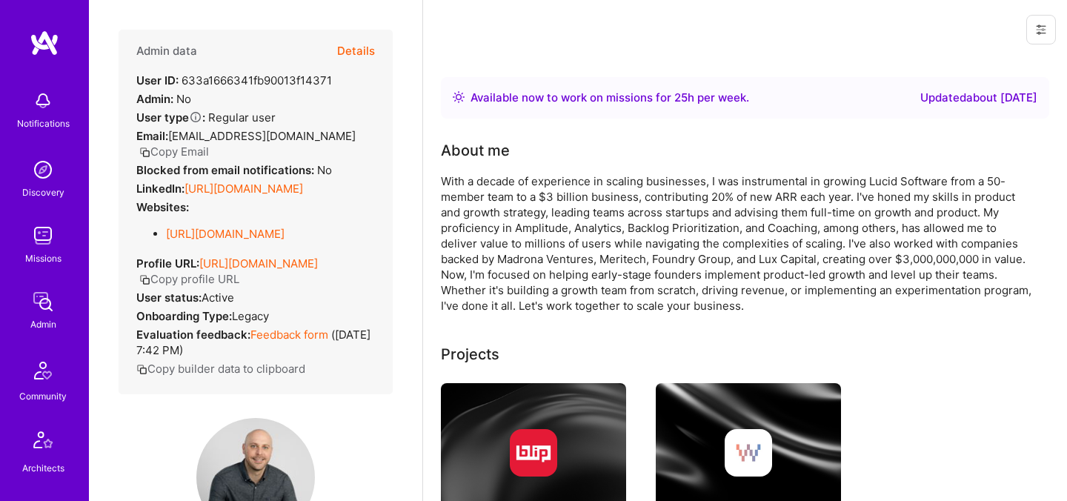
click at [349, 42] on button "Details" at bounding box center [356, 51] width 38 height 43
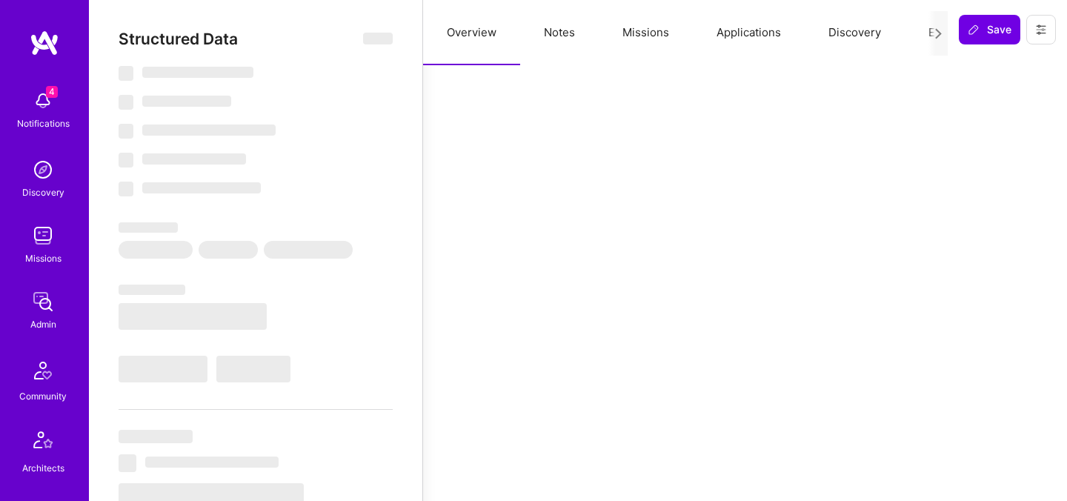
click at [915, 31] on button "Evaluation" at bounding box center [956, 32] width 102 height 65
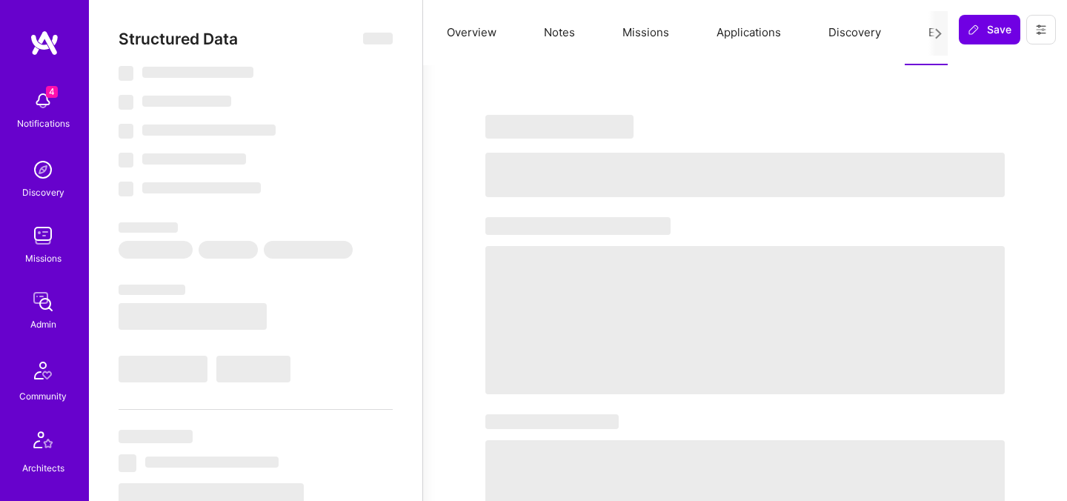
select select "Right Now"
select select "5"
select select "7"
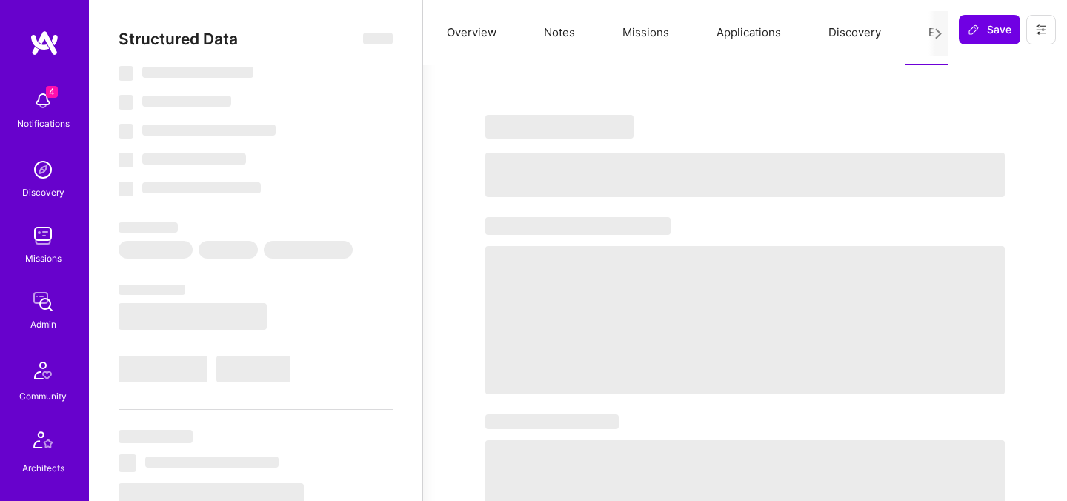
select select "US"
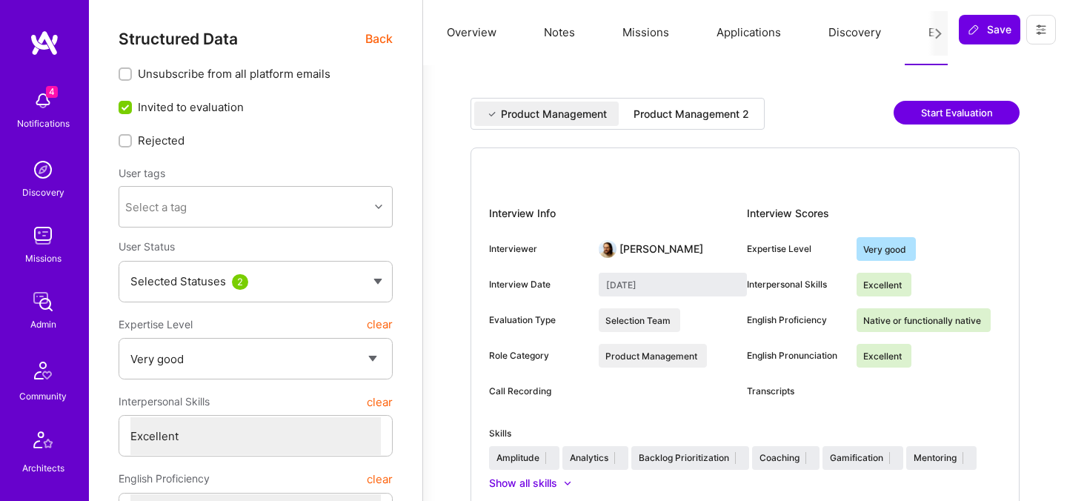
click at [650, 112] on div "Product Management 2" at bounding box center [692, 114] width 116 height 15
type input "[DATE]"
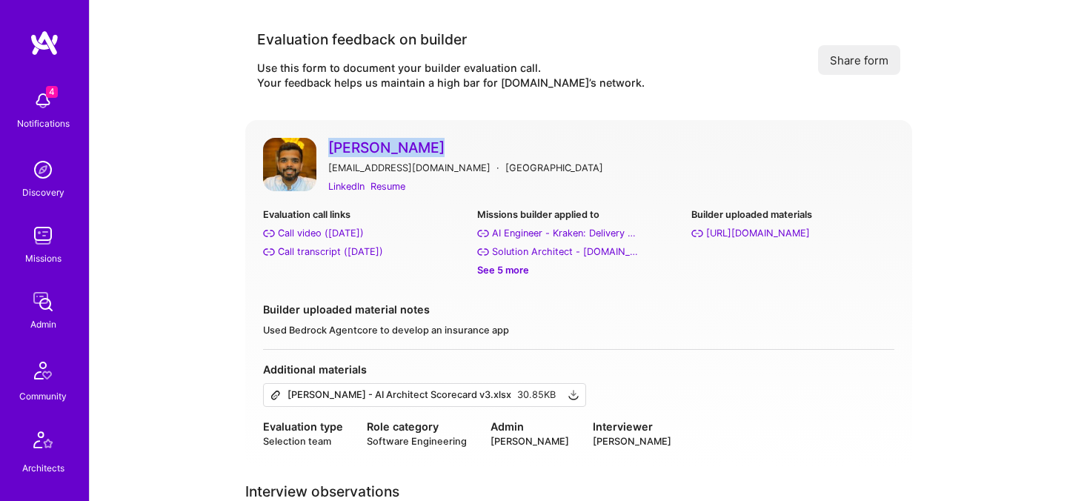
copy link "[PERSON_NAME]"
drag, startPoint x: 325, startPoint y: 131, endPoint x: 457, endPoint y: 135, distance: 132.7
click at [455, 136] on div "[PERSON_NAME] [EMAIL_ADDRESS][DOMAIN_NAME] · [GEOGRAPHIC_DATA] LinkedIn Resume …" at bounding box center [578, 293] width 667 height 346
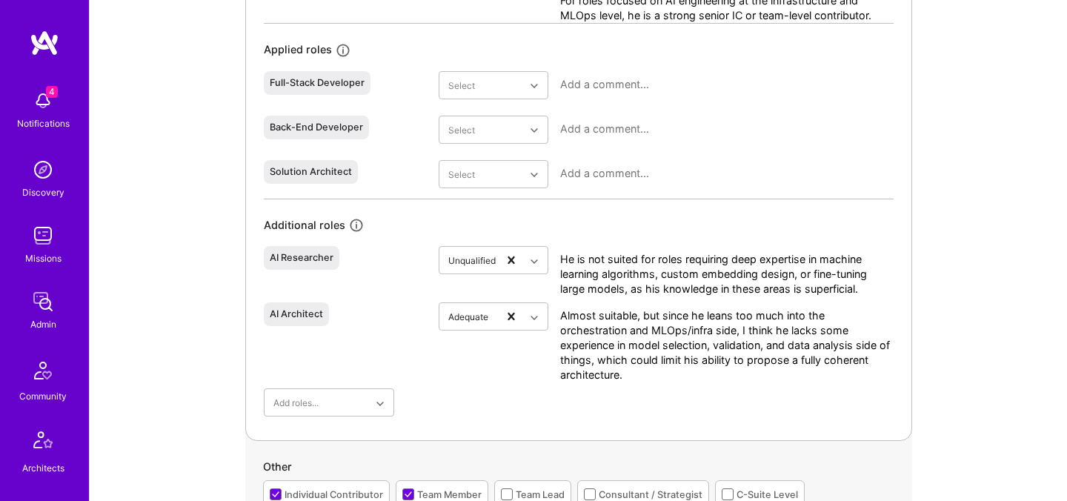
scroll to position [1050, 0]
